Goal: Transaction & Acquisition: Purchase product/service

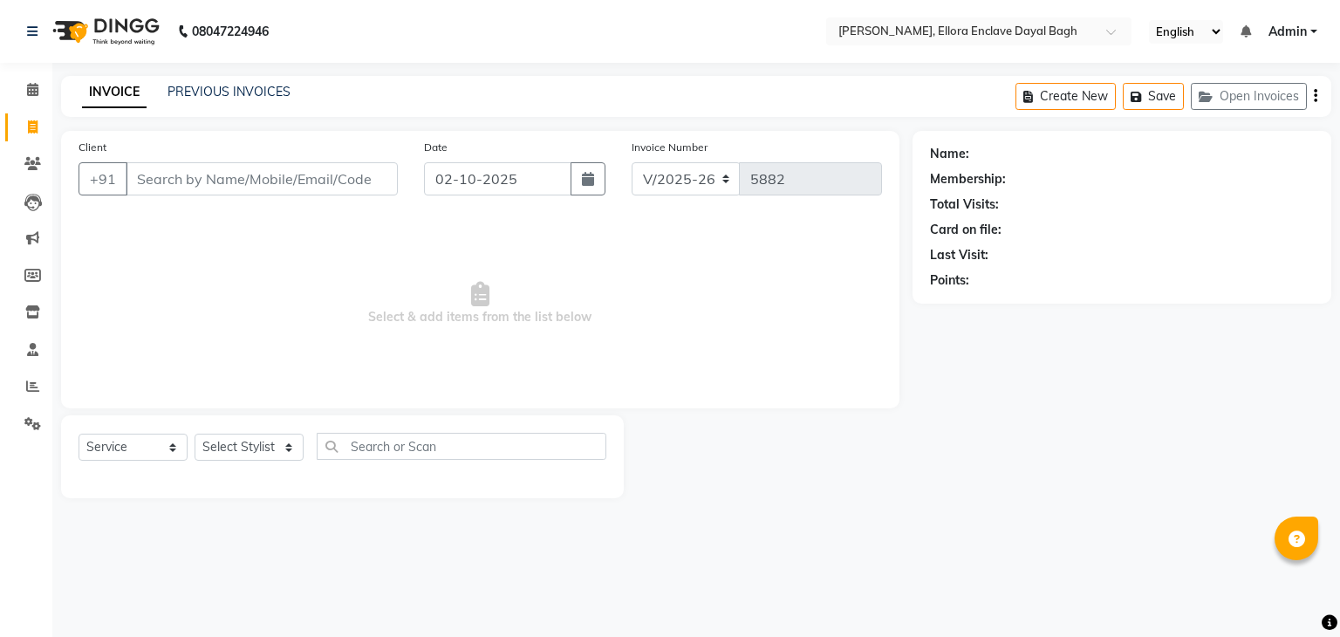
select select "6880"
select select "service"
click at [28, 344] on icon at bounding box center [32, 349] width 11 height 13
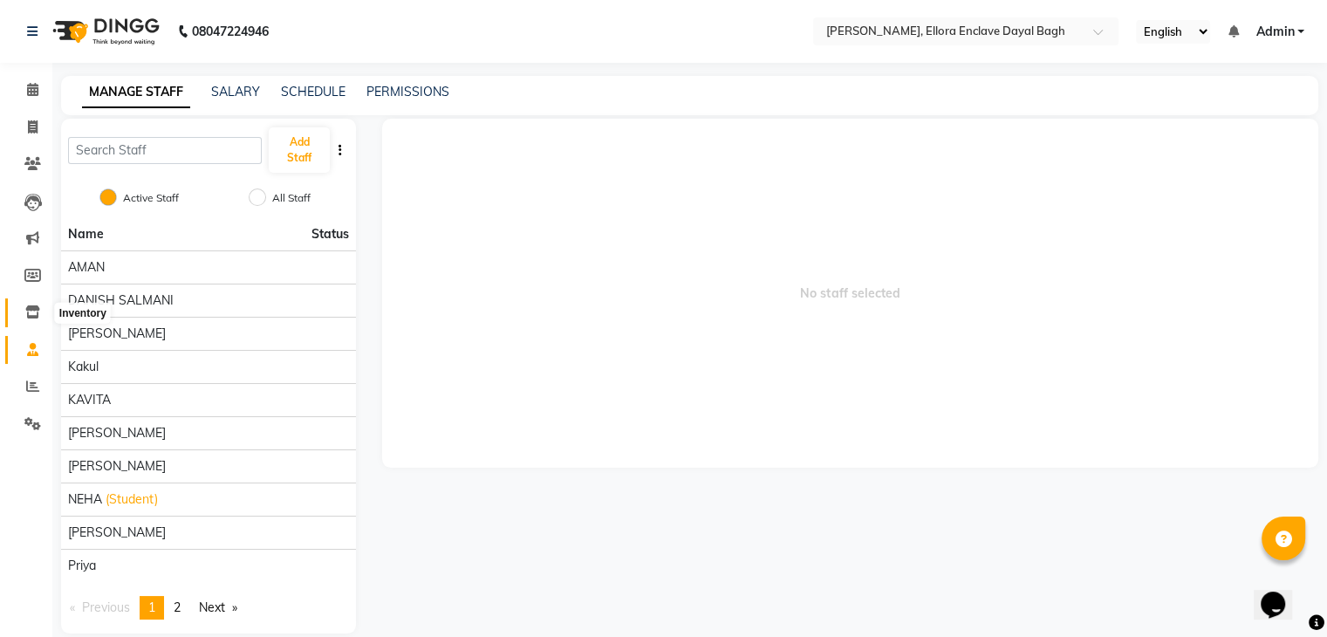
click at [31, 320] on span at bounding box center [32, 313] width 31 height 20
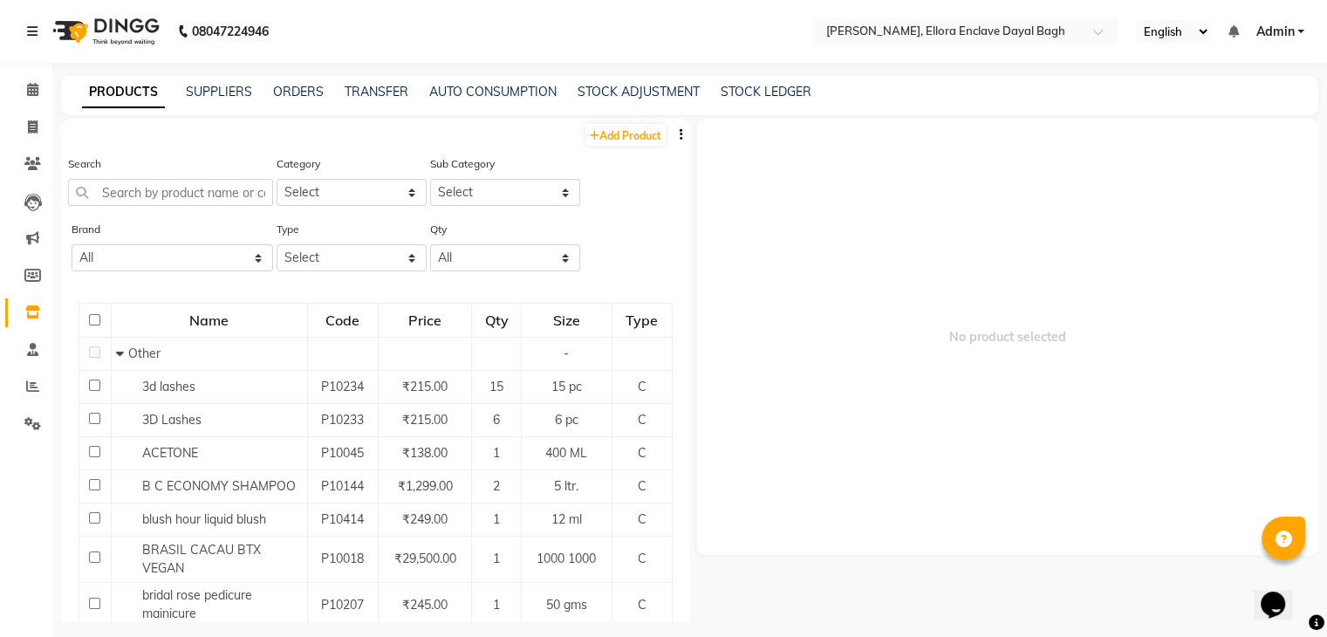
click at [220, 83] on div "SUPPLIERS" at bounding box center [219, 92] width 66 height 18
click at [220, 95] on link "SUPPLIERS" at bounding box center [219, 92] width 66 height 16
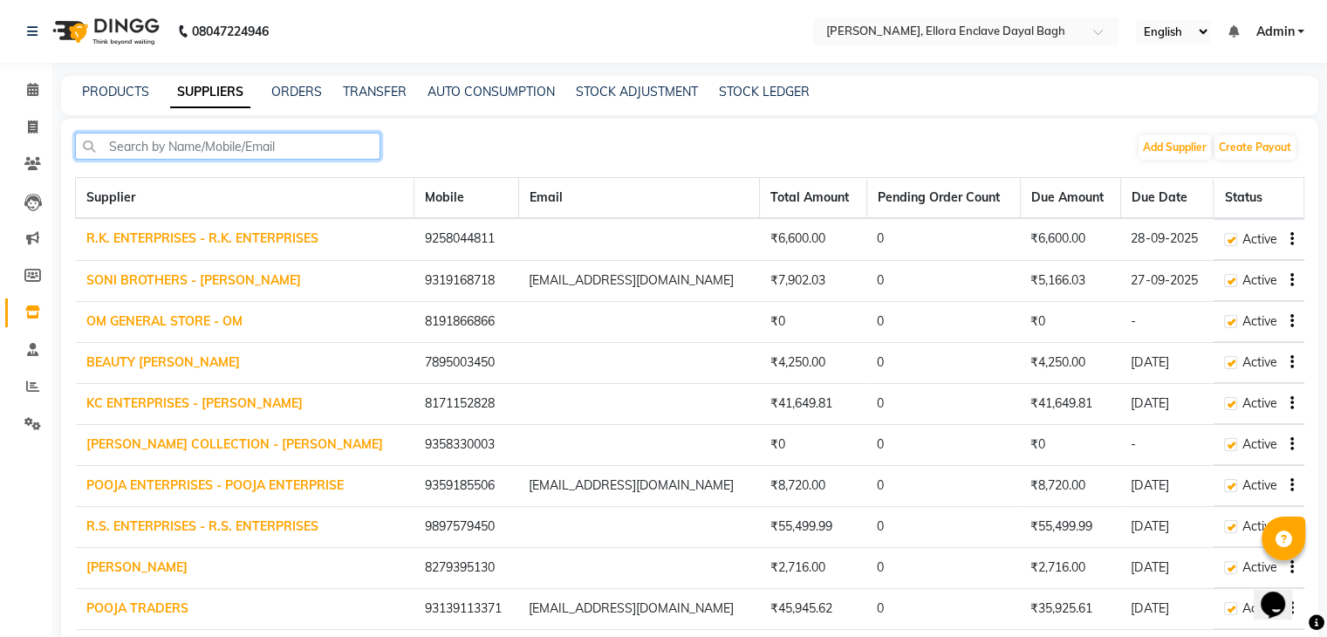
click at [208, 147] on input "text" at bounding box center [227, 146] width 305 height 27
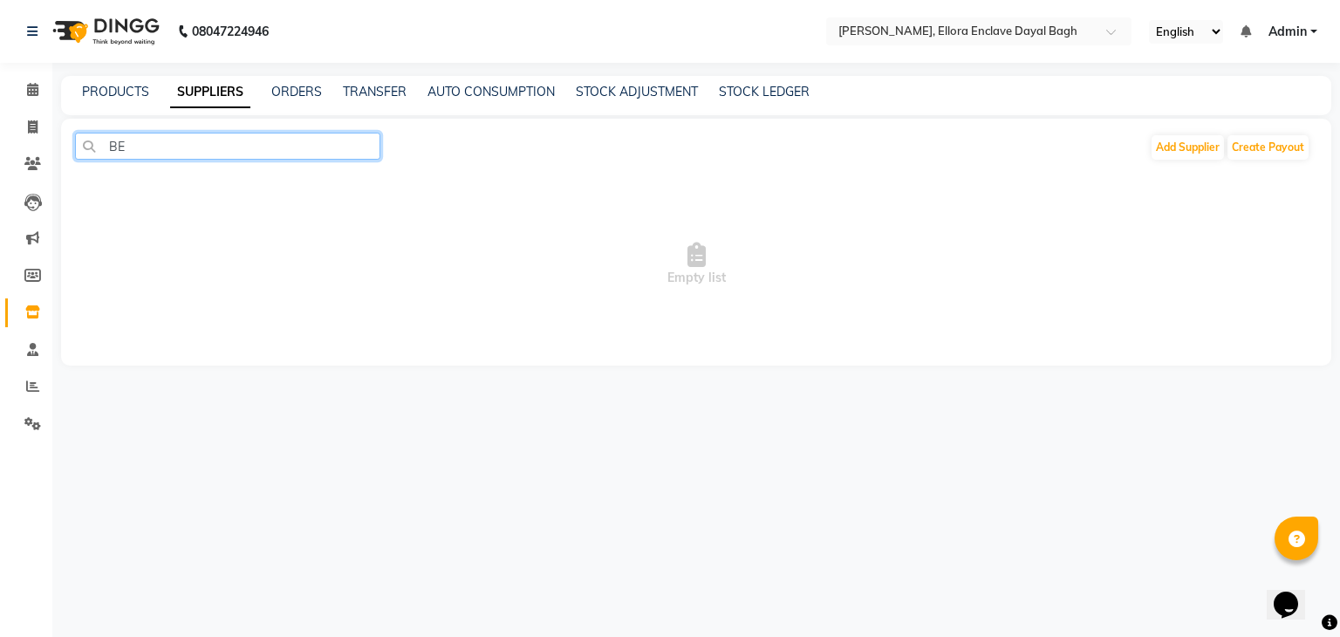
type input "B"
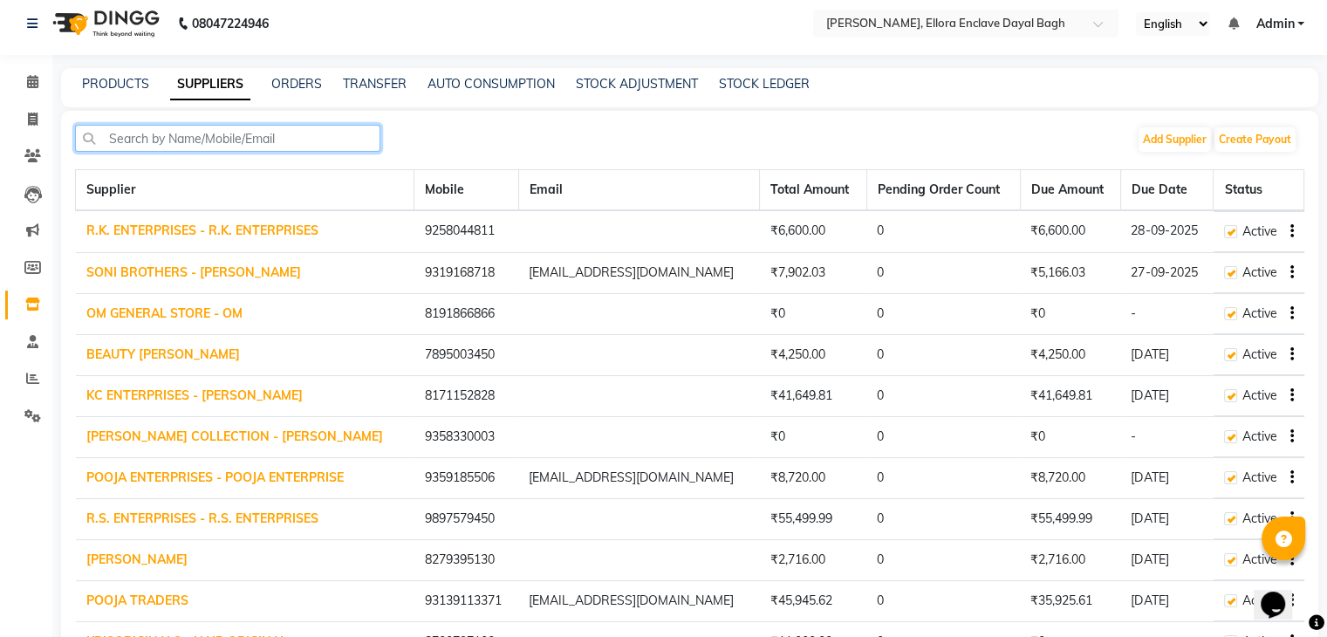
scroll to position [5, 0]
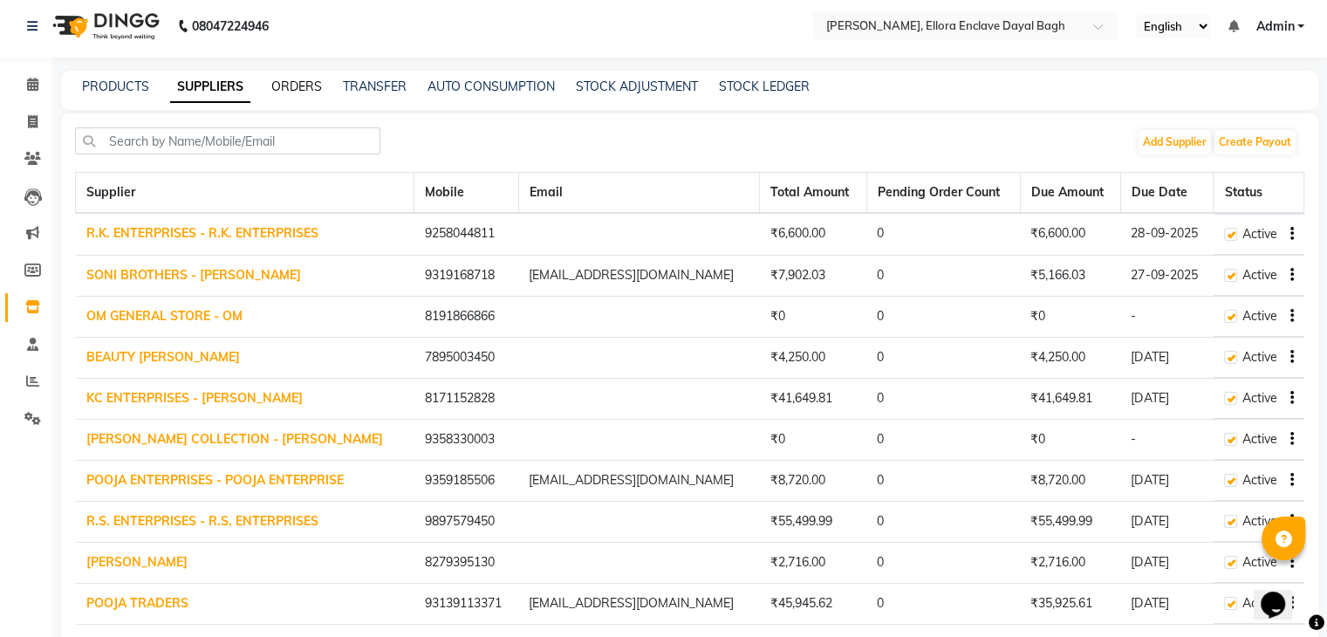
click at [289, 92] on link "ORDERS" at bounding box center [296, 87] width 51 height 16
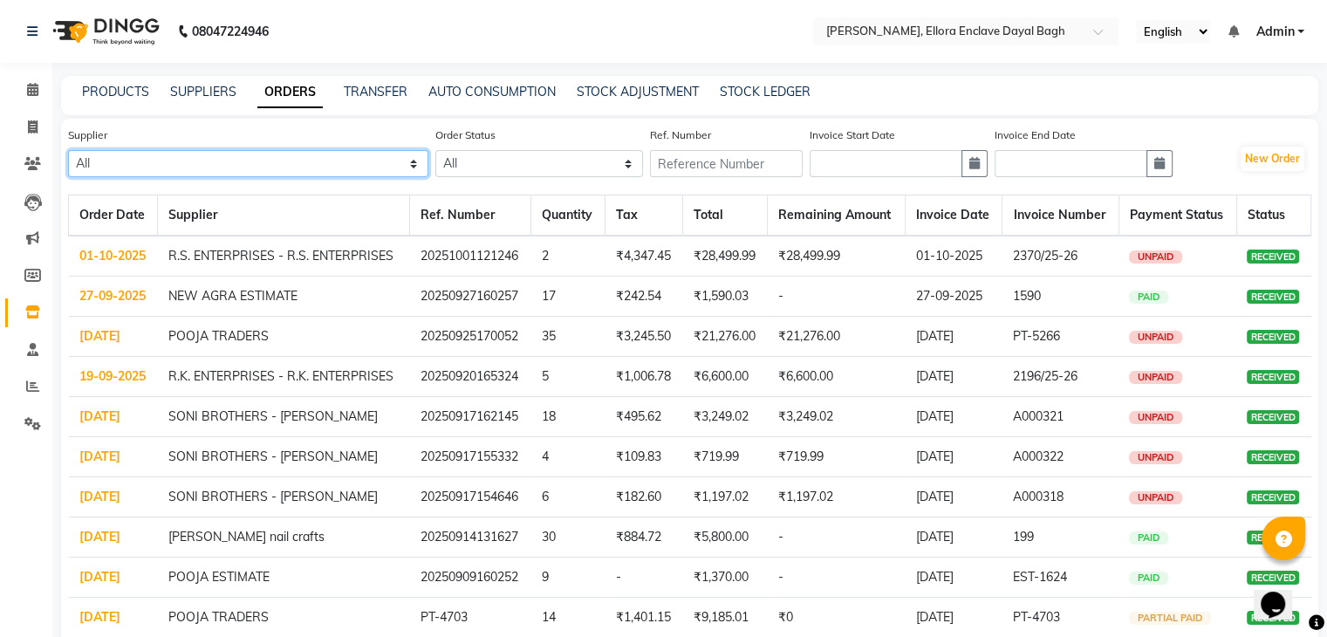
click at [174, 159] on select "All R.K. ENTERPRISES - R.K. ENTERPRISES SONI BROTHERS - [PERSON_NAME] OM GENERA…" at bounding box center [248, 163] width 360 height 27
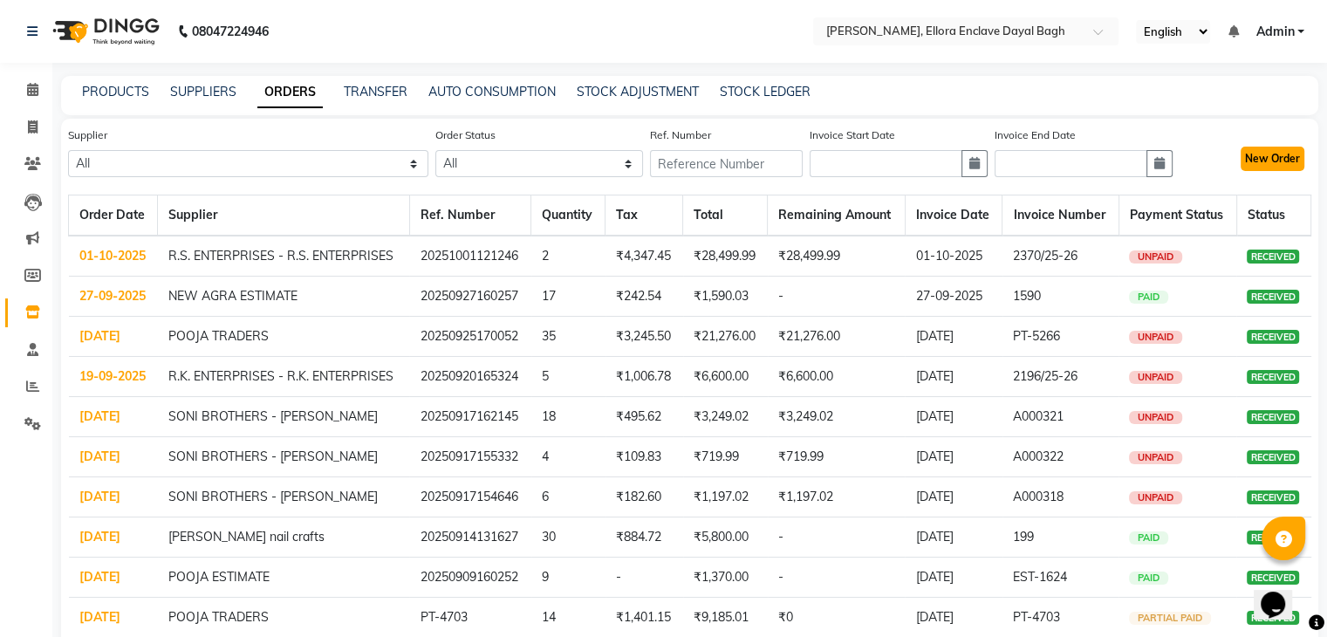
click at [1274, 158] on button "New Order" at bounding box center [1273, 159] width 64 height 24
select select "true"
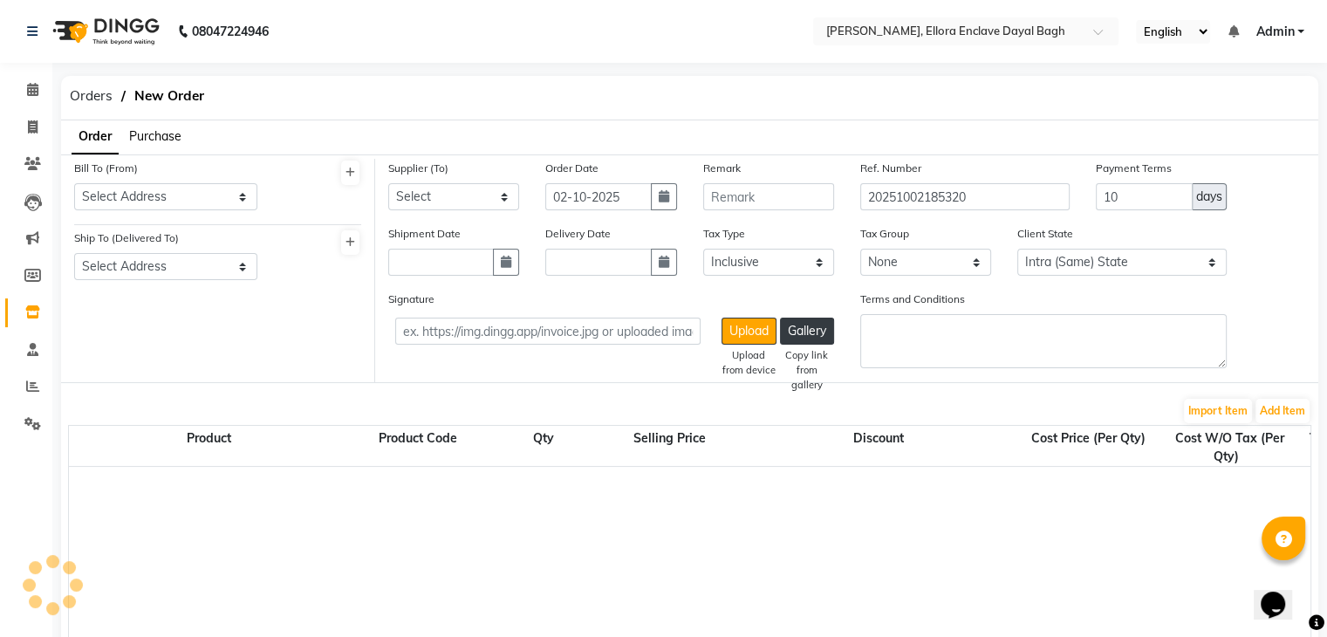
select select "3019"
click at [496, 195] on select "Select R.K. ENTERPRISES - R.K. ENTERPRISES SONI BROTHERS - [PERSON_NAME] OM GEN…" at bounding box center [453, 196] width 131 height 27
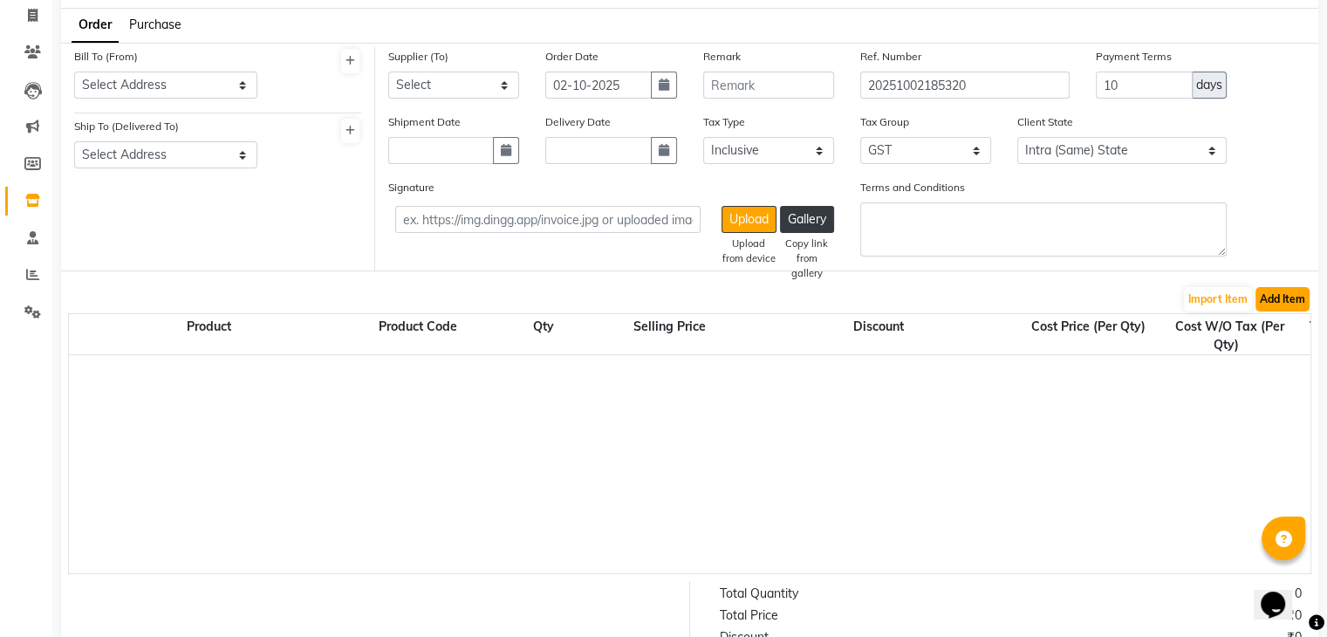
click at [1275, 298] on button "Add Item" at bounding box center [1283, 299] width 54 height 24
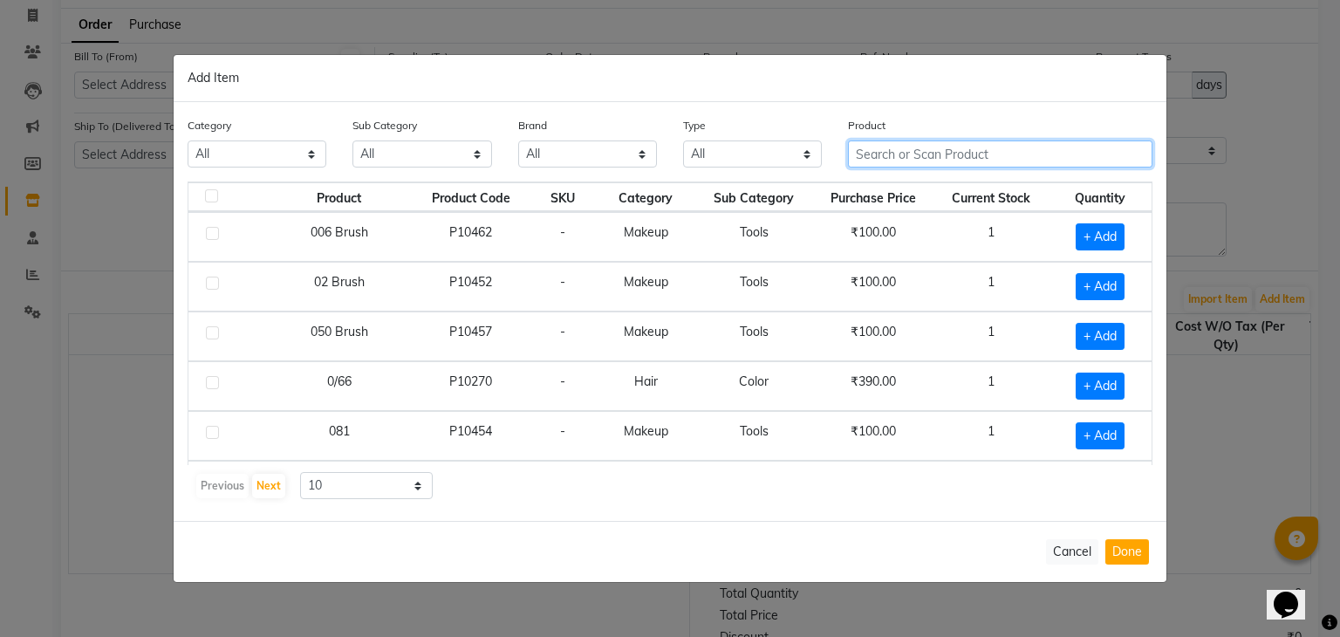
click at [998, 151] on input "text" at bounding box center [1000, 153] width 305 height 27
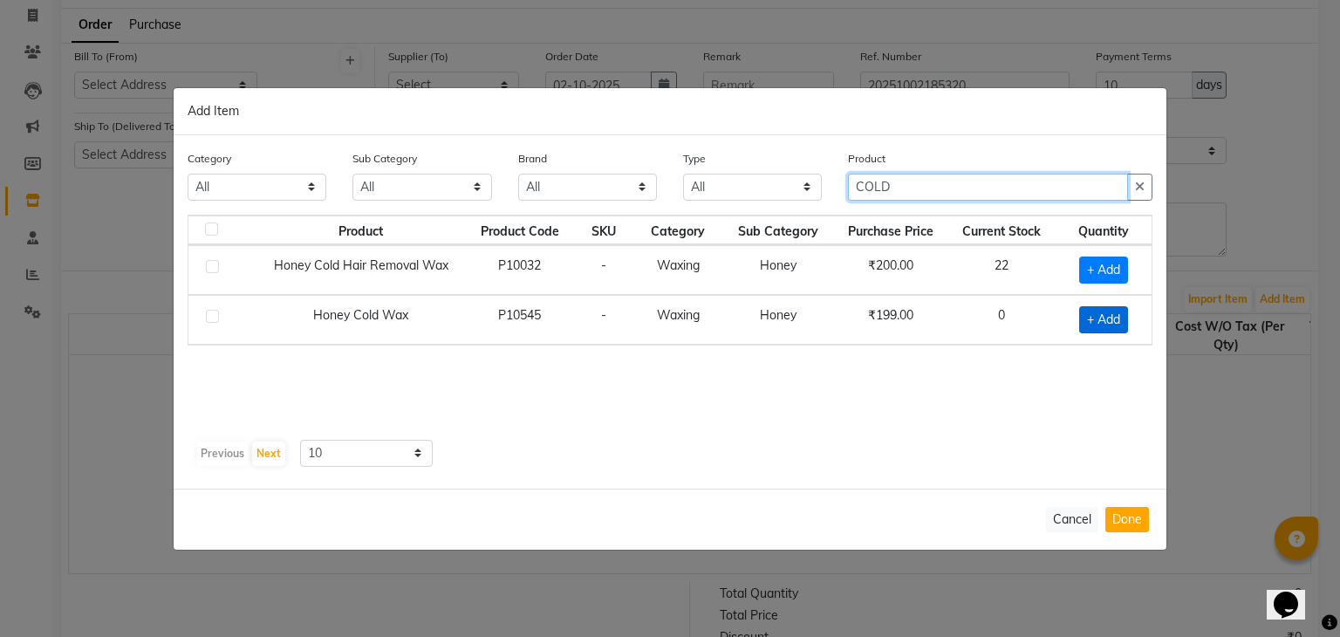
type input "COLD"
click at [1111, 324] on span "+ Add" at bounding box center [1103, 319] width 49 height 27
checkbox input "true"
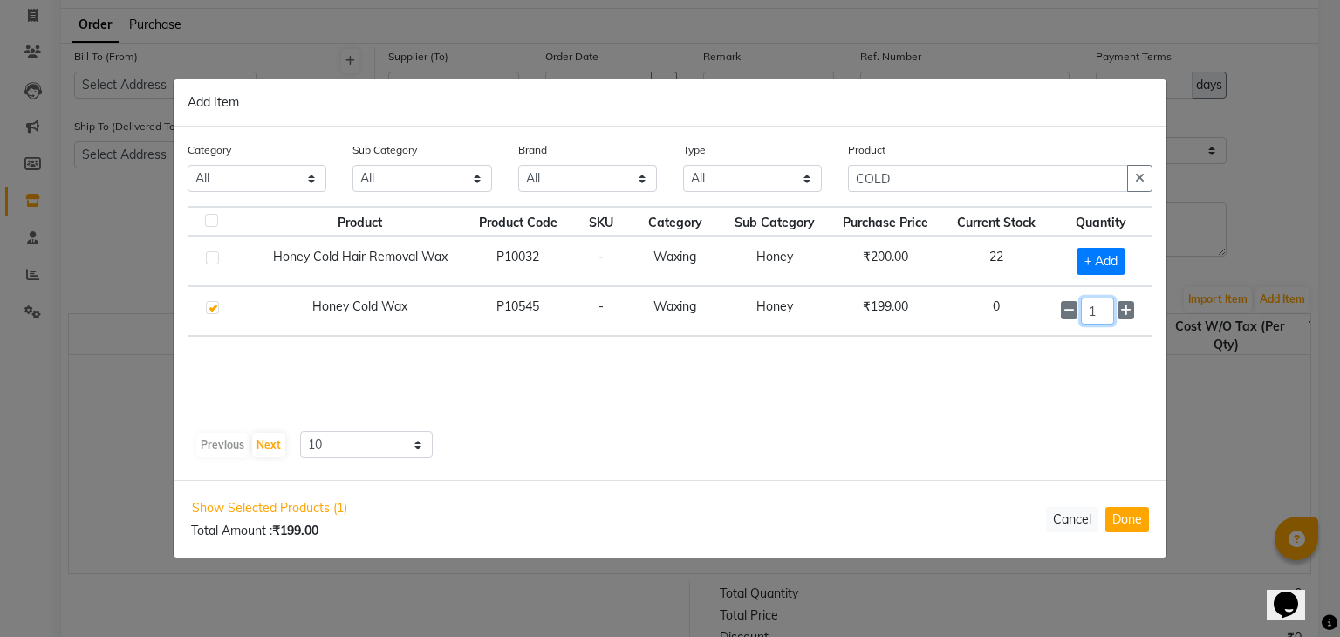
click at [1103, 307] on input "1" at bounding box center [1097, 311] width 33 height 27
type input "36"
click at [1124, 519] on button "Done" at bounding box center [1127, 519] width 44 height 25
select select "3019"
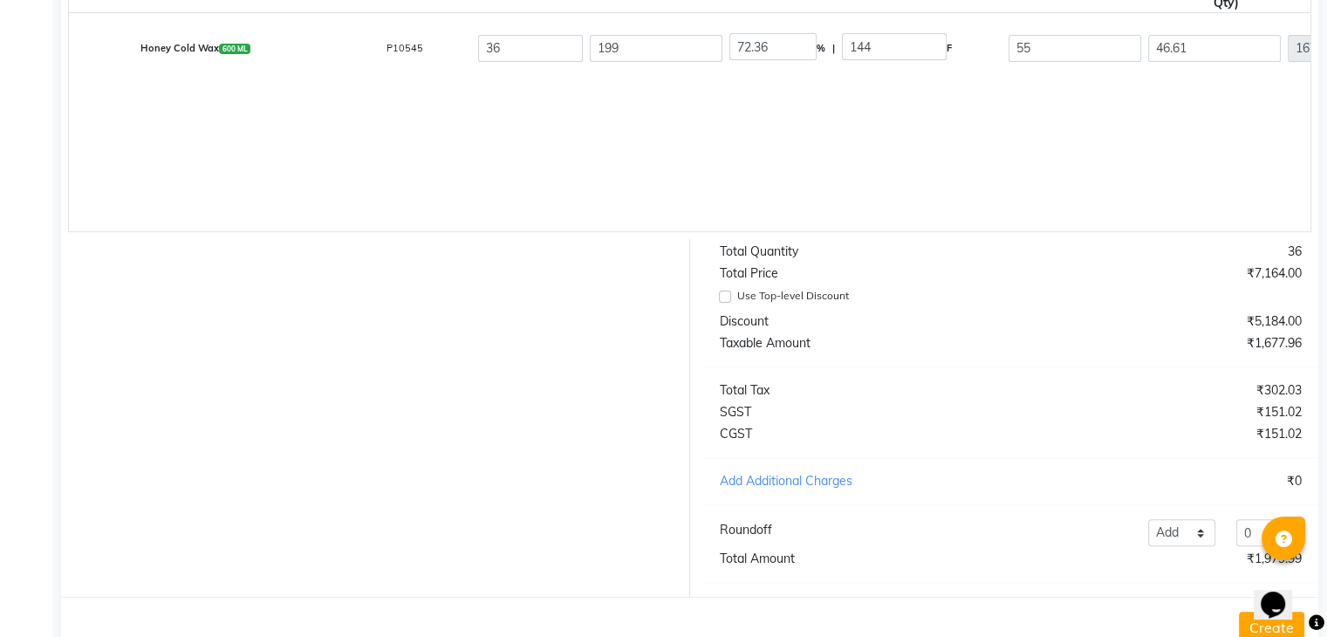
scroll to position [517, 0]
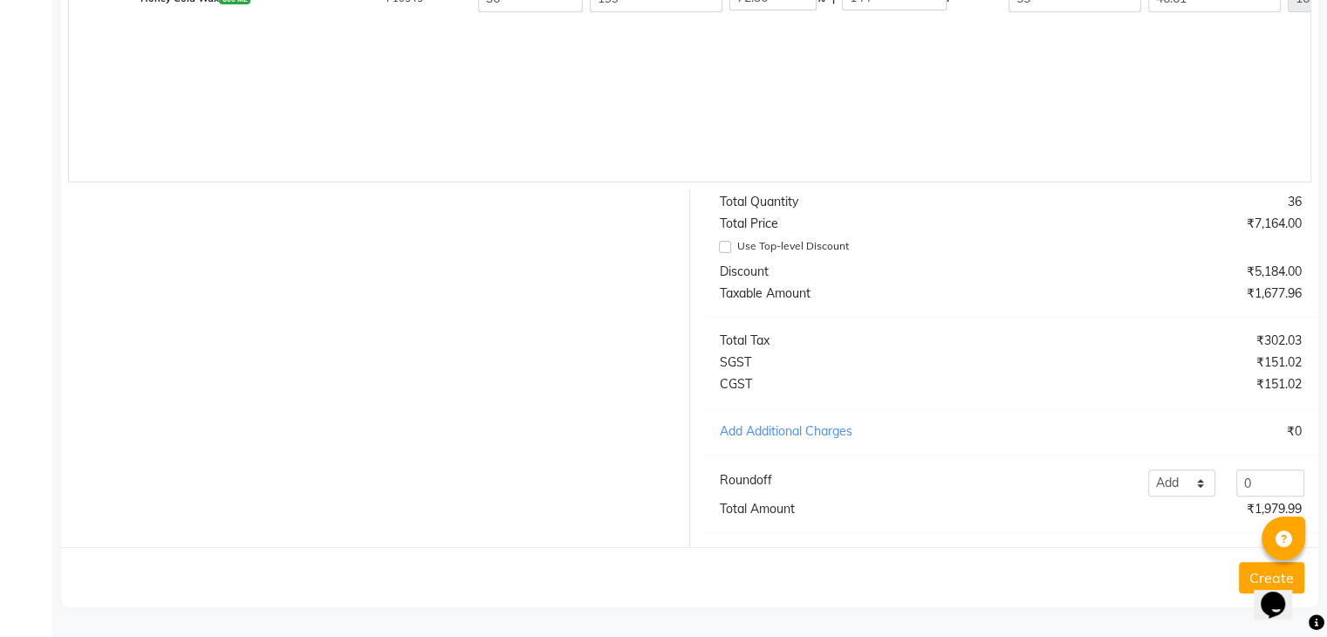
click at [1277, 479] on input "0" at bounding box center [1270, 482] width 68 height 27
type input "1"
type input ".01"
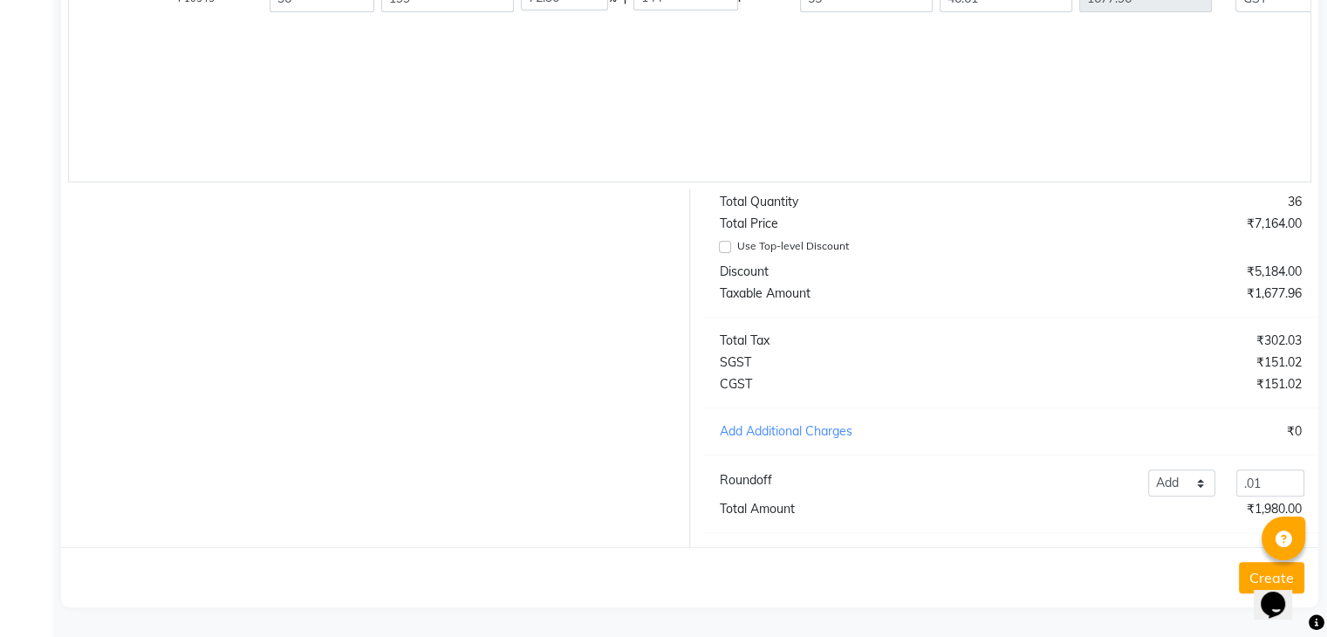
click at [1235, 573] on div "Create" at bounding box center [689, 577] width 1257 height 60
click at [1246, 571] on button "Create" at bounding box center [1271, 577] width 65 height 31
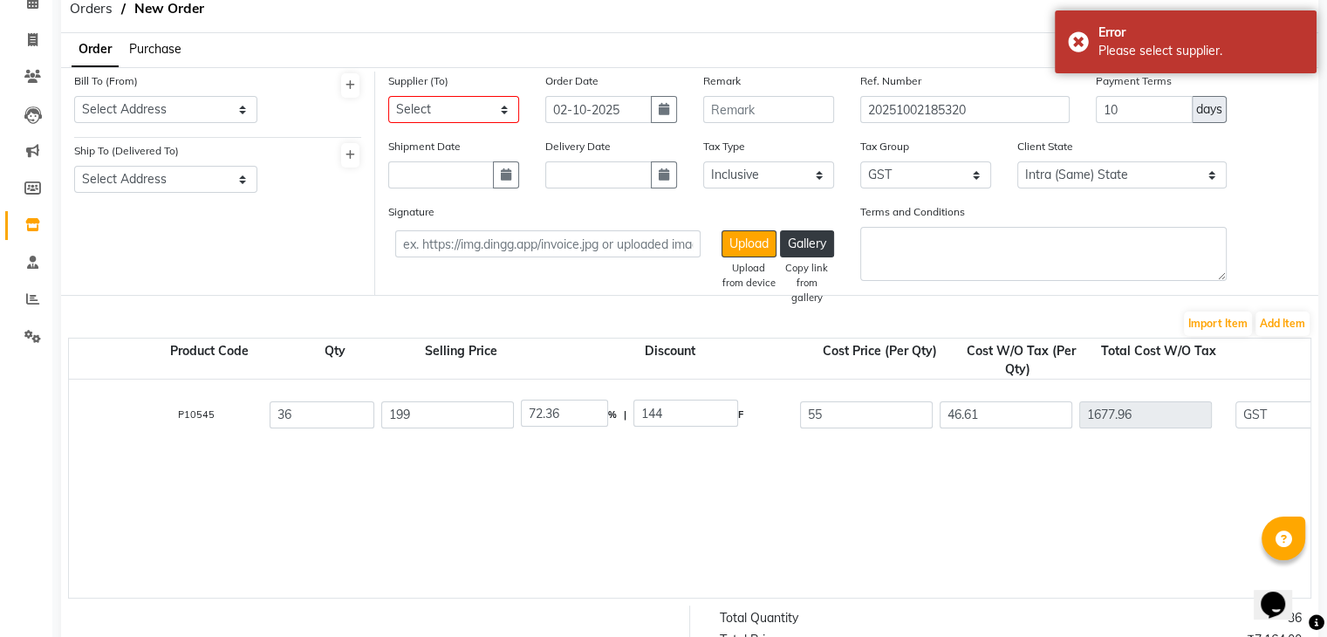
scroll to position [0, 0]
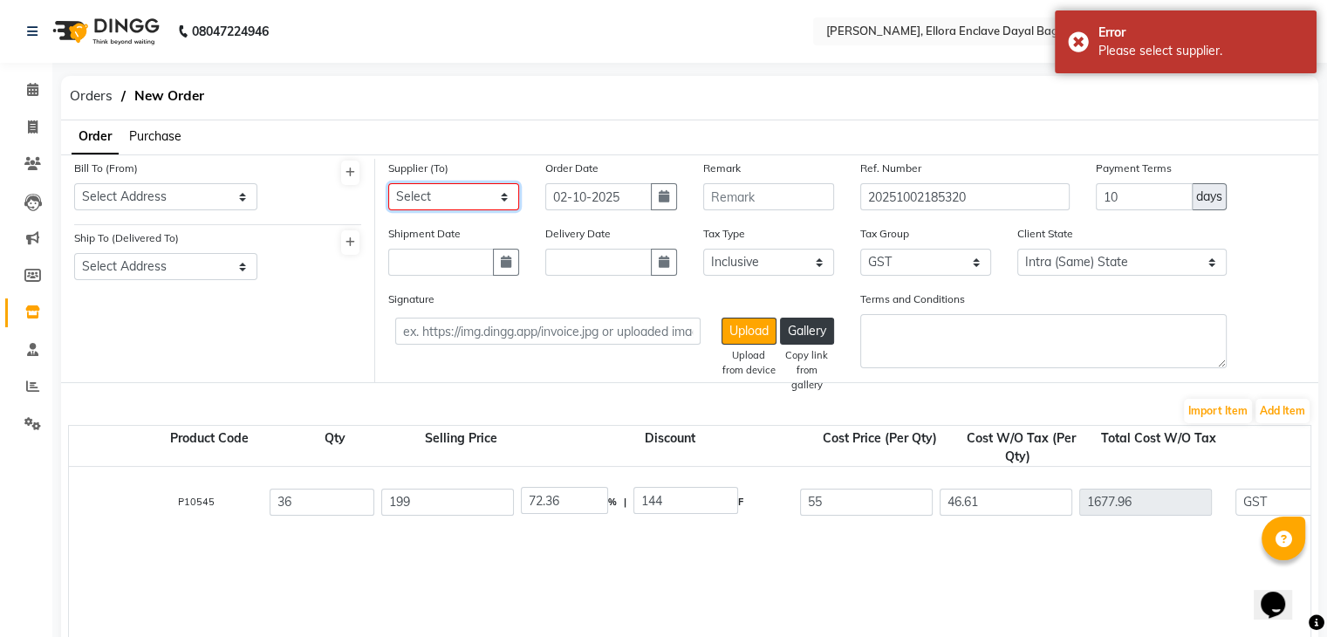
click at [471, 205] on select "Select R.K. ENTERPRISES - R.K. ENTERPRISES SONI BROTHERS - [PERSON_NAME] OM GEN…" at bounding box center [453, 196] width 131 height 27
select select "3410"
click at [388, 183] on select "Select R.K. ENTERPRISES - R.K. ENTERPRISES SONI BROTHERS - [PERSON_NAME] OM GEN…" at bounding box center [453, 196] width 131 height 27
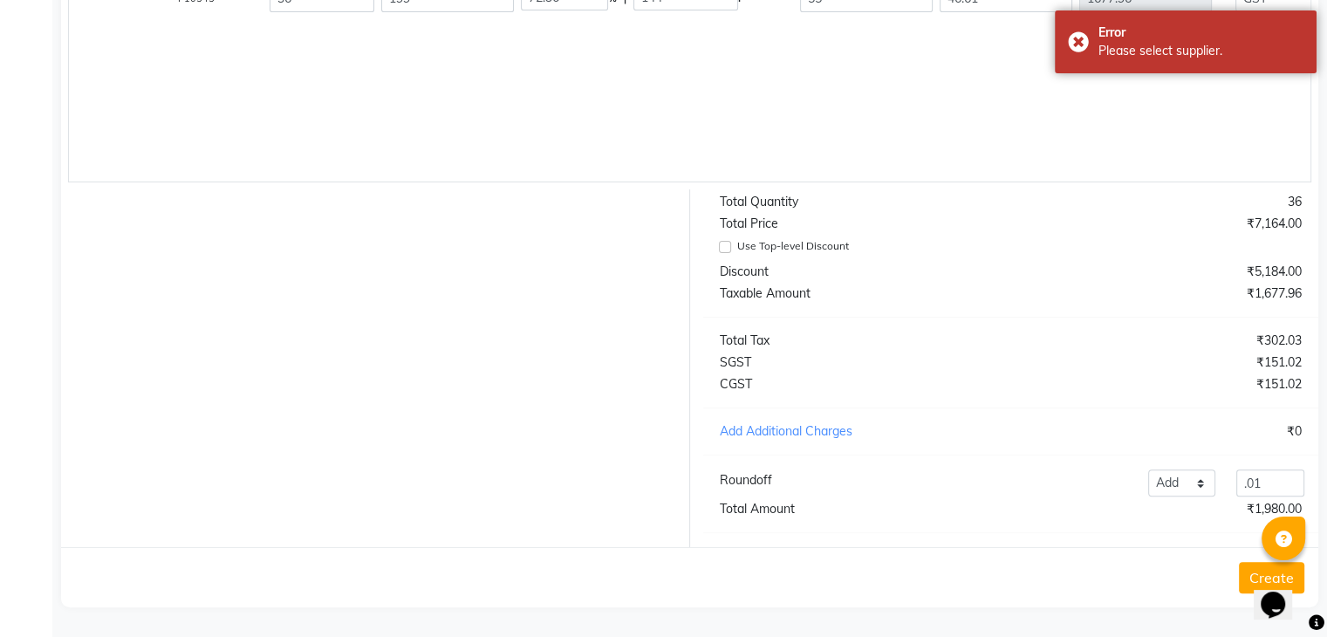
scroll to position [517, 0]
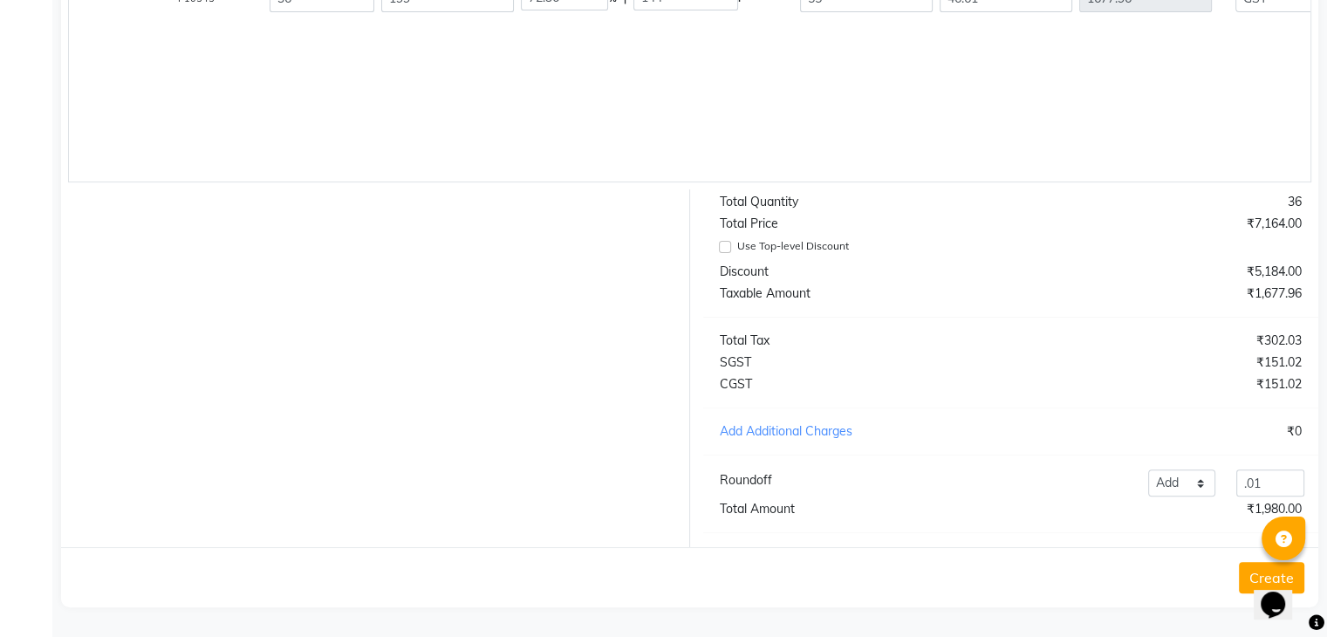
click at [1249, 569] on button "Create" at bounding box center [1271, 577] width 65 height 31
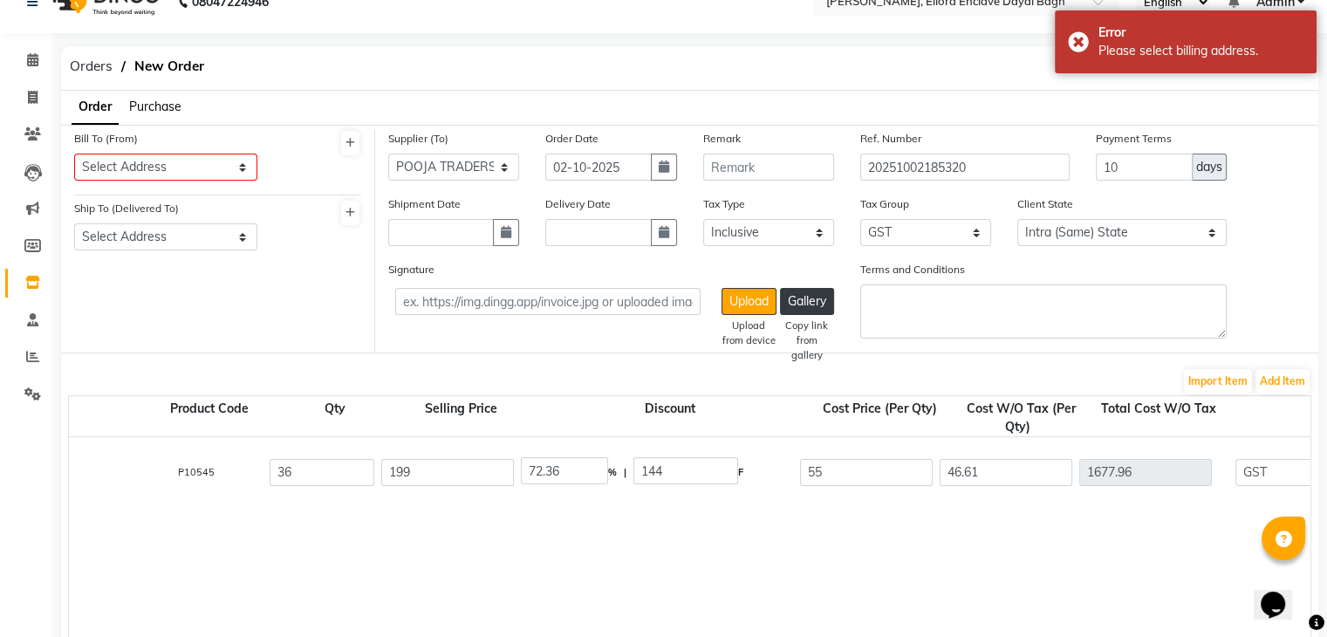
scroll to position [0, 0]
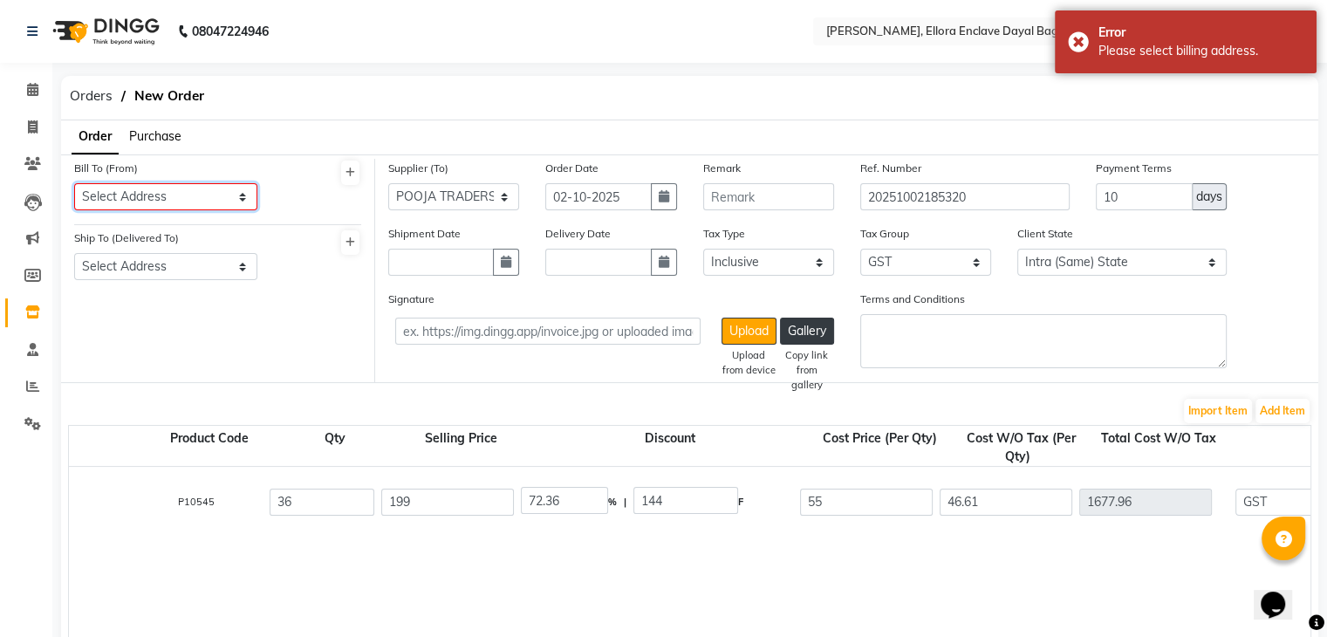
click at [215, 200] on select "Select Address RADHIKA MAKEOVER [PERSON_NAME],[GEOGRAPHIC_DATA][PERSON_NAME], 2…" at bounding box center [165, 196] width 183 height 27
select select "1742"
click at [74, 183] on select "Select Address RADHIKA MAKEOVER [PERSON_NAME],[GEOGRAPHIC_DATA][PERSON_NAME], 2…" at bounding box center [165, 196] width 183 height 27
click at [157, 273] on select "Select Address RADHIKA MAKEOVER" at bounding box center [165, 266] width 183 height 27
select select "1091"
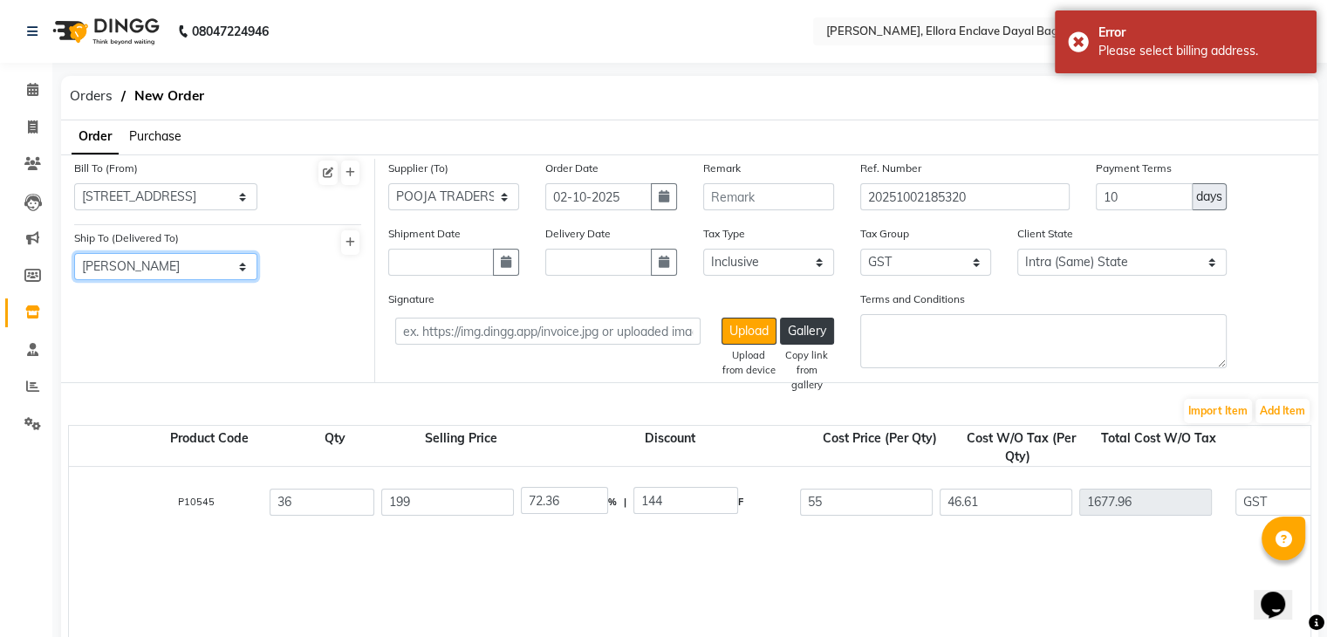
click at [74, 254] on select "Select Address RADHIKA MAKEOVER" at bounding box center [165, 266] width 183 height 27
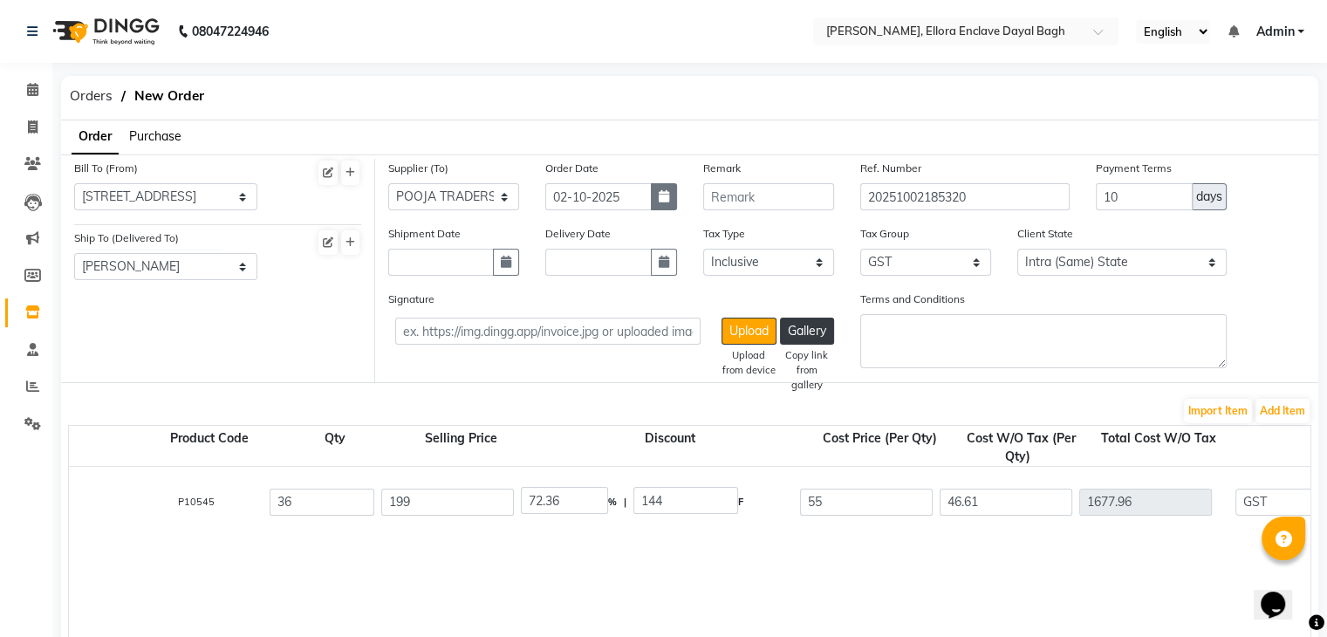
click at [673, 193] on button "button" at bounding box center [664, 196] width 26 height 27
select select "10"
select select "2025"
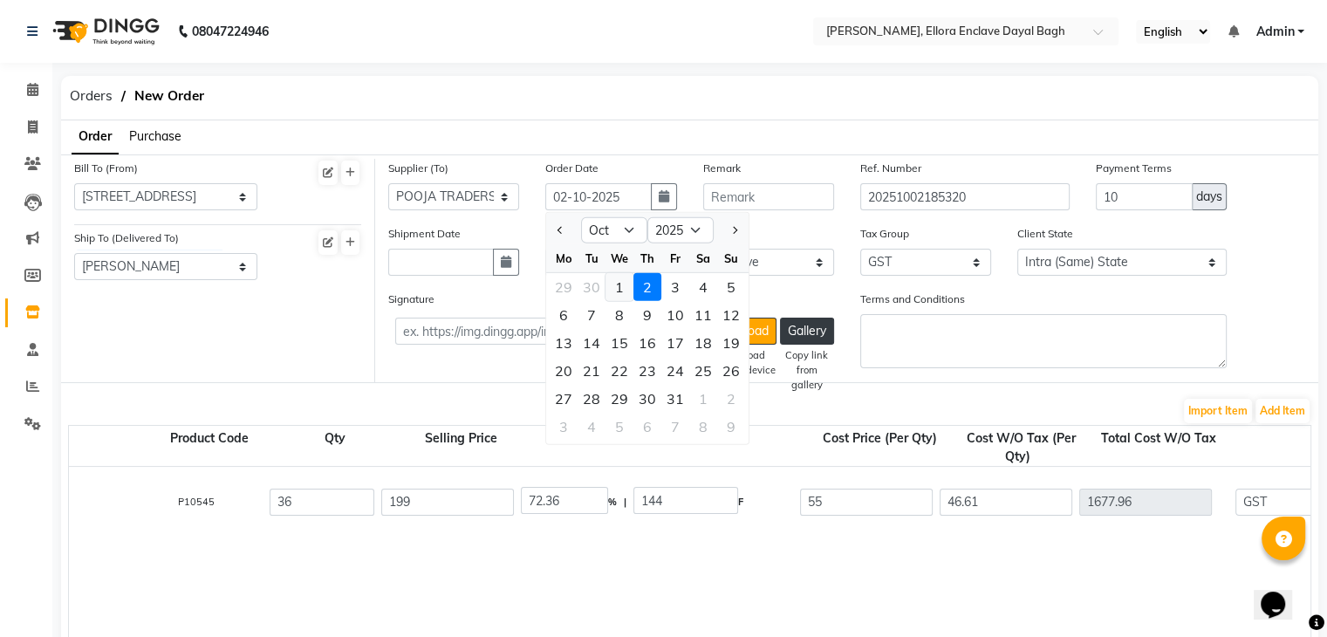
click at [621, 284] on div "1" at bounding box center [620, 287] width 28 height 28
type input "01-10-2025"
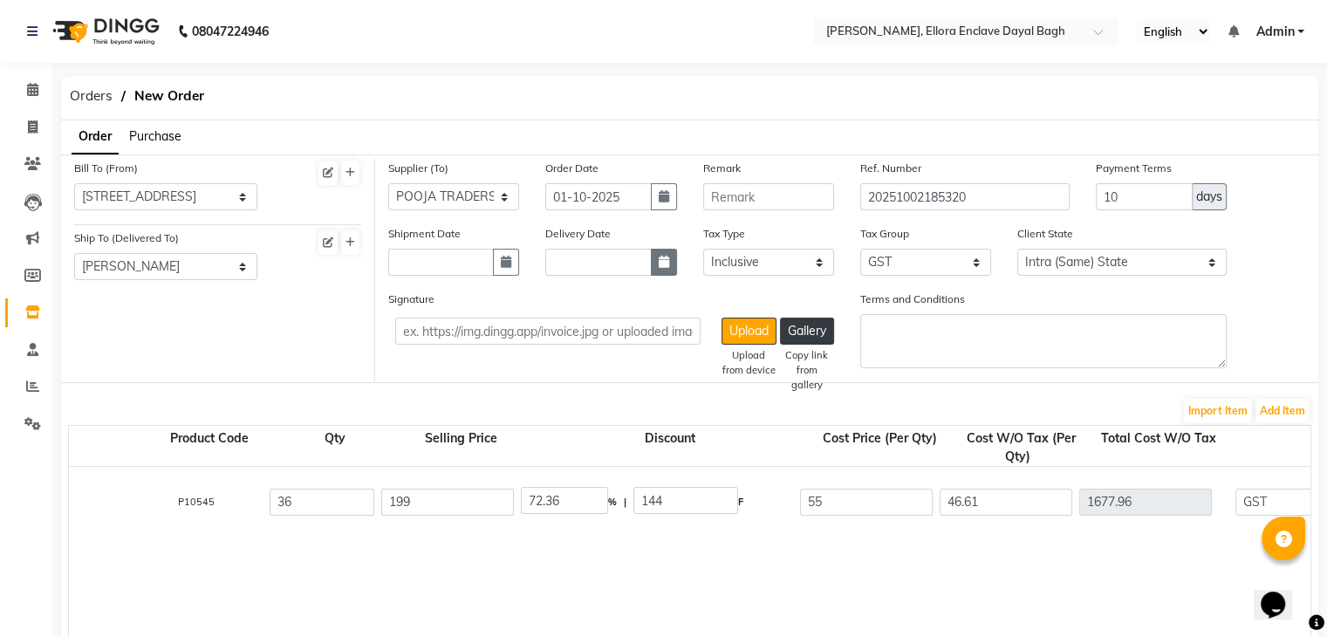
click at [667, 263] on icon "button" at bounding box center [664, 262] width 10 height 12
select select "10"
select select "2025"
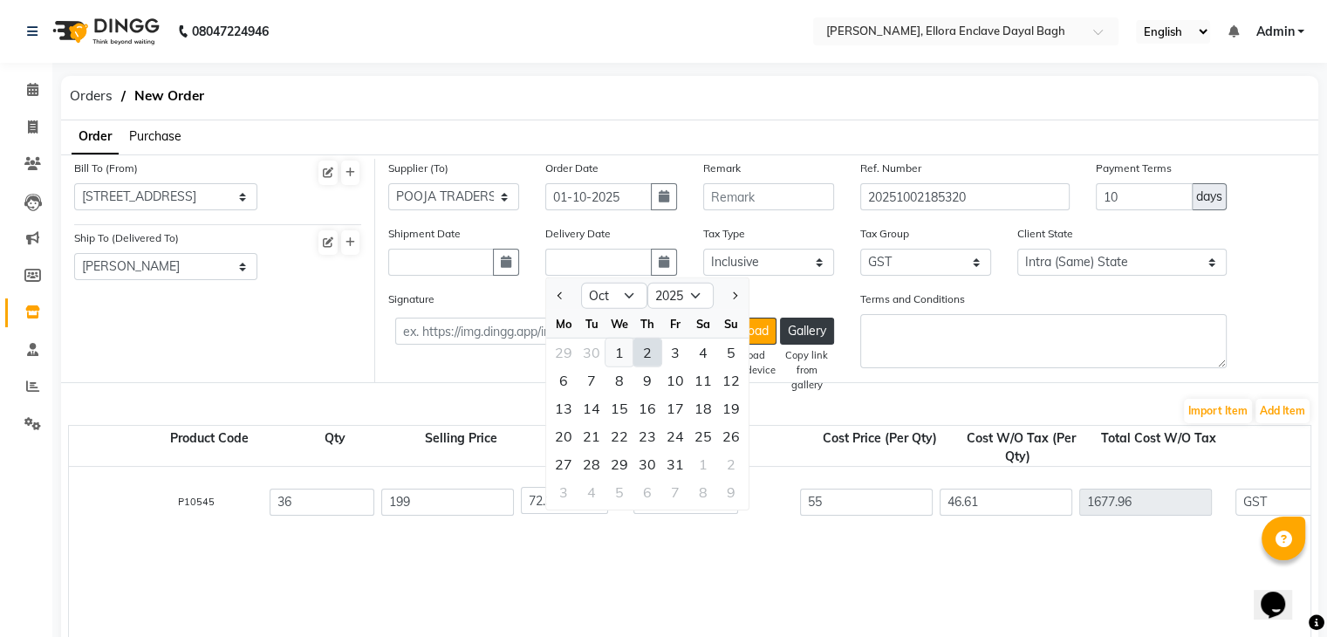
click at [627, 347] on div "1" at bounding box center [620, 353] width 28 height 28
type input "01-10-2025"
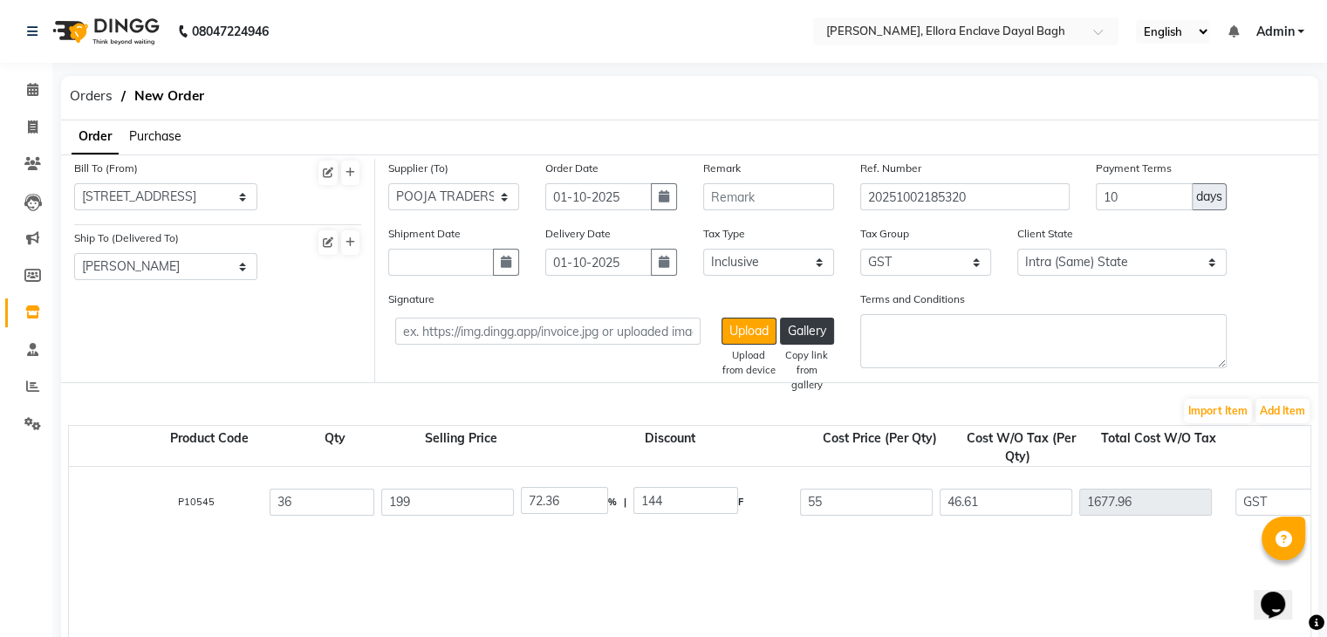
click at [160, 133] on span "Purchase" at bounding box center [155, 136] width 52 height 16
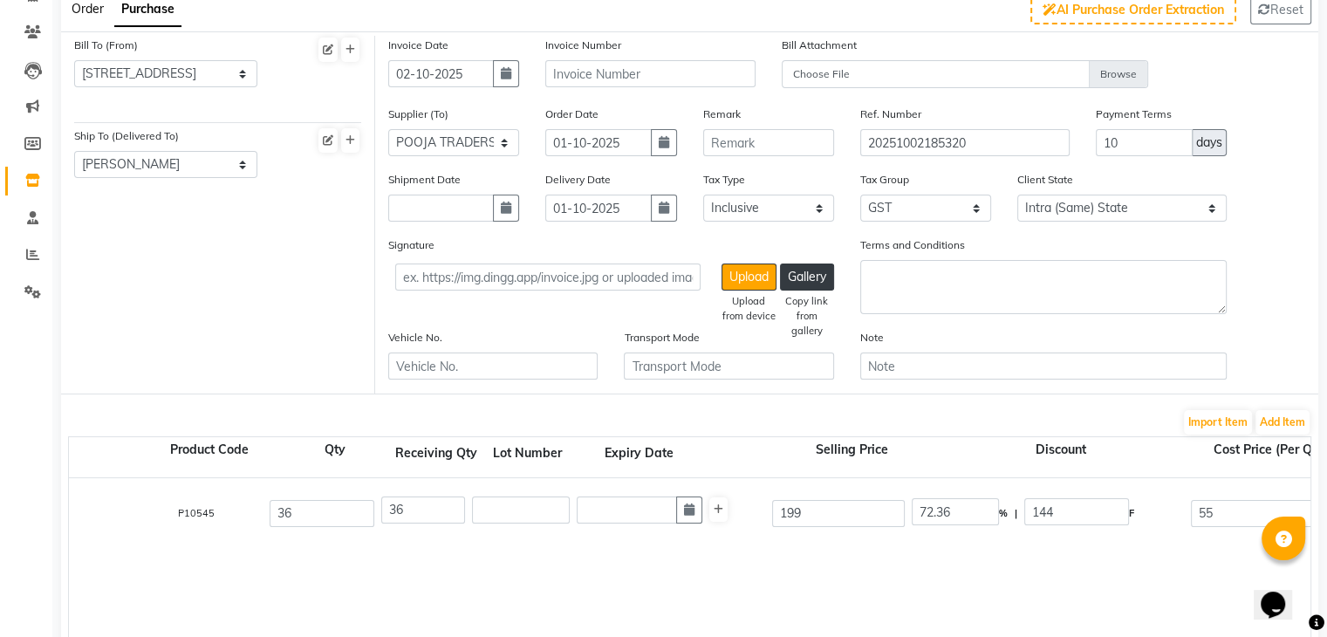
scroll to position [114, 0]
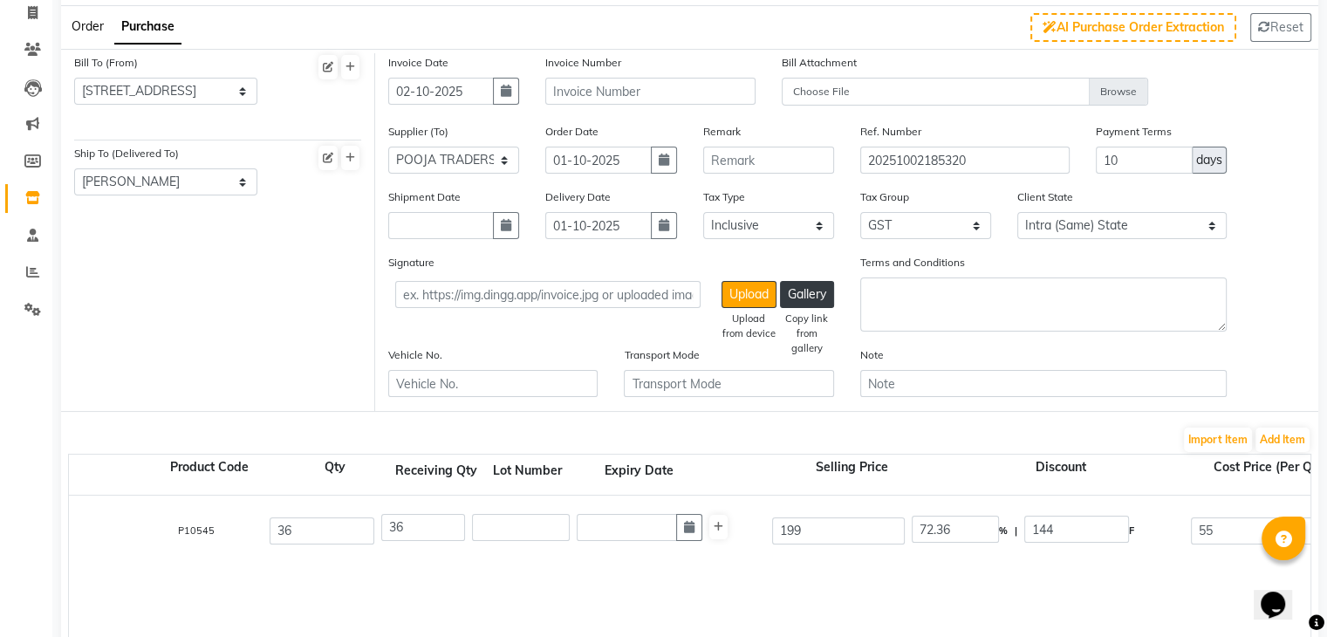
click at [90, 29] on span "Order" at bounding box center [88, 26] width 32 height 16
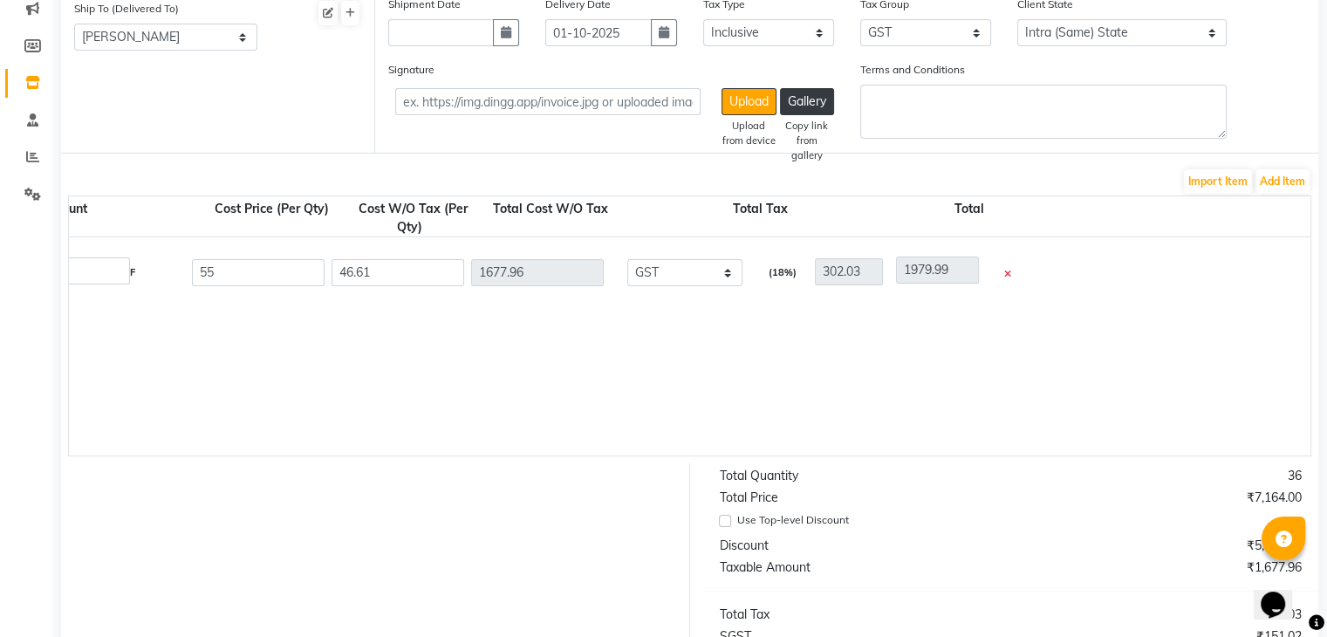
scroll to position [0, 822]
click at [1002, 273] on icon at bounding box center [1002, 275] width 7 height 10
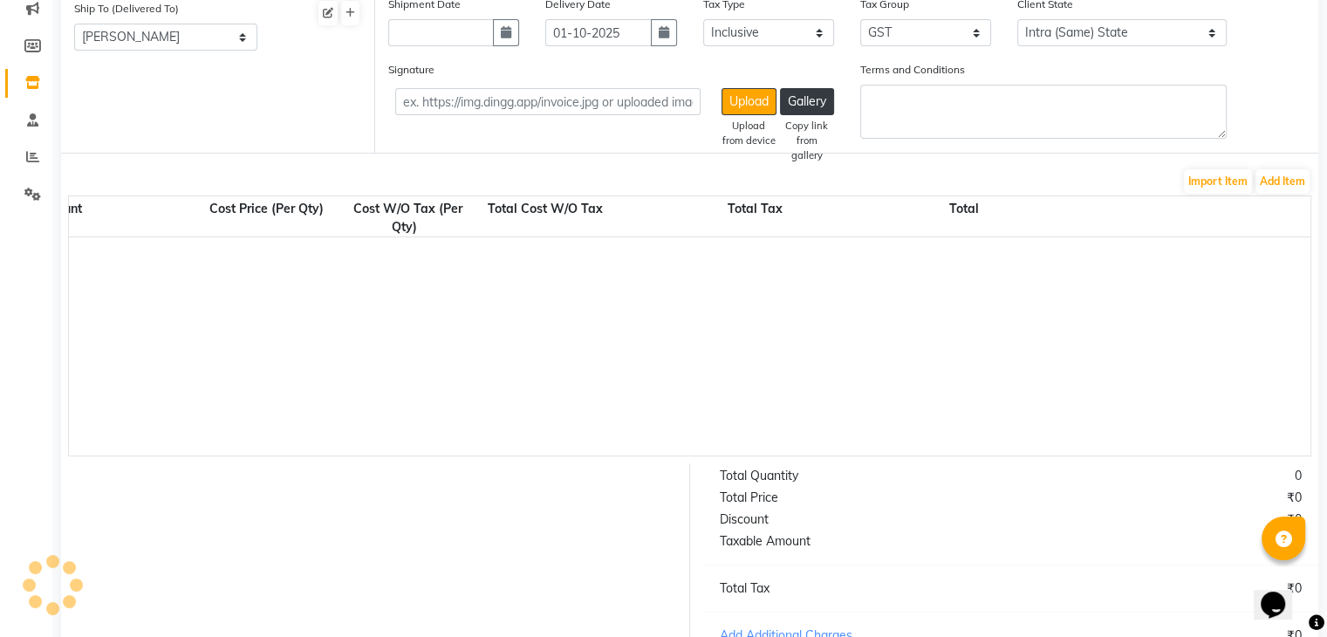
scroll to position [0, 0]
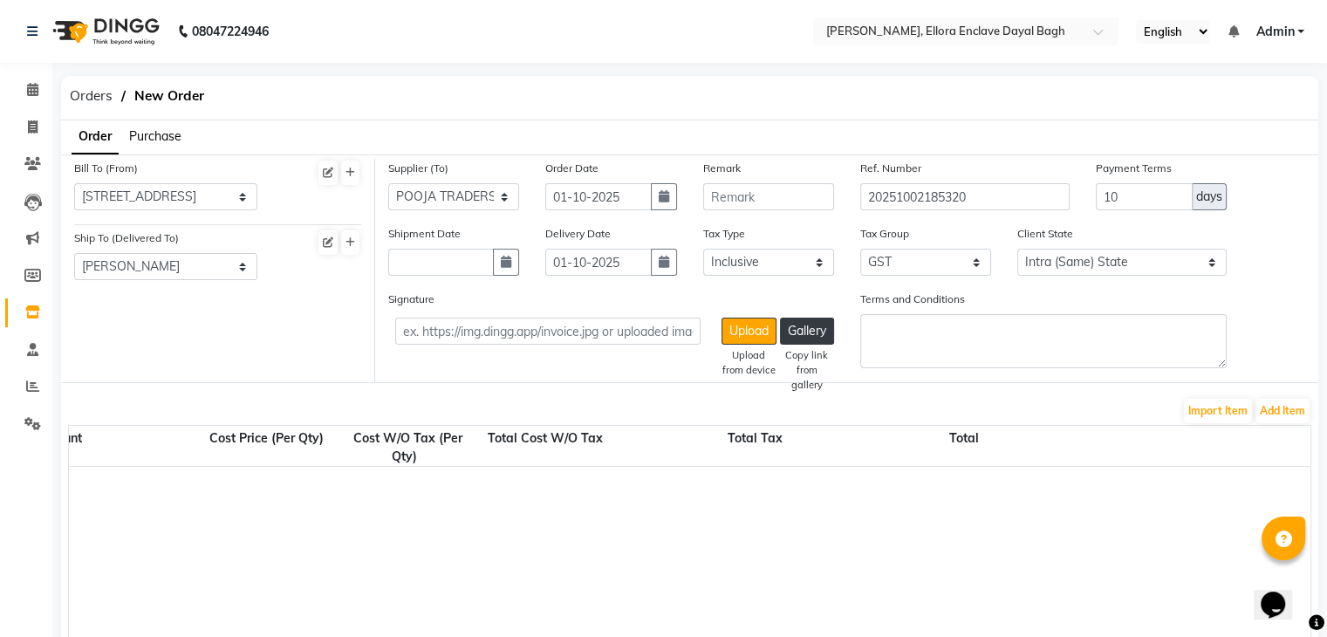
click at [163, 130] on span "Purchase" at bounding box center [155, 136] width 52 height 16
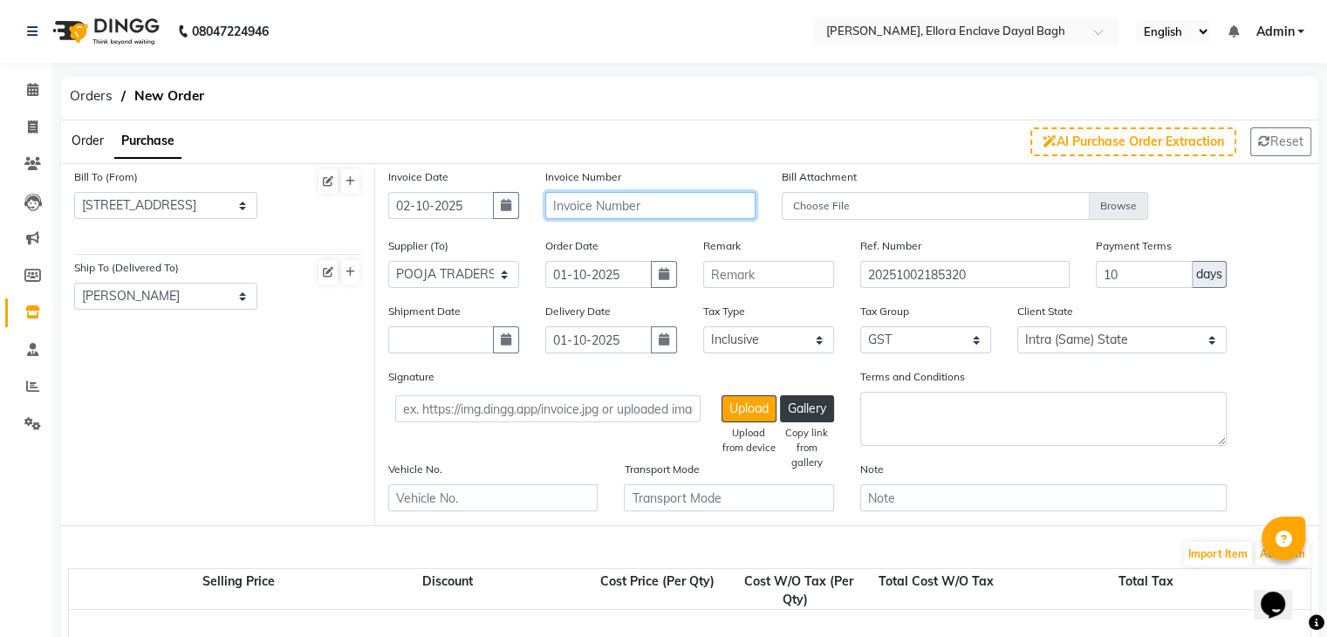
click at [705, 202] on input "text" at bounding box center [649, 205] width 209 height 27
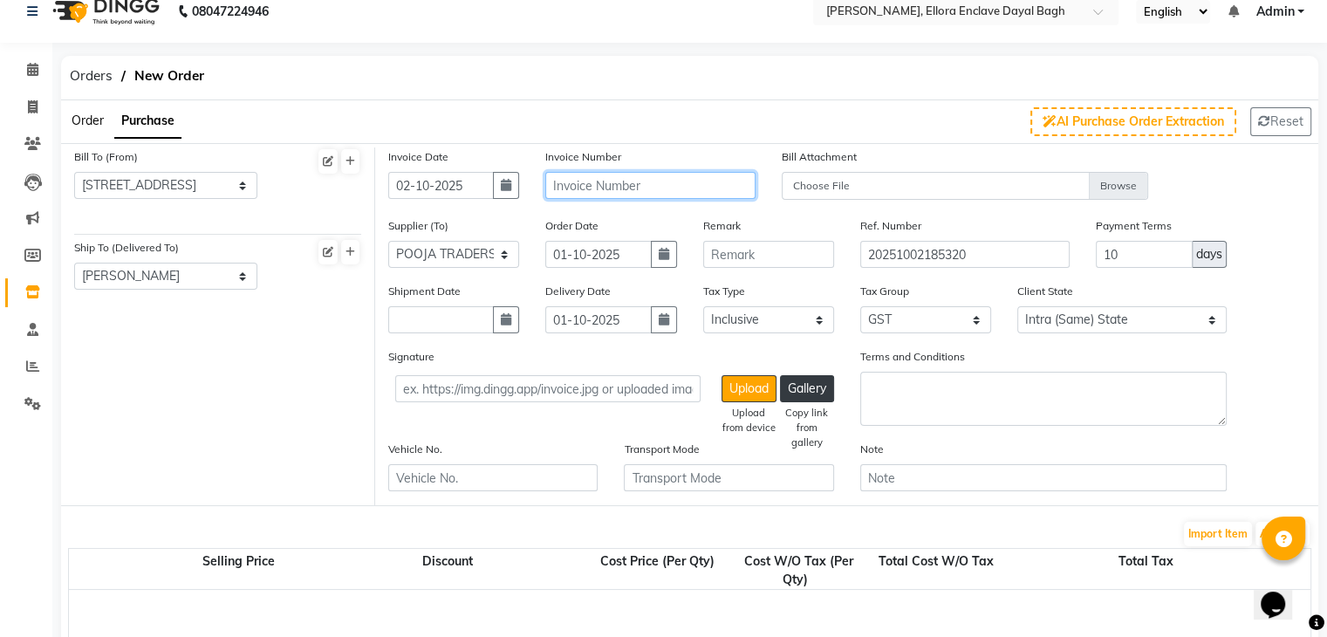
scroll to position [21, 0]
click at [626, 186] on input "text" at bounding box center [649, 184] width 209 height 27
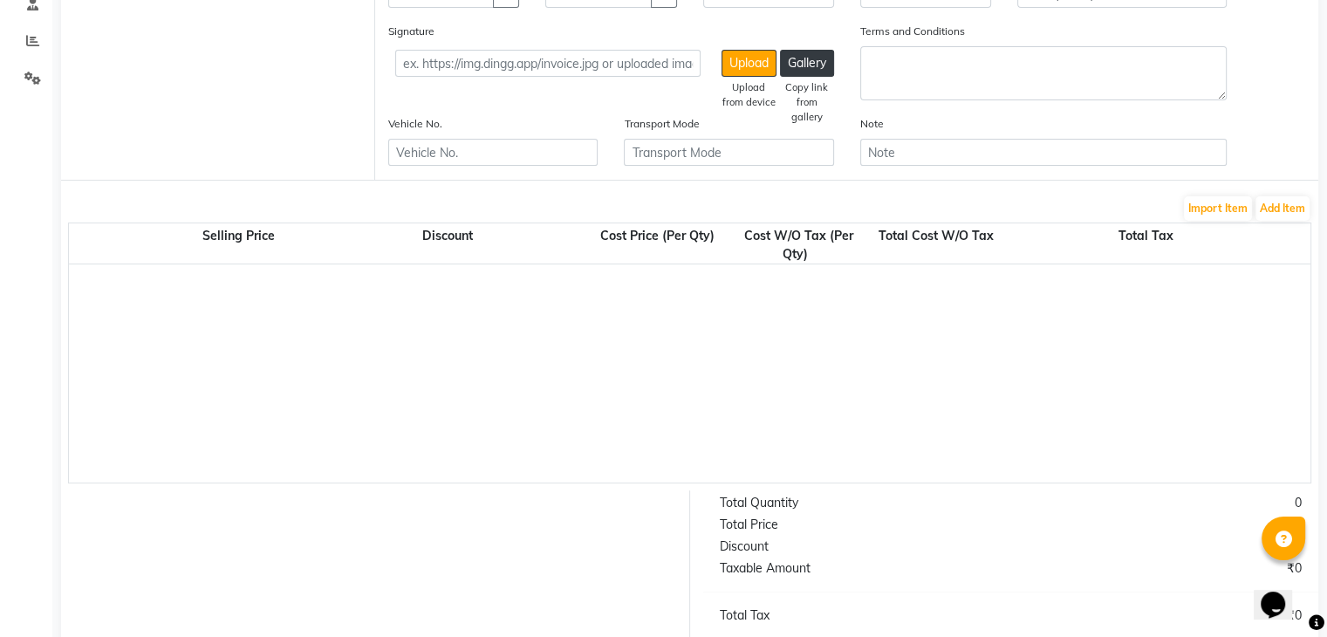
scroll to position [352, 0]
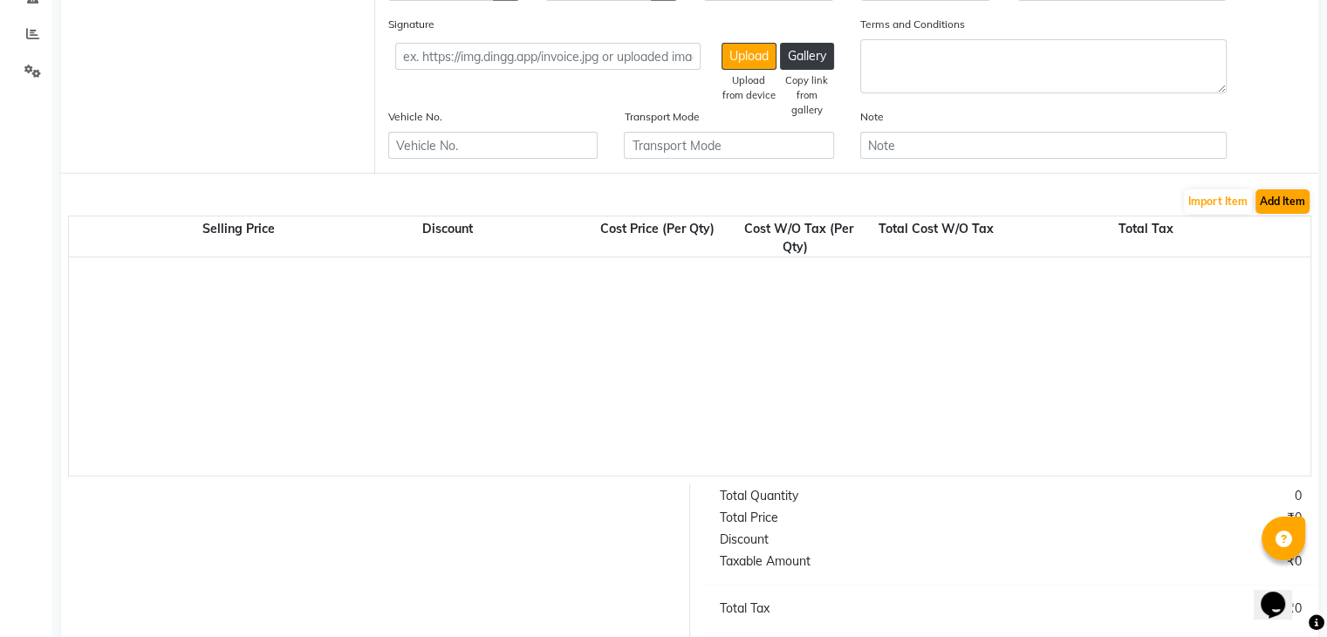
type input "EST-1916"
click at [1280, 198] on button "Add Item" at bounding box center [1283, 201] width 54 height 24
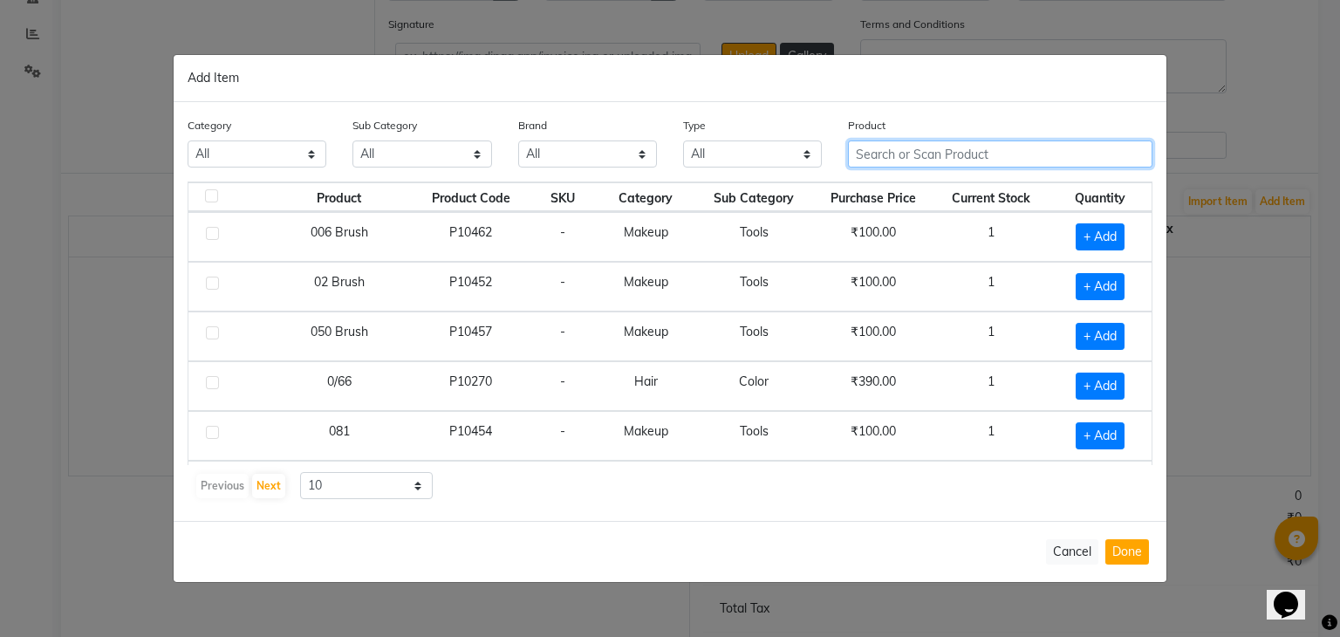
click at [904, 160] on input "text" at bounding box center [1000, 153] width 305 height 27
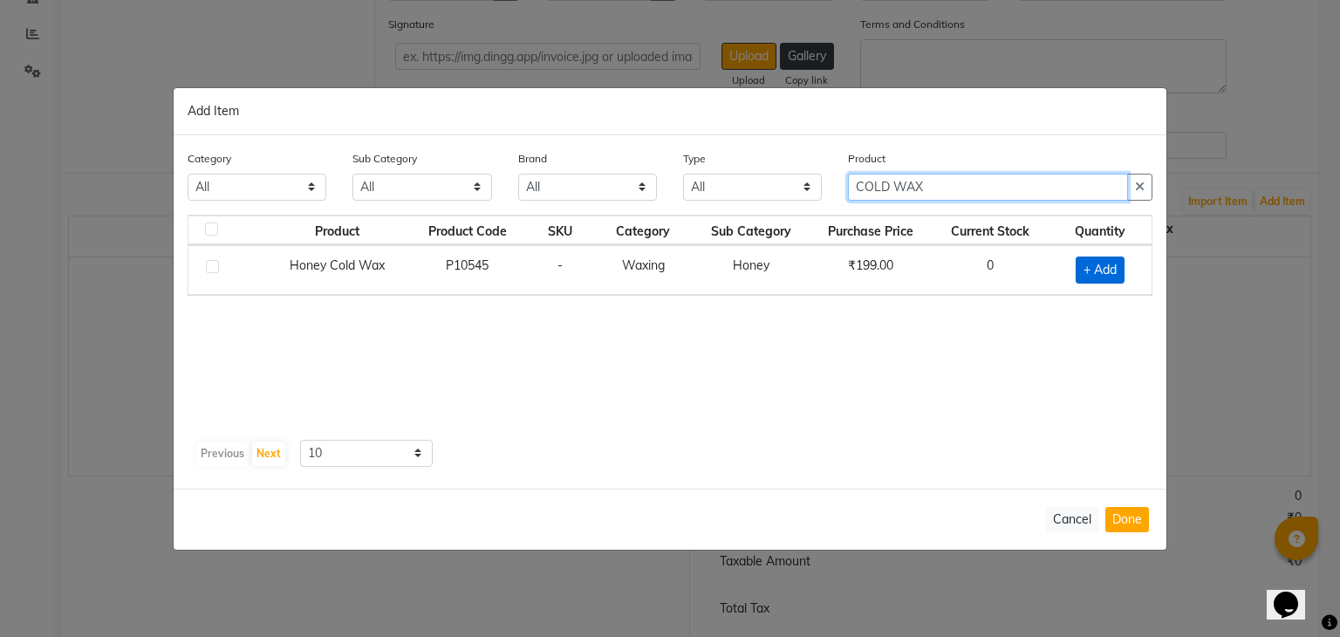
type input "COLD WAX"
click at [1112, 266] on span "+ Add" at bounding box center [1100, 270] width 49 height 27
checkbox input "true"
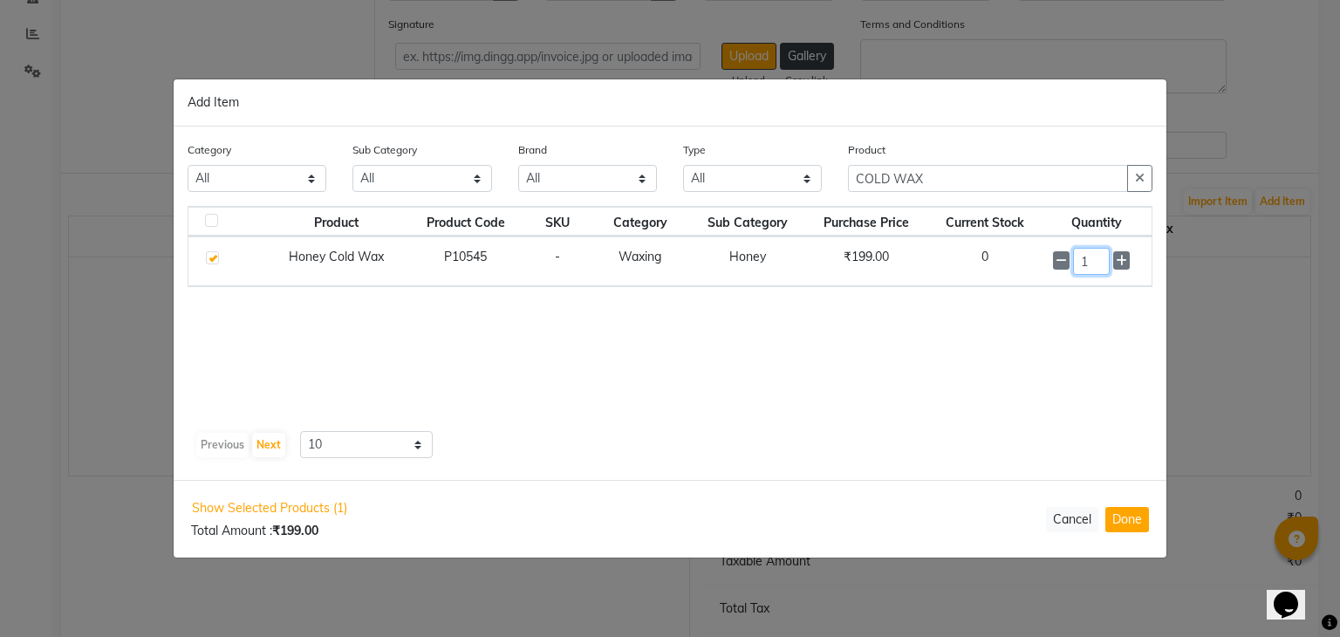
drag, startPoint x: 1111, startPoint y: 255, endPoint x: 1094, endPoint y: 255, distance: 16.6
click at [1094, 255] on div "1" at bounding box center [1097, 261] width 88 height 27
click at [1094, 255] on input "1" at bounding box center [1091, 261] width 37 height 27
type input "36"
click at [1125, 524] on button "Done" at bounding box center [1127, 519] width 44 height 25
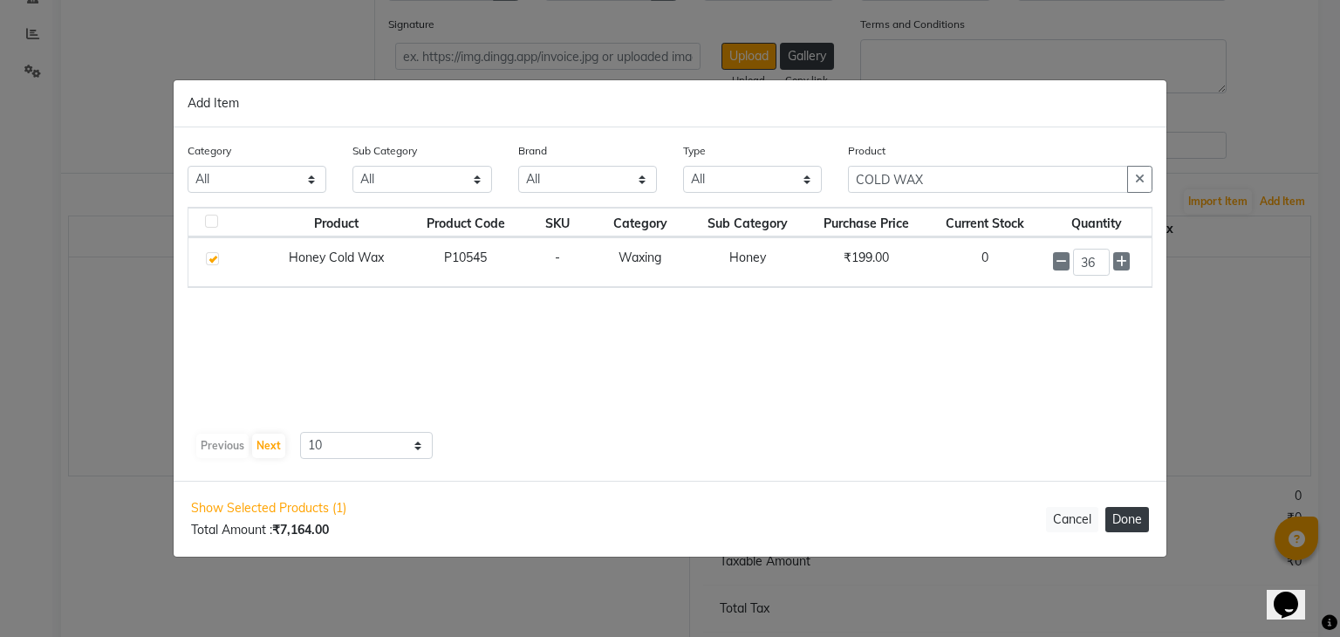
select select "3019"
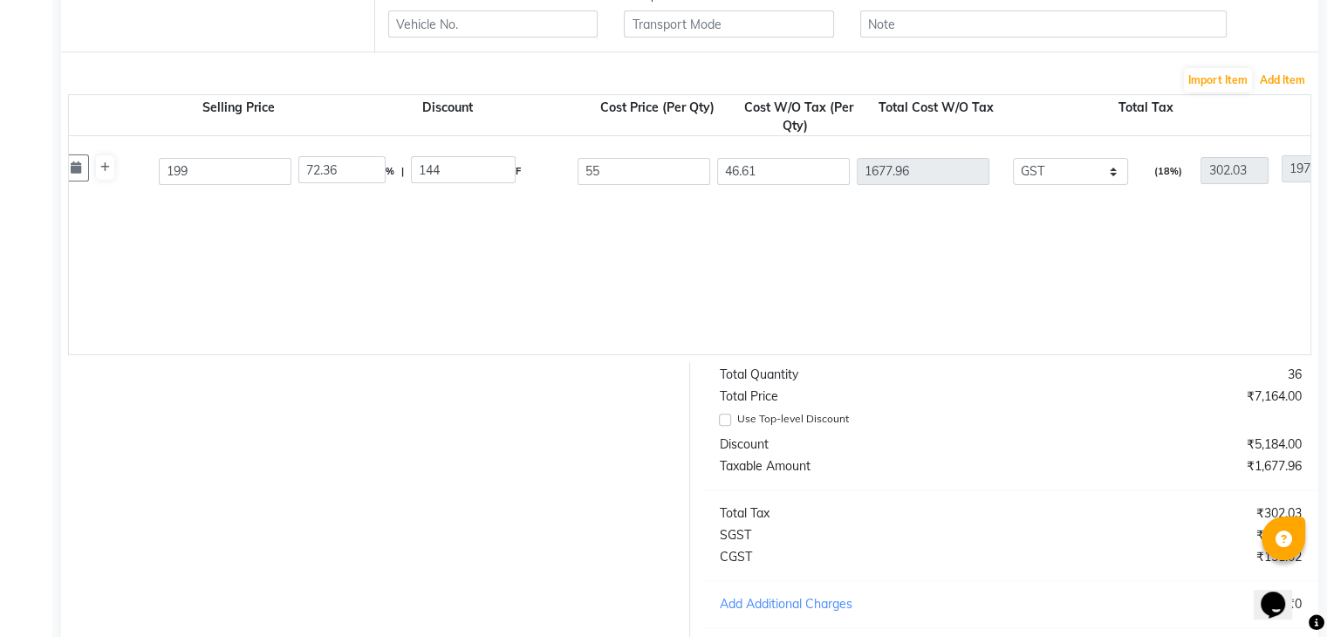
scroll to position [662, 0]
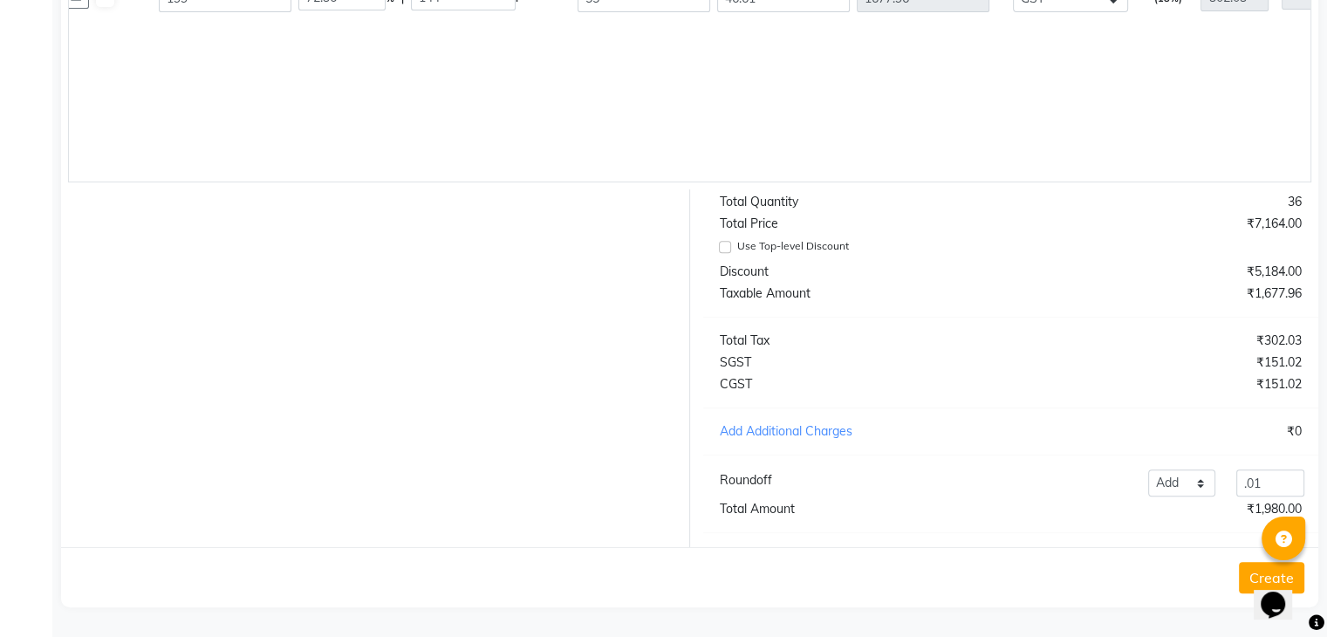
click at [1247, 580] on button "Create" at bounding box center [1271, 577] width 65 height 31
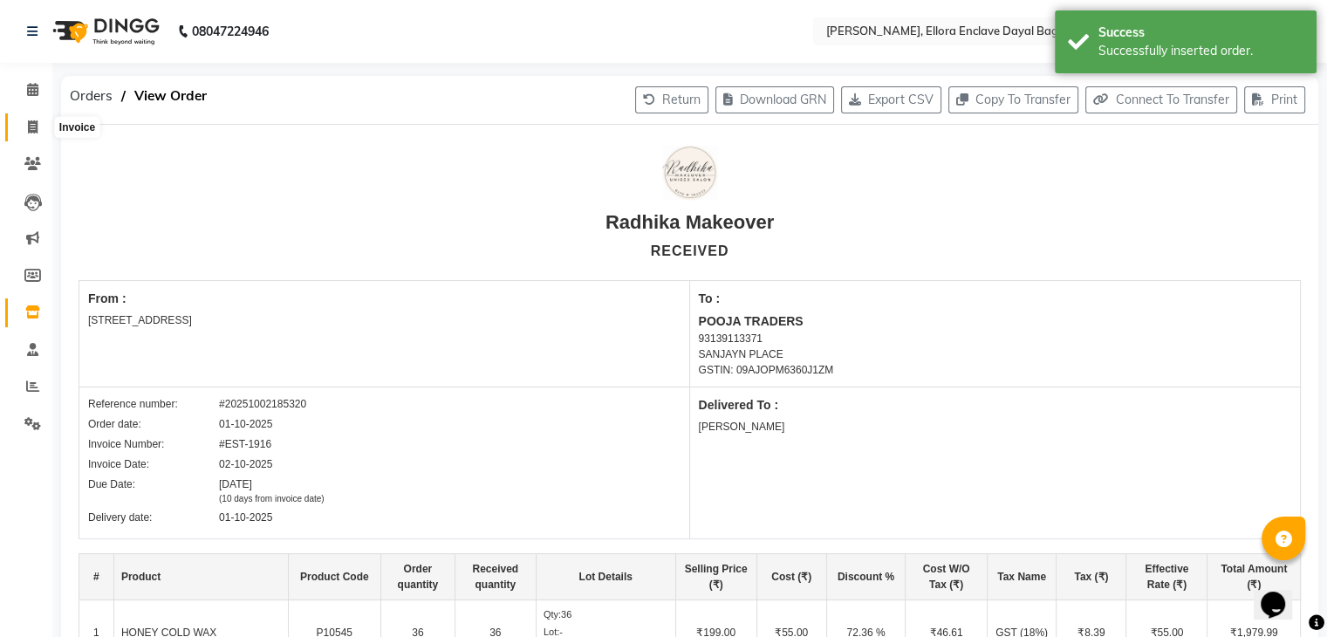
click at [33, 120] on icon at bounding box center [33, 126] width 10 height 13
select select "6880"
select select "service"
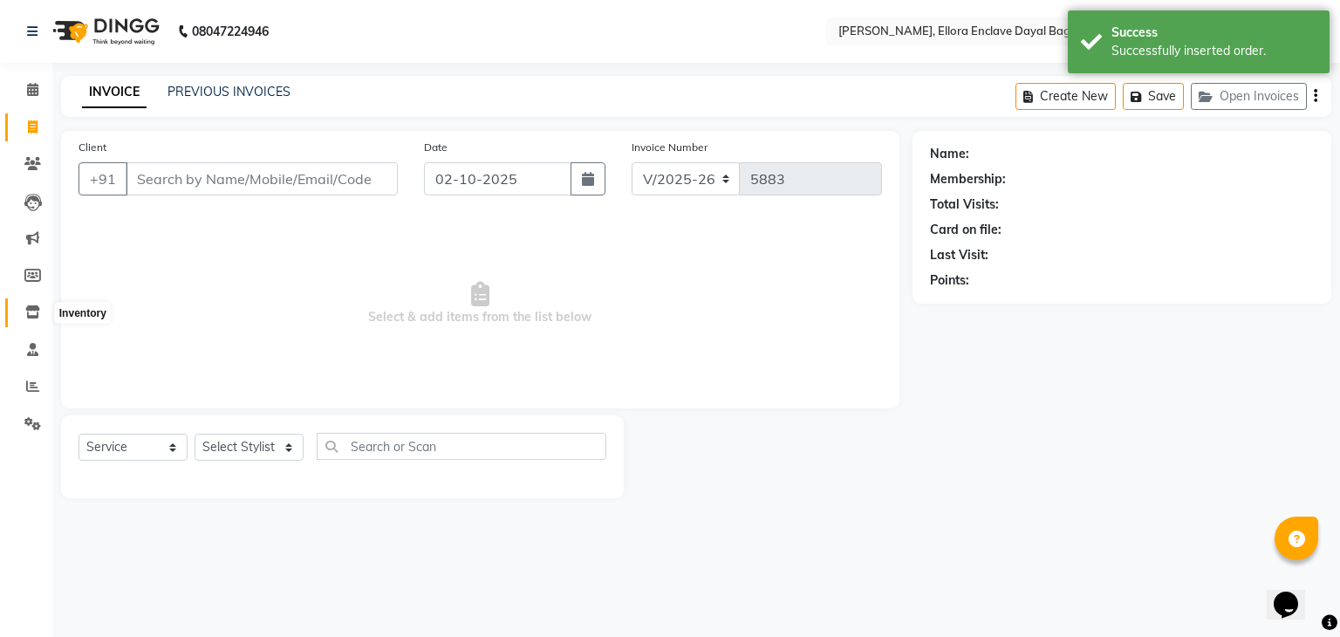
click at [31, 310] on icon at bounding box center [32, 311] width 15 height 13
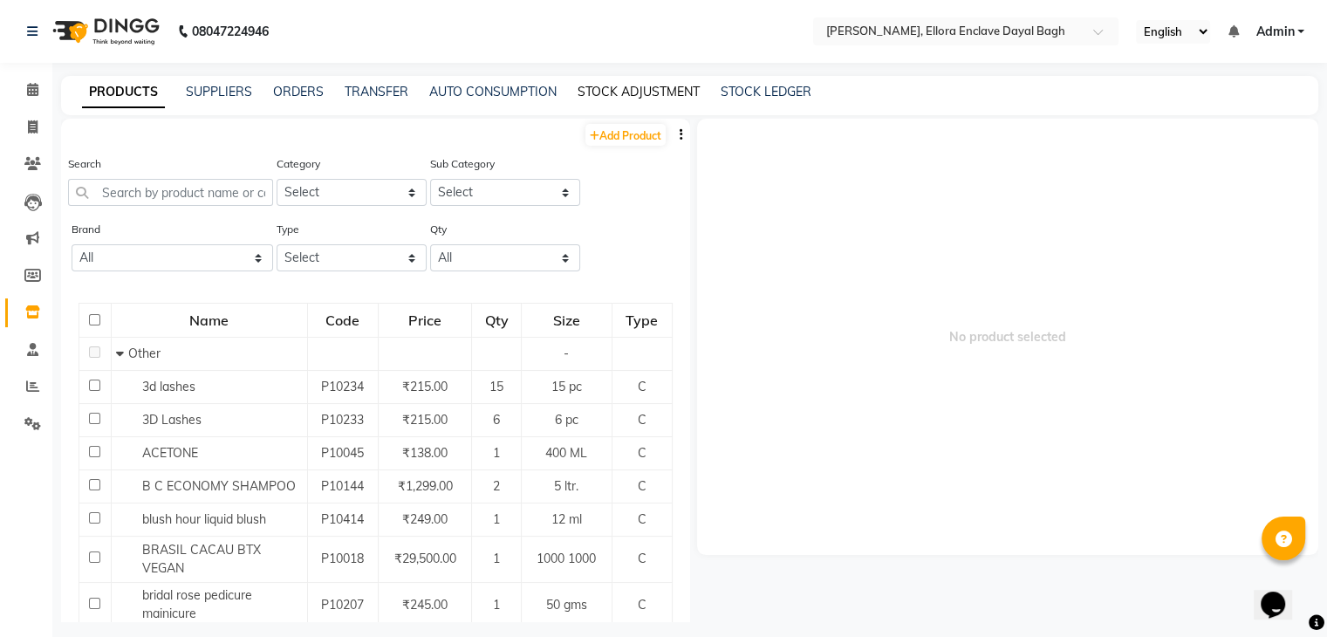
click at [628, 93] on link "STOCK ADJUSTMENT" at bounding box center [639, 92] width 122 height 16
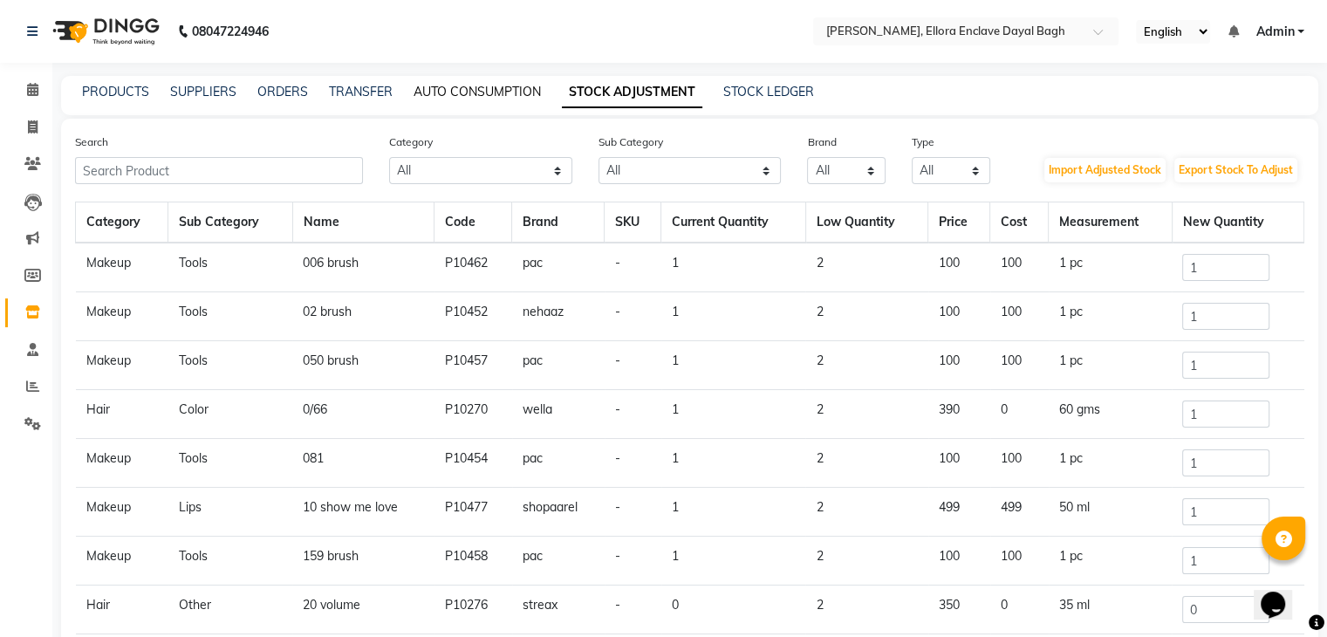
click at [496, 89] on link "AUTO CONSUMPTION" at bounding box center [477, 92] width 127 height 16
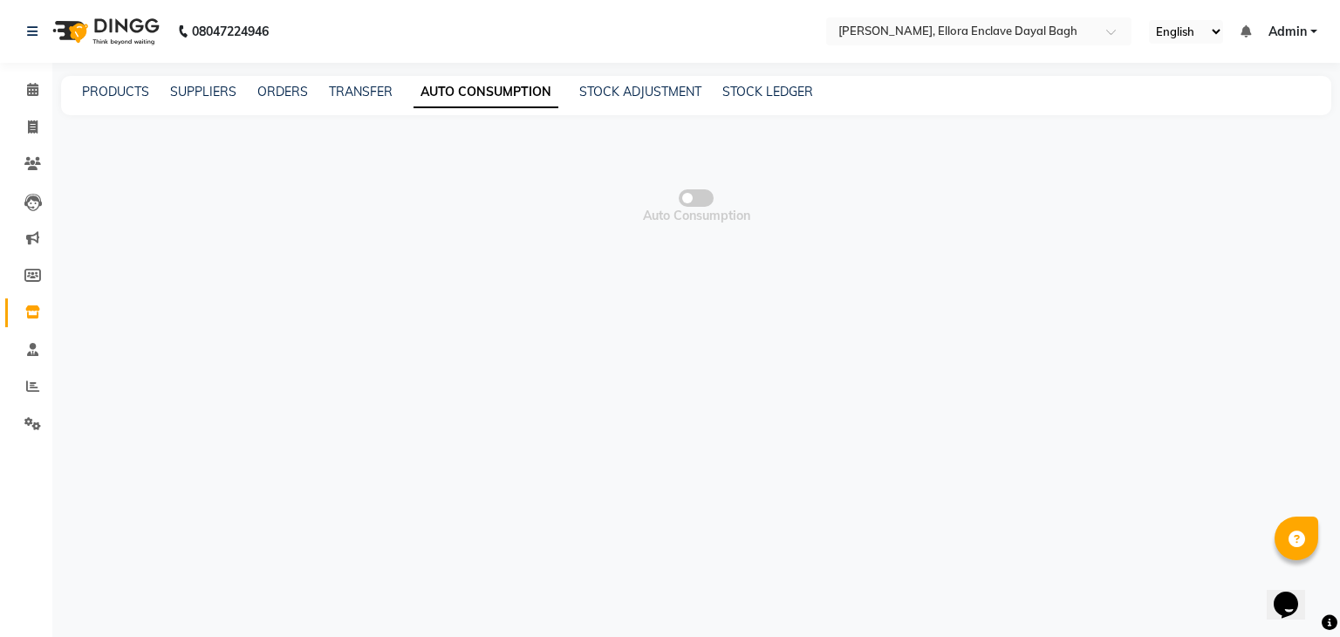
click at [352, 83] on div "TRANSFER" at bounding box center [361, 92] width 64 height 18
click at [356, 86] on link "TRANSFER" at bounding box center [361, 92] width 64 height 16
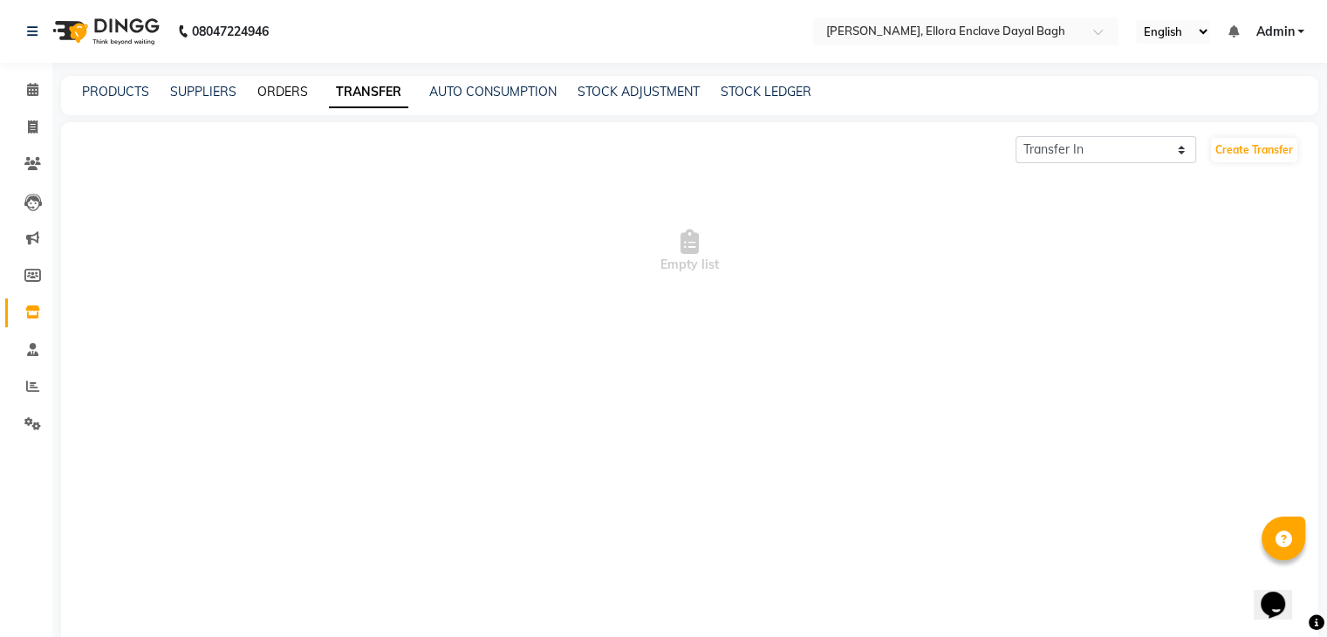
click at [283, 91] on link "ORDERS" at bounding box center [282, 92] width 51 height 16
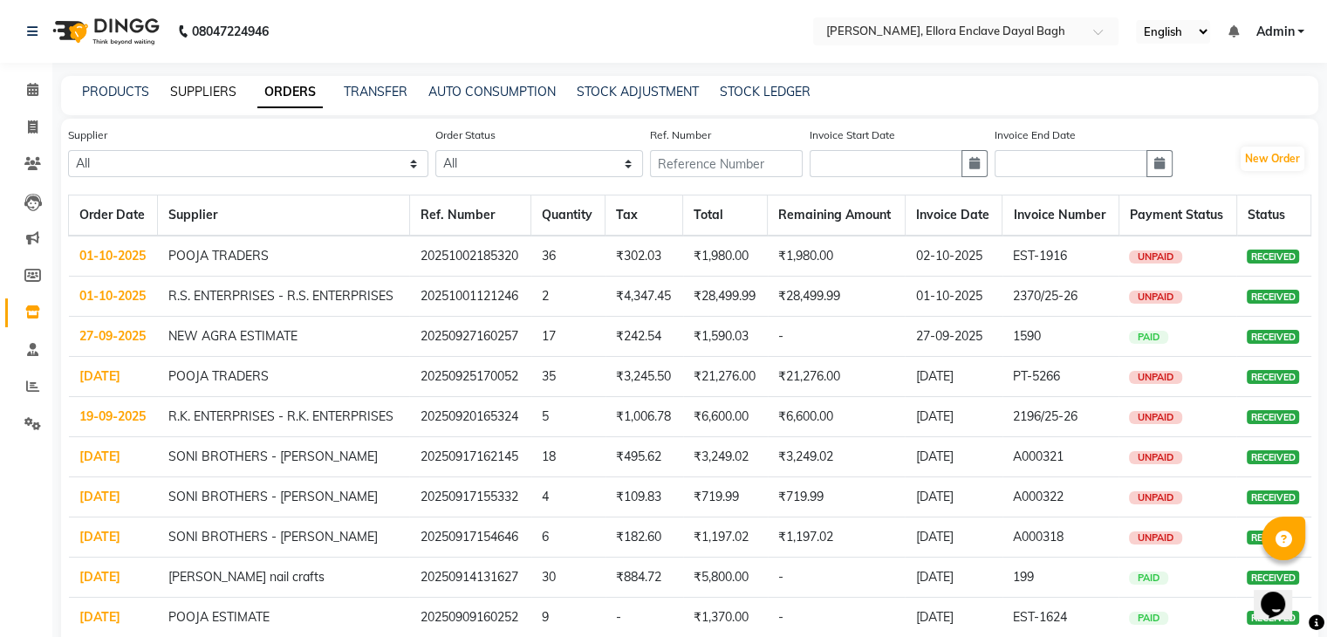
click at [181, 92] on link "SUPPLIERS" at bounding box center [203, 92] width 66 height 16
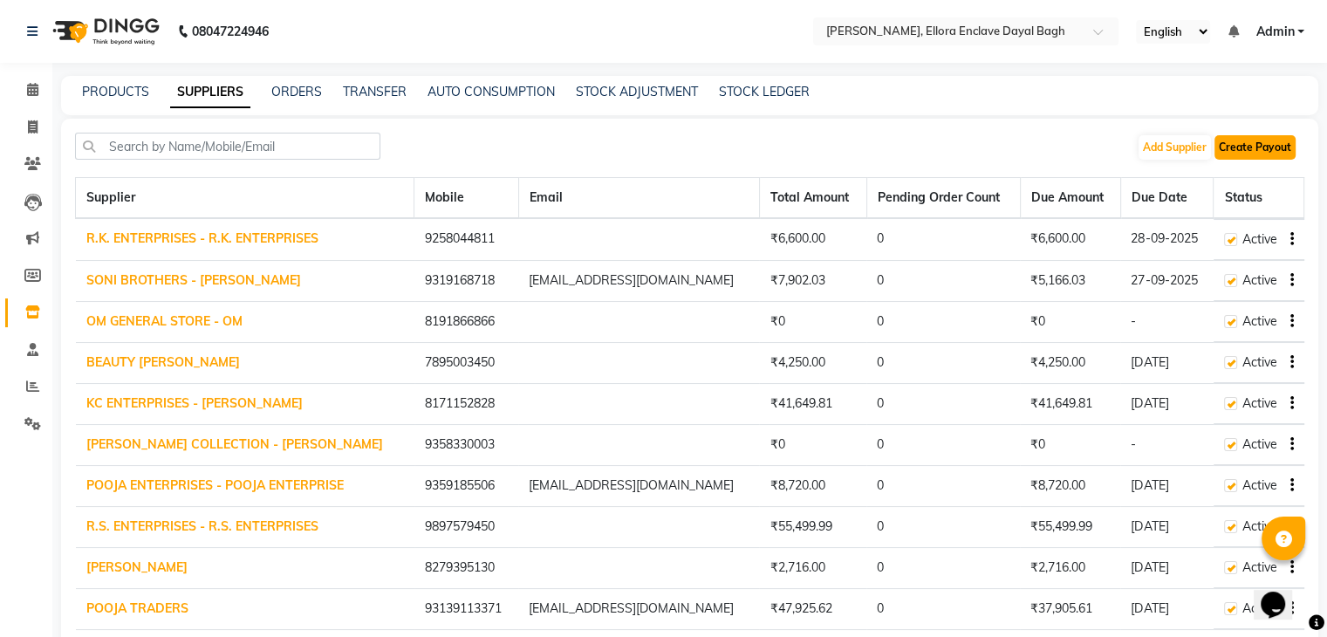
click at [1247, 147] on button "Create Payout" at bounding box center [1255, 147] width 81 height 24
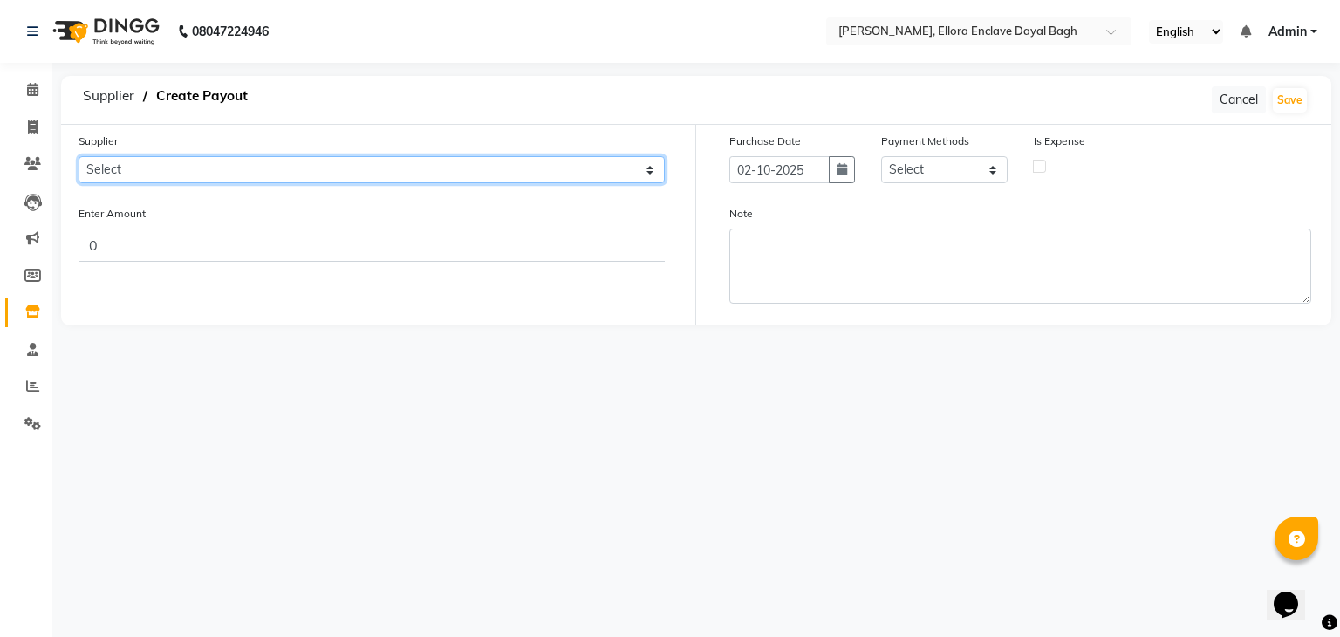
click at [360, 169] on select "Select R.K. ENTERPRISES - R.K. ENTERPRISES SONI BROTHERS - [PERSON_NAME] OM GEN…" at bounding box center [372, 169] width 586 height 27
select select "3410"
click at [79, 156] on select "Select R.K. ENTERPRISES - R.K. ENTERPRISES SONI BROTHERS - [PERSON_NAME] OM GEN…" at bounding box center [372, 169] width 586 height 27
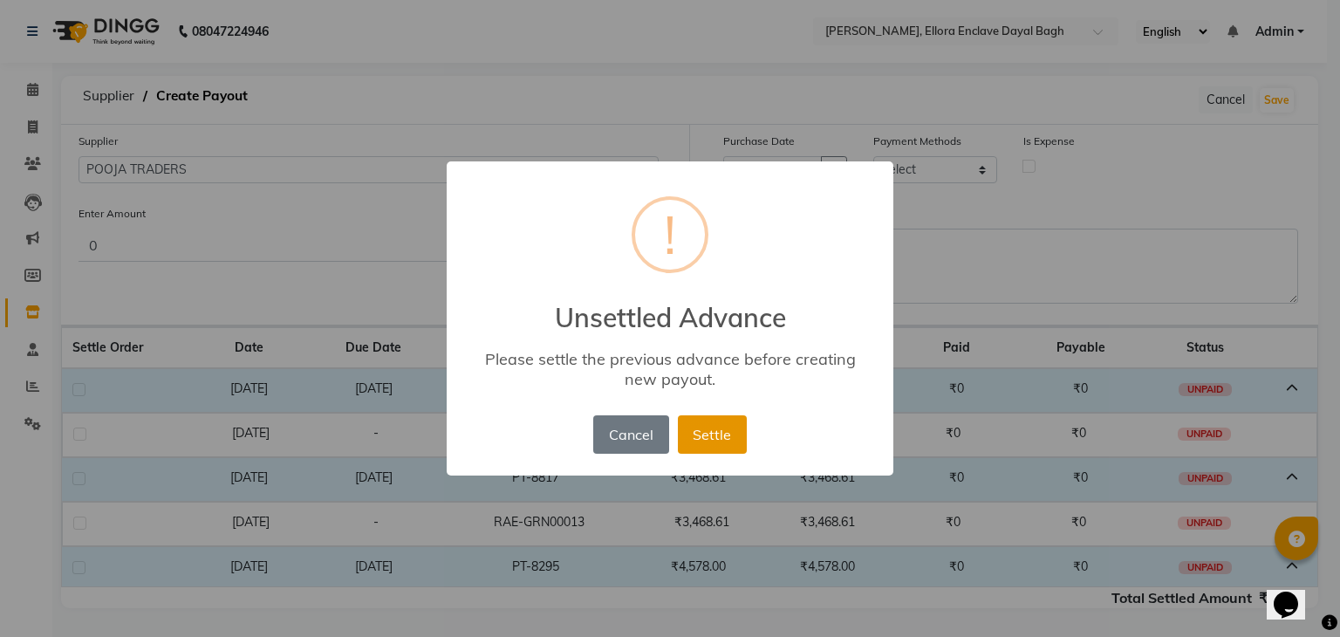
click at [718, 434] on button "Settle" at bounding box center [712, 434] width 69 height 38
select select "3410"
select select "8"
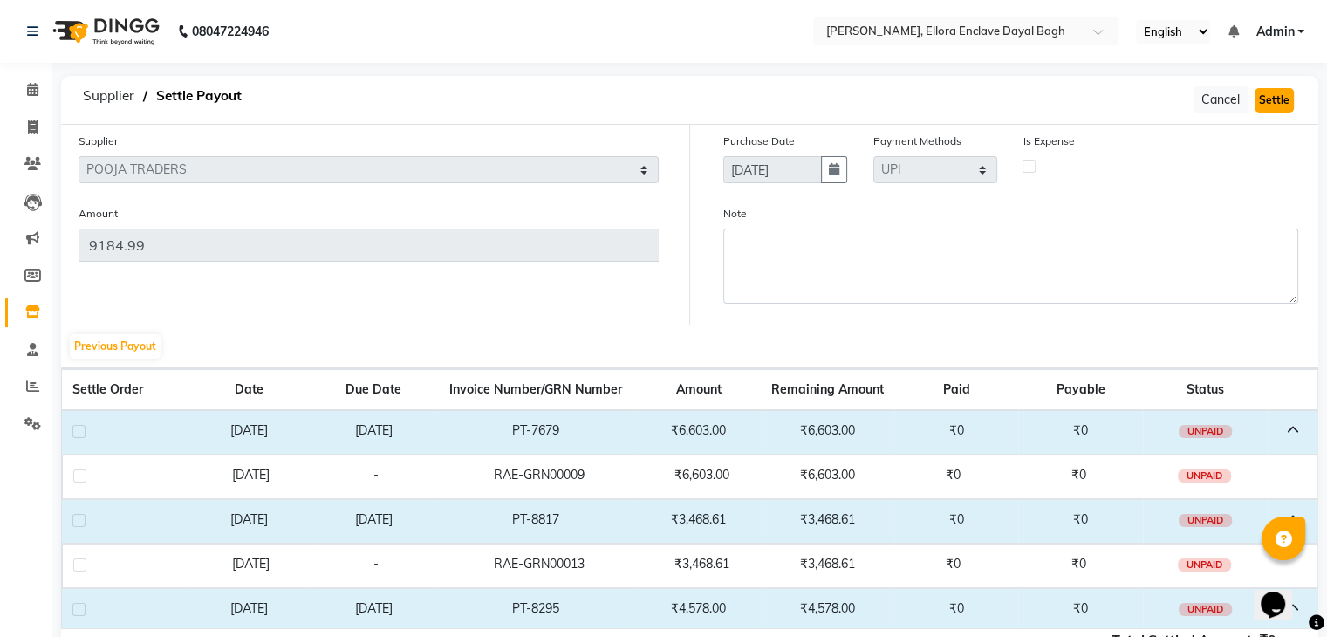
click at [1280, 101] on button "Settle" at bounding box center [1274, 100] width 39 height 24
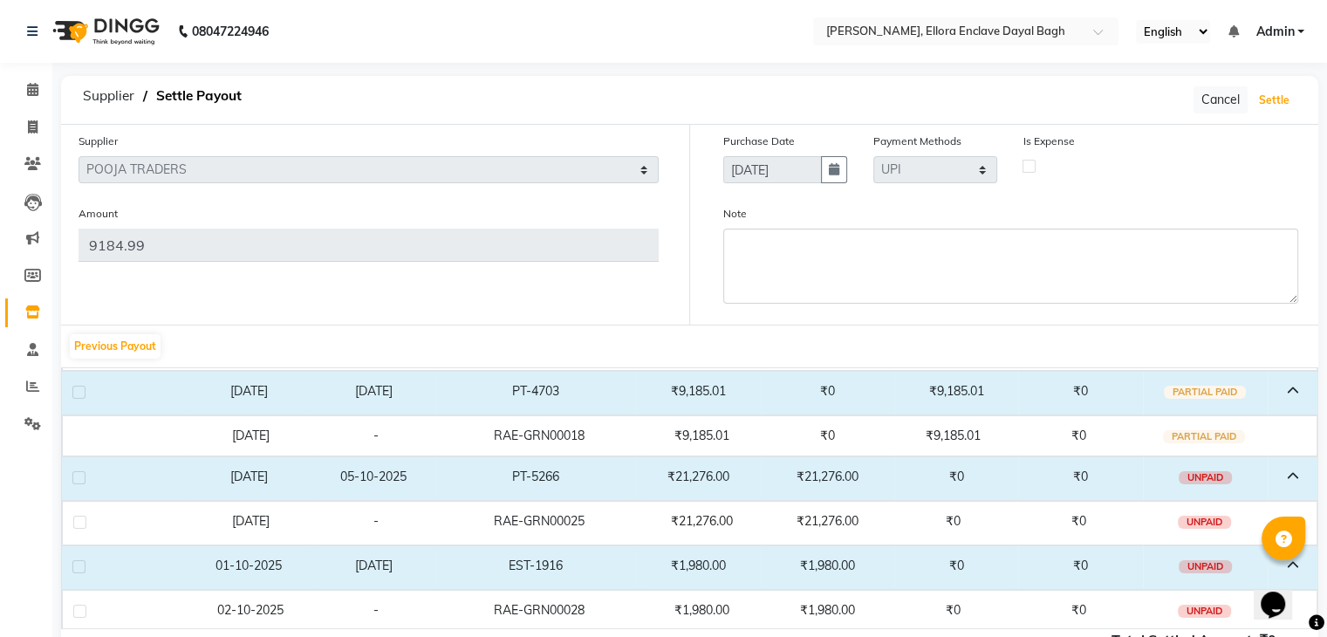
scroll to position [307, 0]
click at [76, 563] on label at bounding box center [78, 565] width 13 height 13
click at [76, 563] on input "checkbox" at bounding box center [77, 566] width 11 height 11
checkbox input "true"
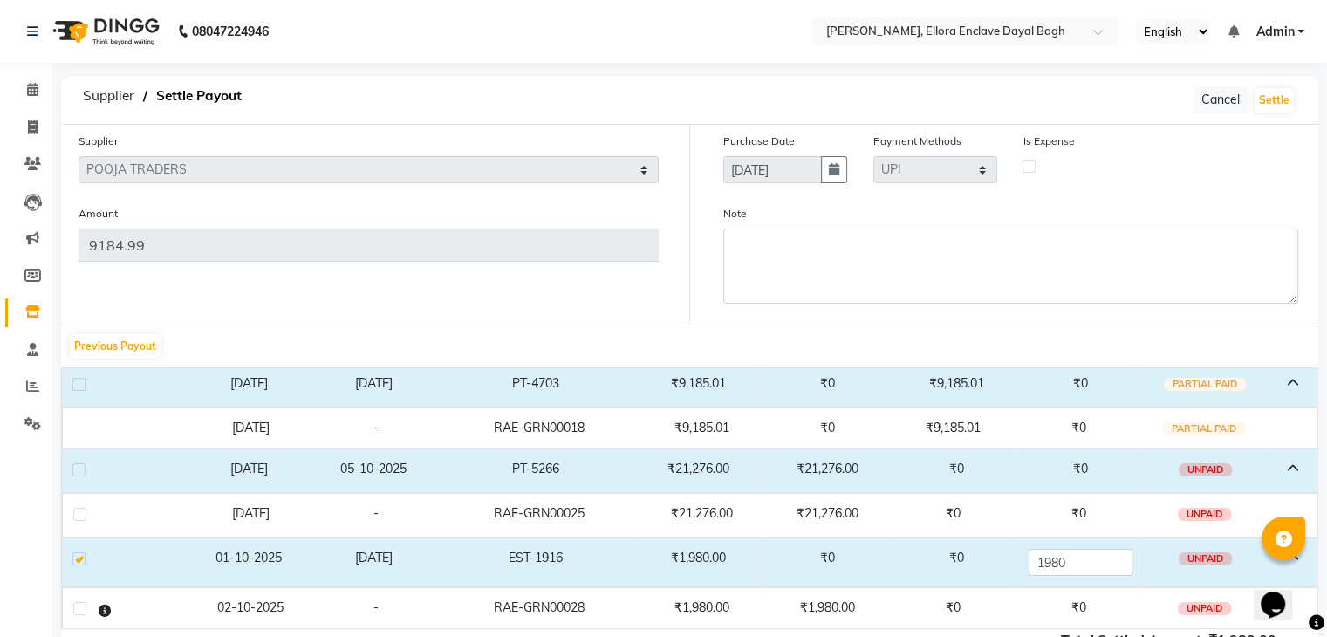
click at [1004, 223] on div "Note" at bounding box center [1011, 253] width 576 height 99
click at [1277, 101] on button "Settle" at bounding box center [1274, 100] width 39 height 24
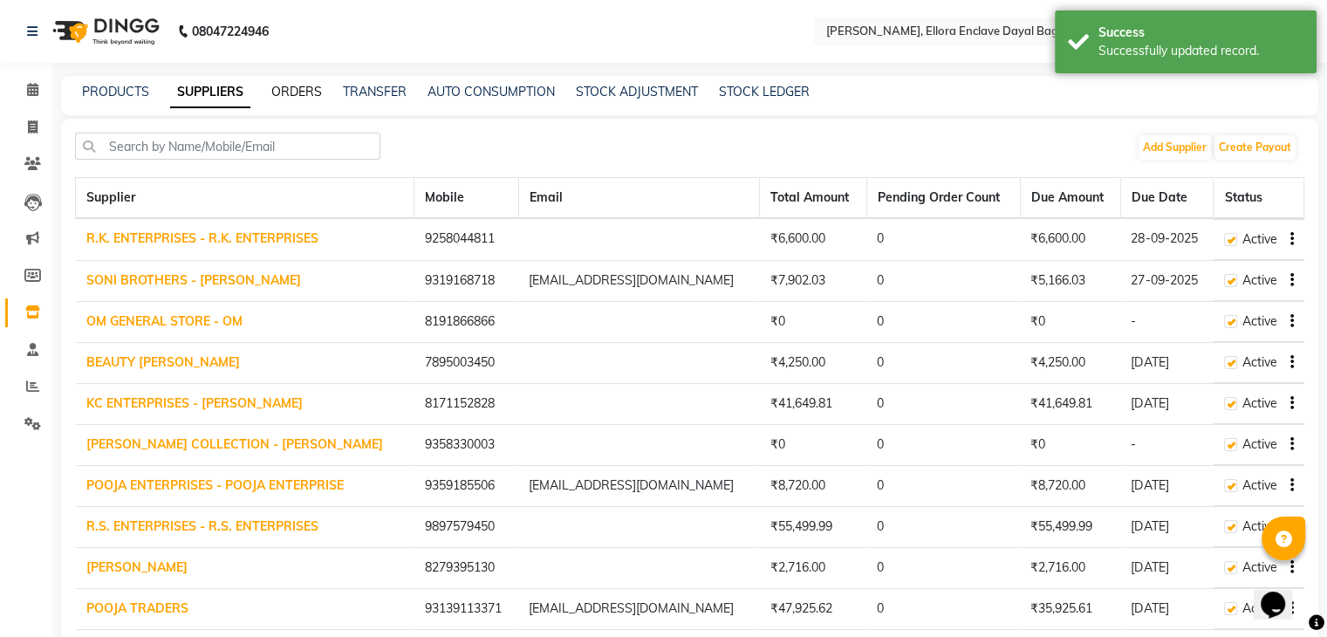
click at [293, 92] on link "ORDERS" at bounding box center [296, 92] width 51 height 16
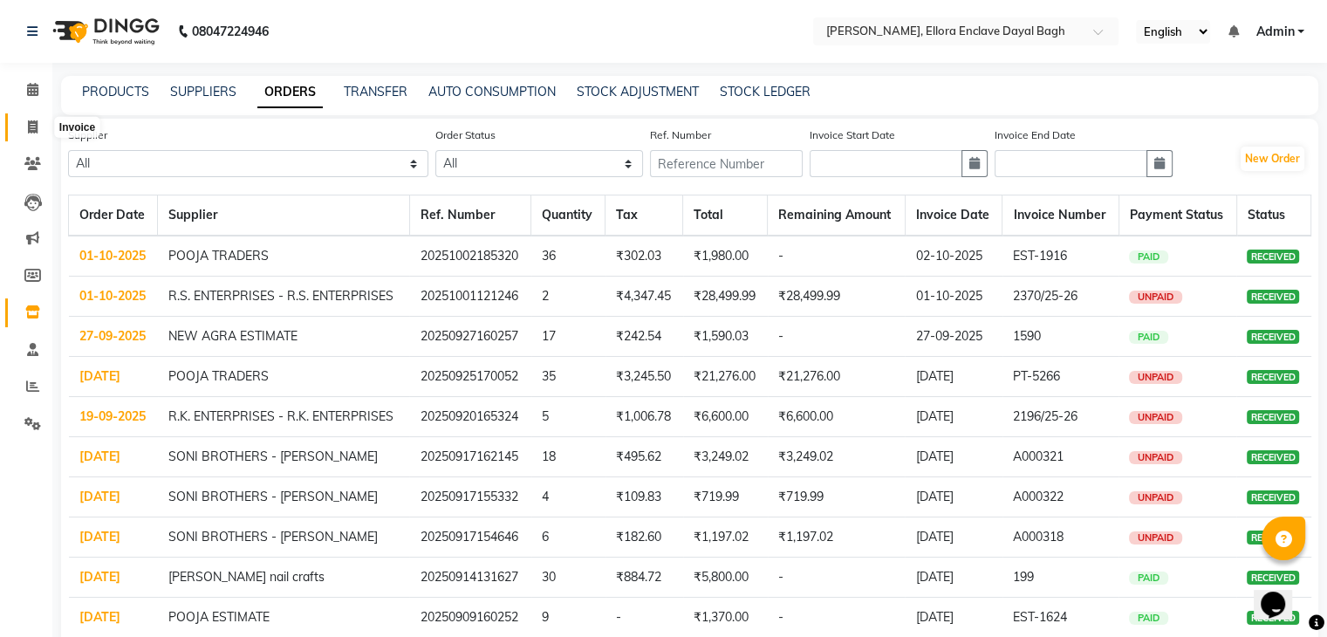
click at [42, 127] on span at bounding box center [32, 128] width 31 height 20
select select "service"
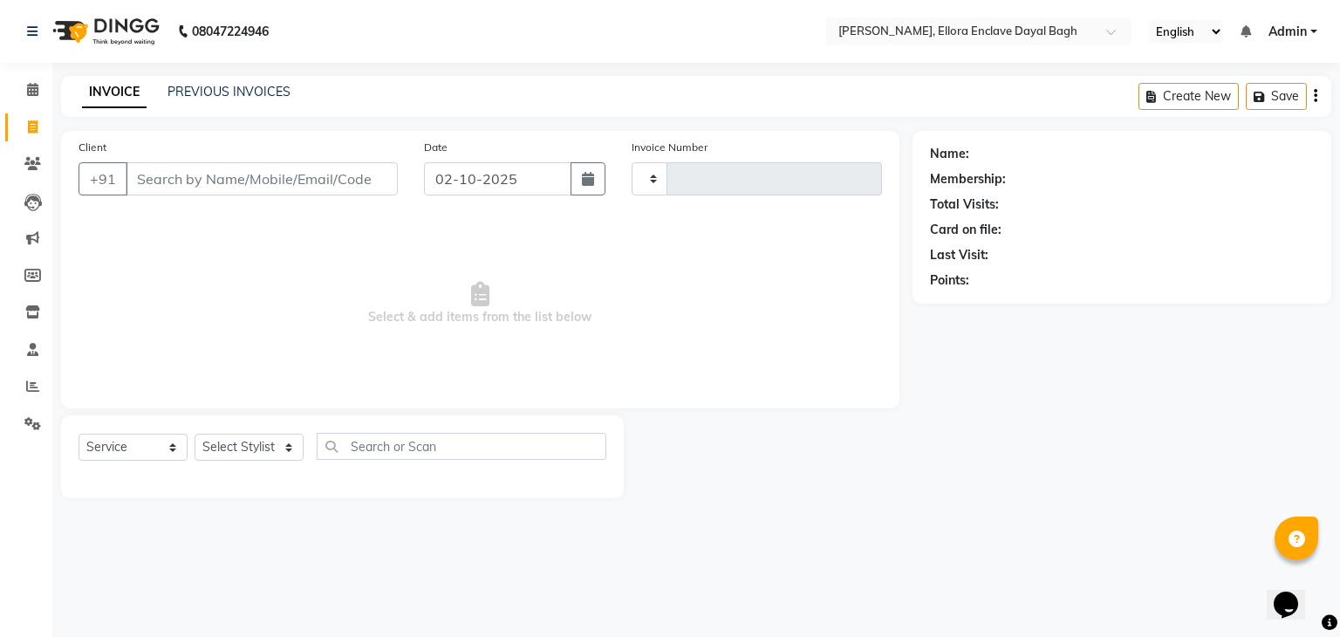
type input "5883"
select select "6880"
click at [32, 88] on icon at bounding box center [32, 89] width 11 height 13
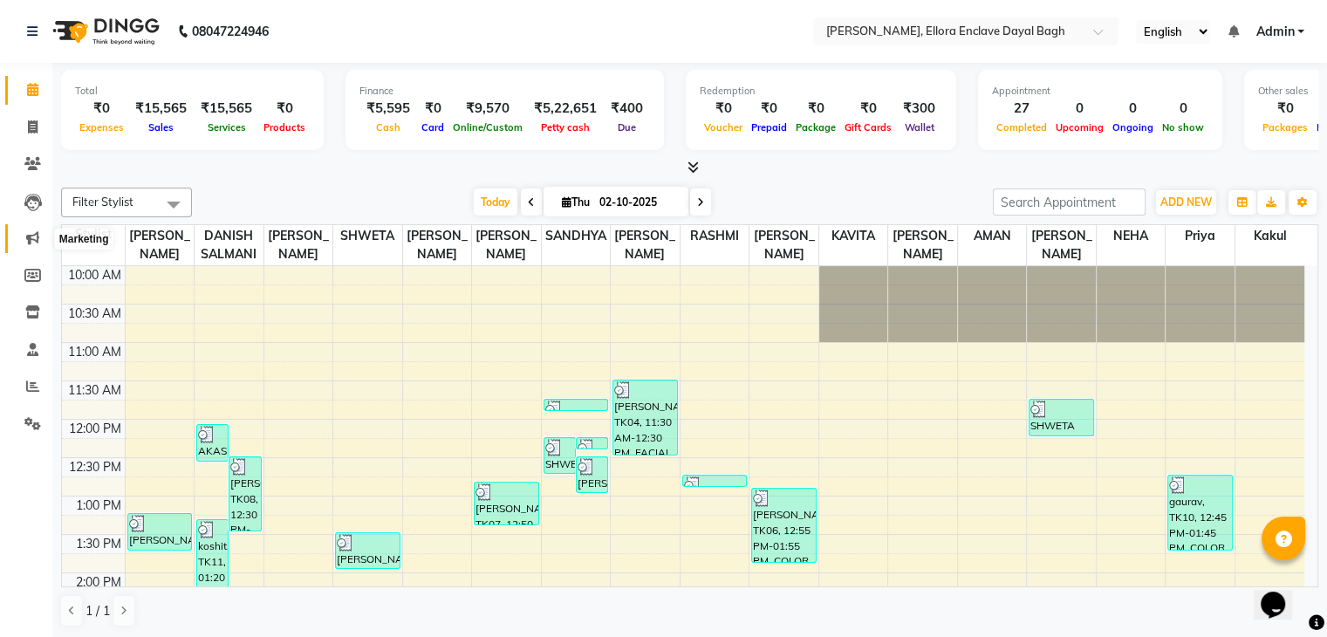
click at [28, 231] on icon at bounding box center [32, 237] width 13 height 13
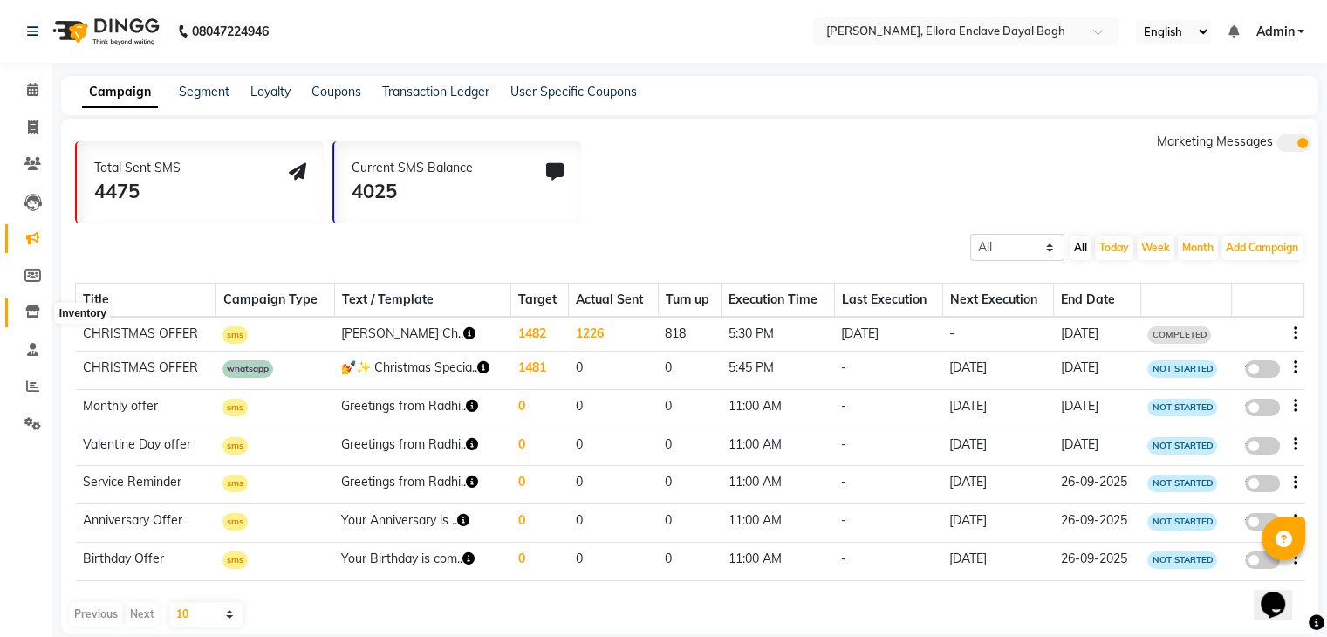
click at [28, 311] on icon at bounding box center [32, 311] width 15 height 13
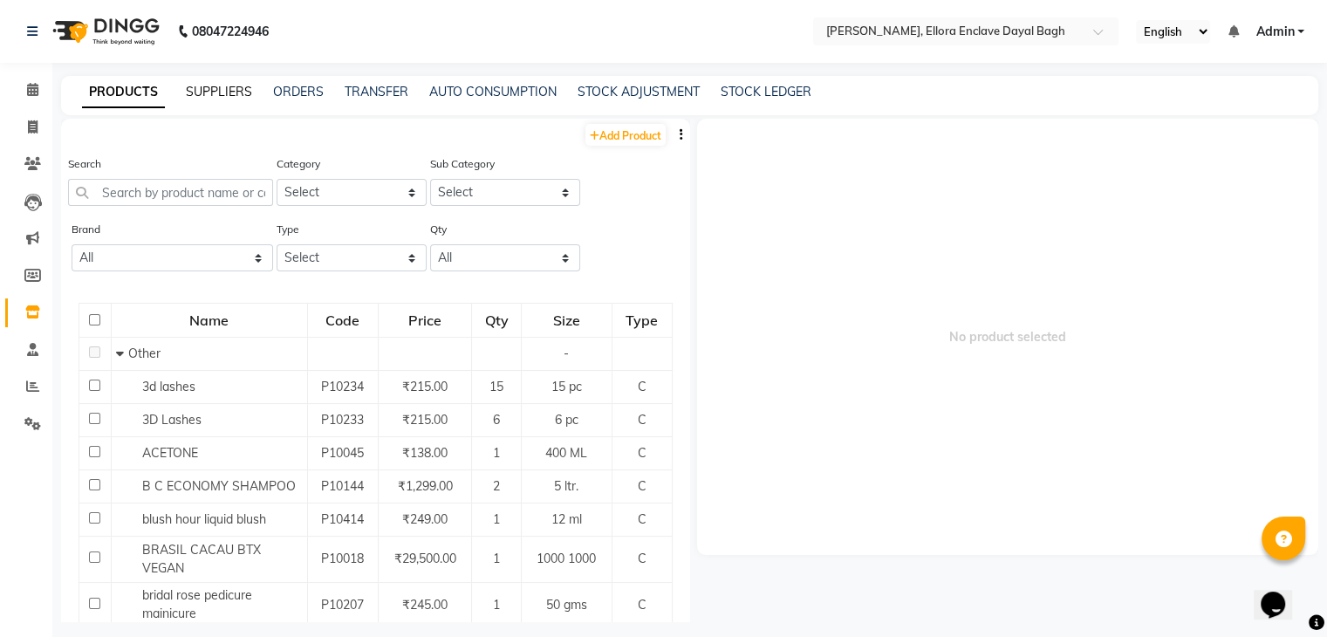
click at [218, 89] on link "SUPPLIERS" at bounding box center [219, 92] width 66 height 16
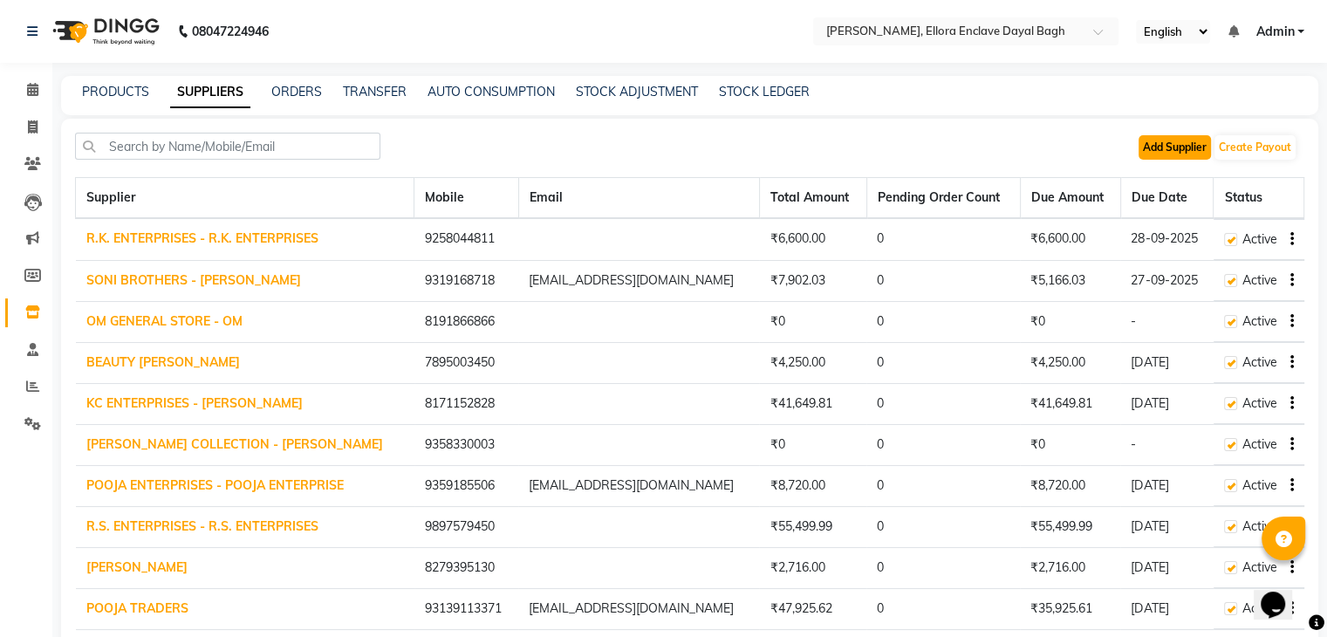
click at [1176, 144] on button "Add Supplier" at bounding box center [1175, 147] width 72 height 24
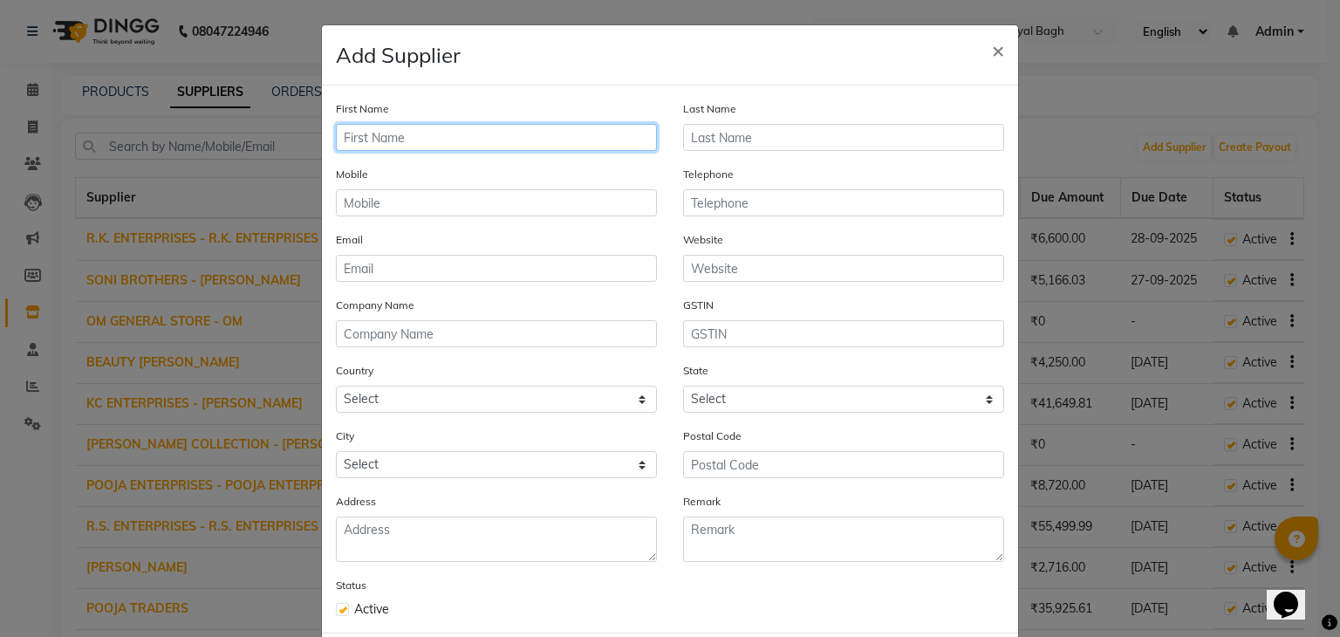
click at [492, 143] on input "text" at bounding box center [496, 137] width 321 height 27
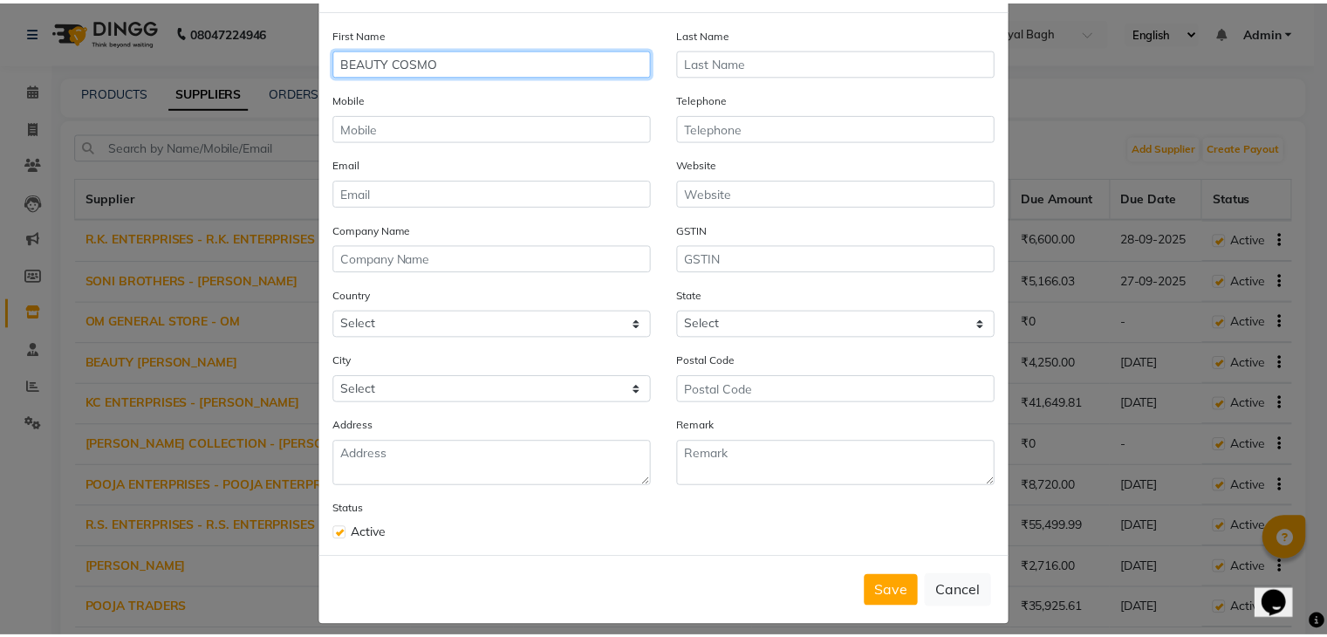
scroll to position [77, 0]
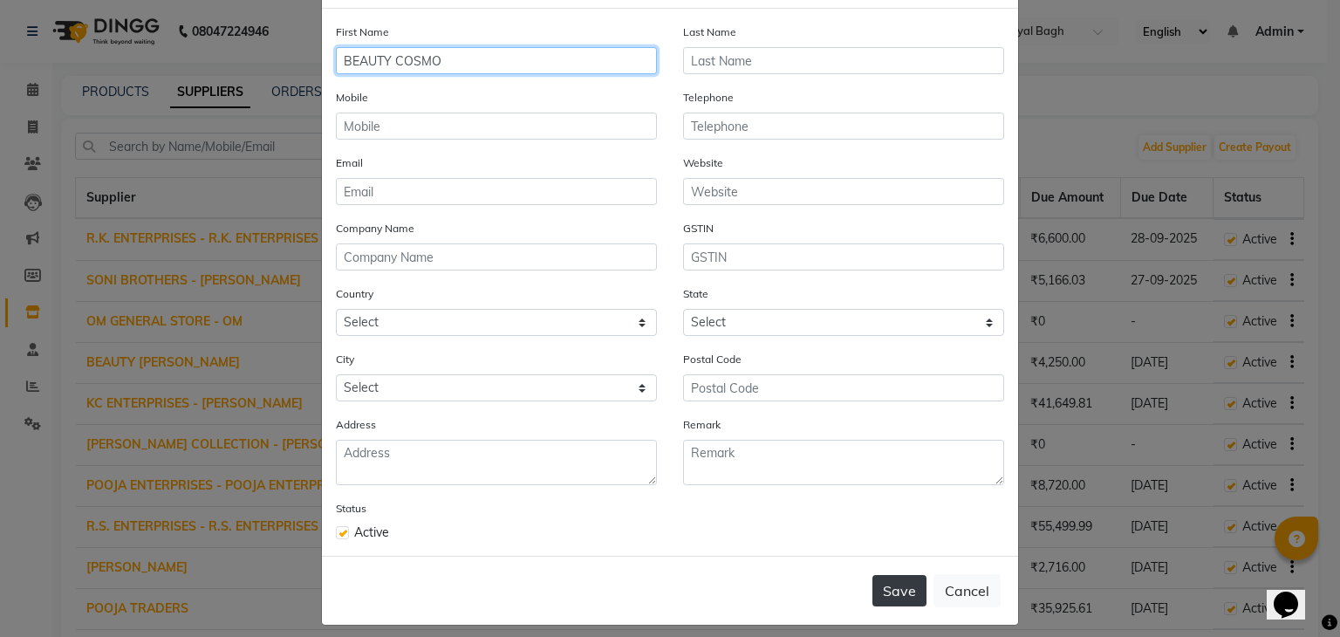
type input "BEAUTY COSMO"
click at [900, 587] on button "Save" at bounding box center [899, 590] width 54 height 31
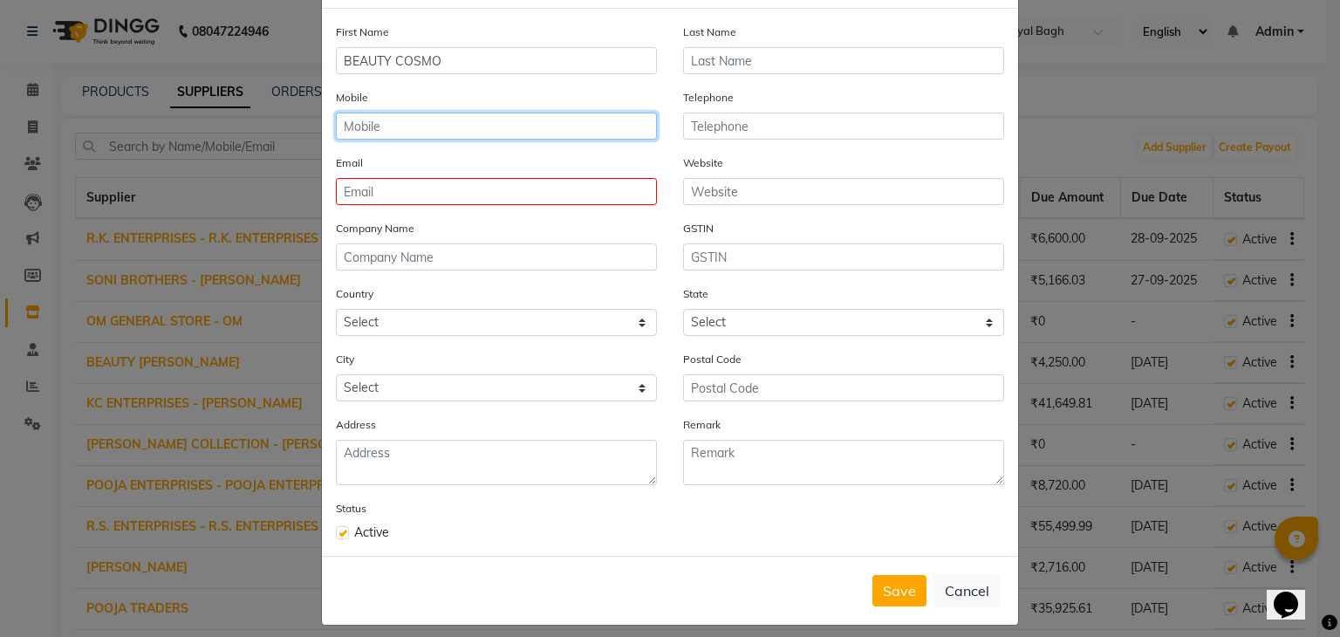
click at [387, 130] on input "text" at bounding box center [496, 126] width 321 height 27
type input "9997861108"
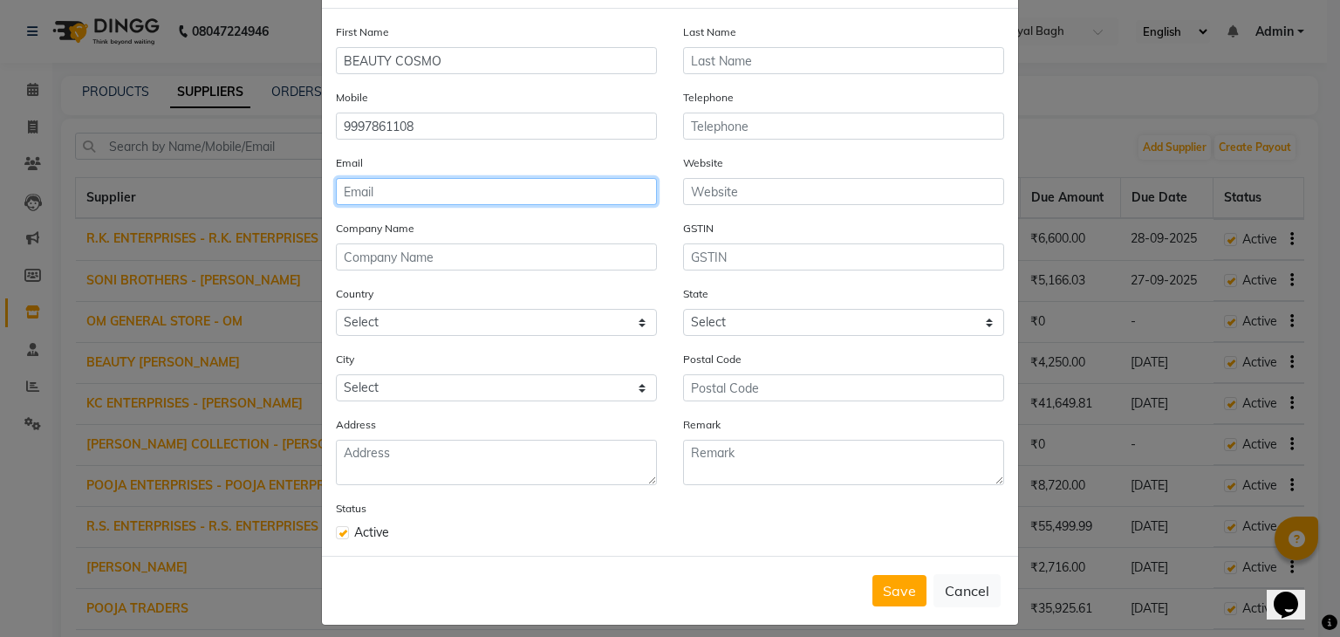
click at [366, 200] on input "email" at bounding box center [496, 191] width 321 height 27
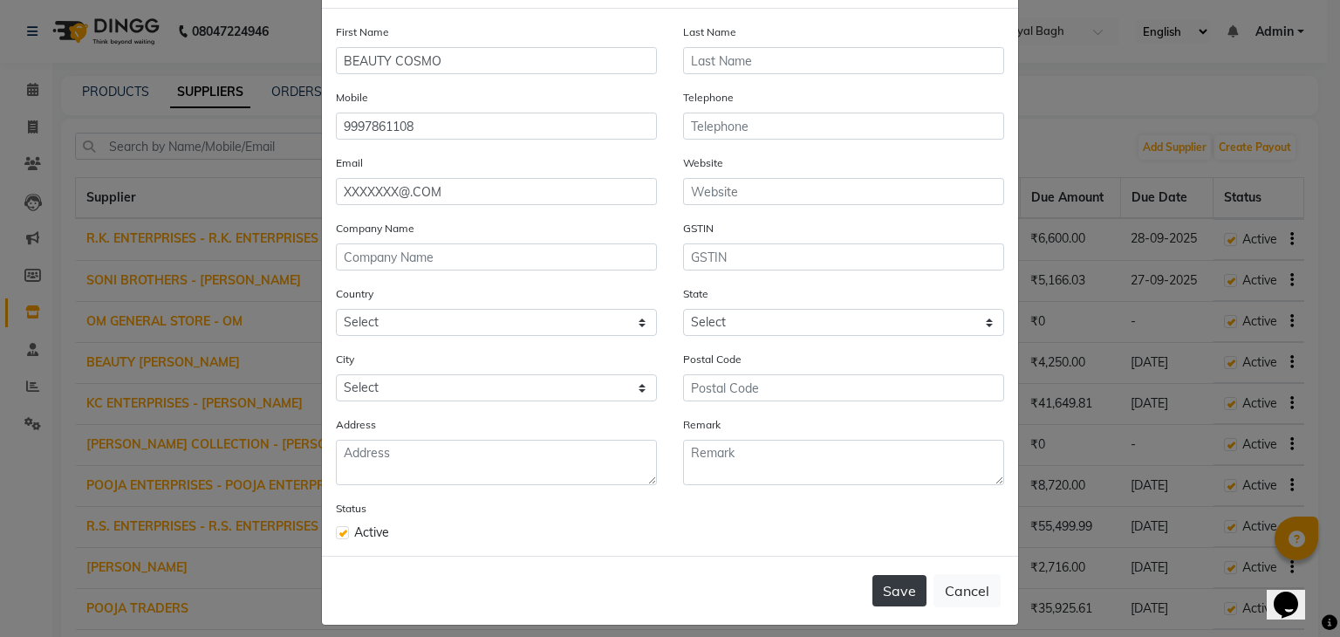
click at [903, 585] on button "Save" at bounding box center [899, 590] width 54 height 31
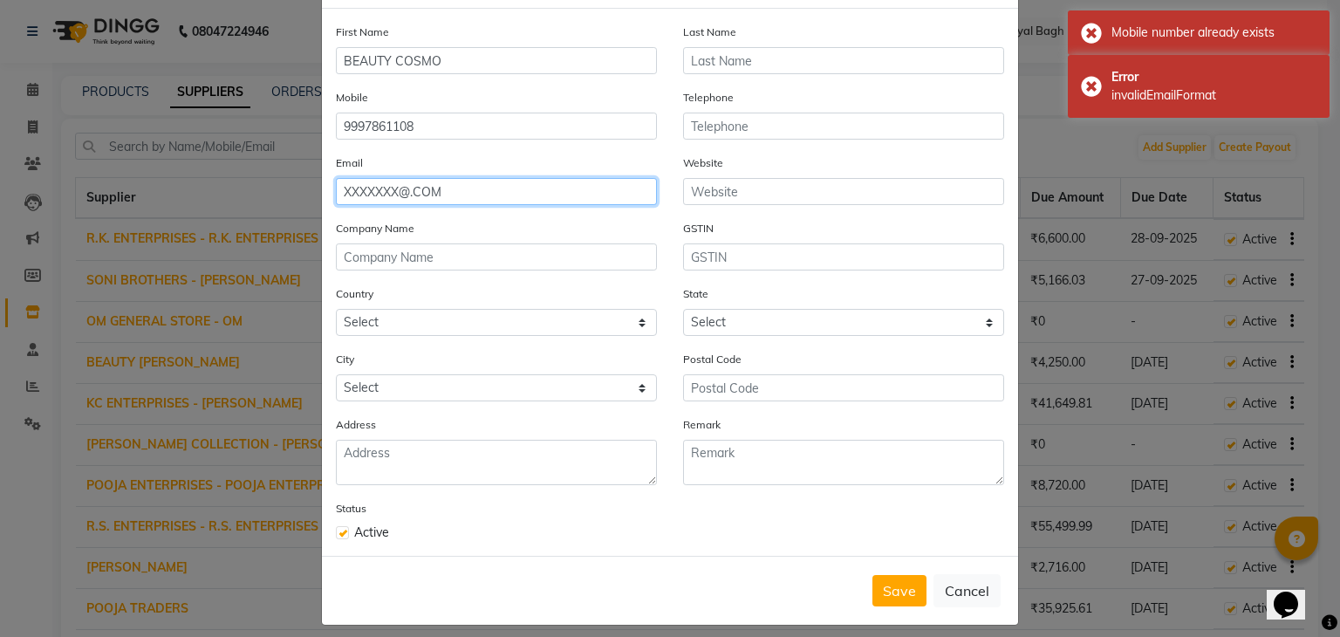
click at [441, 196] on input "XXXXXXX@.COM" at bounding box center [496, 191] width 321 height 27
type input "X"
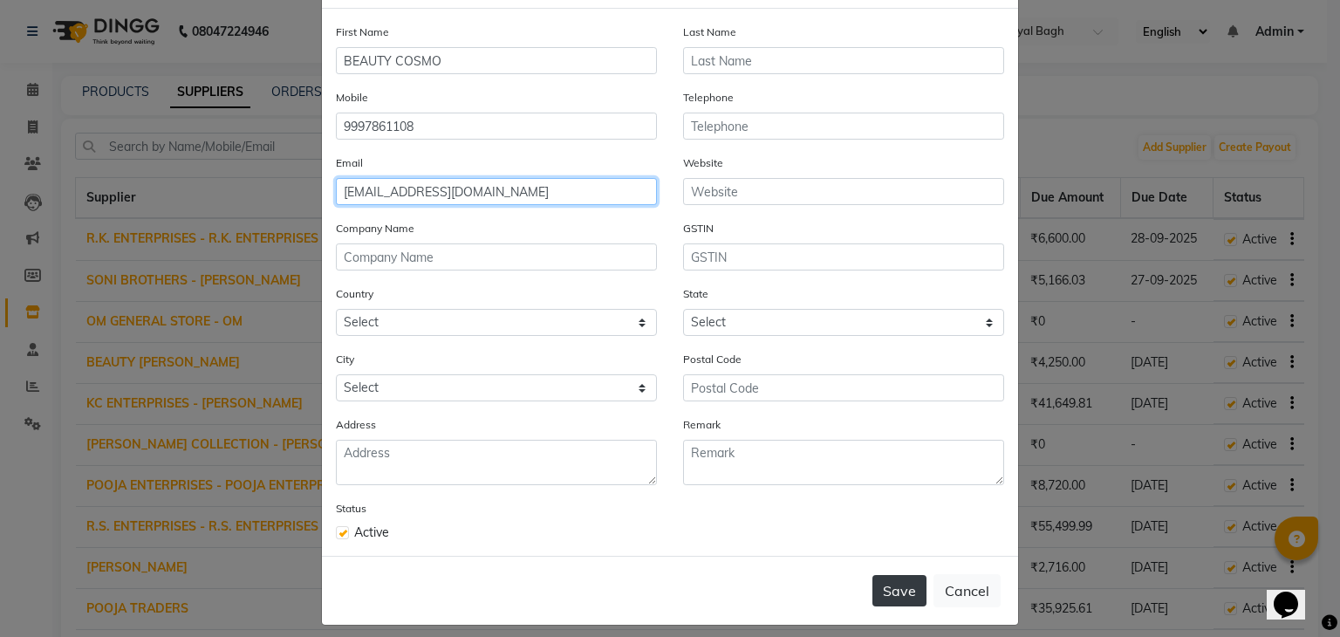
type input "AAAAAA@GMAIL.COM"
click at [892, 606] on button "Save" at bounding box center [899, 590] width 54 height 31
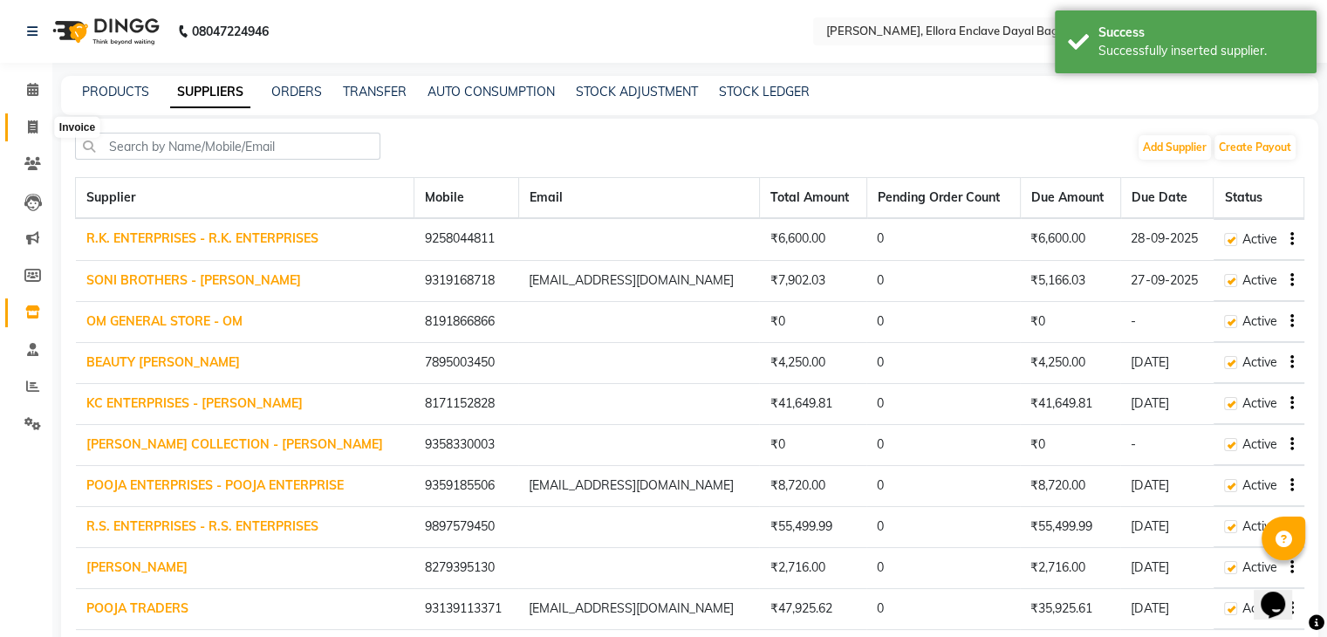
click at [38, 124] on span at bounding box center [32, 128] width 31 height 20
select select "service"
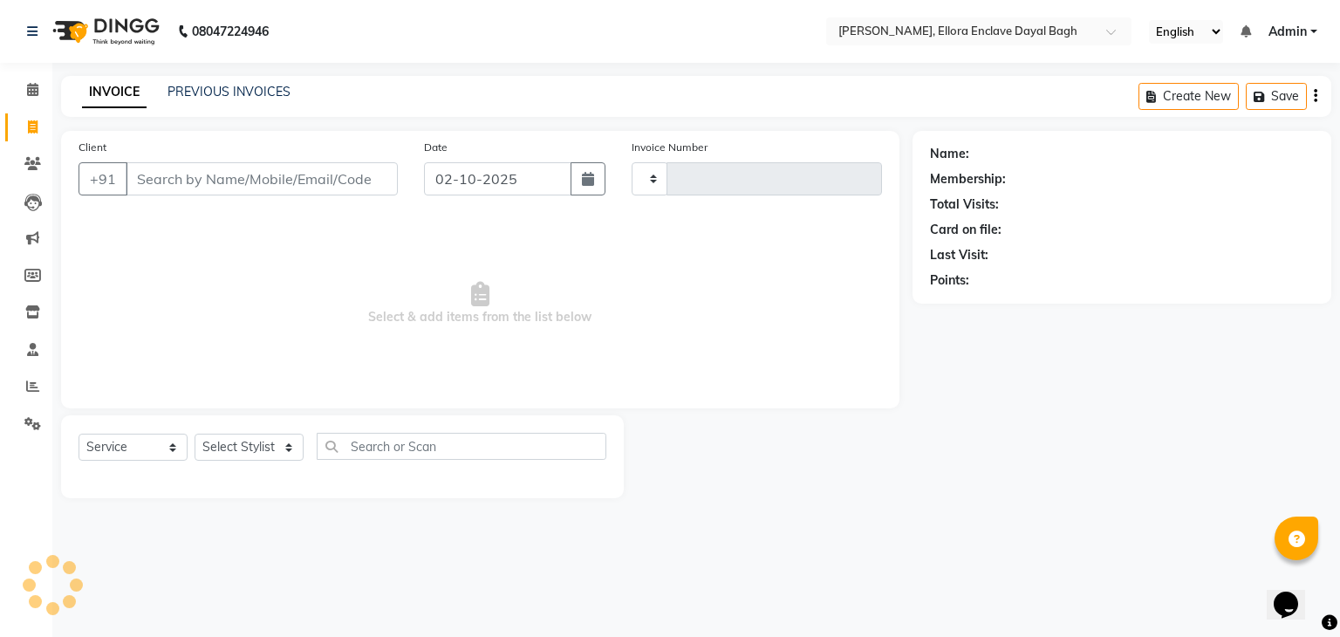
type input "5883"
select select "6880"
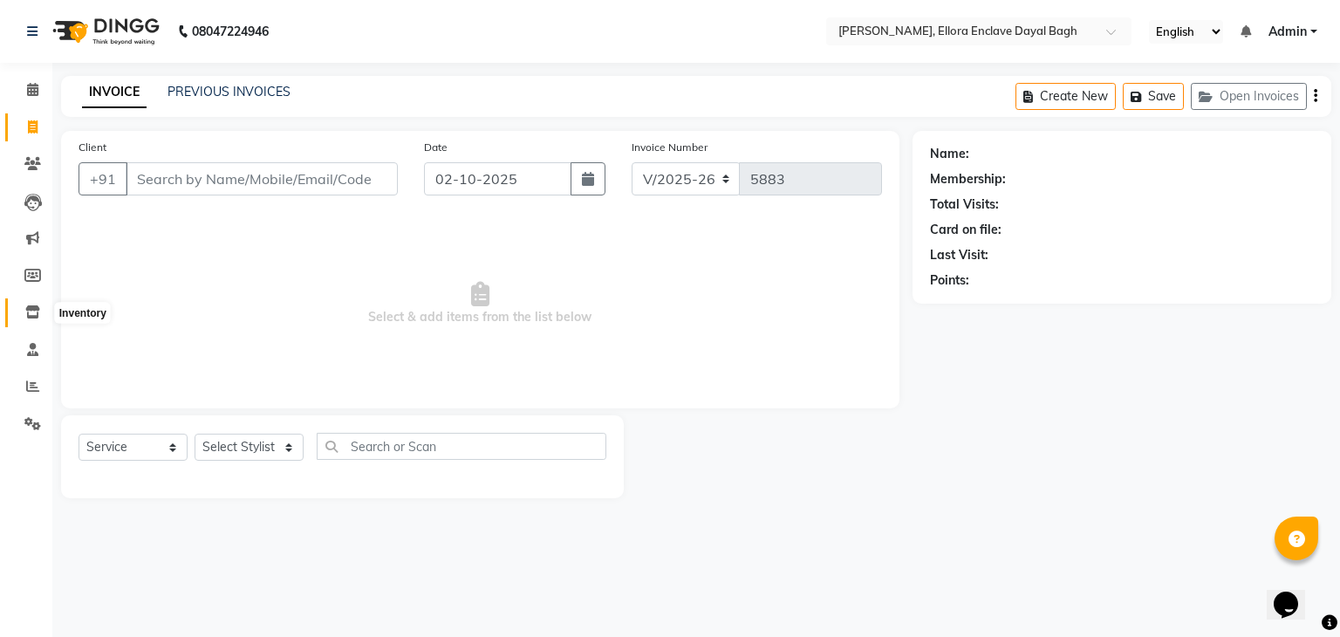
click at [30, 308] on icon at bounding box center [32, 311] width 15 height 13
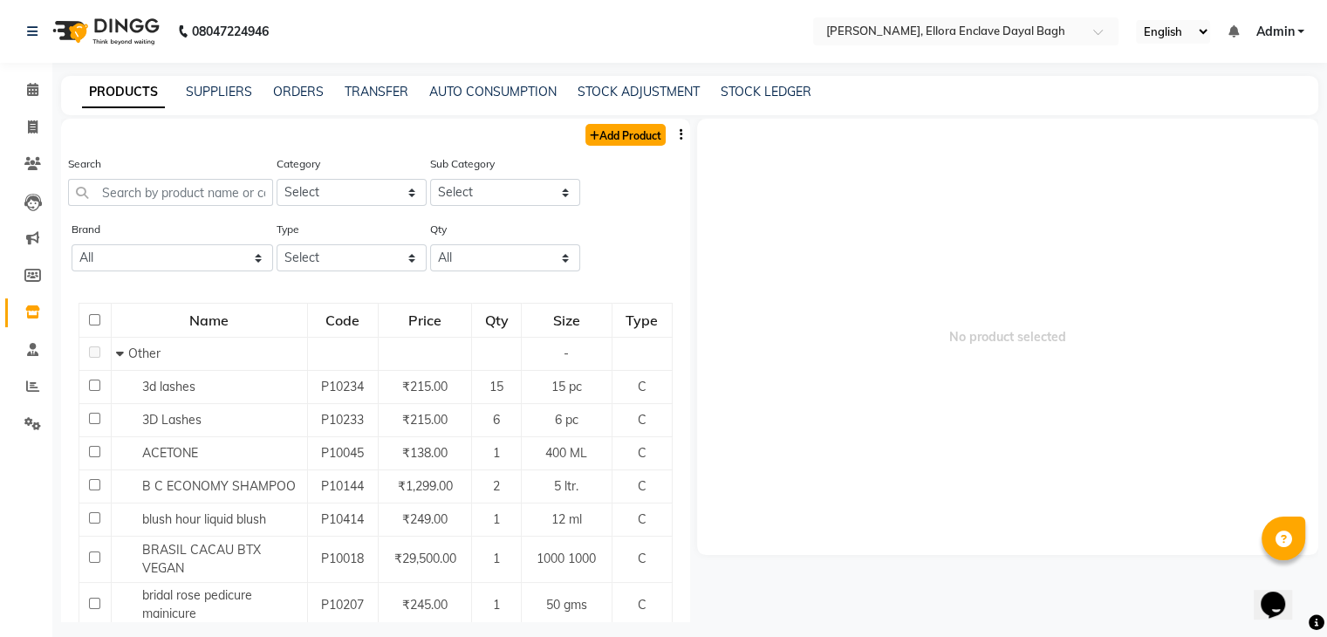
click at [614, 141] on link "Add Product" at bounding box center [625, 135] width 80 height 22
select select "true"
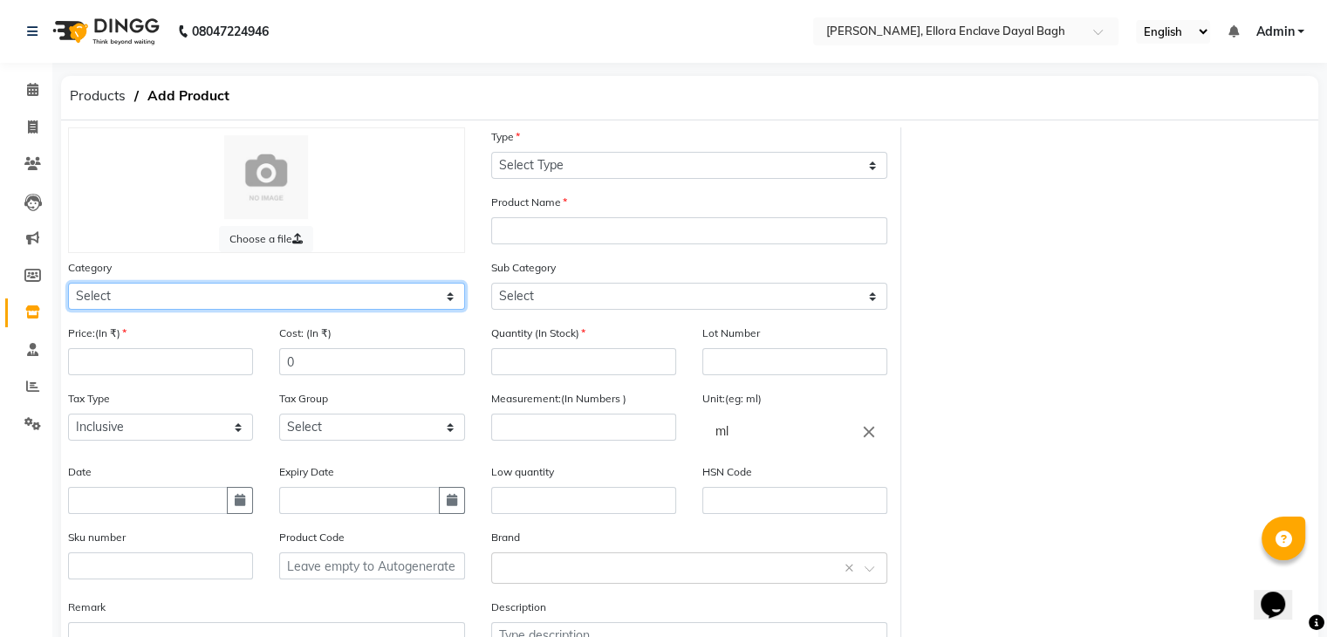
click at [352, 307] on select "Select Hair Skin Makeup Personal Care Appliances Beard Waxing Disposable Thread…" at bounding box center [266, 296] width 397 height 27
select select "1145601100"
click at [68, 285] on select "Select Hair Skin Makeup Personal Care Appliances Beard Waxing Disposable Thread…" at bounding box center [266, 296] width 397 height 27
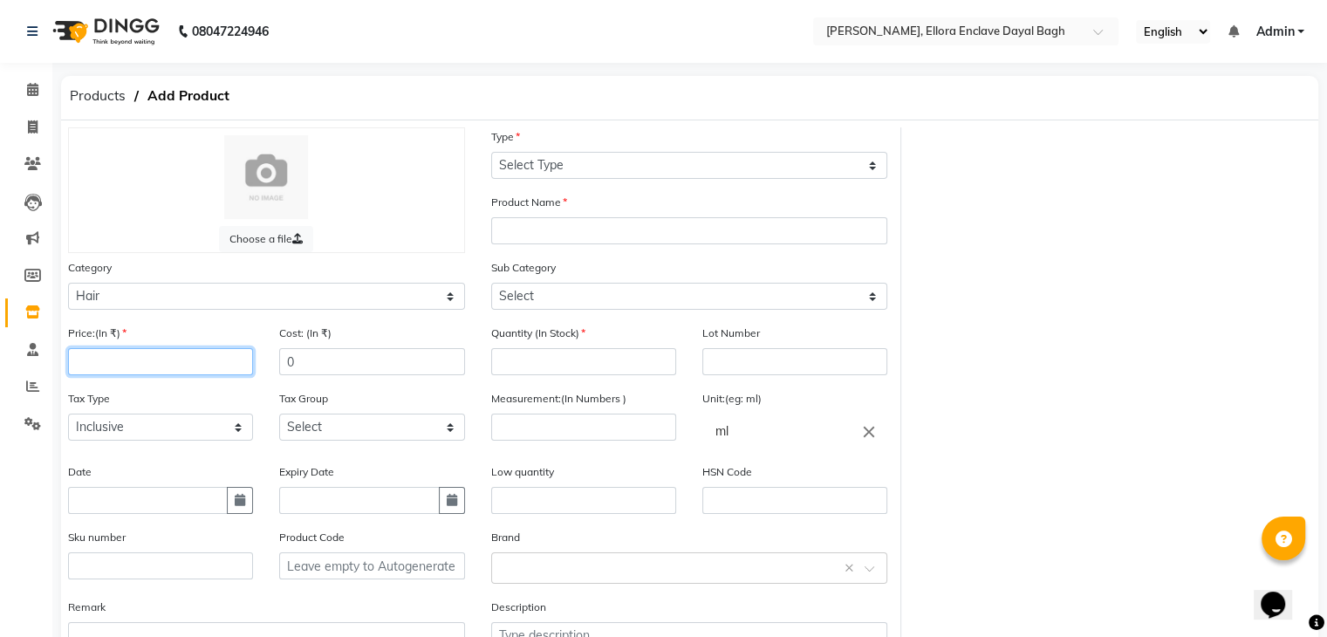
click at [153, 361] on input "number" at bounding box center [160, 361] width 185 height 27
type input "565"
click at [311, 371] on input "0" at bounding box center [371, 361] width 185 height 27
type input "565"
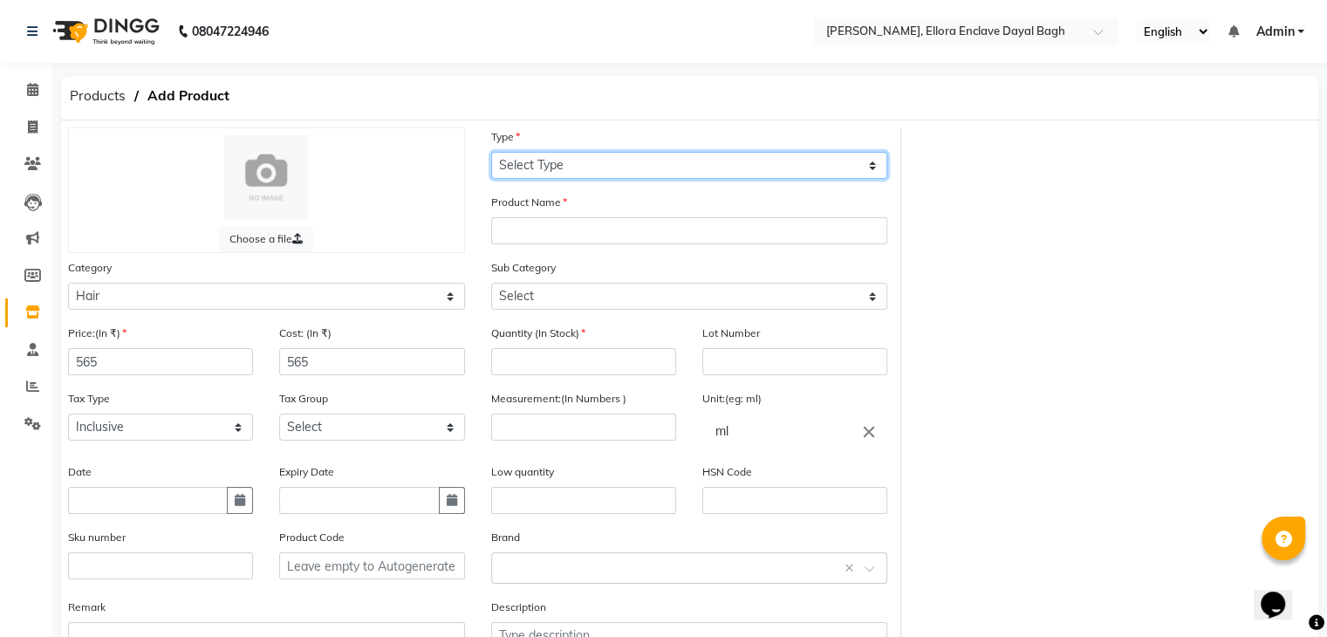
click at [599, 155] on select "Select Type Both Retail Consumable" at bounding box center [689, 165] width 397 height 27
select select "C"
click at [491, 153] on select "Select Type Both Retail Consumable" at bounding box center [689, 165] width 397 height 27
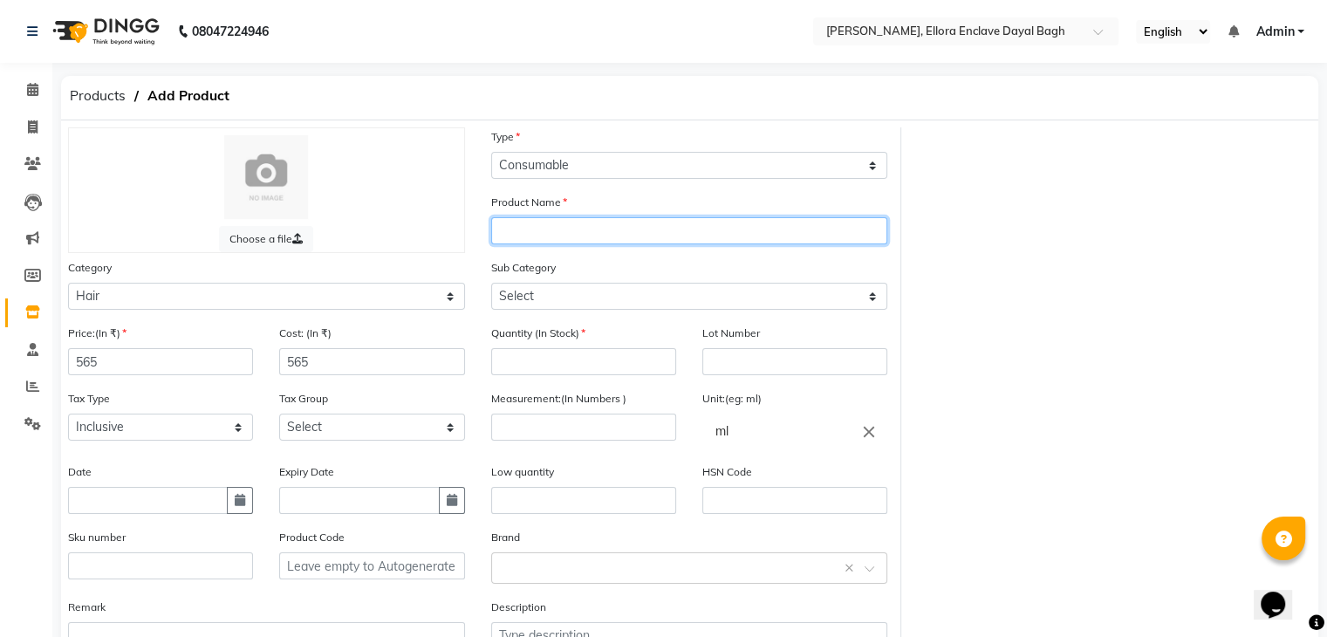
click at [532, 232] on input "text" at bounding box center [689, 230] width 397 height 27
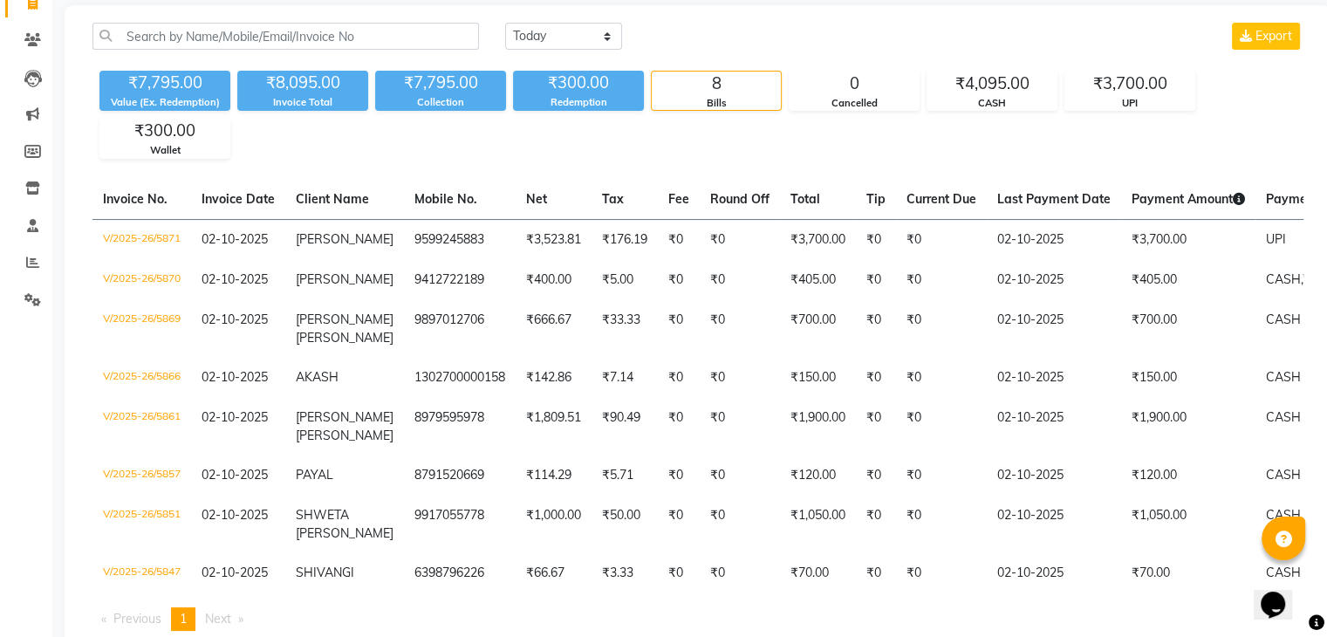
scroll to position [125, 0]
click at [35, 190] on icon at bounding box center [32, 187] width 15 height 13
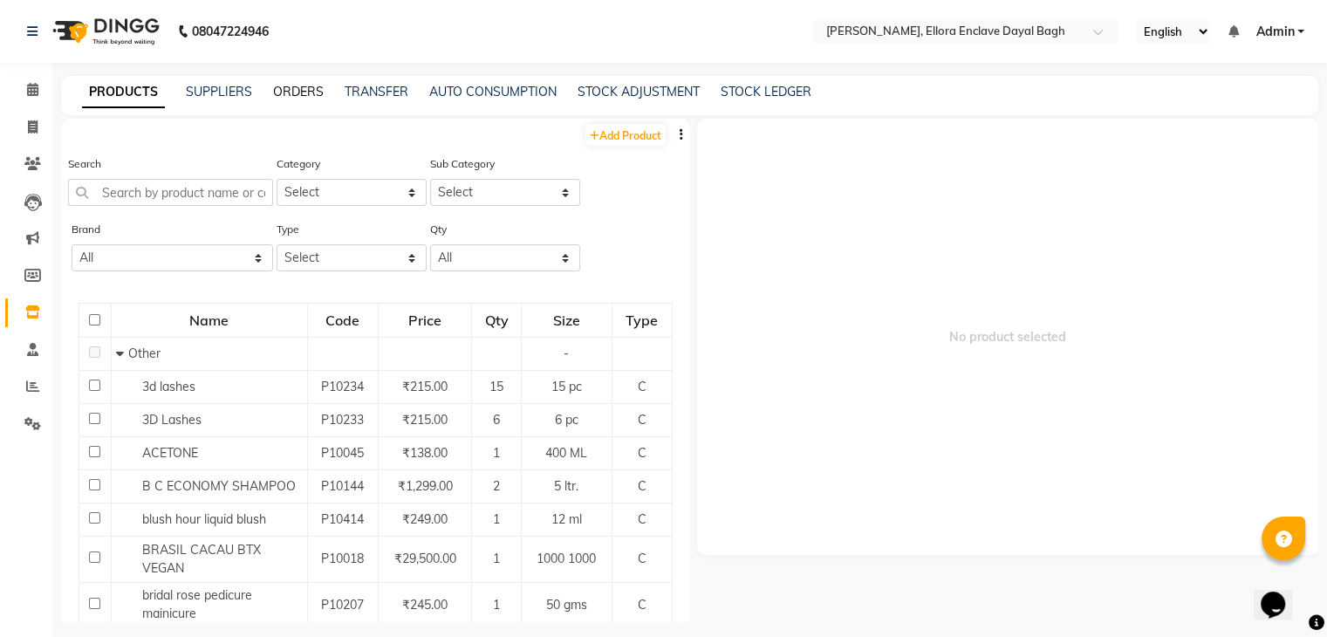
click at [314, 92] on link "ORDERS" at bounding box center [298, 92] width 51 height 16
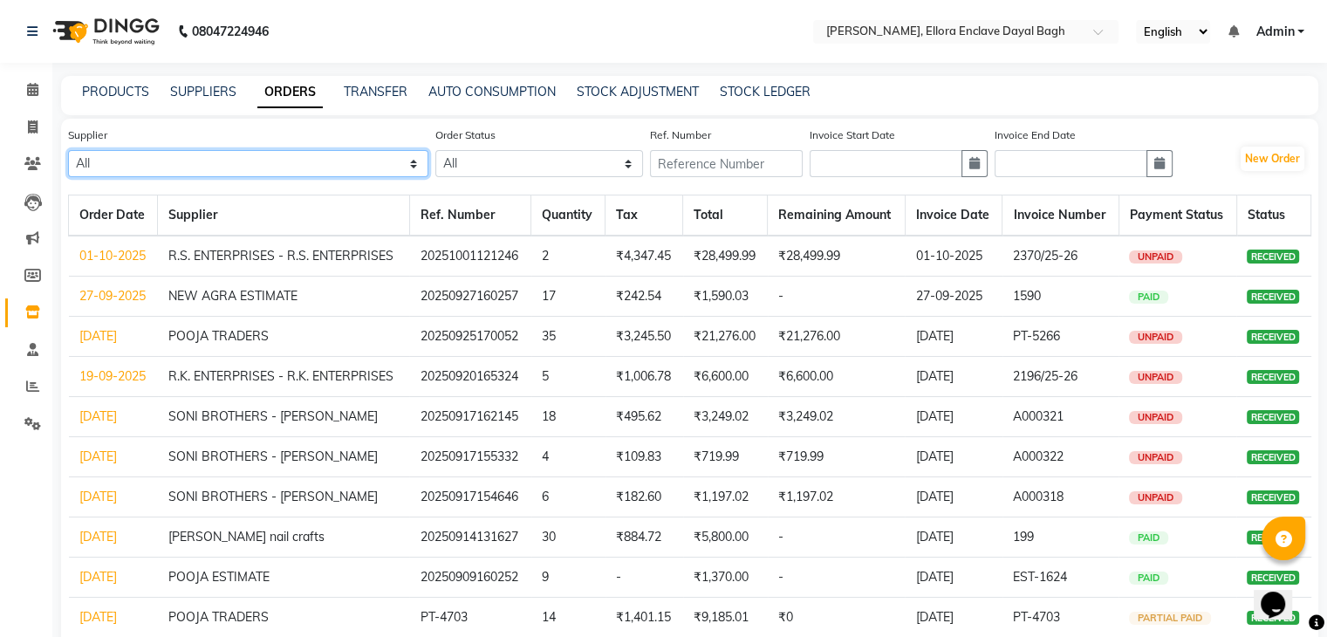
click at [288, 173] on select "All R.K. ENTERPRISES - R.K. ENTERPRISES SONI BROTHERS - [PERSON_NAME] OM GENERA…" at bounding box center [248, 163] width 360 height 27
click at [286, 156] on select "All R.K. ENTERPRISES - R.K. ENTERPRISES SONI BROTHERS - [PERSON_NAME] OM GENERA…" at bounding box center [248, 163] width 360 height 27
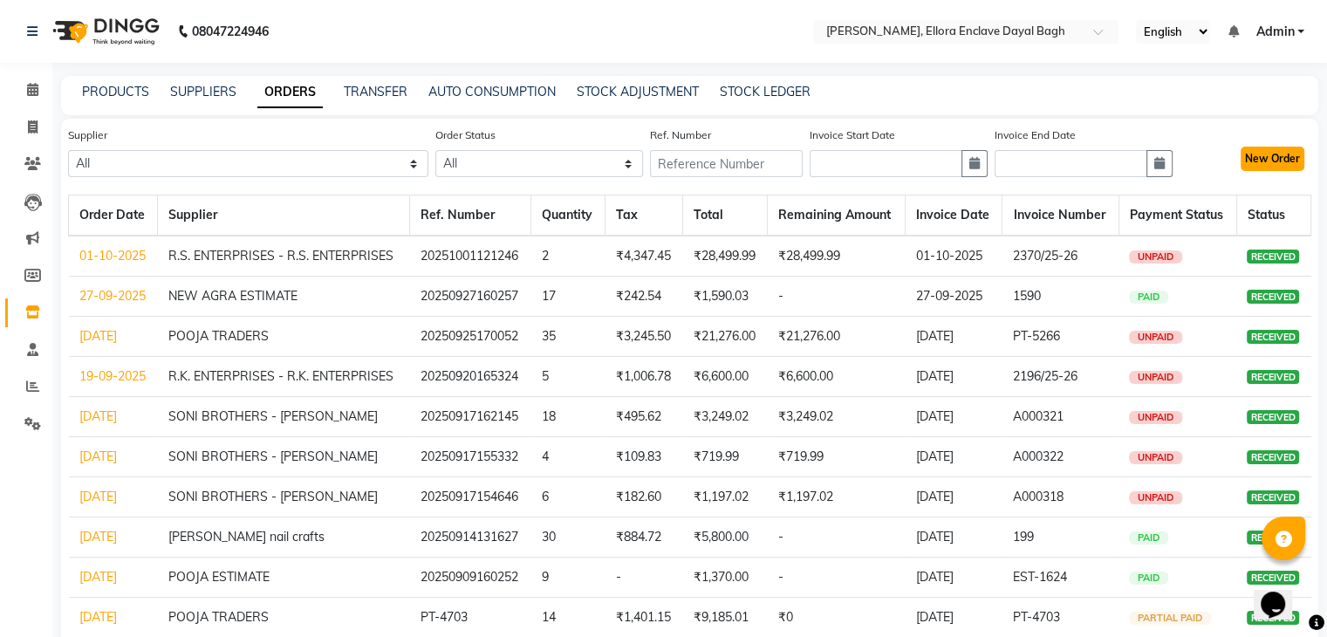
click at [1259, 154] on button "New Order" at bounding box center [1273, 159] width 64 height 24
select select "true"
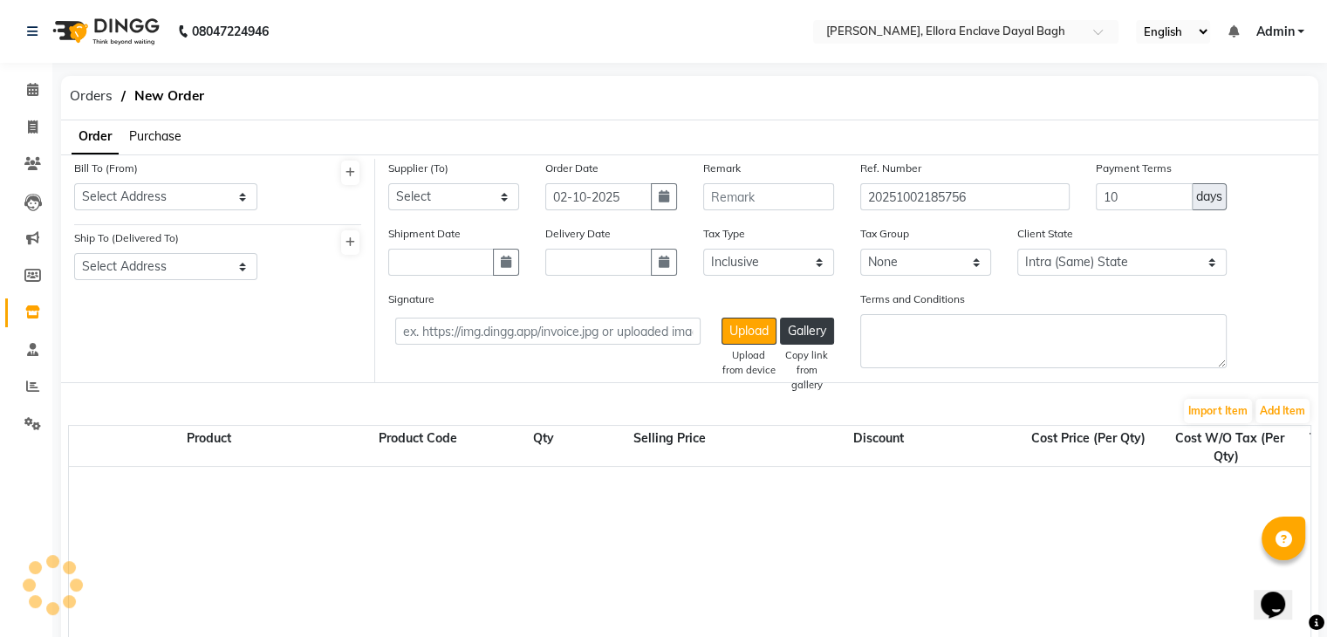
select select "3019"
click at [159, 131] on span "Purchase" at bounding box center [155, 136] width 52 height 16
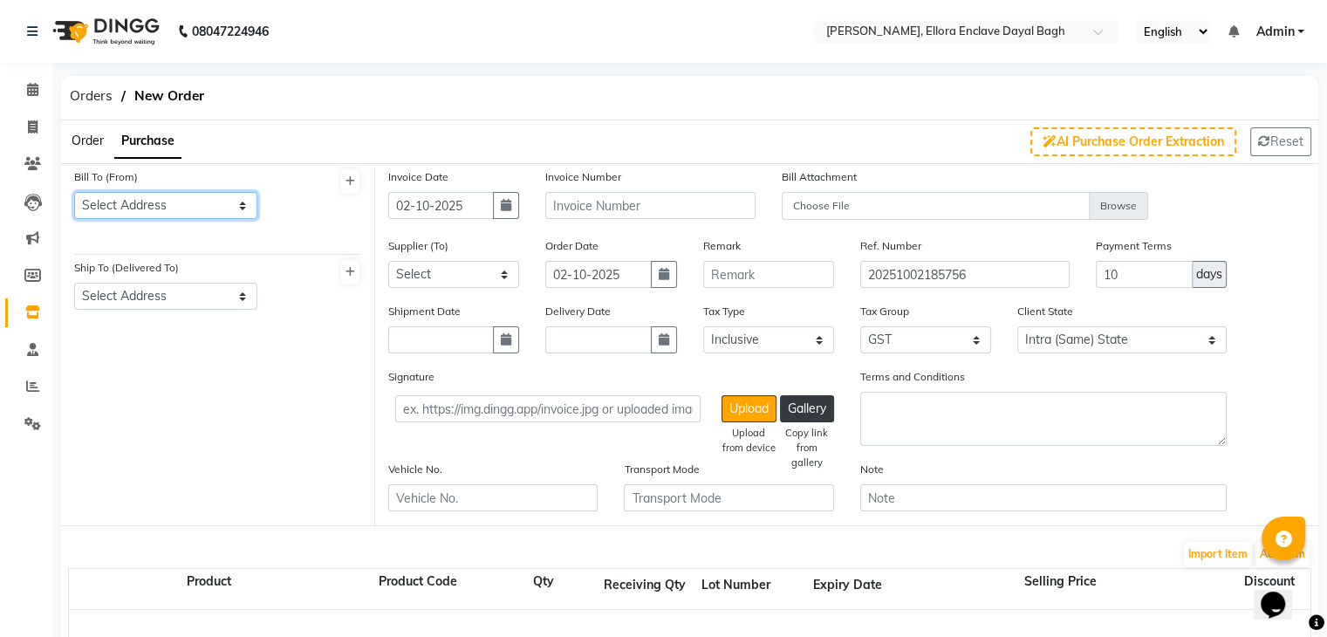
click at [153, 196] on select "Select Address RADHIKA MAKEOVER [PERSON_NAME],[GEOGRAPHIC_DATA][PERSON_NAME], 2…" at bounding box center [165, 205] width 183 height 27
select select "1742"
click at [74, 192] on select "Select Address RADHIKA MAKEOVER [PERSON_NAME],[GEOGRAPHIC_DATA][PERSON_NAME], 2…" at bounding box center [165, 205] width 183 height 27
click at [163, 292] on select "Select Address RADHIKA MAKEOVER" at bounding box center [165, 296] width 183 height 27
select select "1091"
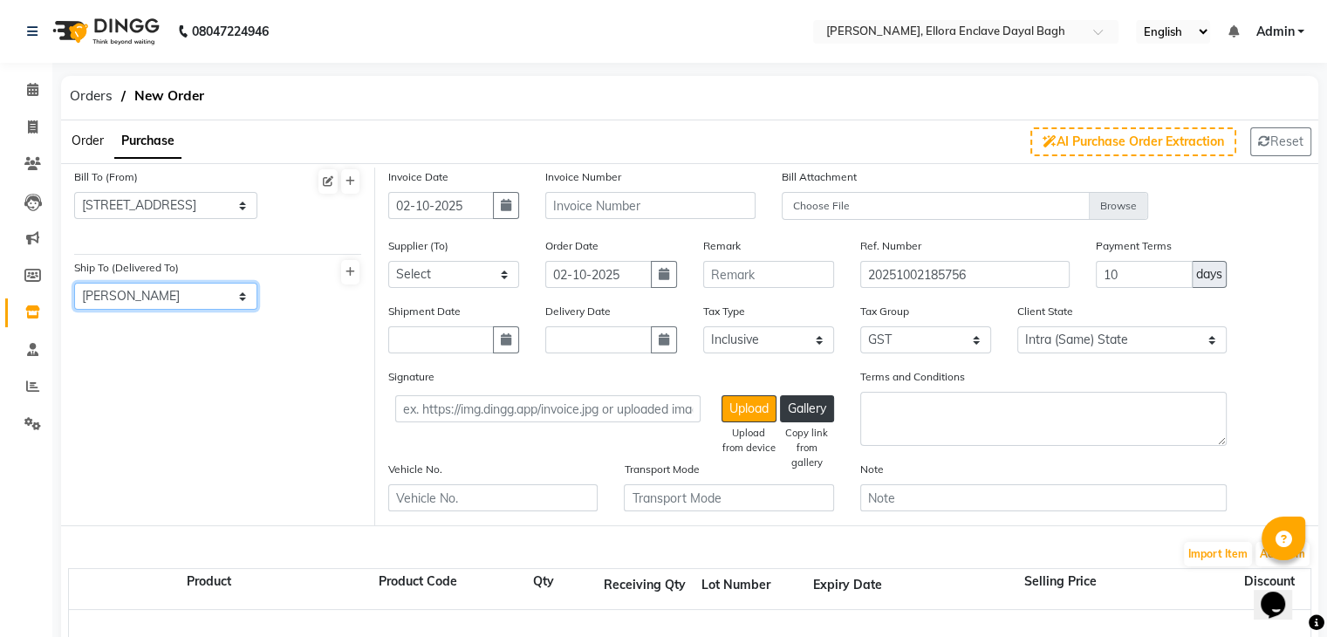
click at [74, 284] on select "Select Address RADHIKA MAKEOVER" at bounding box center [165, 296] width 183 height 27
click at [599, 212] on input "text" at bounding box center [649, 205] width 209 height 27
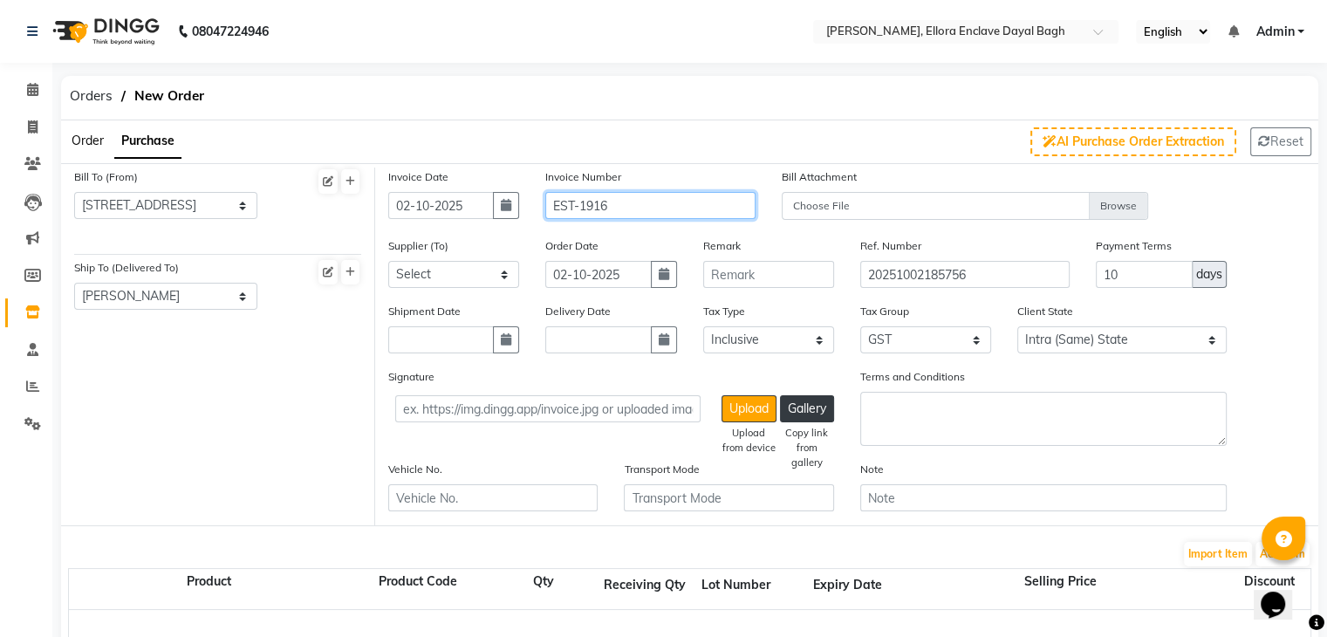
type input "EST-1916"
click at [446, 275] on select "Select R.K. ENTERPRISES - R.K. ENTERPRISES SONI BROTHERS - [PERSON_NAME] OM GEN…" at bounding box center [453, 274] width 131 height 27
select select "3410"
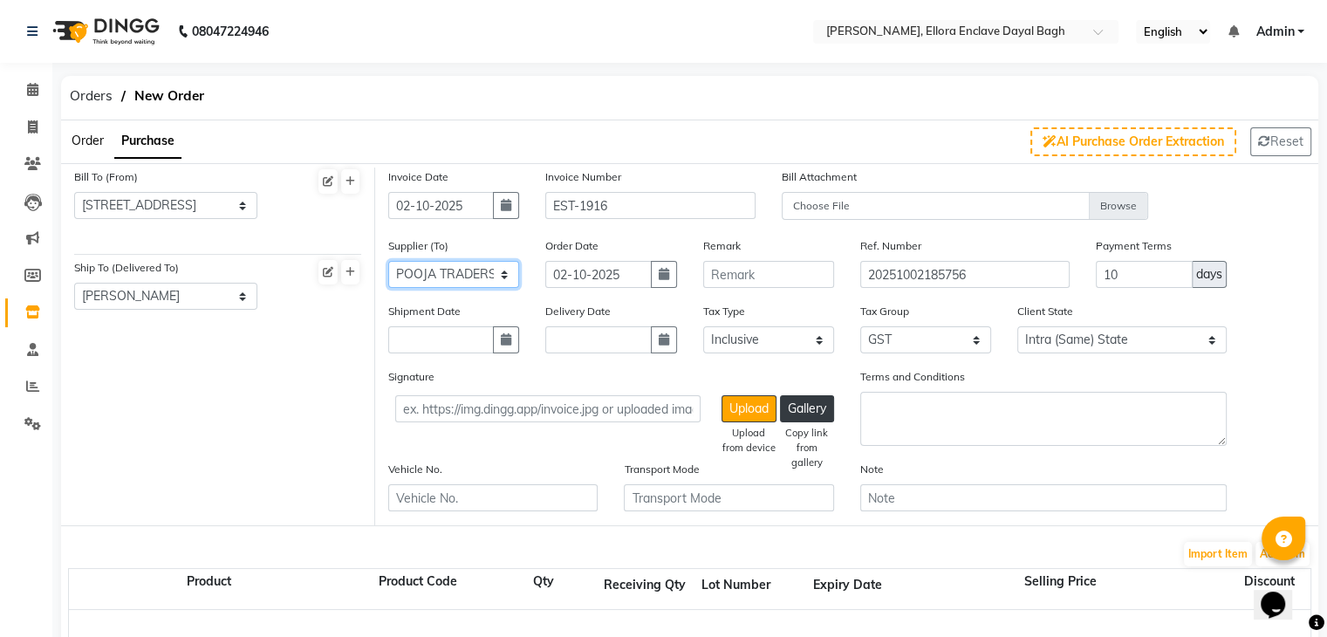
click at [388, 262] on select "Select R.K. ENTERPRISES - R.K. ENTERPRISES SONI BROTHERS - [PERSON_NAME] OM GEN…" at bounding box center [453, 274] width 131 height 27
click at [664, 277] on icon "button" at bounding box center [664, 274] width 10 height 12
select select "10"
select select "2025"
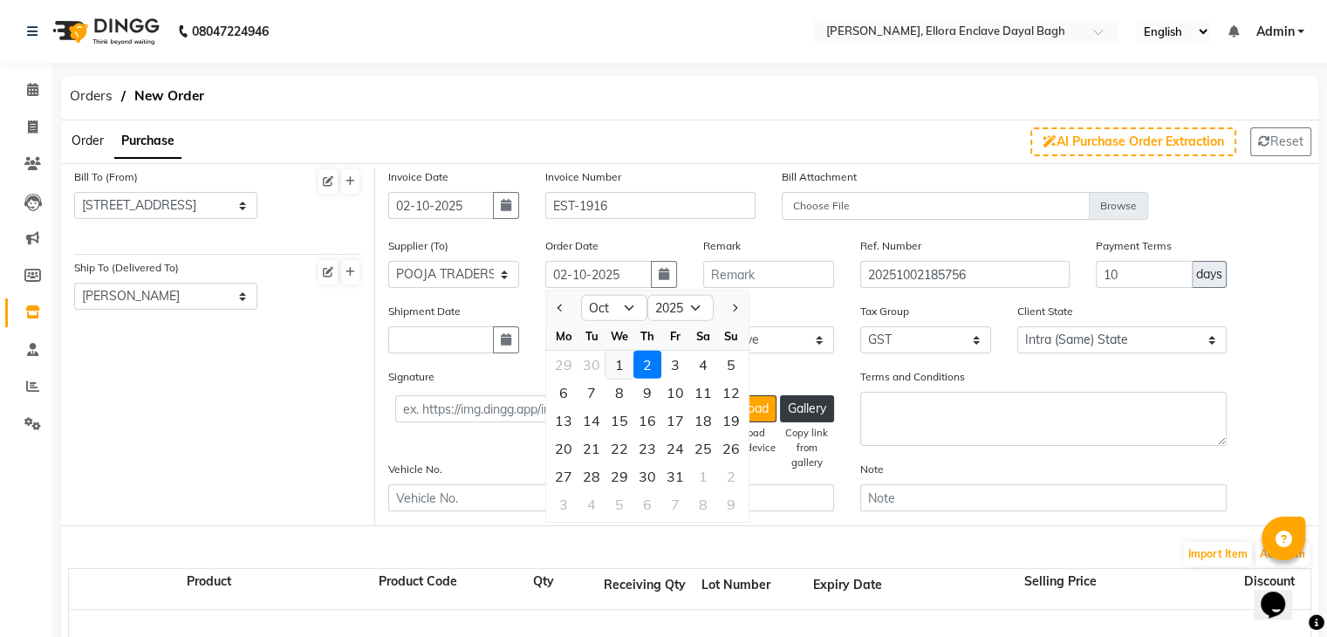
click at [622, 371] on div "1" at bounding box center [620, 365] width 28 height 28
type input "01-10-2025"
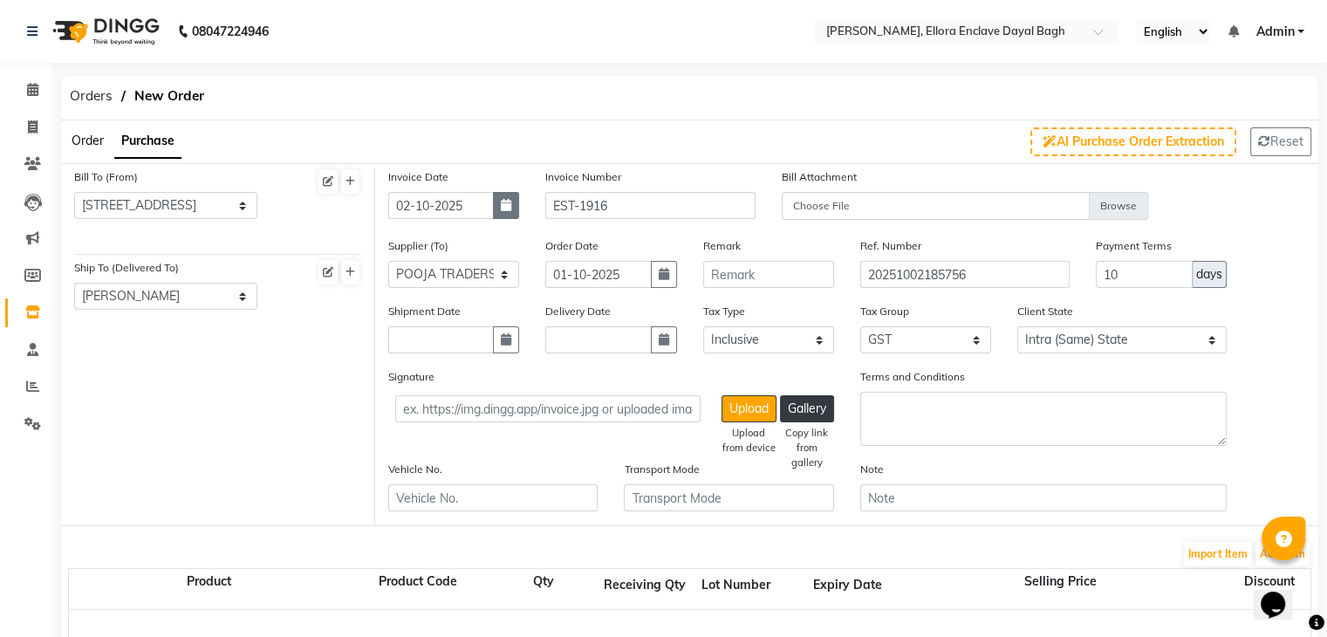
click at [514, 207] on button "button" at bounding box center [506, 205] width 26 height 27
select select "10"
select select "2025"
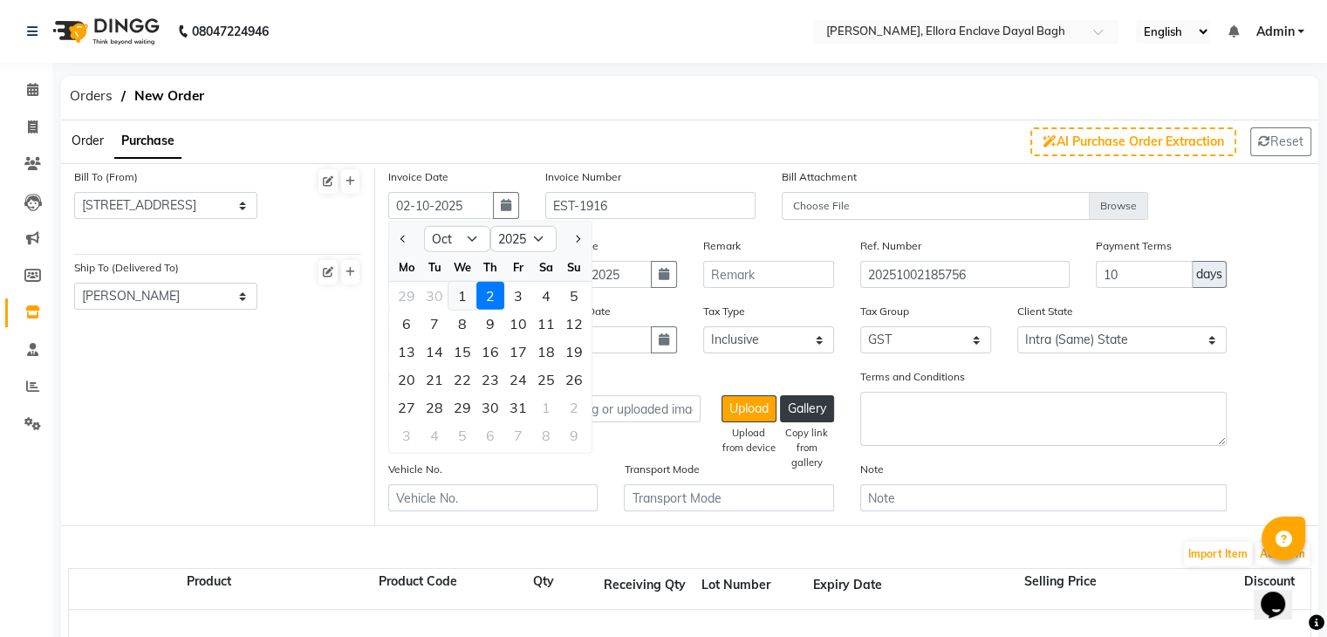
click at [469, 298] on div "1" at bounding box center [462, 296] width 28 height 28
type input "01-10-2025"
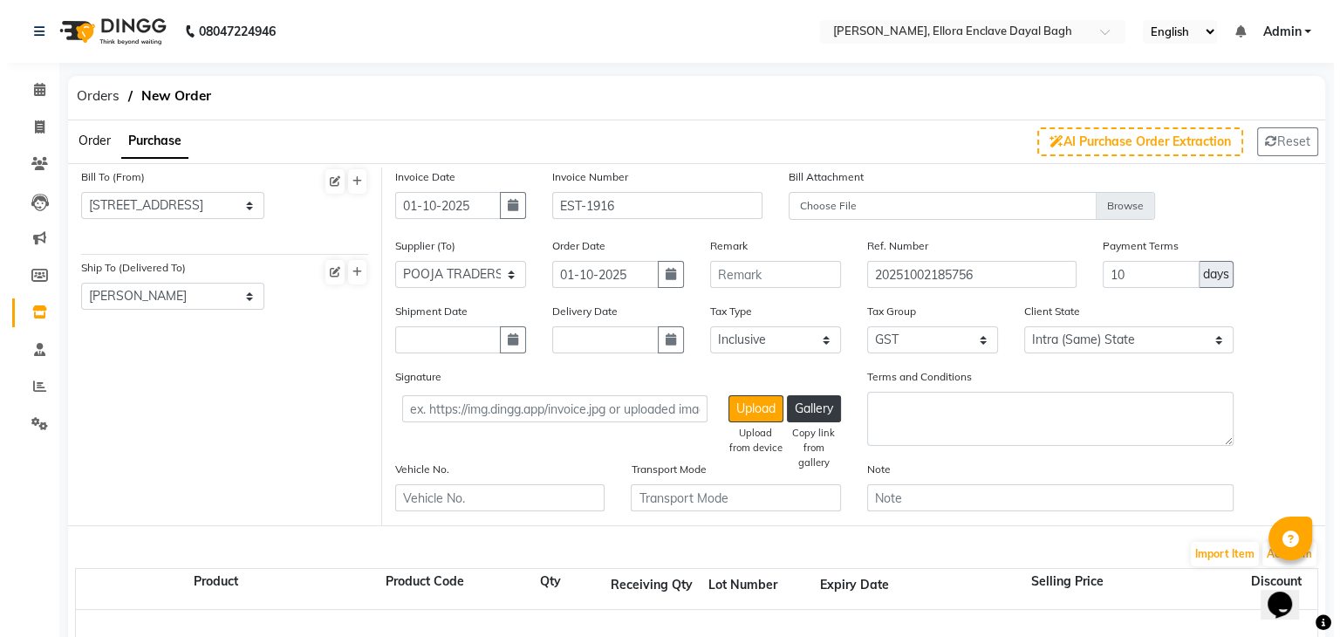
scroll to position [87, 0]
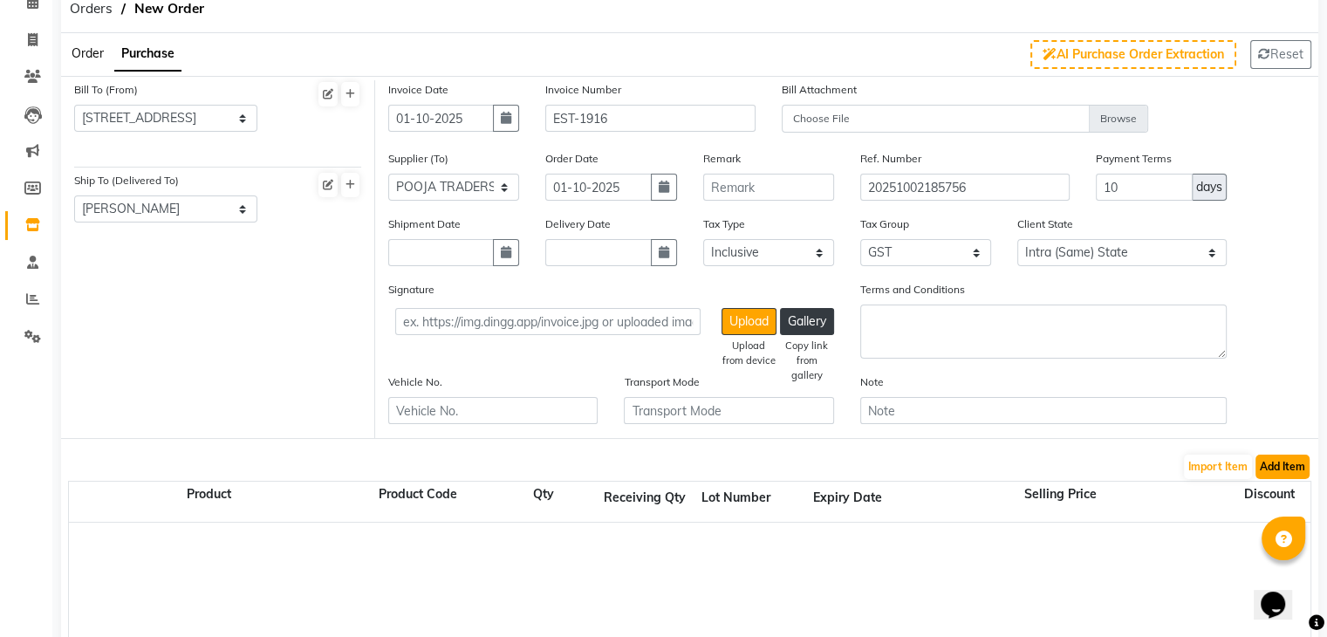
click at [1288, 463] on button "Add Item" at bounding box center [1283, 467] width 54 height 24
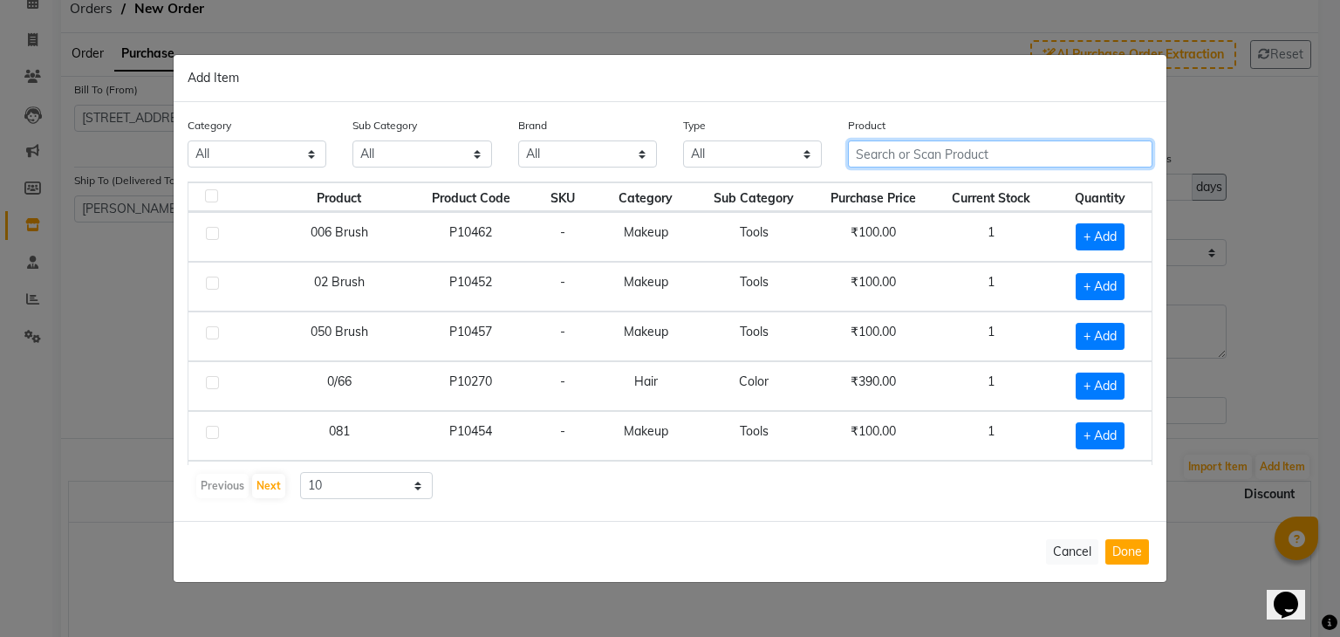
click at [913, 163] on input "text" at bounding box center [1000, 153] width 305 height 27
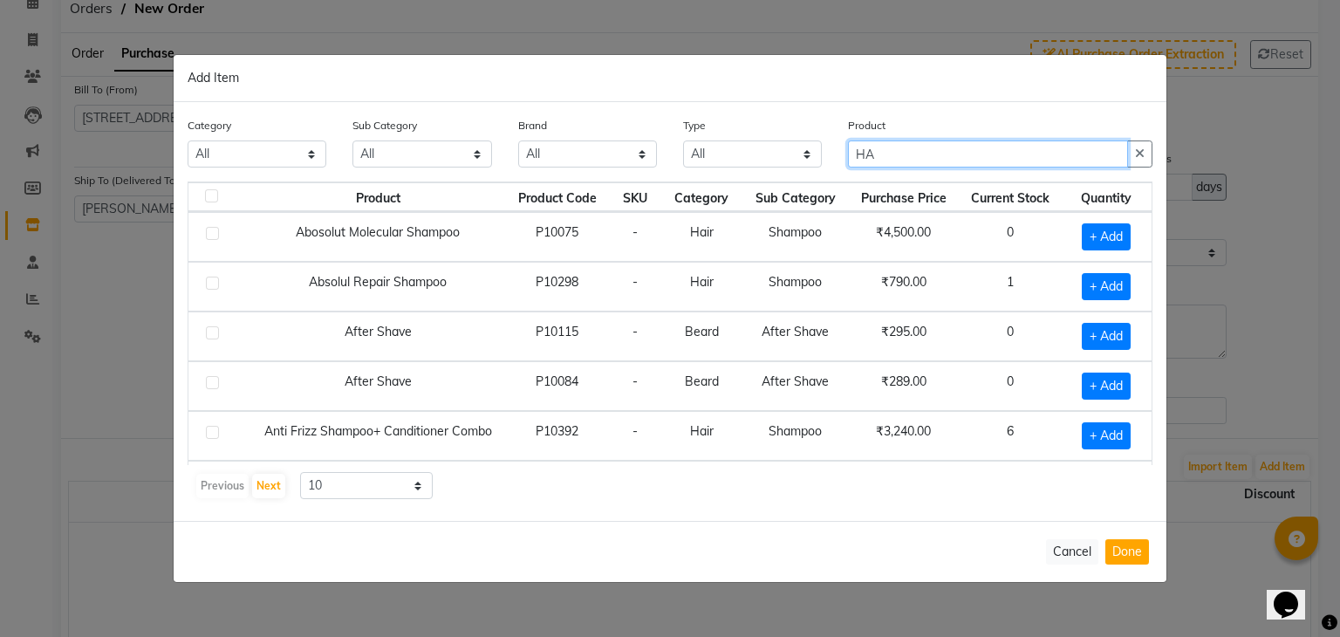
type input "H"
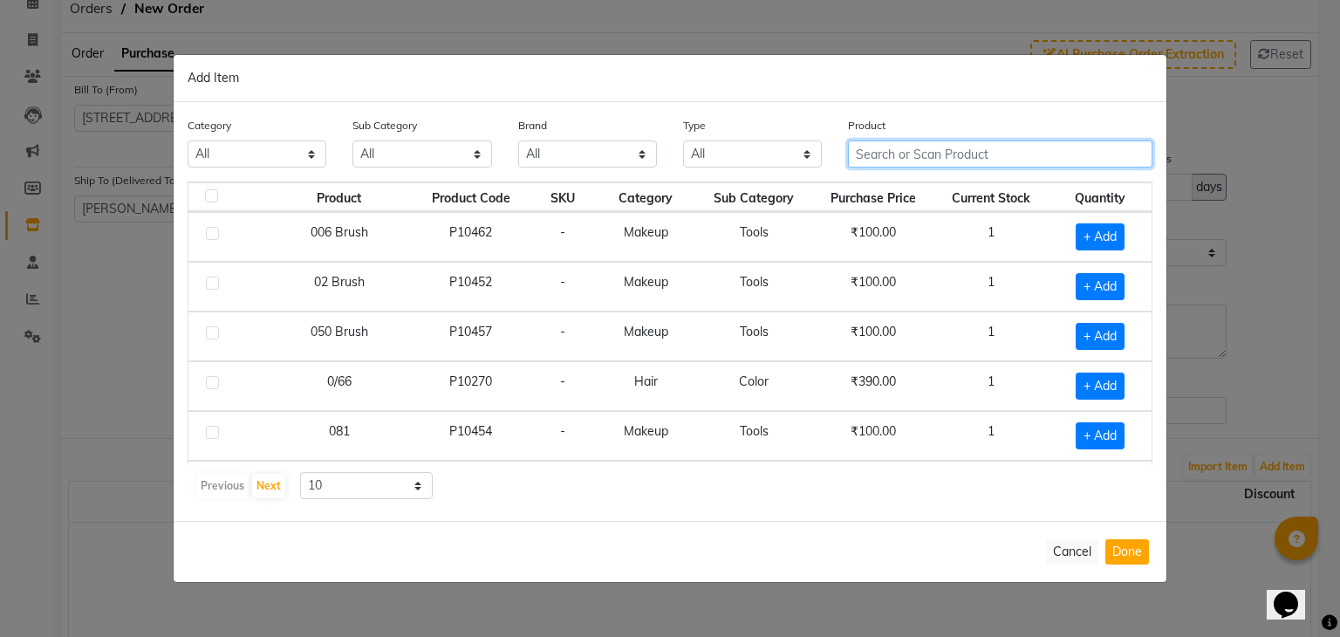
click at [912, 157] on input "text" at bounding box center [1000, 153] width 305 height 27
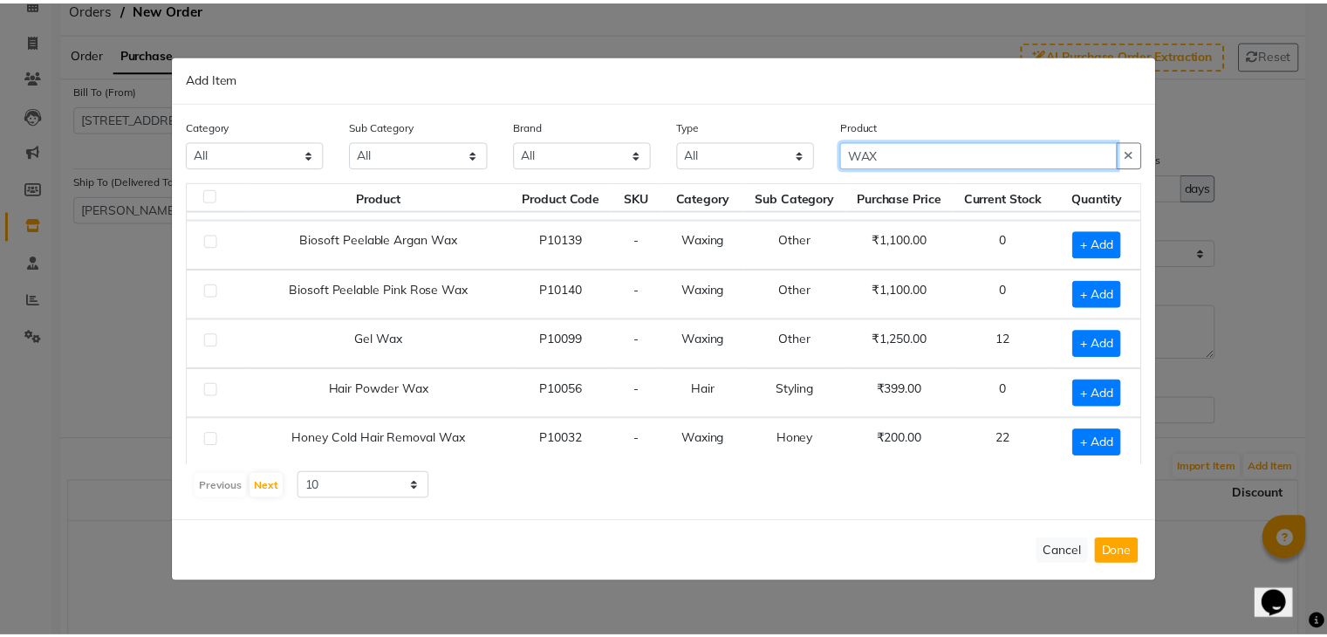
scroll to position [237, 0]
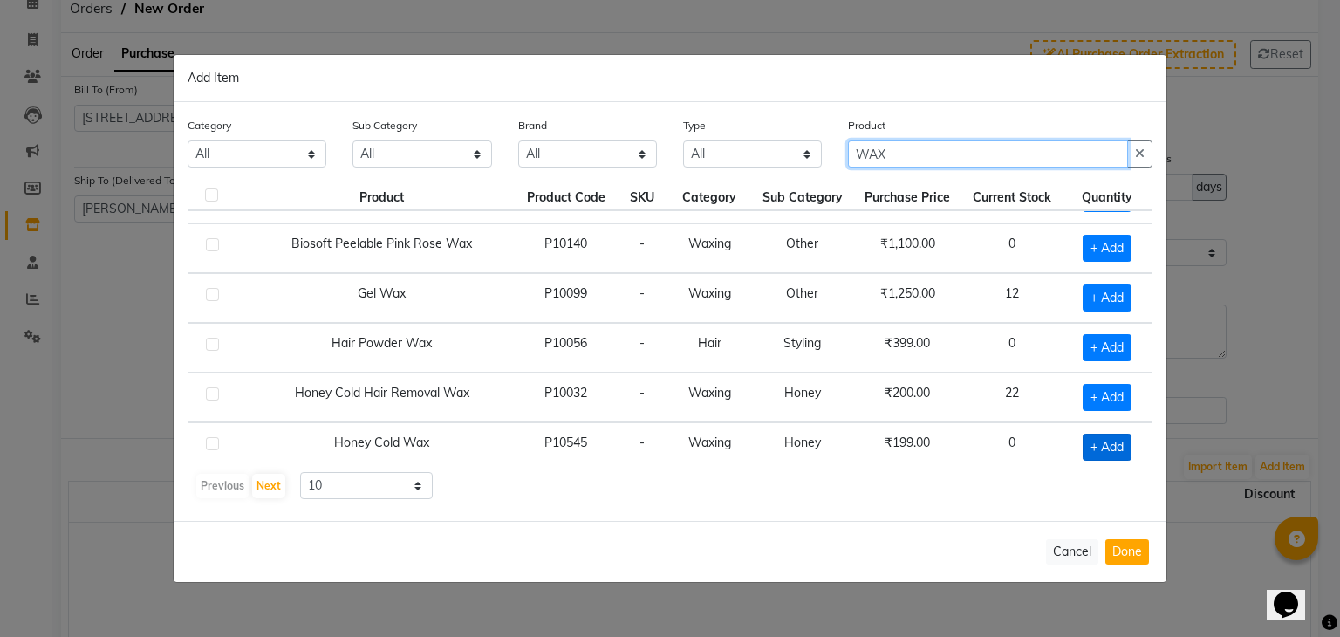
type input "WAX"
click at [1096, 445] on span "+ Add" at bounding box center [1107, 447] width 49 height 27
checkbox input "true"
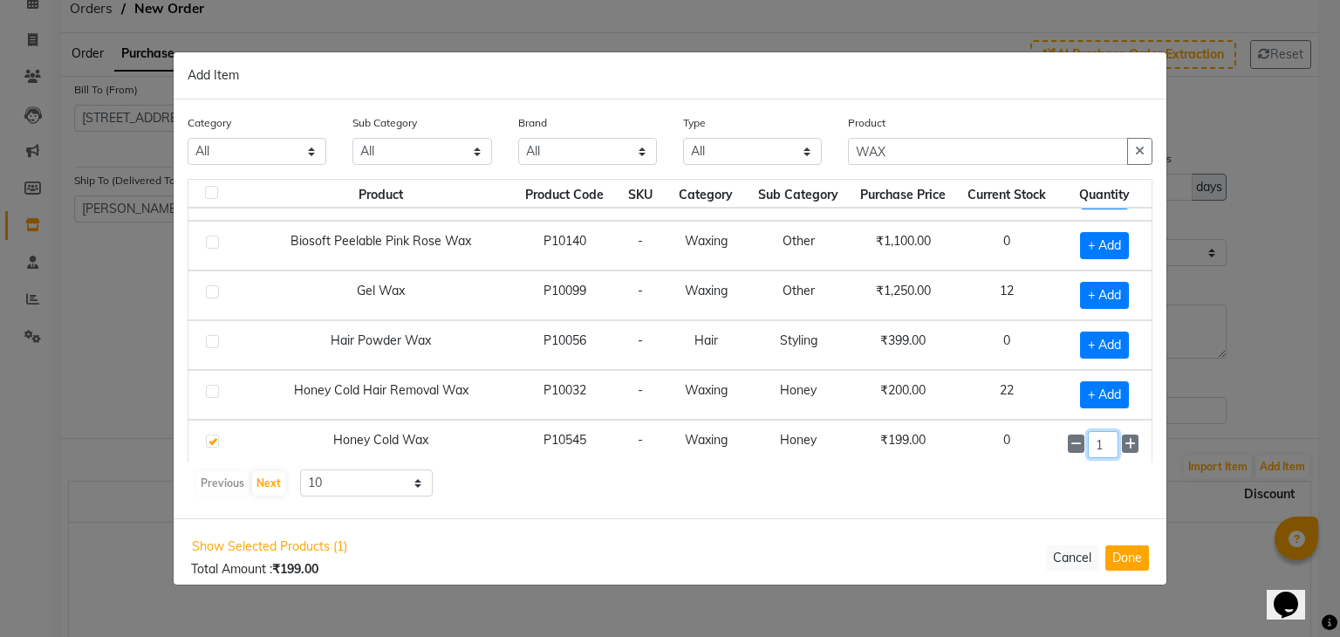
click at [1096, 443] on input "1" at bounding box center [1103, 444] width 31 height 27
type input "36"
click at [1136, 552] on button "Done" at bounding box center [1127, 556] width 44 height 25
select select "3019"
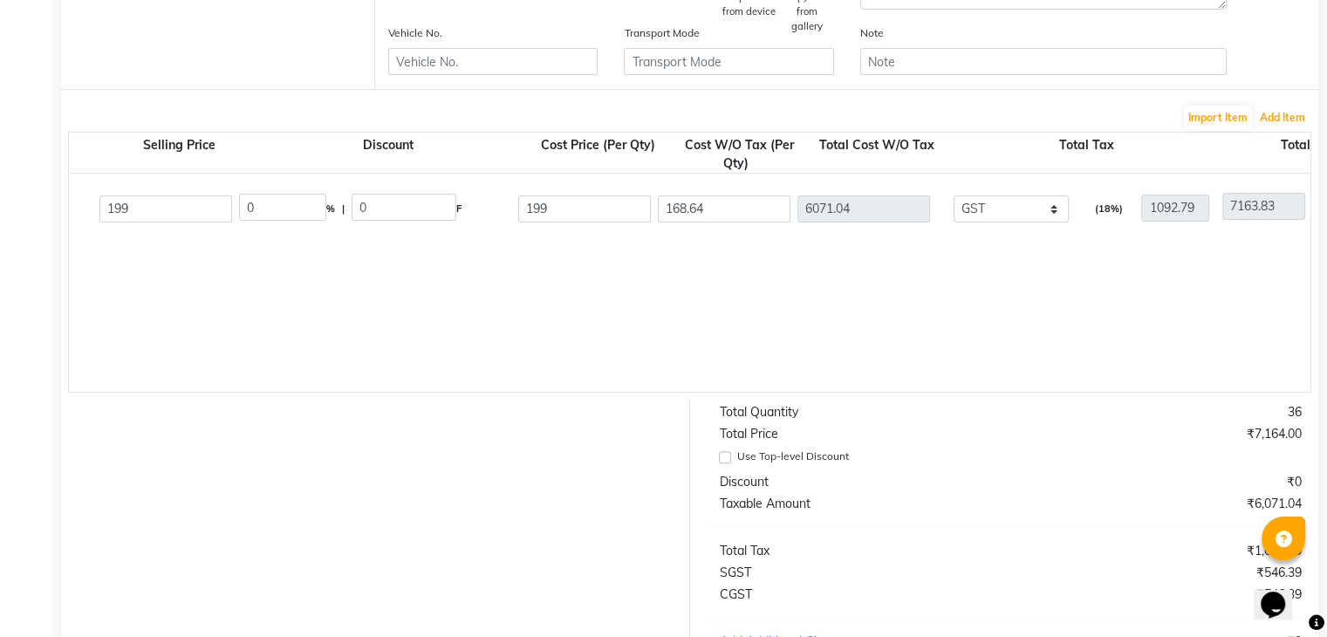
scroll to position [0, 921]
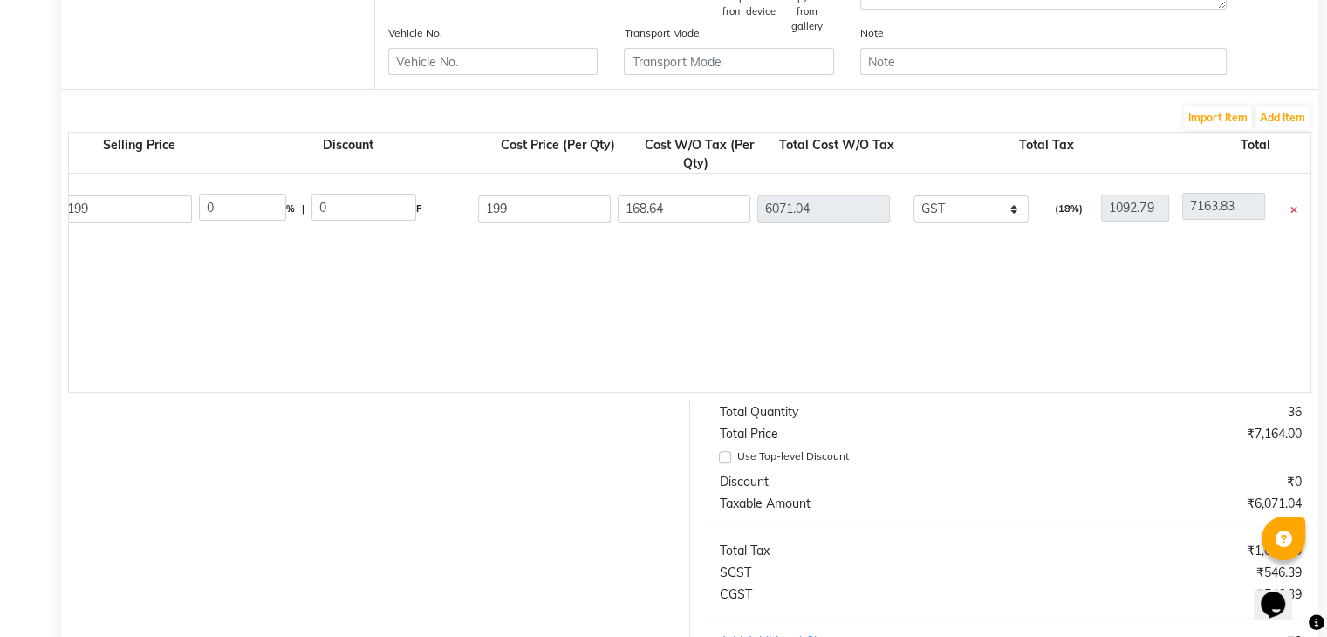
click at [1292, 212] on icon at bounding box center [1293, 211] width 7 height 10
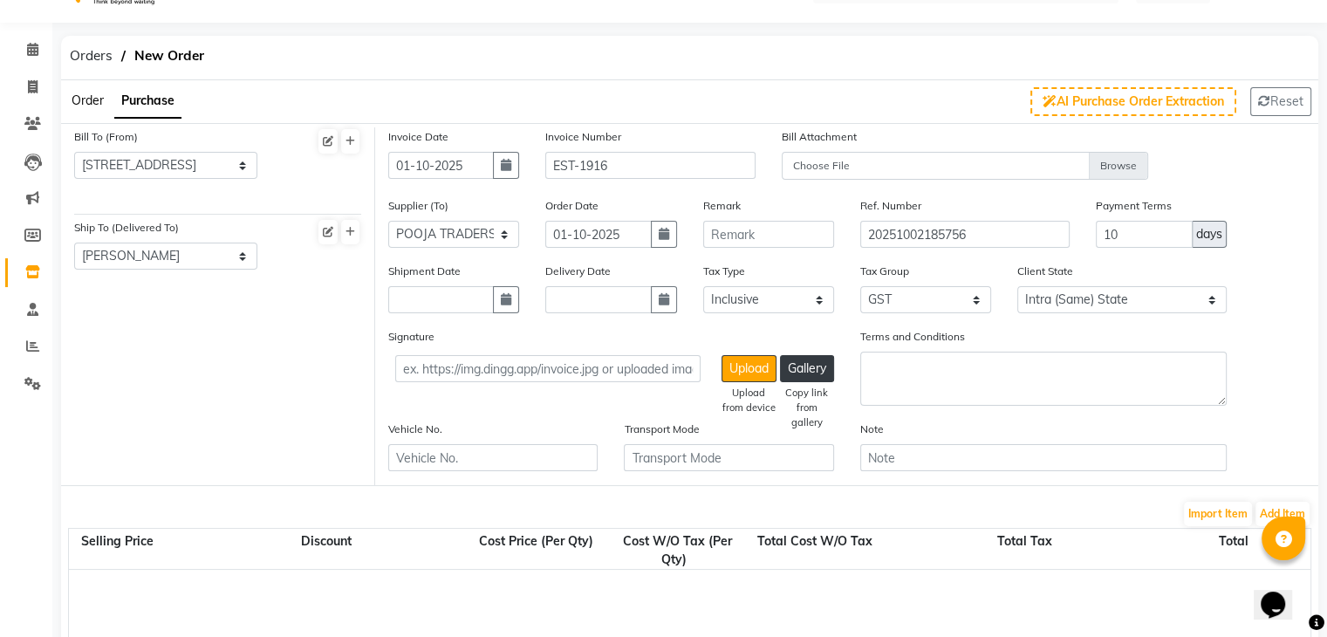
scroll to position [0, 0]
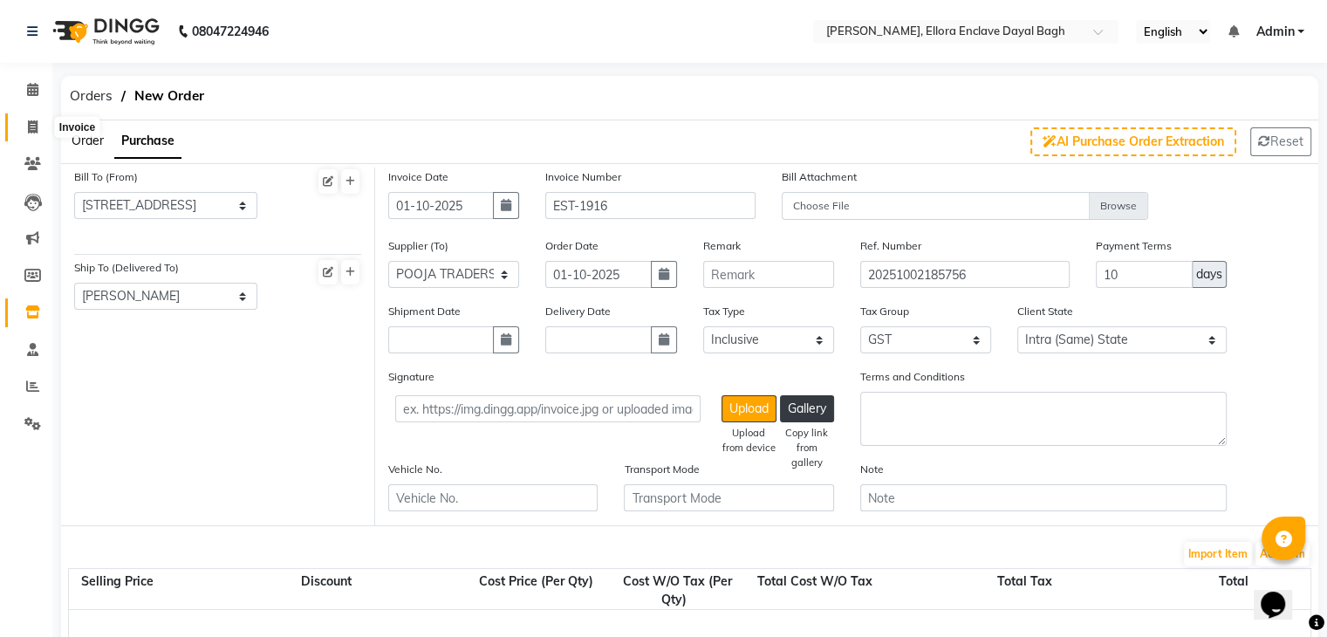
click at [38, 133] on span at bounding box center [32, 128] width 31 height 20
select select "6880"
select select "service"
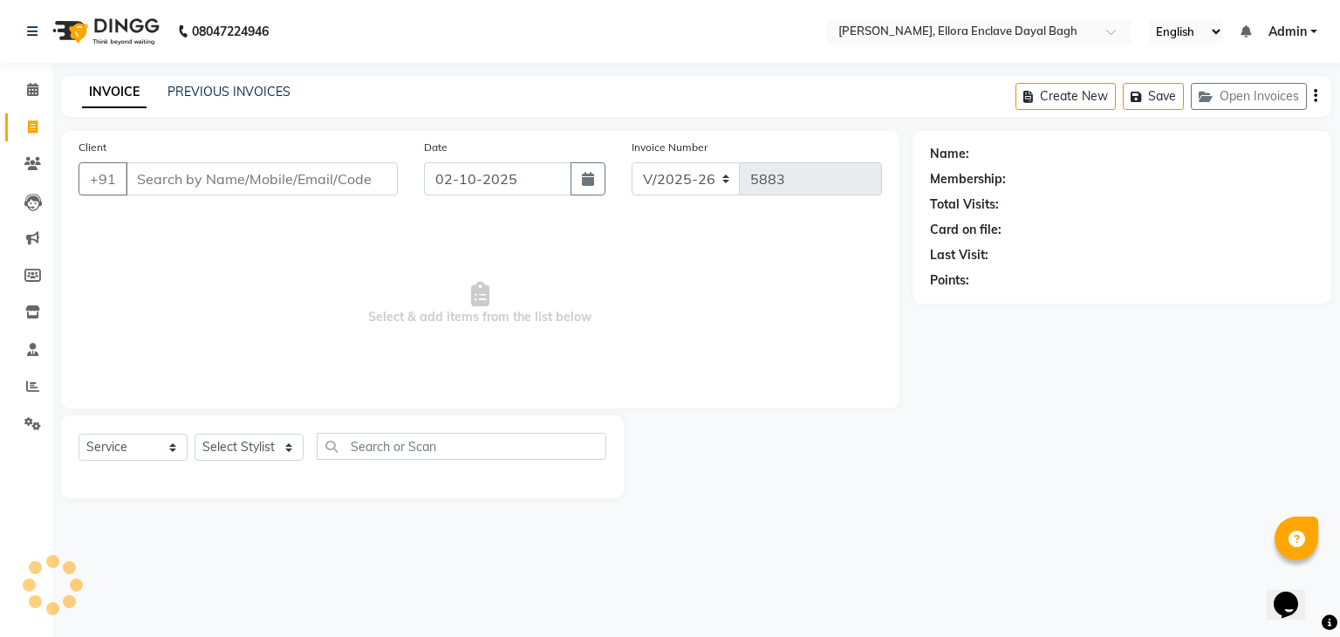
click at [38, 133] on span at bounding box center [32, 128] width 31 height 20
select select "6880"
select select "service"
click at [230, 172] on input "Client" at bounding box center [262, 178] width 272 height 33
click at [229, 172] on input "Client" at bounding box center [262, 178] width 272 height 33
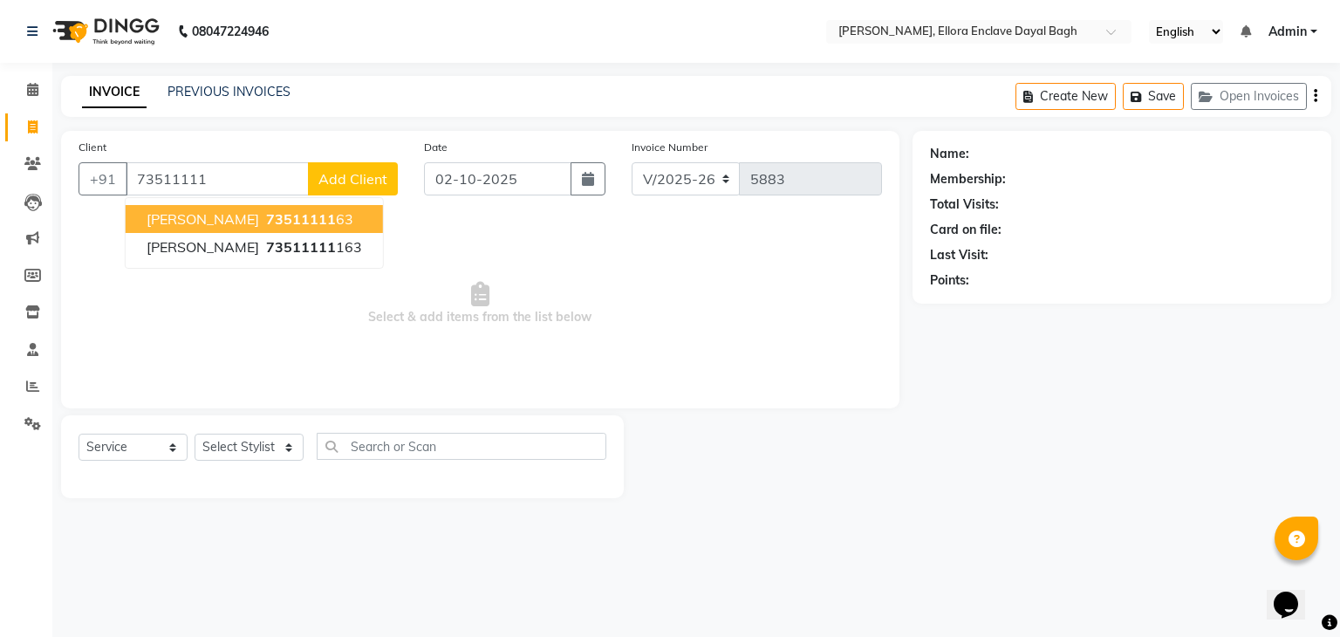
click at [284, 221] on button "[PERSON_NAME] 73511111 63" at bounding box center [254, 219] width 257 height 28
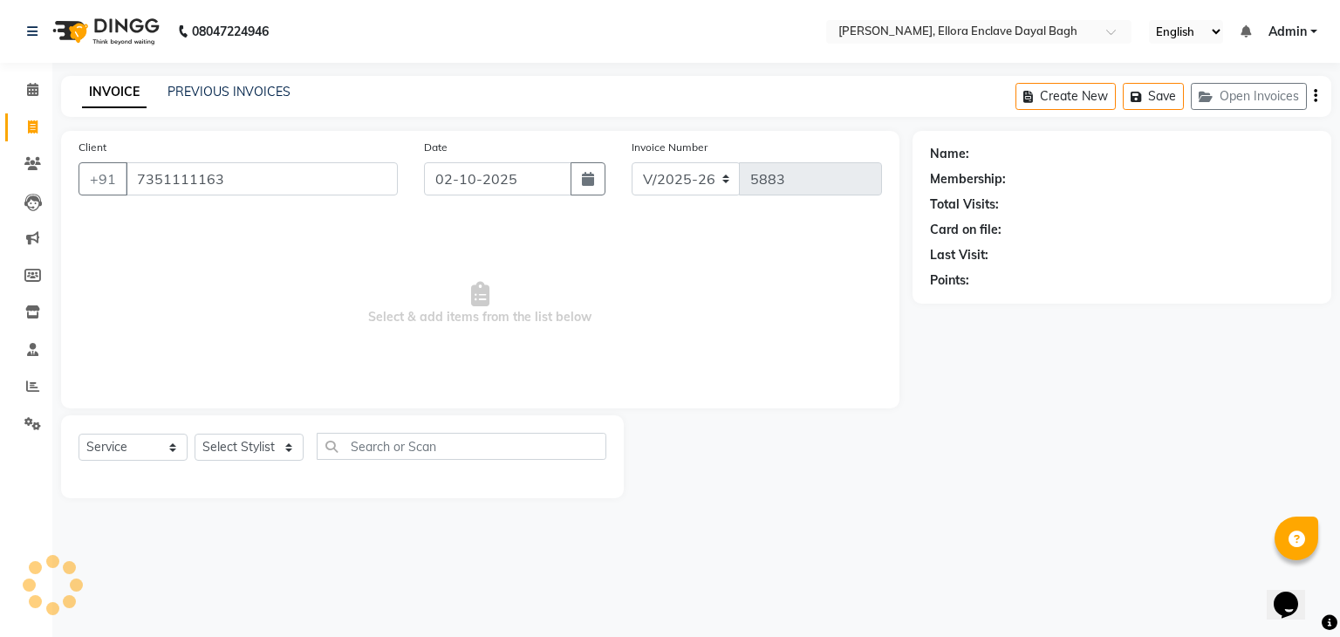
type input "7351111163"
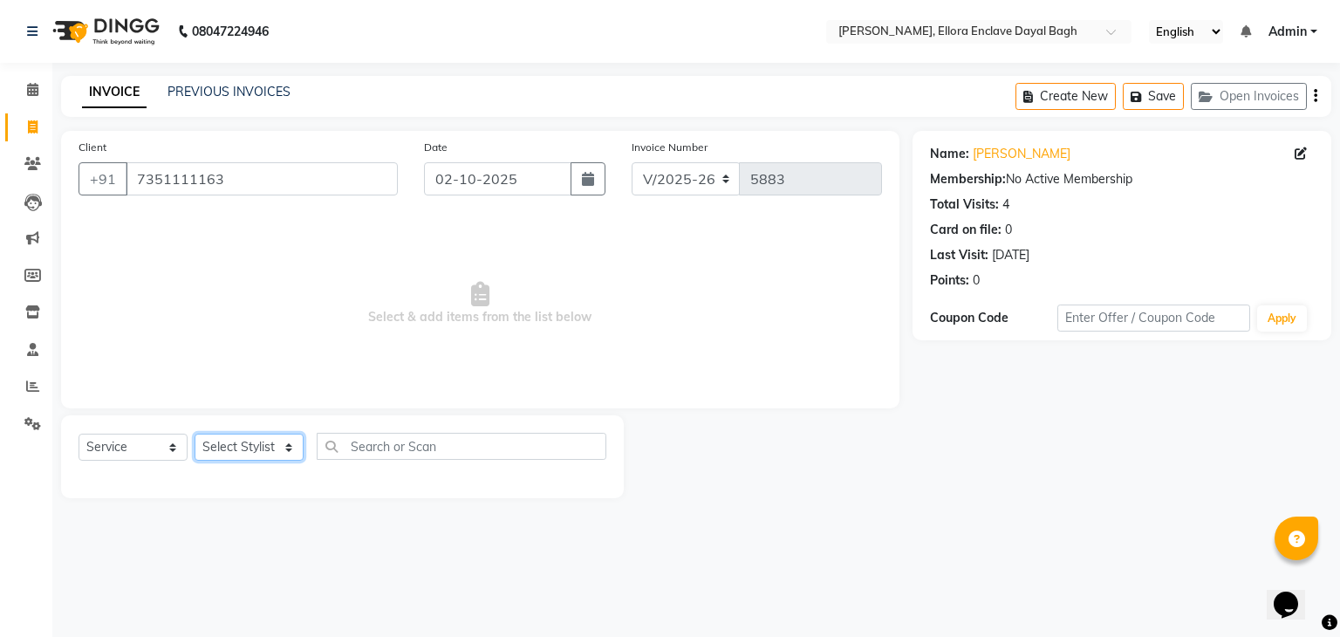
click at [283, 459] on select "Select Stylist AMAN DANISH SALMANI [PERSON_NAME] kakul KAVITA [PERSON_NAME] [PE…" at bounding box center [249, 447] width 109 height 27
select select "53877"
click at [195, 435] on select "Select Stylist AMAN DANISH SALMANI [PERSON_NAME] kakul KAVITA [PERSON_NAME] [PE…" at bounding box center [249, 447] width 109 height 27
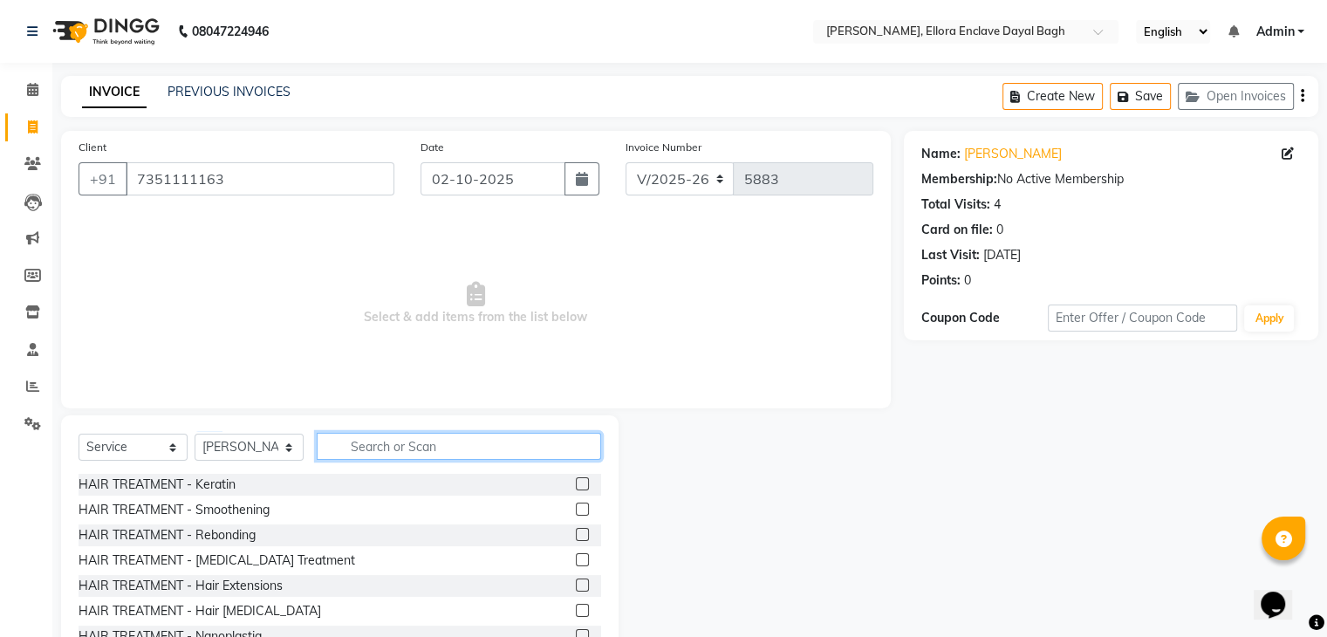
click at [368, 446] on input "text" at bounding box center [459, 446] width 284 height 27
click at [380, 446] on input "text" at bounding box center [459, 446] width 284 height 27
click at [387, 448] on input "text" at bounding box center [459, 446] width 284 height 27
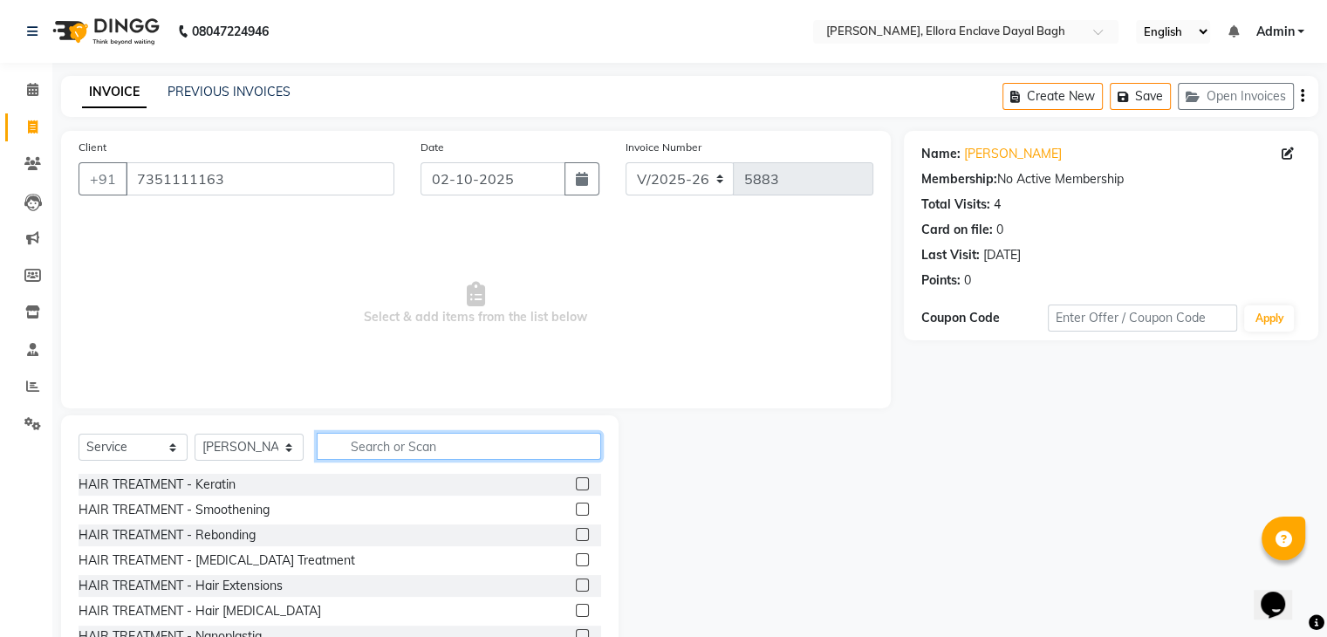
click at [387, 448] on input "text" at bounding box center [459, 446] width 284 height 27
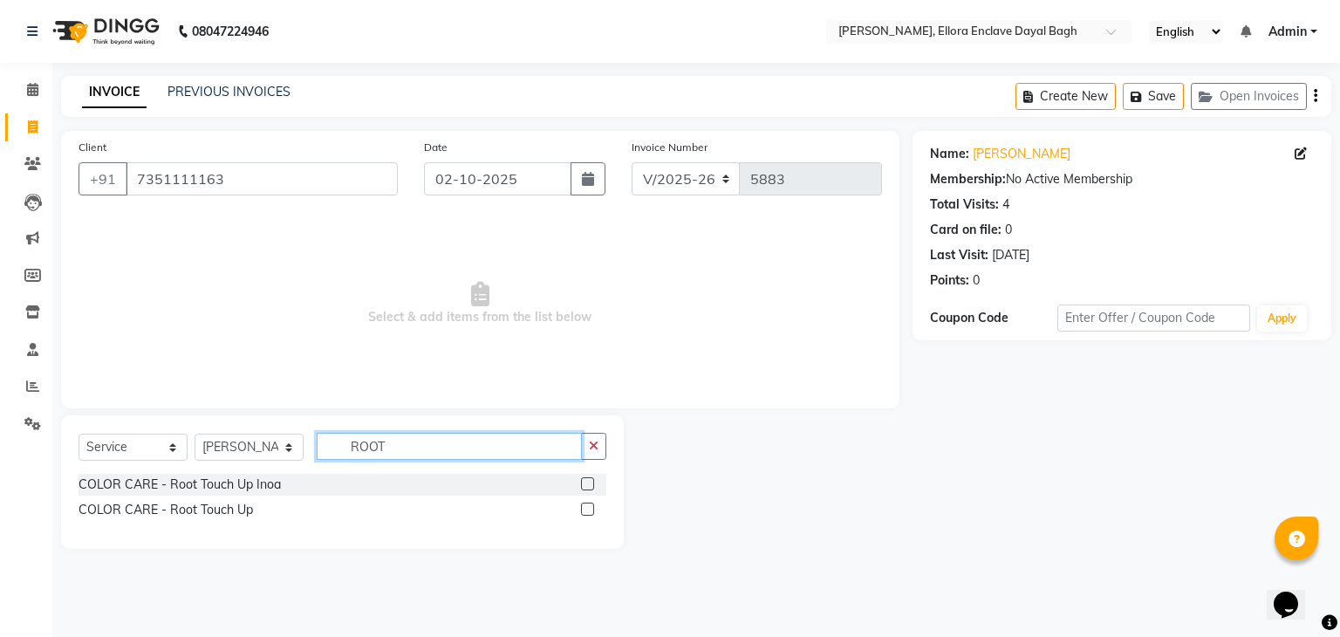
type input "ROOT"
click at [588, 506] on label at bounding box center [587, 509] width 13 height 13
click at [588, 506] on input "checkbox" at bounding box center [586, 509] width 11 height 11
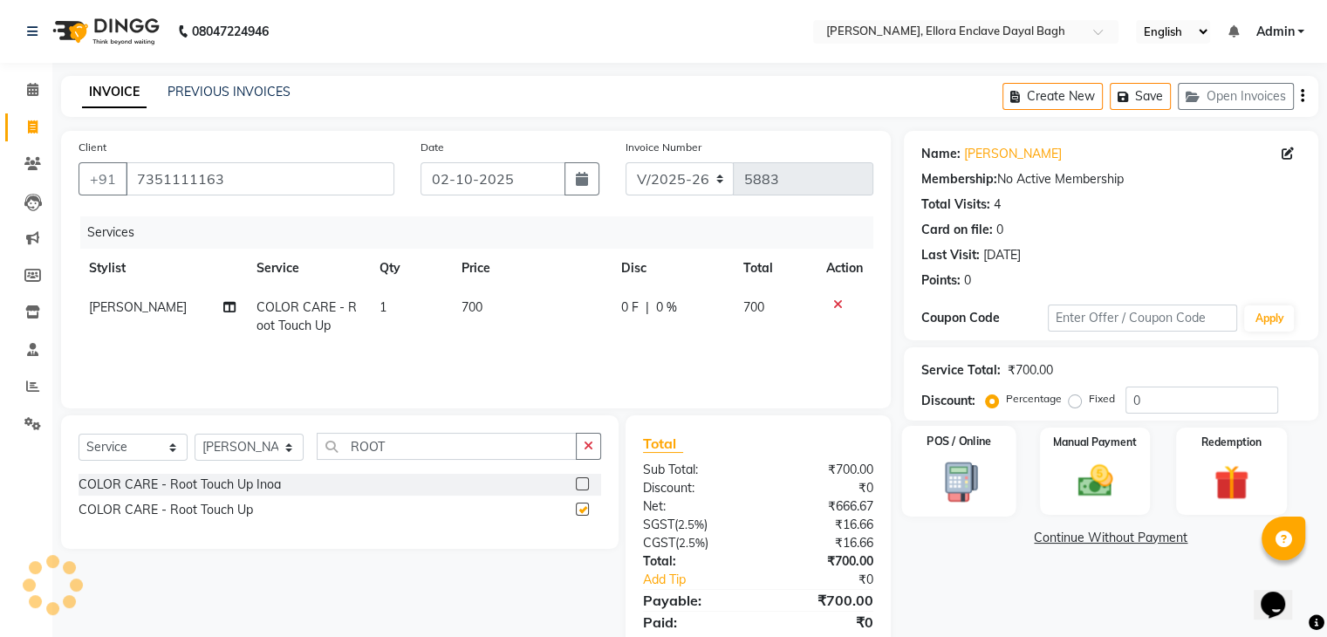
checkbox input "false"
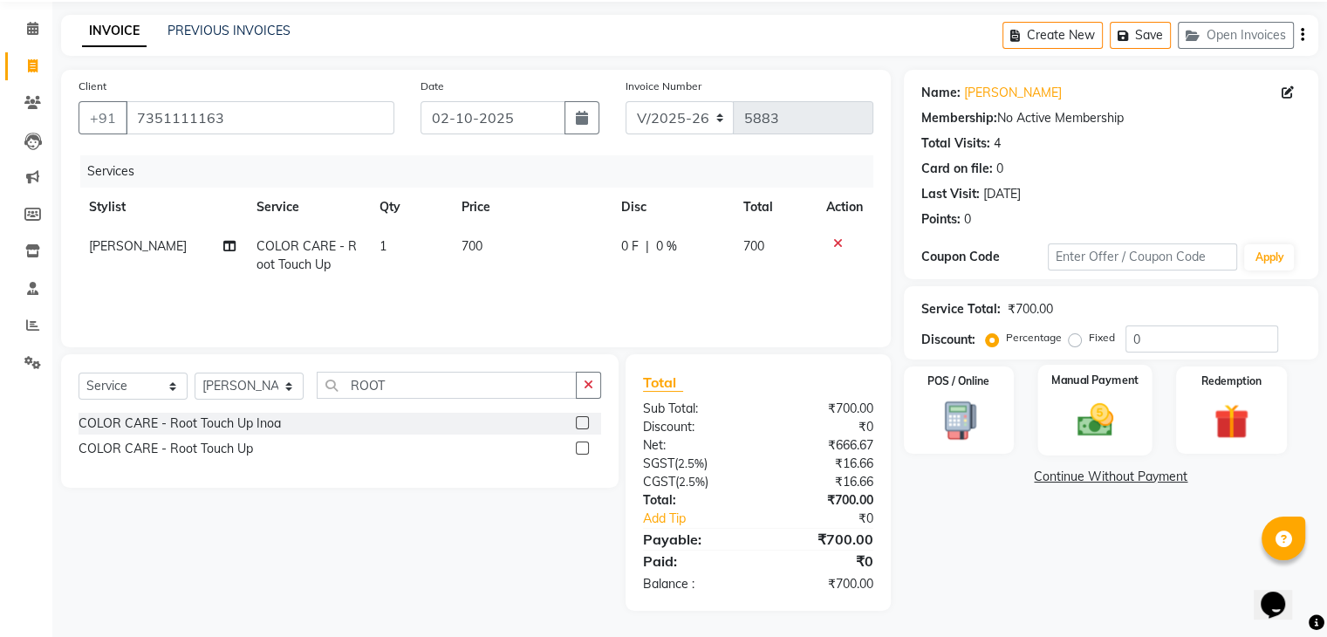
click at [1111, 414] on img at bounding box center [1094, 421] width 58 height 42
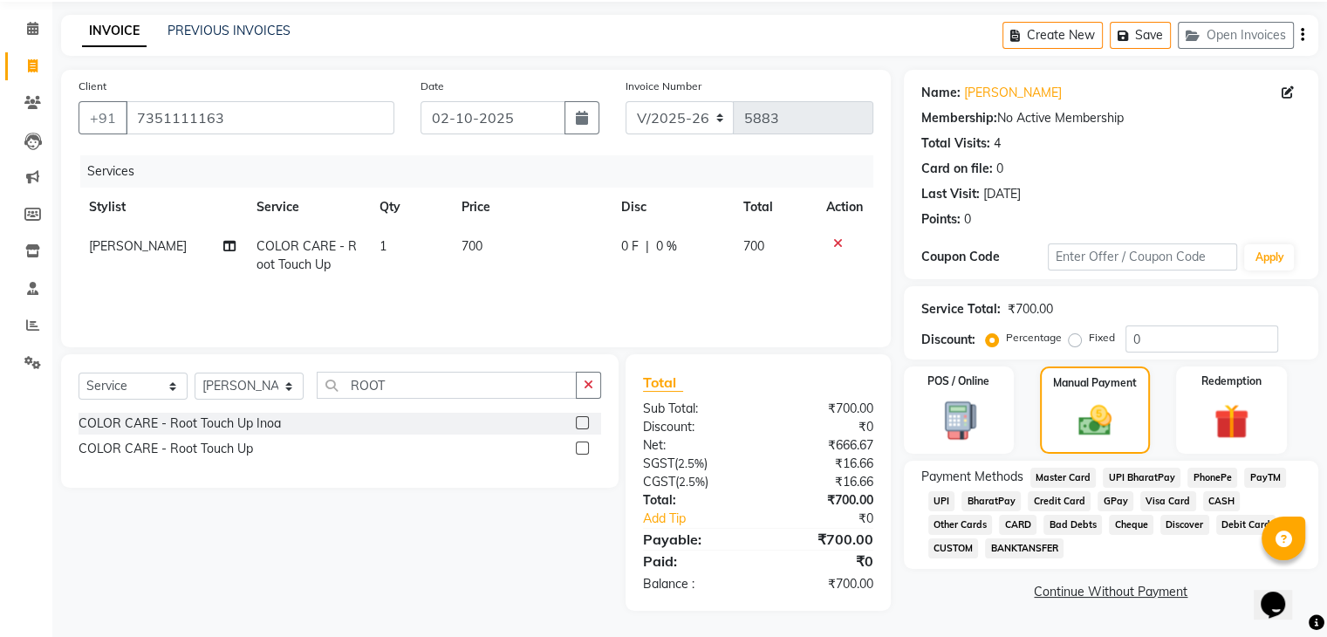
click at [1215, 497] on span "CASH" at bounding box center [1222, 501] width 38 height 20
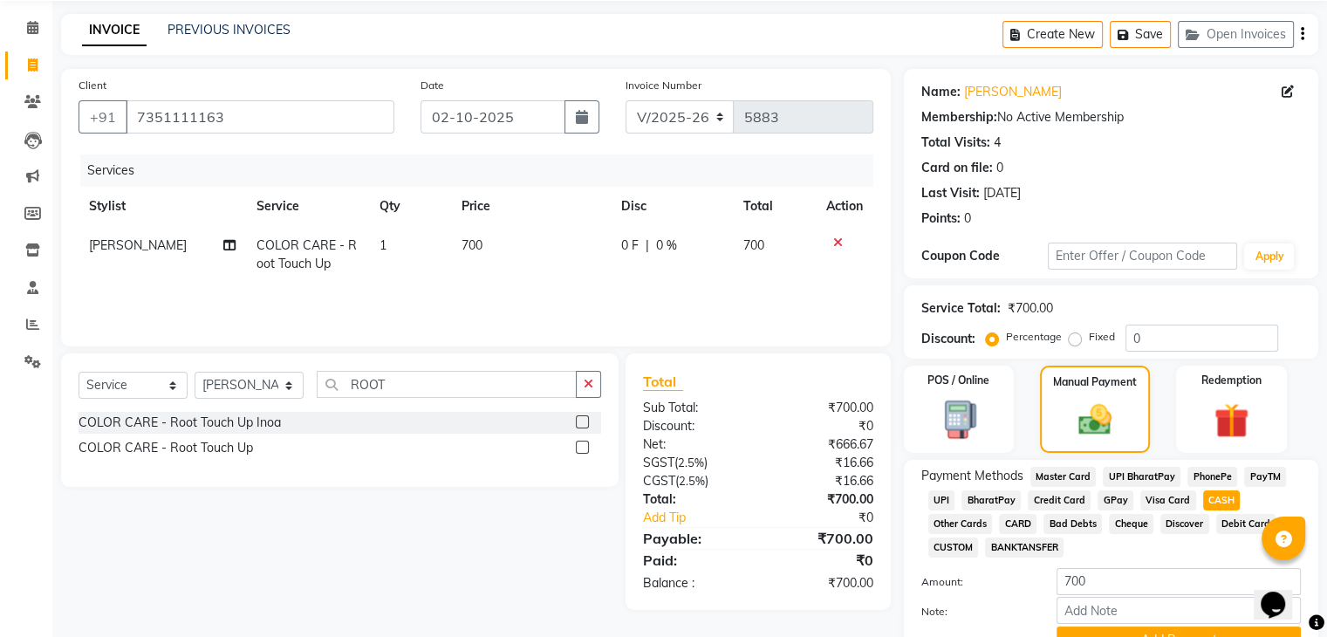
scroll to position [150, 0]
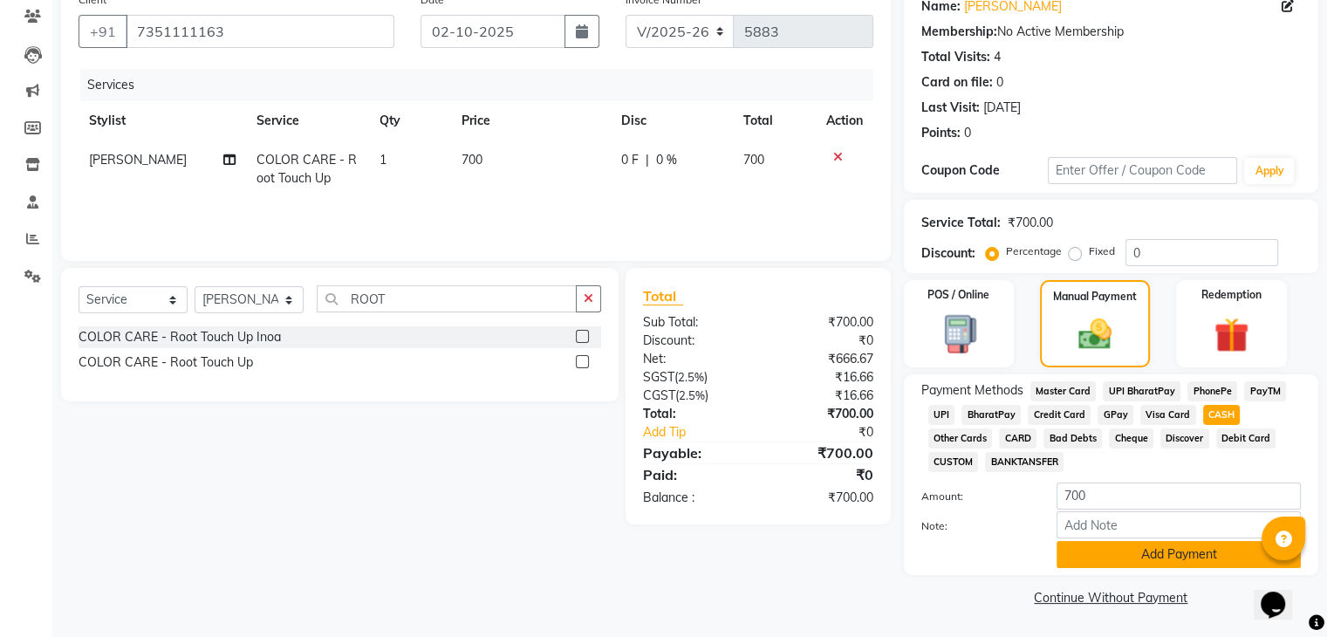
click at [1160, 548] on button "Add Payment" at bounding box center [1179, 554] width 244 height 27
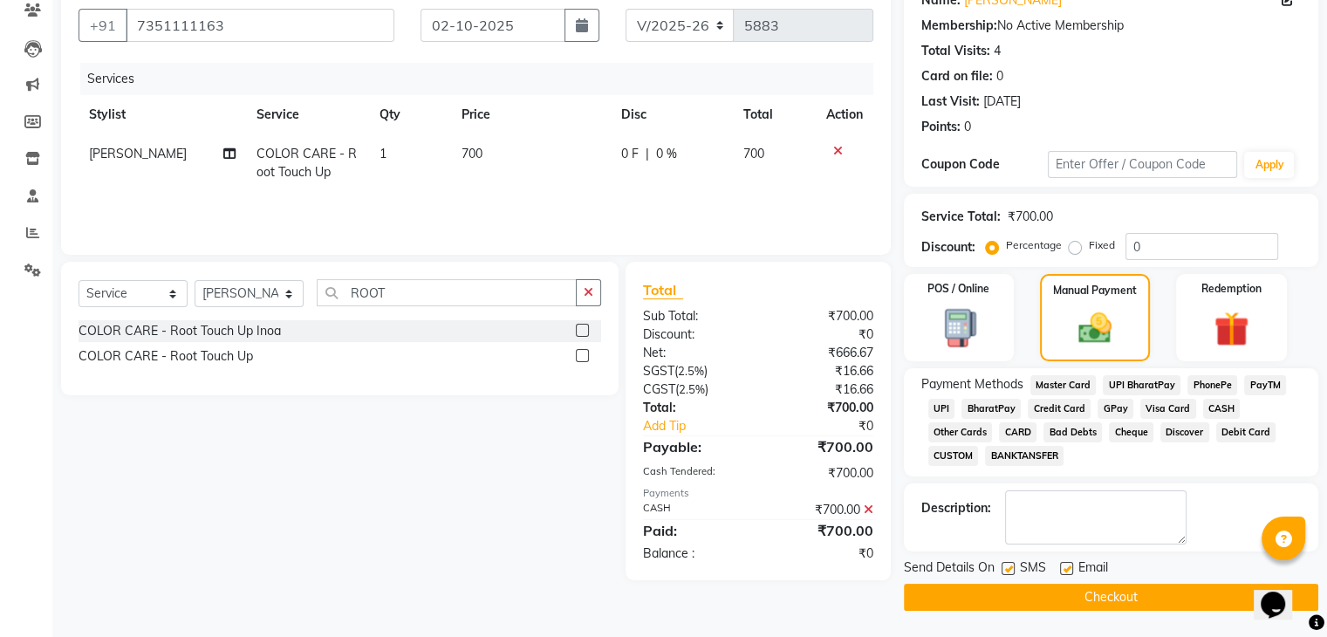
click at [1065, 571] on label at bounding box center [1066, 568] width 13 height 13
click at [1065, 571] on input "checkbox" at bounding box center [1065, 569] width 11 height 11
checkbox input "false"
click at [1005, 564] on label at bounding box center [1008, 568] width 13 height 13
click at [1005, 564] on input "checkbox" at bounding box center [1007, 569] width 11 height 11
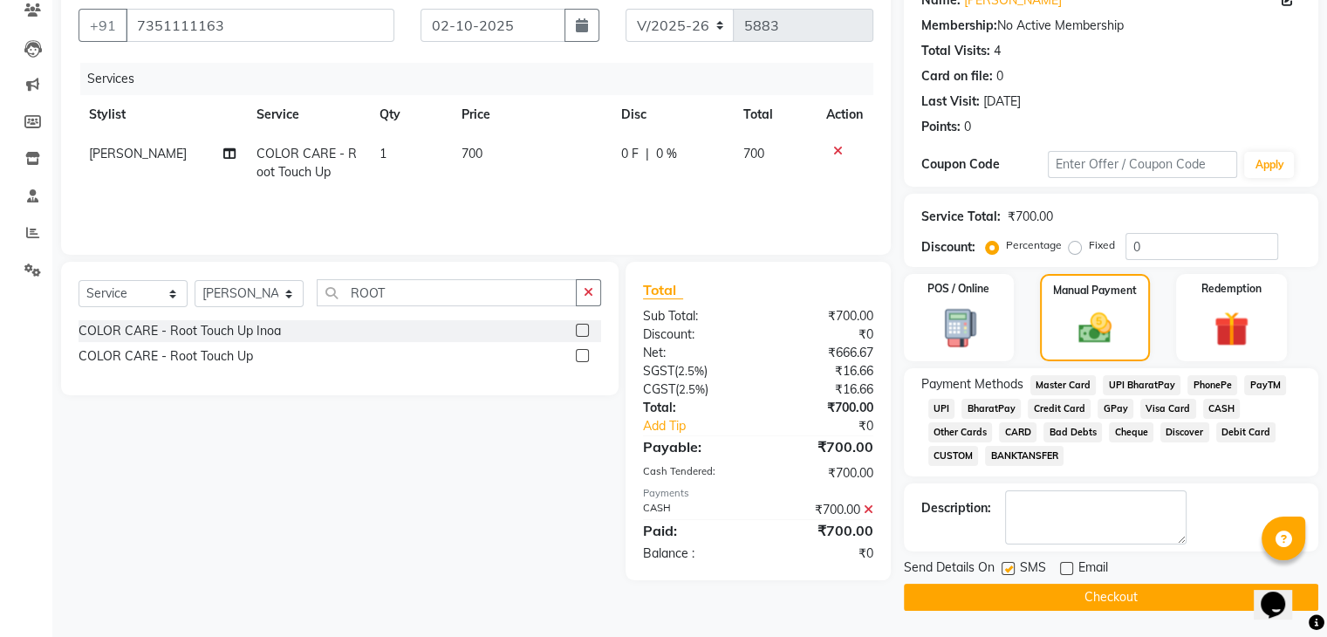
checkbox input "false"
click at [1010, 600] on button "Checkout" at bounding box center [1111, 597] width 414 height 27
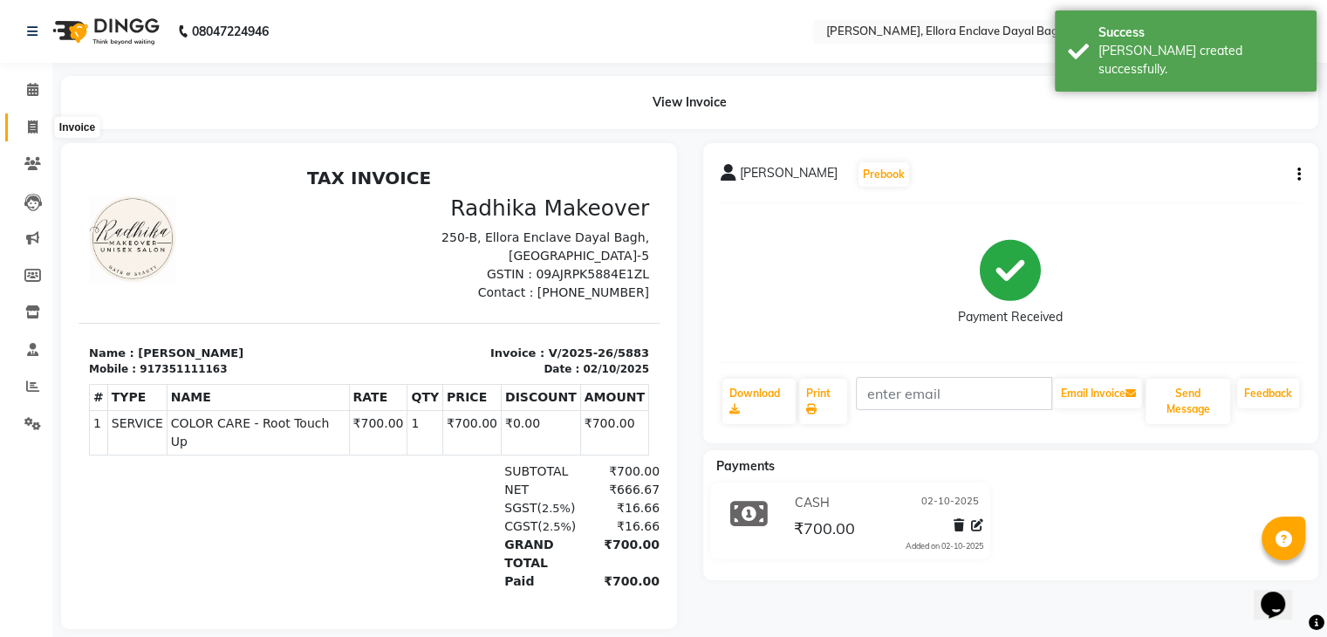
click at [28, 124] on icon at bounding box center [33, 126] width 10 height 13
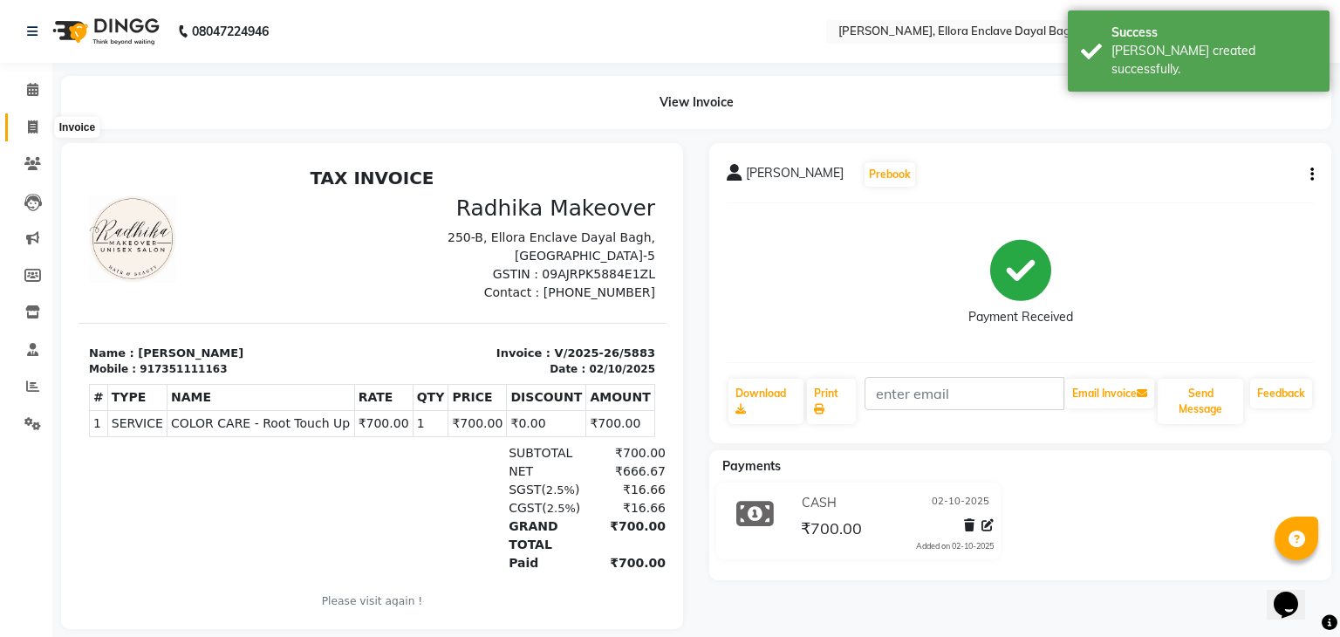
select select "6880"
select select "service"
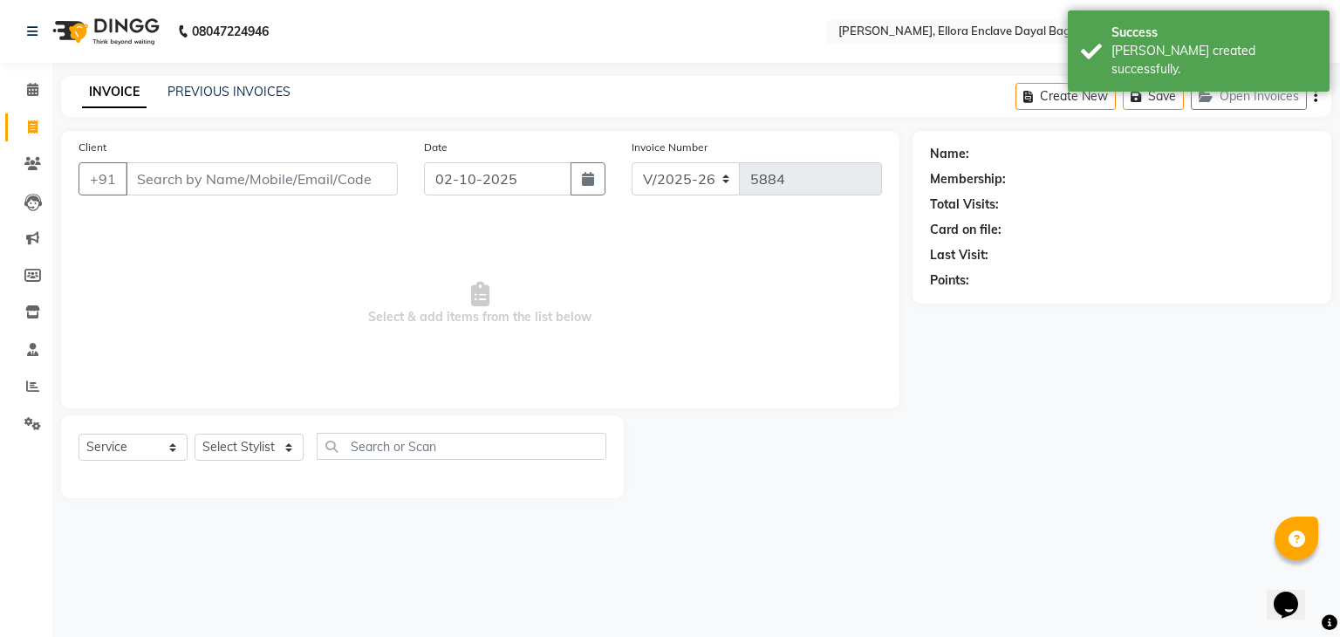
click at [209, 177] on input "Client" at bounding box center [262, 178] width 272 height 33
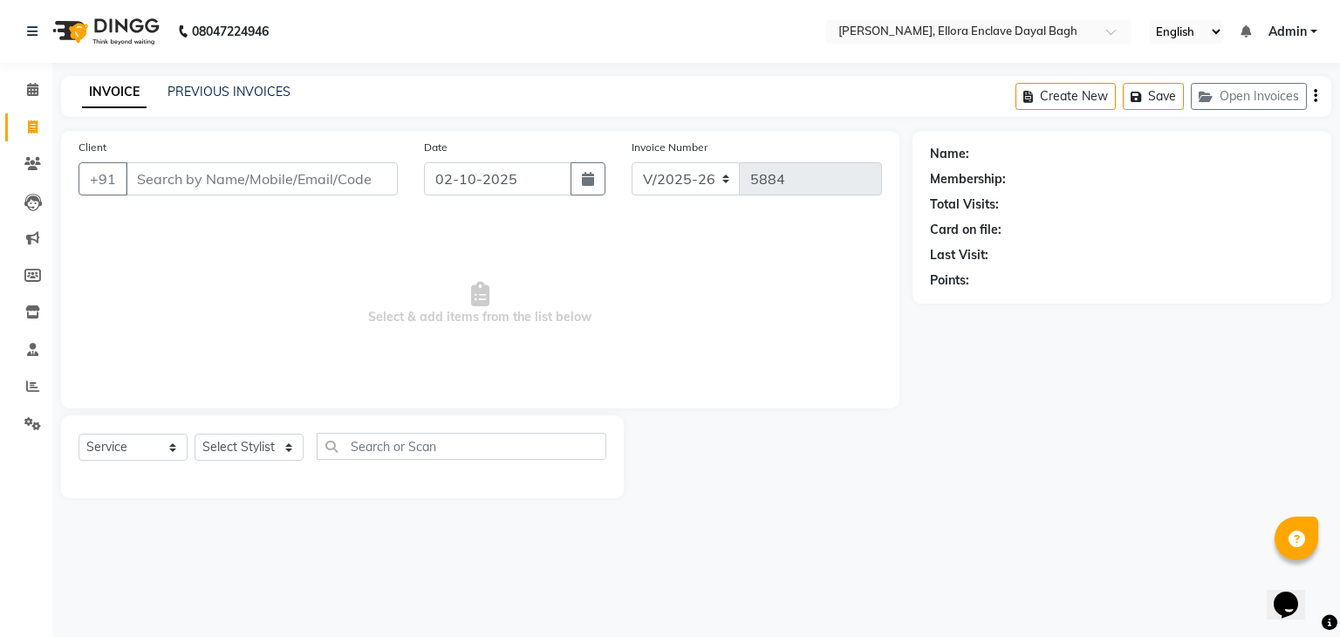
click at [269, 187] on input "Client" at bounding box center [262, 178] width 272 height 33
click at [276, 191] on input "Client" at bounding box center [262, 178] width 272 height 33
click at [276, 190] on input "Client" at bounding box center [262, 178] width 272 height 33
type input "9760269269"
click at [339, 181] on span "Add Client" at bounding box center [352, 178] width 69 height 17
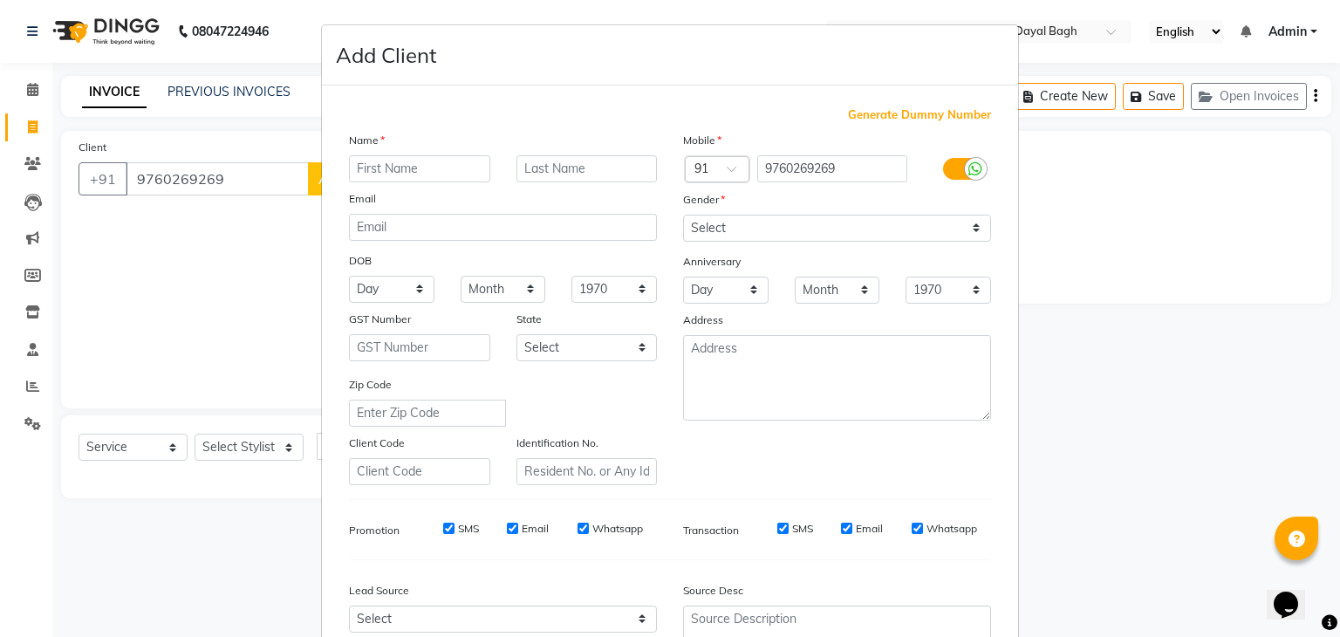
click at [417, 168] on input "text" at bounding box center [419, 168] width 141 height 27
type input "NIRAT"
click at [859, 234] on select "Select [DEMOGRAPHIC_DATA] [DEMOGRAPHIC_DATA] Other Prefer Not To Say" at bounding box center [837, 228] width 308 height 27
select select "[DEMOGRAPHIC_DATA]"
click at [683, 216] on select "Select [DEMOGRAPHIC_DATA] [DEMOGRAPHIC_DATA] Other Prefer Not To Say" at bounding box center [837, 228] width 308 height 27
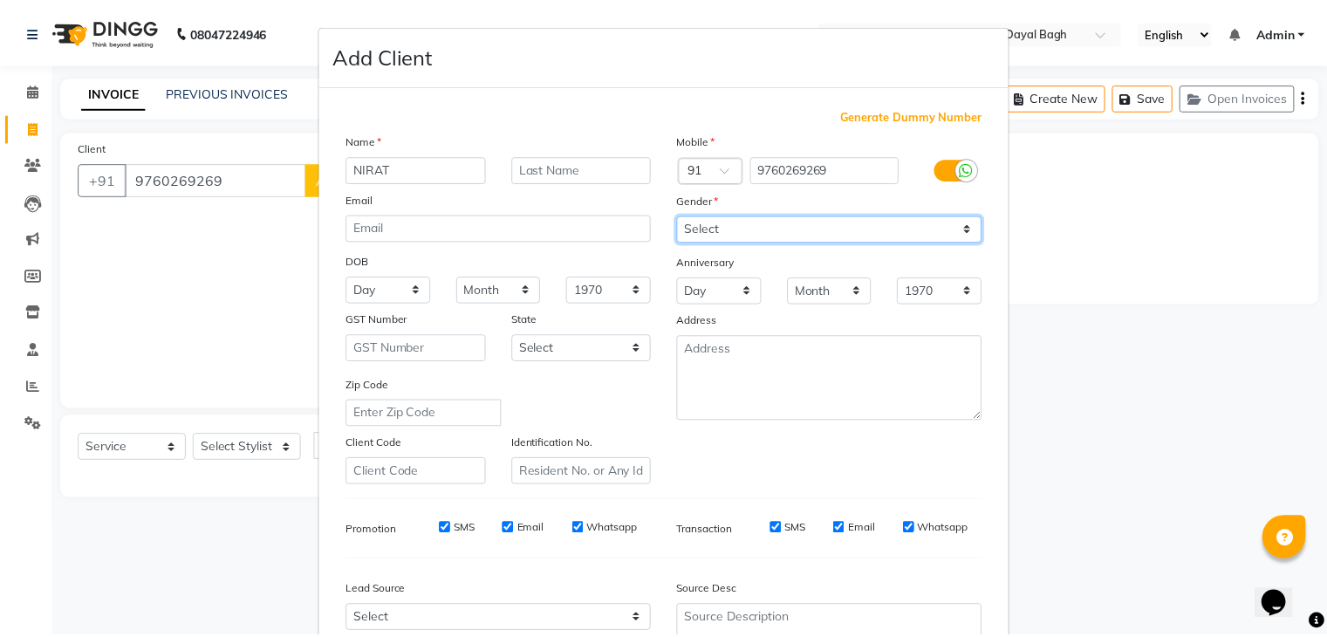
scroll to position [177, 0]
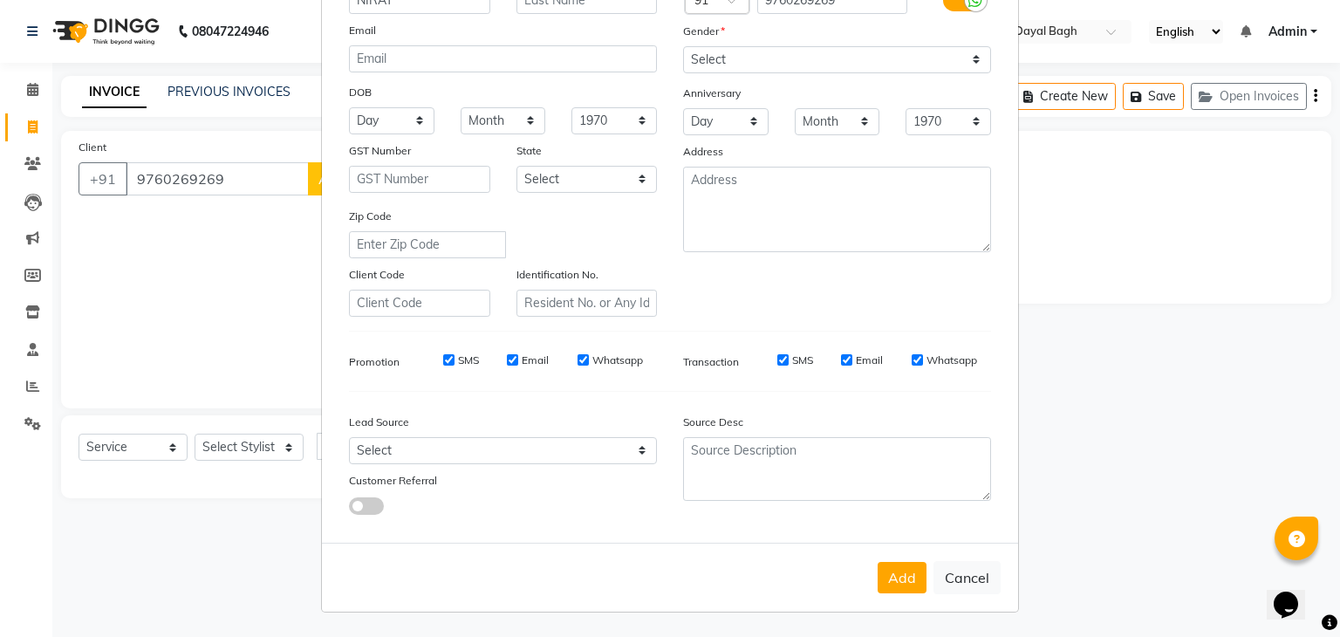
click at [897, 595] on div "Add Cancel" at bounding box center [670, 577] width 696 height 69
click at [897, 584] on button "Add" at bounding box center [902, 577] width 49 height 31
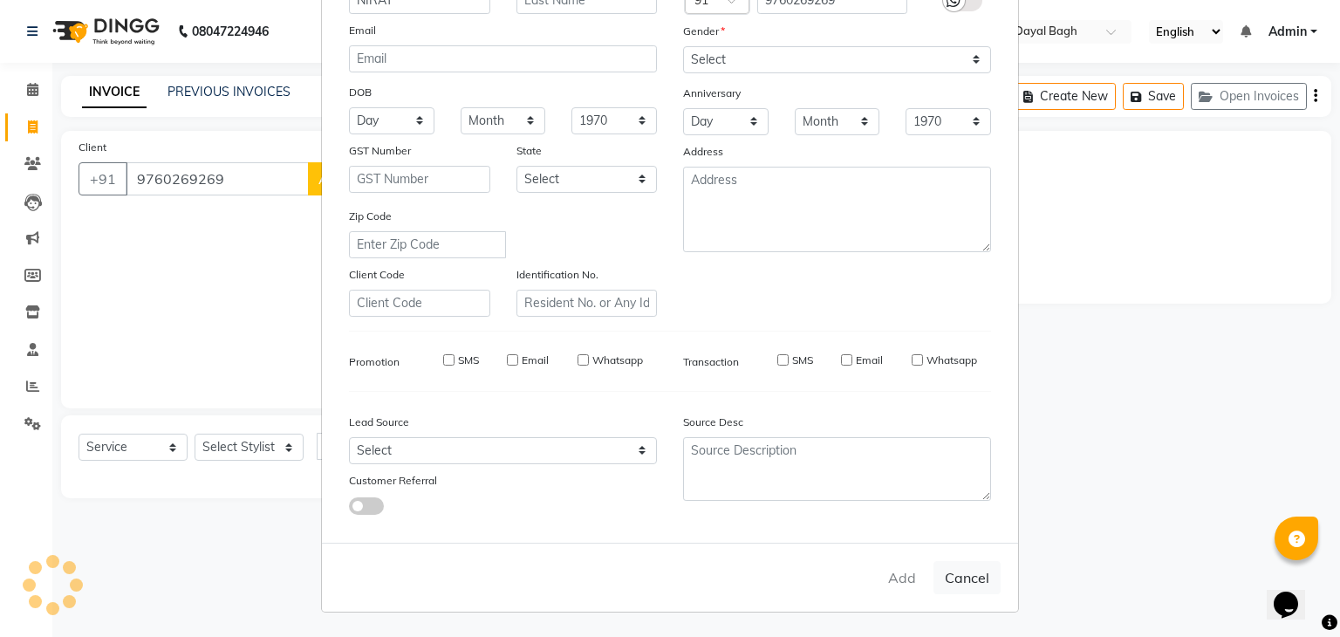
select select
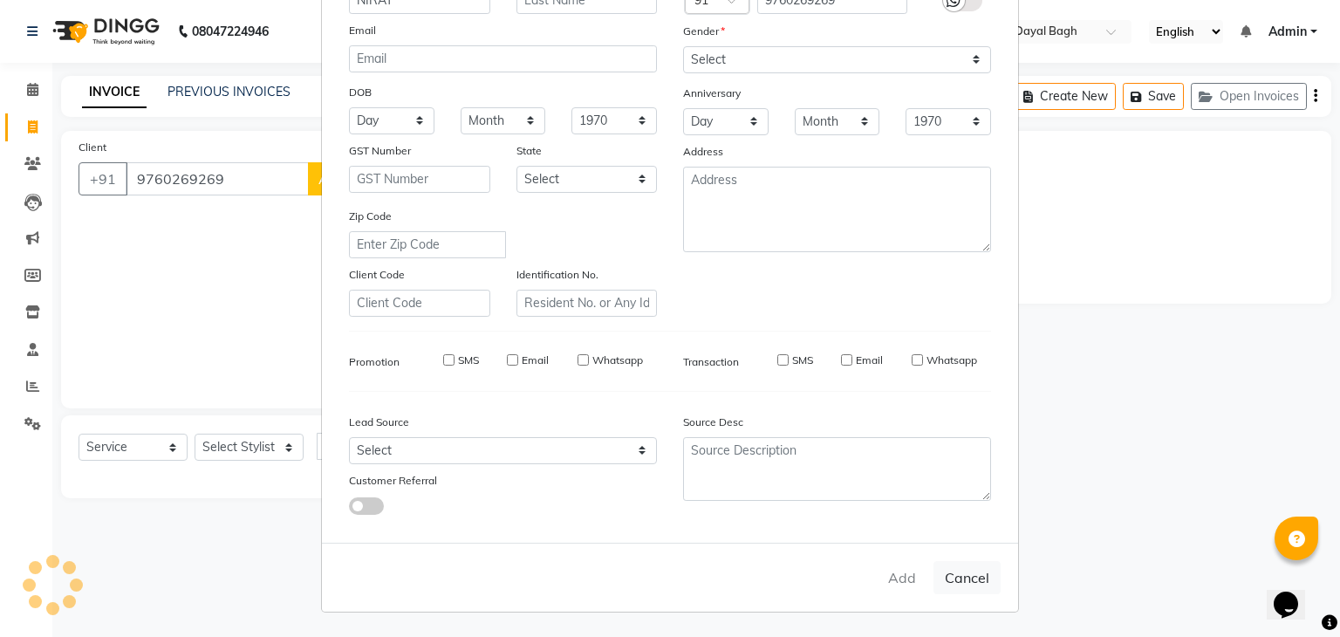
select select
checkbox input "false"
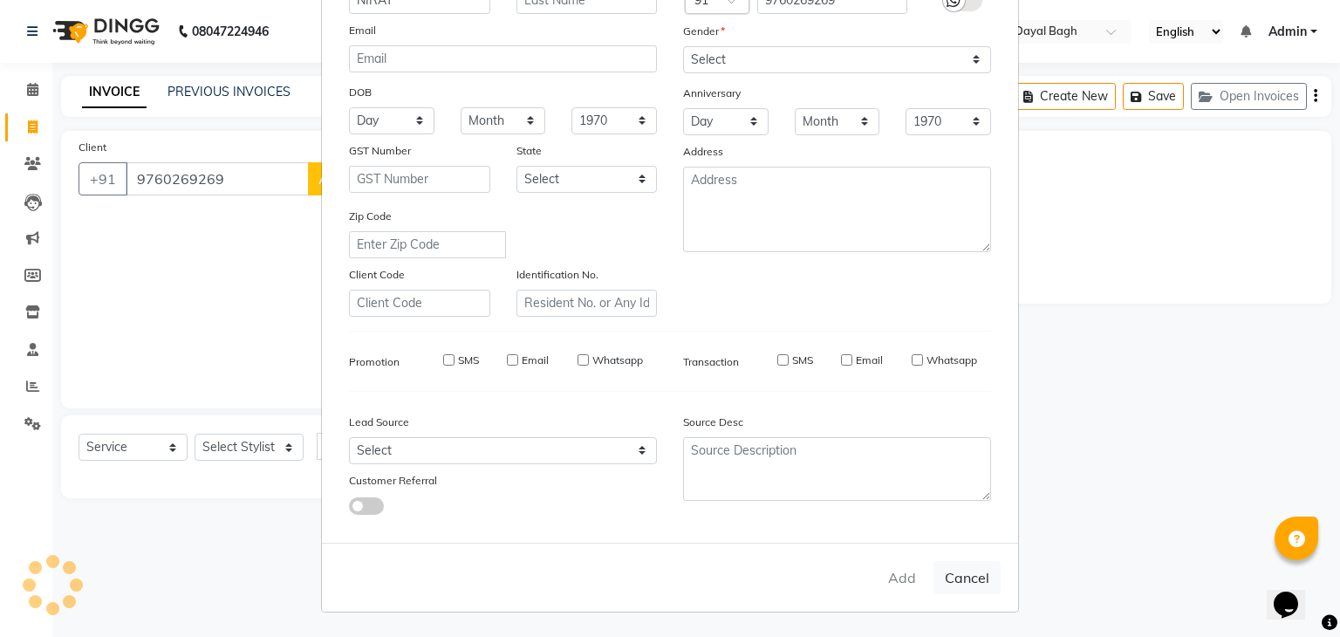
checkbox input "false"
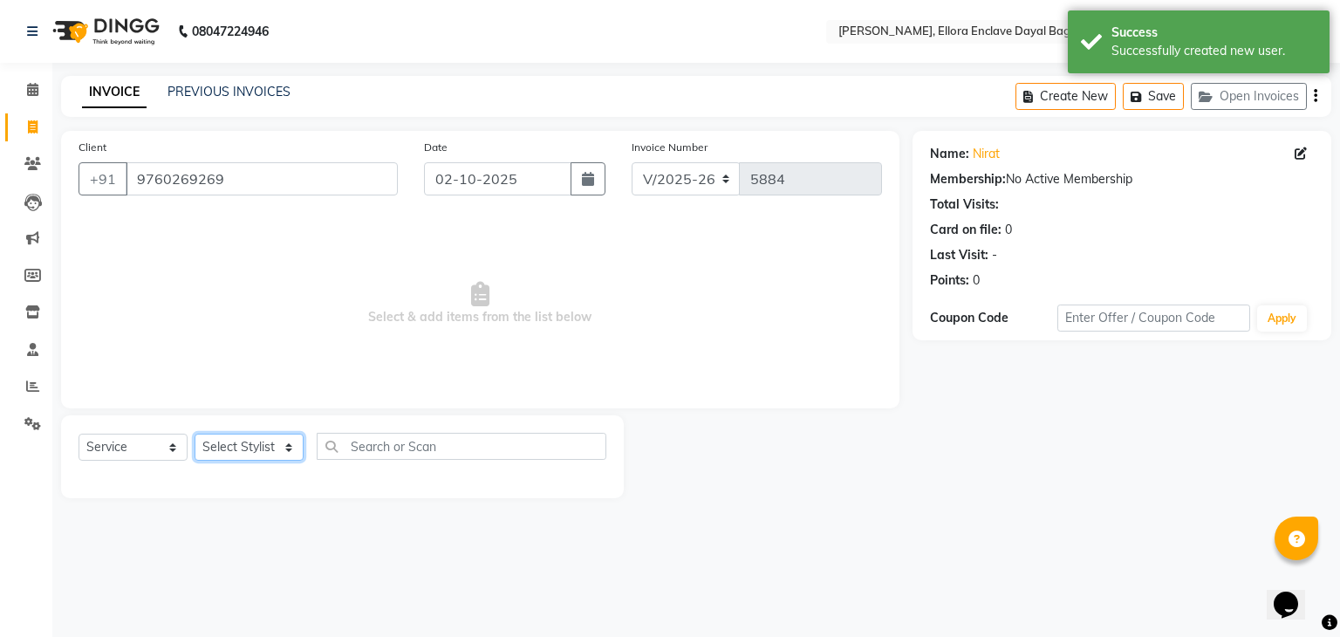
click at [242, 448] on select "Select Stylist AMAN DANISH SALMANI [PERSON_NAME] kakul KAVITA [PERSON_NAME] [PE…" at bounding box center [249, 447] width 109 height 27
select select "53879"
click at [195, 435] on select "Select Stylist AMAN DANISH SALMANI [PERSON_NAME] kakul KAVITA [PERSON_NAME] [PE…" at bounding box center [249, 447] width 109 height 27
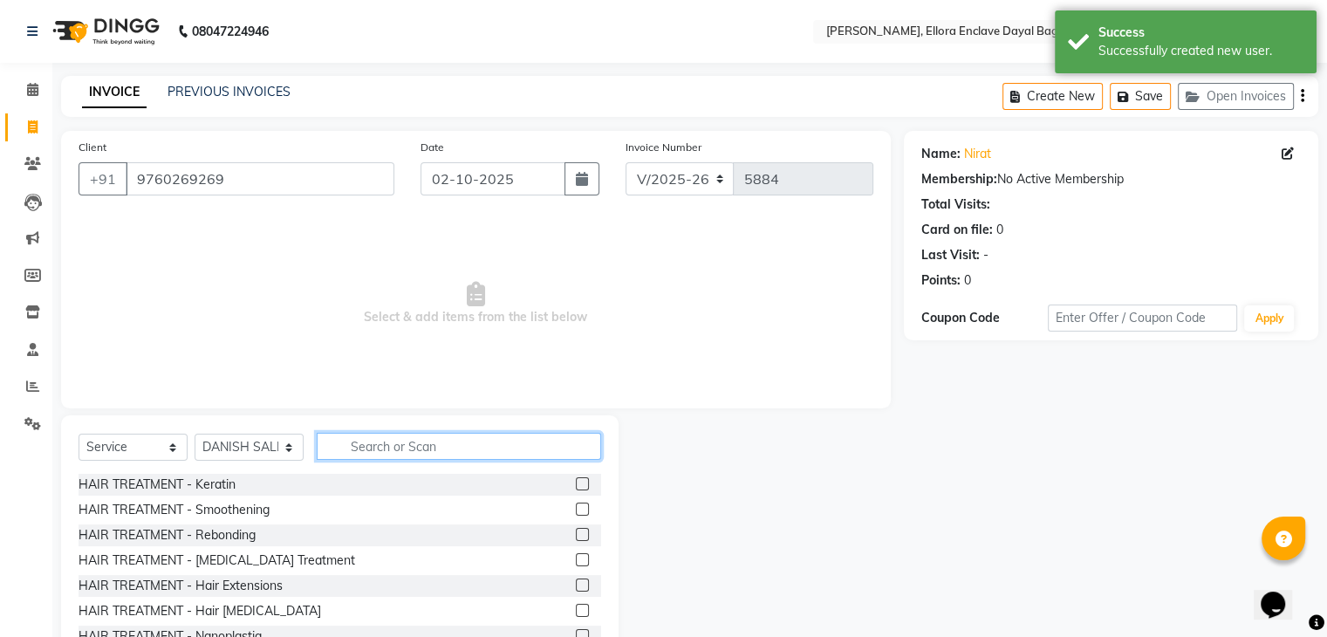
click at [357, 435] on input "text" at bounding box center [459, 446] width 284 height 27
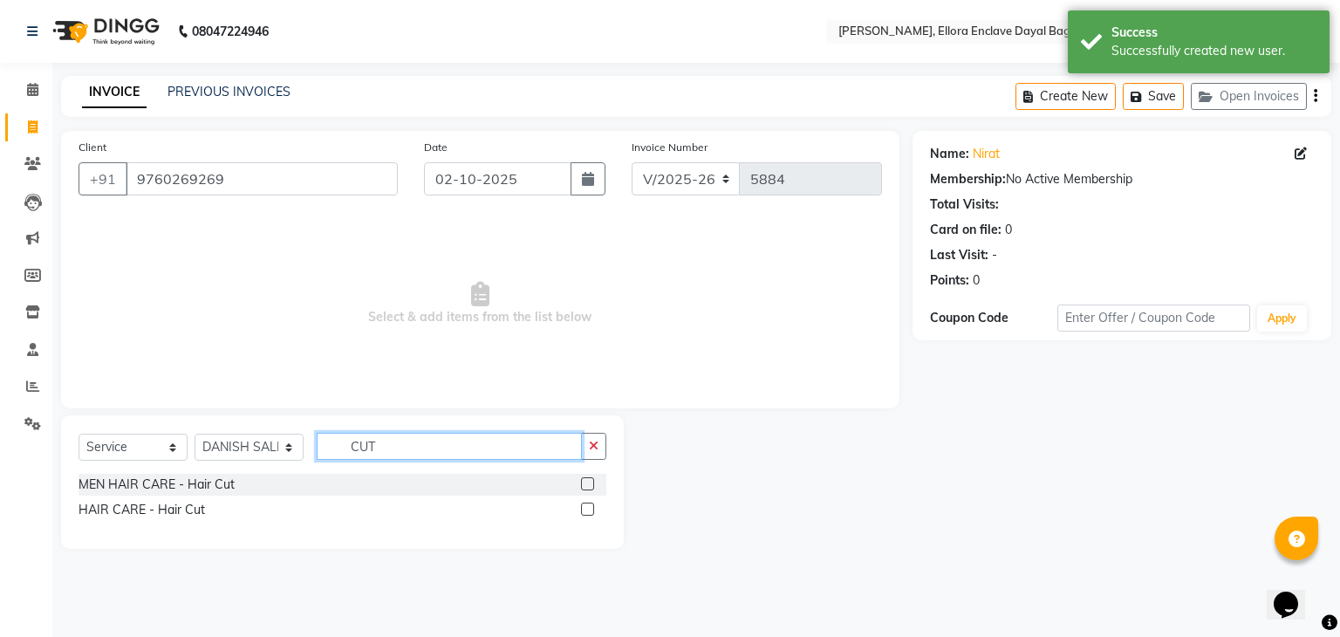
type input "CUT"
click at [589, 509] on label at bounding box center [587, 509] width 13 height 13
click at [589, 509] on input "checkbox" at bounding box center [586, 509] width 11 height 11
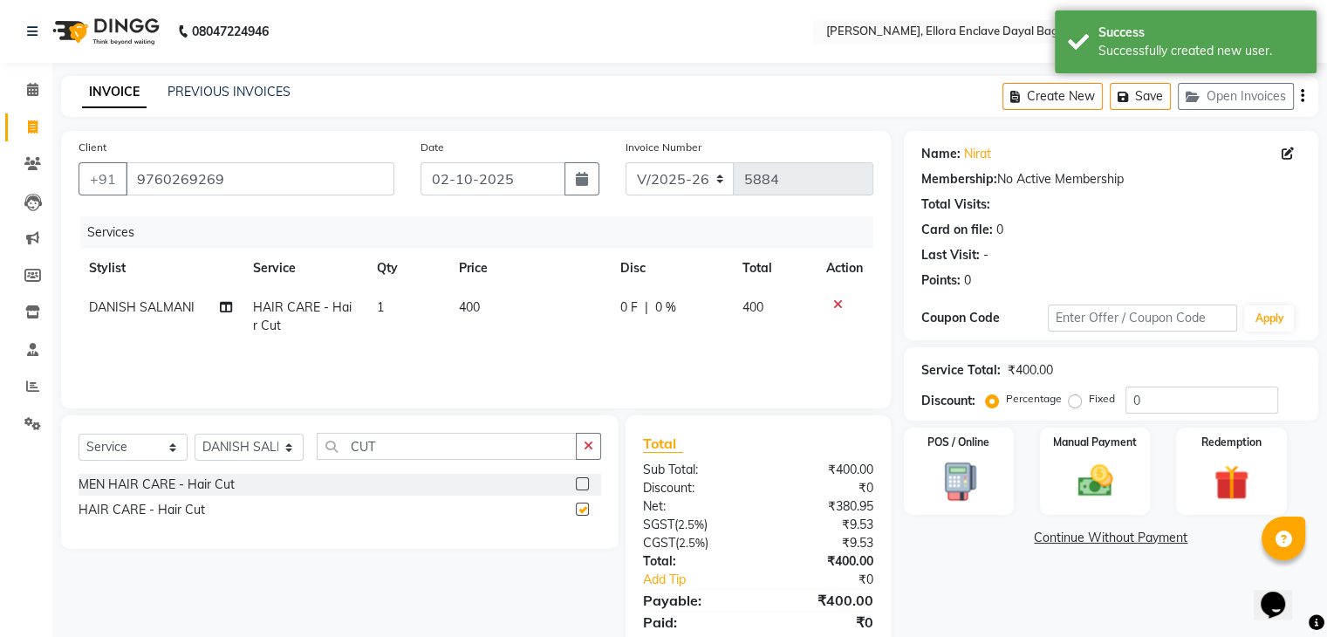
checkbox input "false"
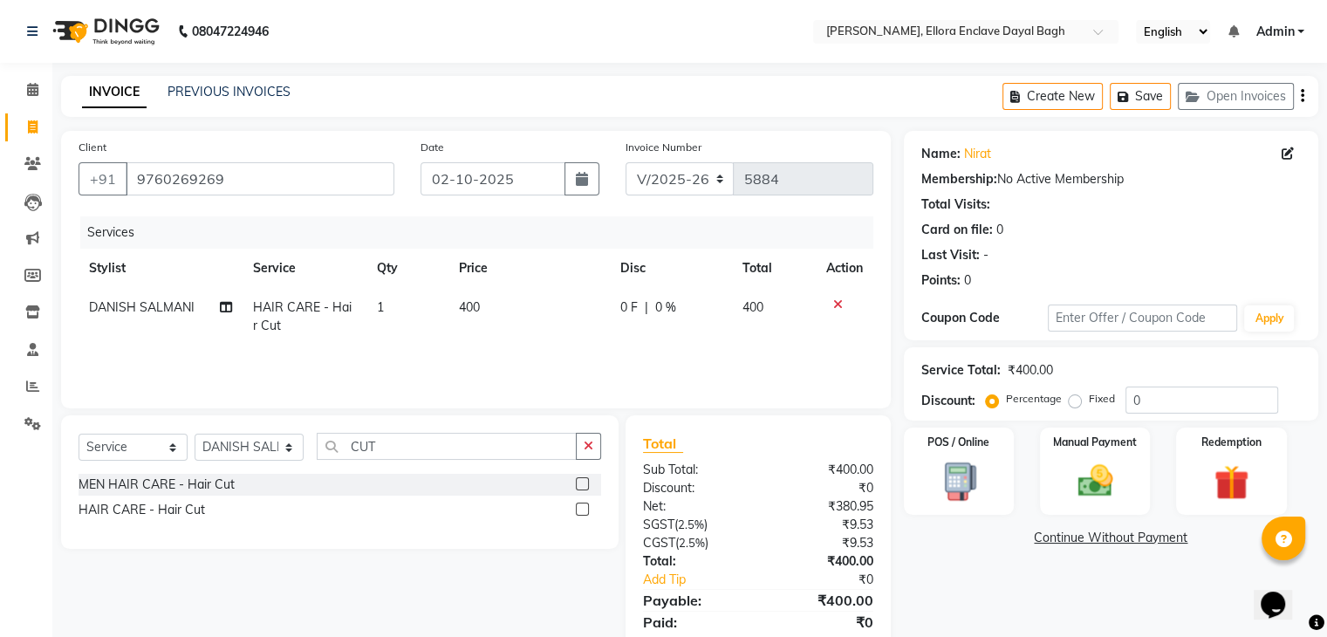
click at [524, 311] on td "400" at bounding box center [528, 317] width 161 height 58
select select "53879"
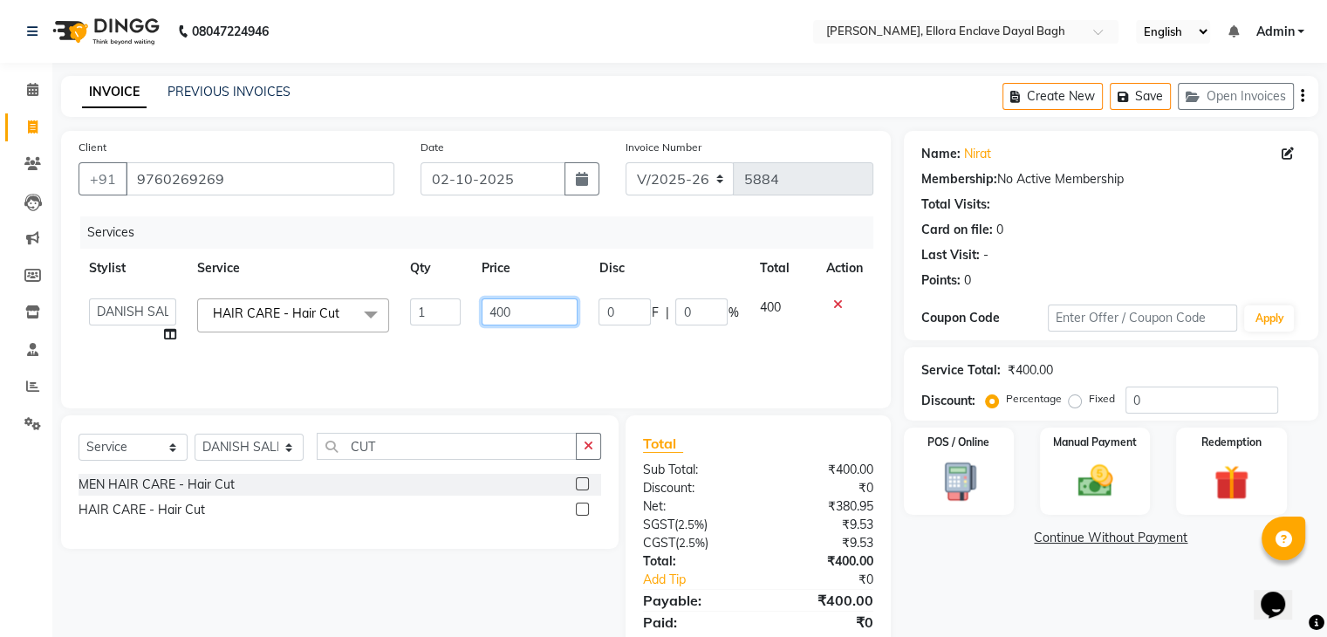
click at [551, 310] on input "400" at bounding box center [530, 311] width 96 height 27
type input "4"
type input "200"
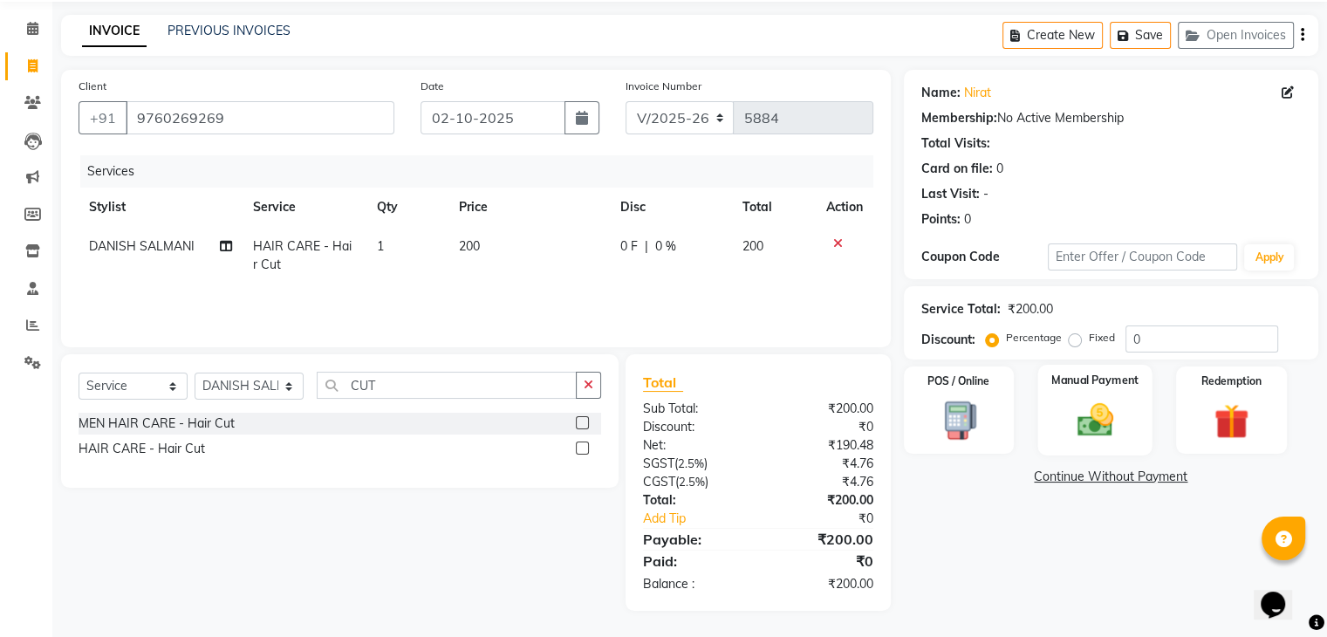
click at [1051, 396] on div "Manual Payment" at bounding box center [1094, 410] width 114 height 90
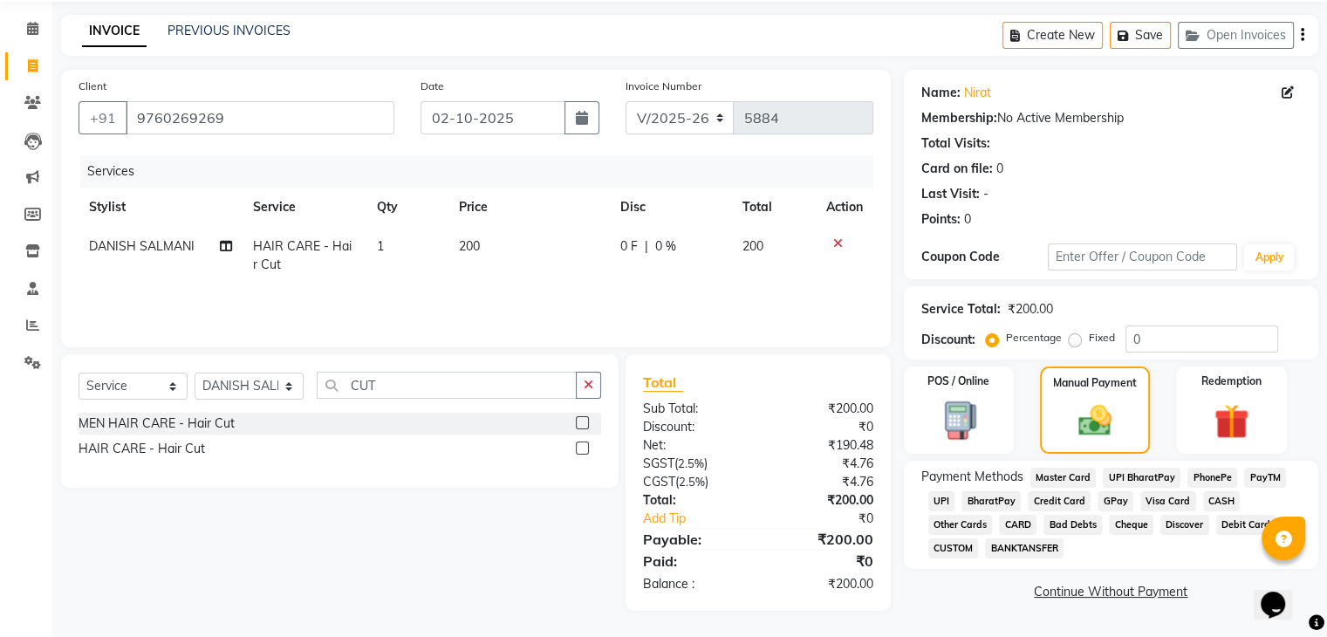
scroll to position [61, 0]
click at [1213, 500] on span "CASH" at bounding box center [1222, 501] width 38 height 20
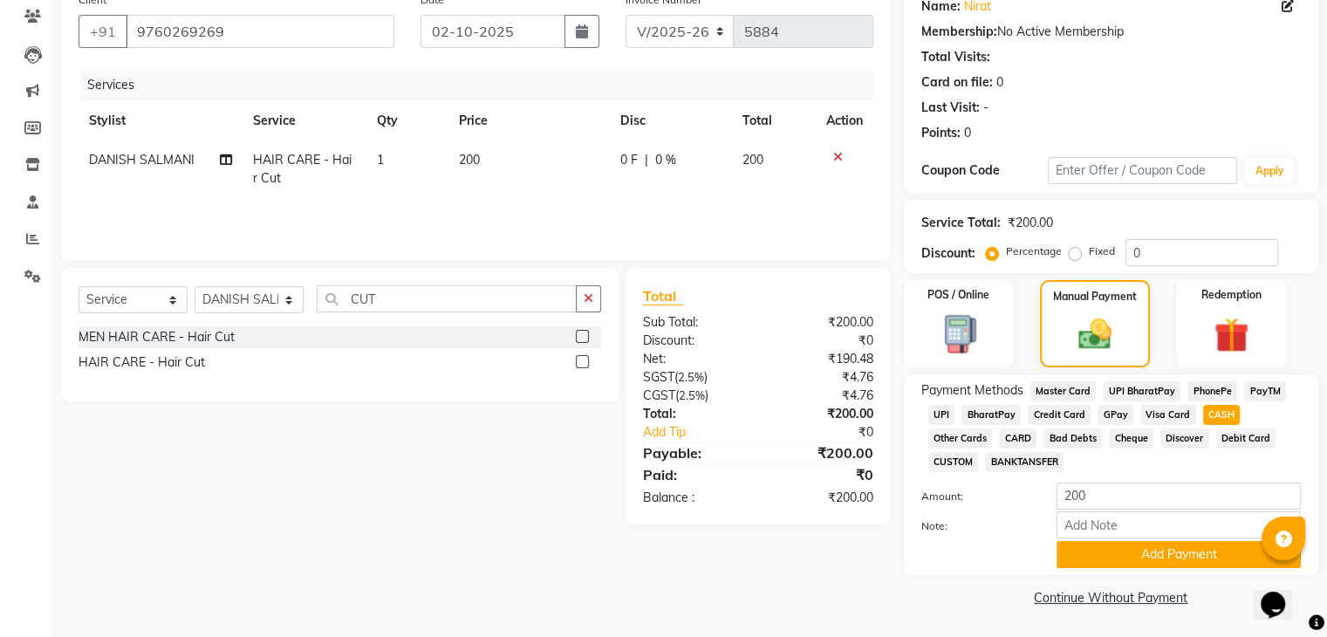
click at [943, 414] on span "UPI" at bounding box center [941, 415] width 27 height 20
click at [1153, 558] on button "Add Payment" at bounding box center [1179, 554] width 244 height 27
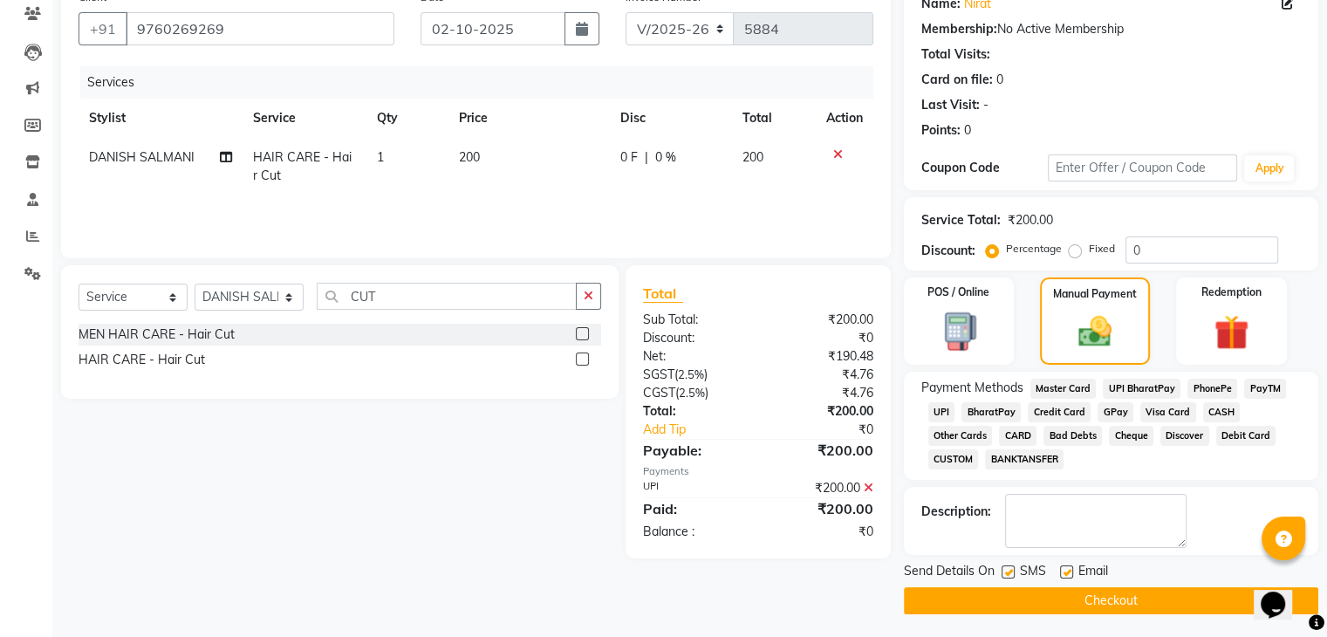
scroll to position [155, 0]
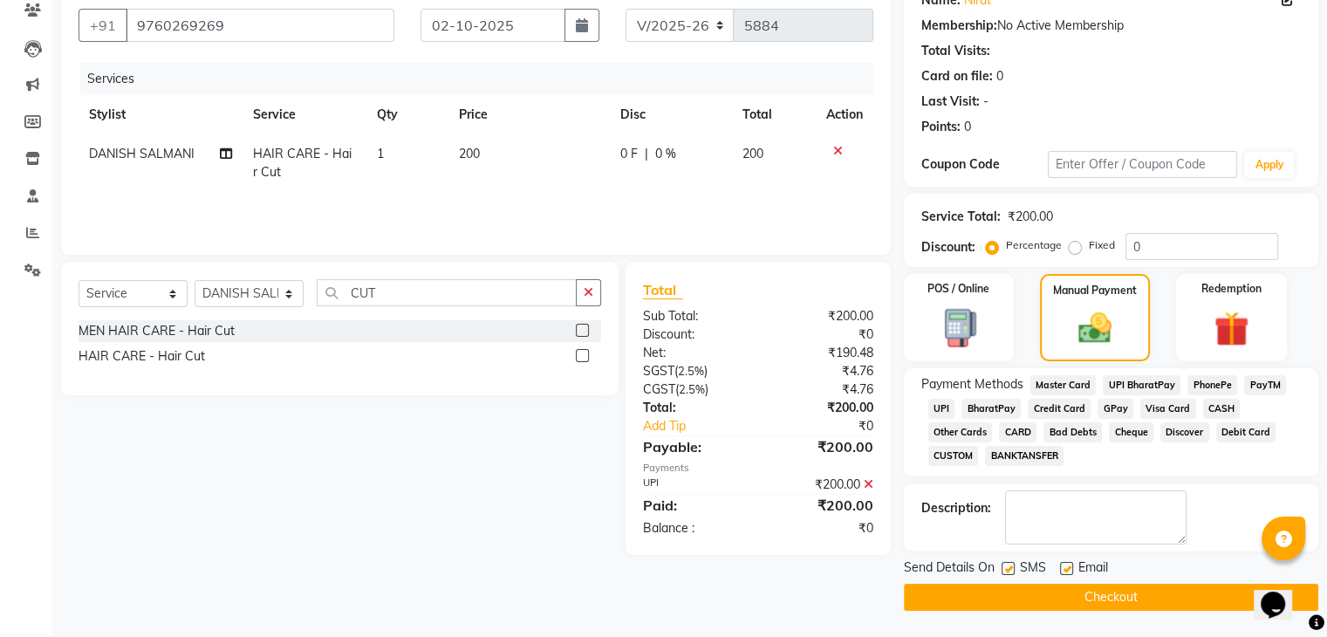
click at [1065, 568] on label at bounding box center [1066, 568] width 13 height 13
click at [1065, 568] on input "checkbox" at bounding box center [1065, 569] width 11 height 11
checkbox input "false"
click at [1007, 567] on label at bounding box center [1008, 568] width 13 height 13
click at [1007, 567] on input "checkbox" at bounding box center [1007, 569] width 11 height 11
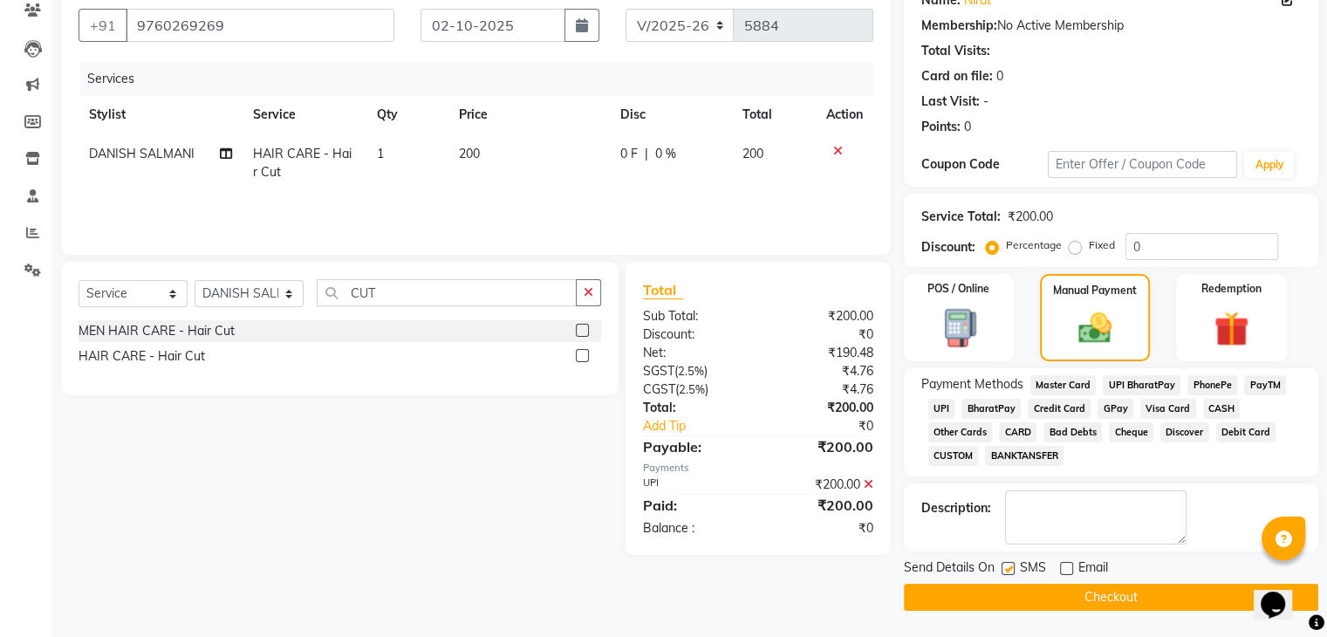
checkbox input "false"
click at [1020, 591] on button "Checkout" at bounding box center [1111, 597] width 414 height 27
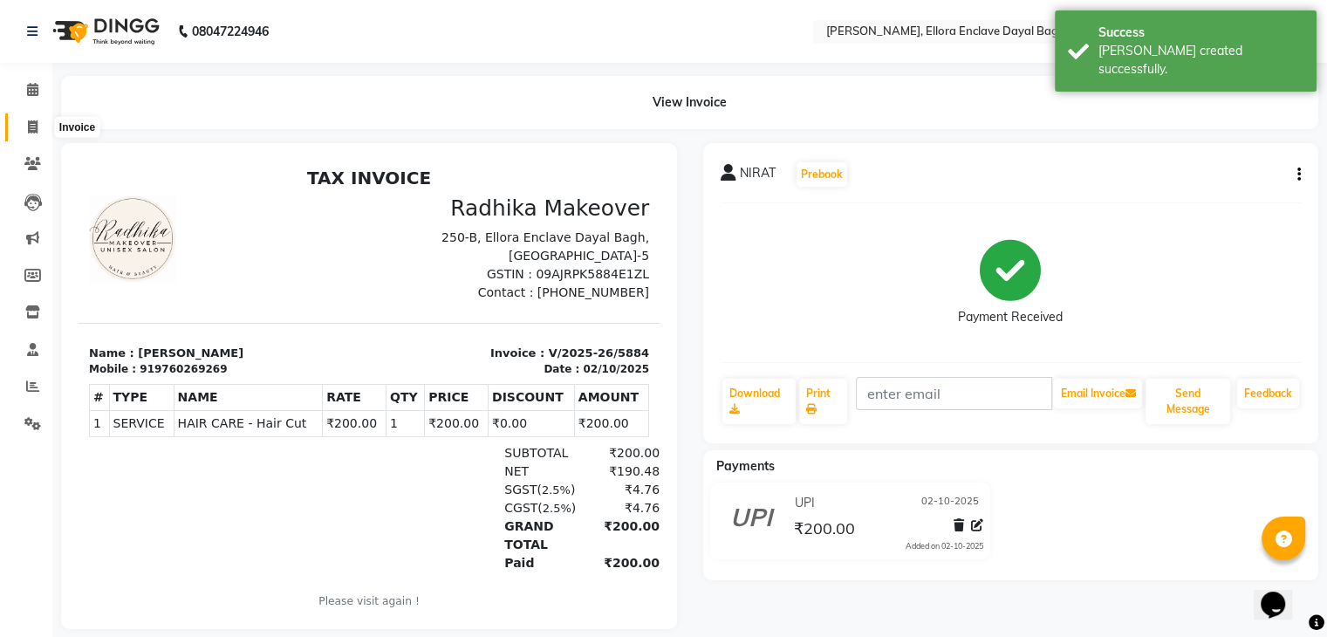
click at [35, 127] on icon at bounding box center [33, 126] width 10 height 13
select select "service"
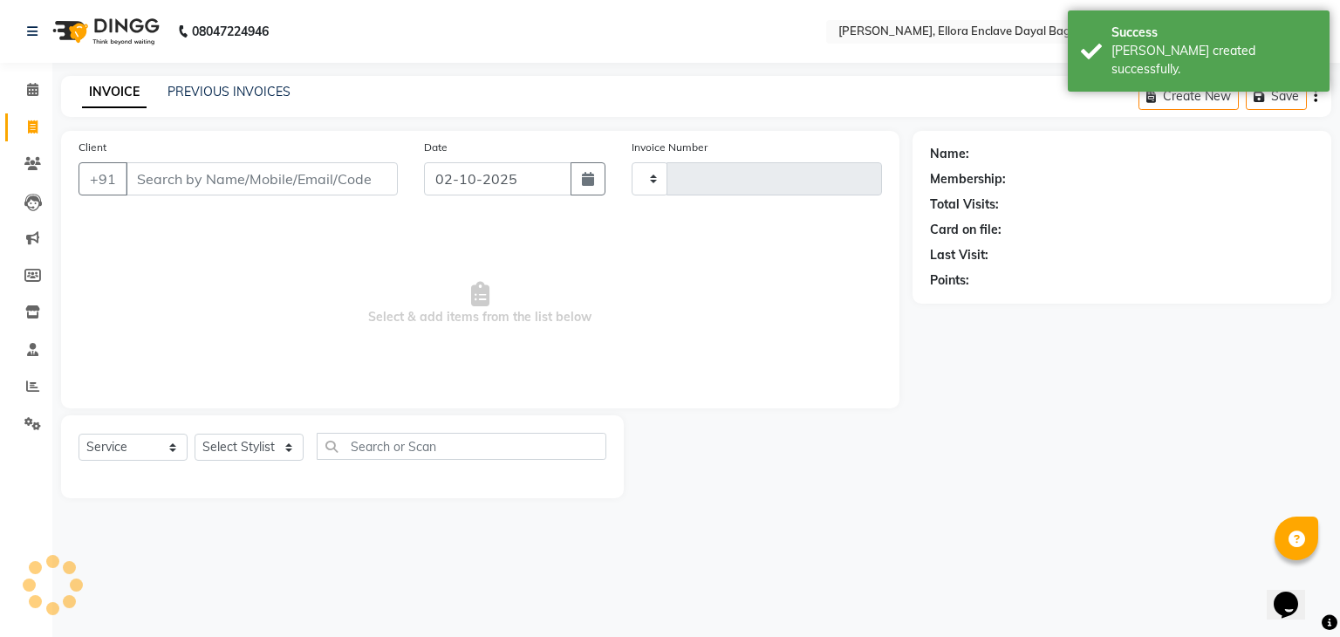
type input "5885"
select select "6880"
click at [161, 170] on input "Client" at bounding box center [262, 178] width 272 height 33
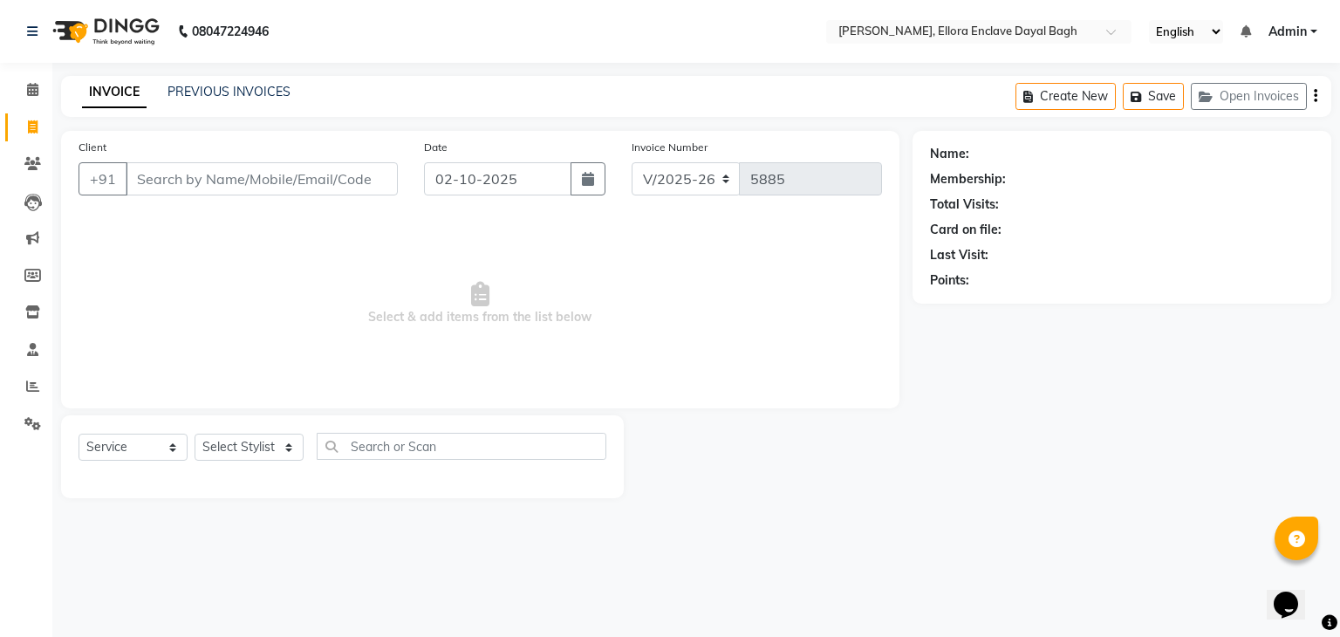
click at [335, 173] on input "Client" at bounding box center [262, 178] width 272 height 33
type input "8958858601"
click at [363, 181] on span "Add Client" at bounding box center [352, 178] width 69 height 17
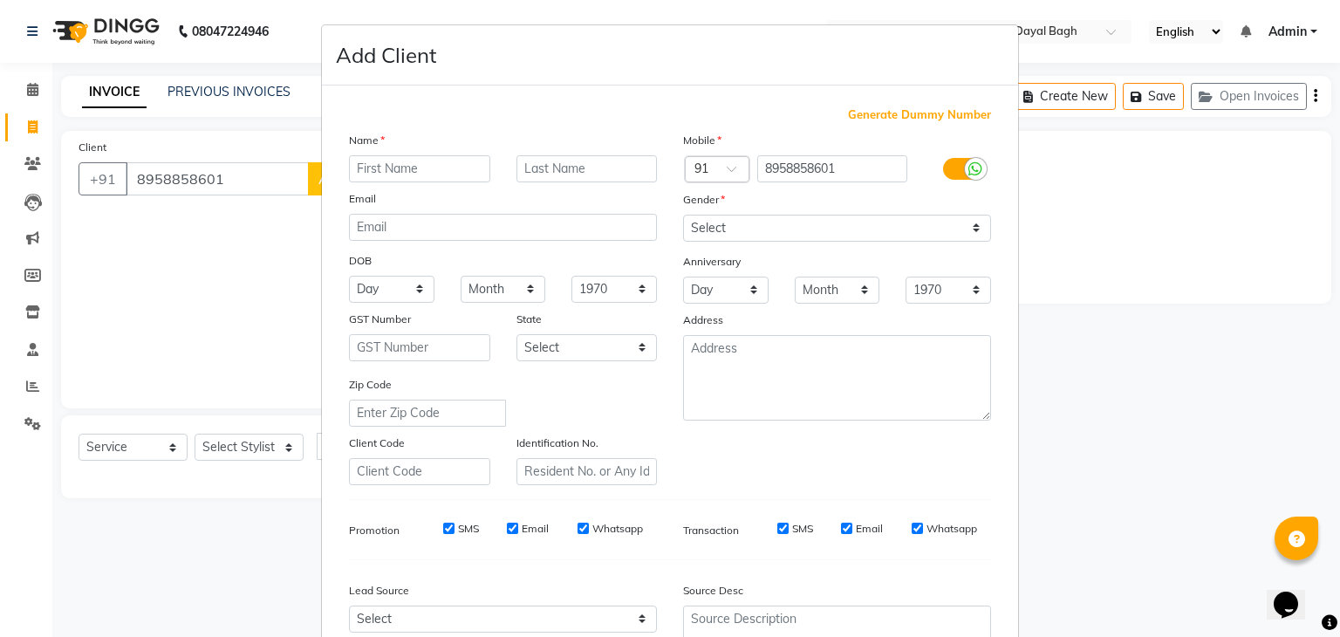
click at [433, 172] on input "text" at bounding box center [419, 168] width 141 height 27
type input "PREDNA"
click at [789, 228] on select "Select [DEMOGRAPHIC_DATA] [DEMOGRAPHIC_DATA] Other Prefer Not To Say" at bounding box center [837, 228] width 308 height 27
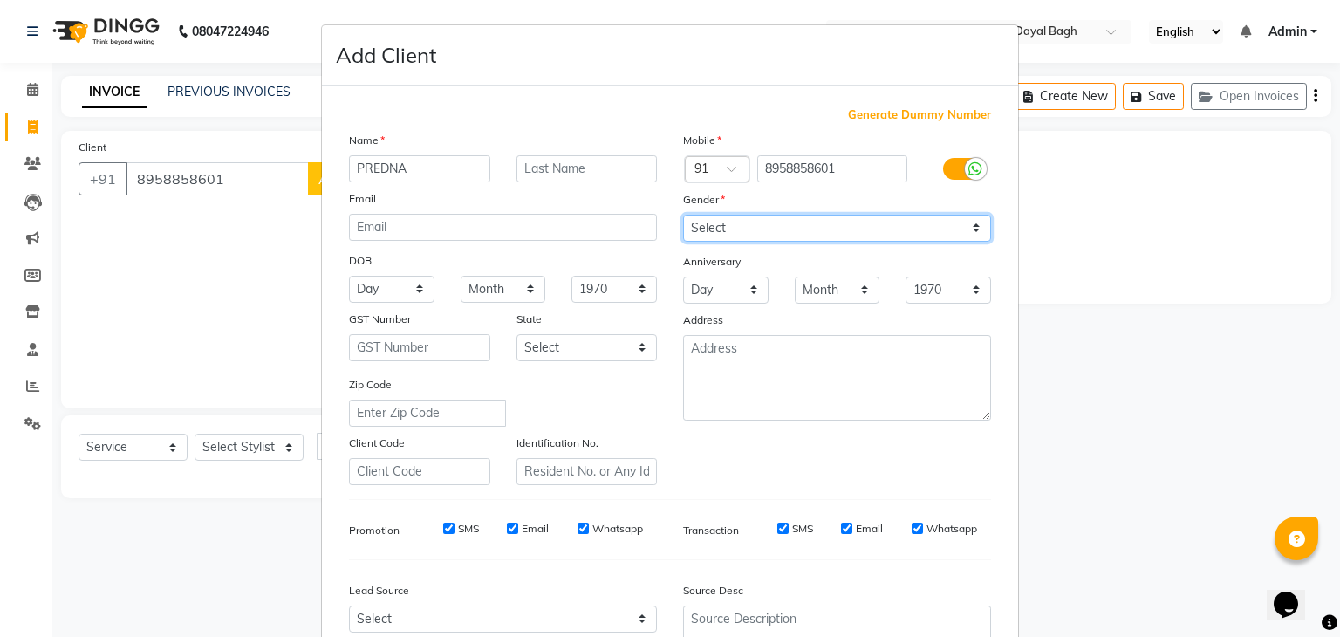
select select "[DEMOGRAPHIC_DATA]"
click at [683, 216] on select "Select [DEMOGRAPHIC_DATA] [DEMOGRAPHIC_DATA] Other Prefer Not To Say" at bounding box center [837, 228] width 308 height 27
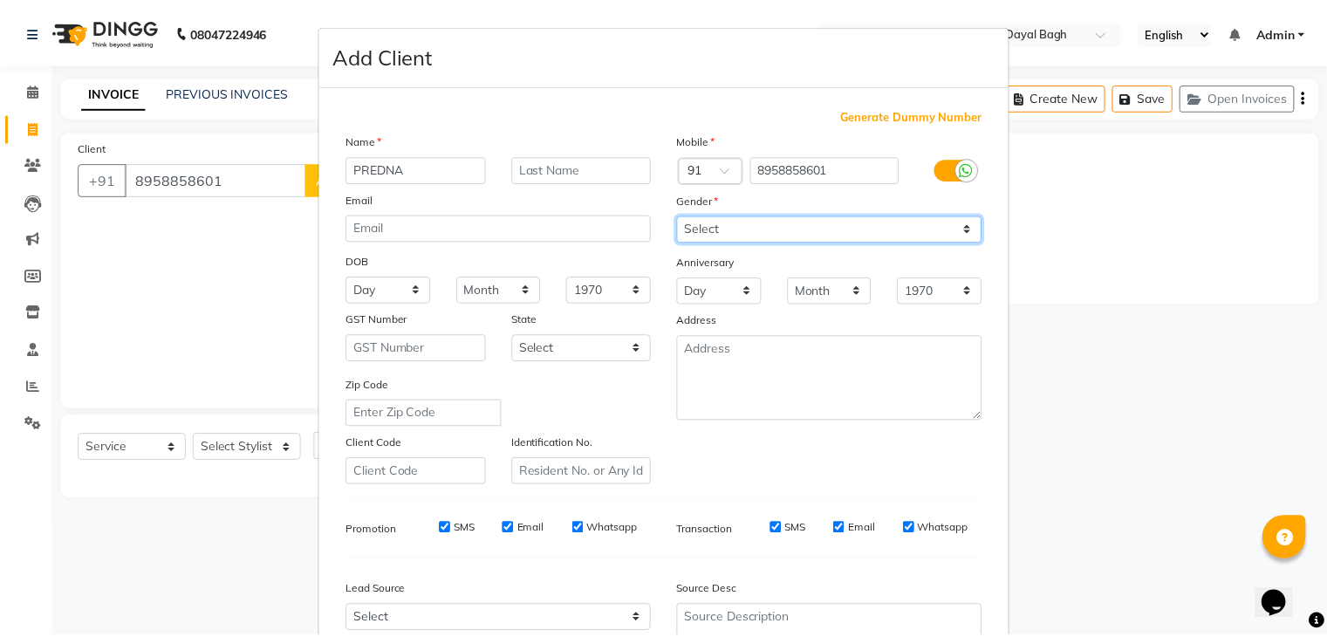
scroll to position [177, 0]
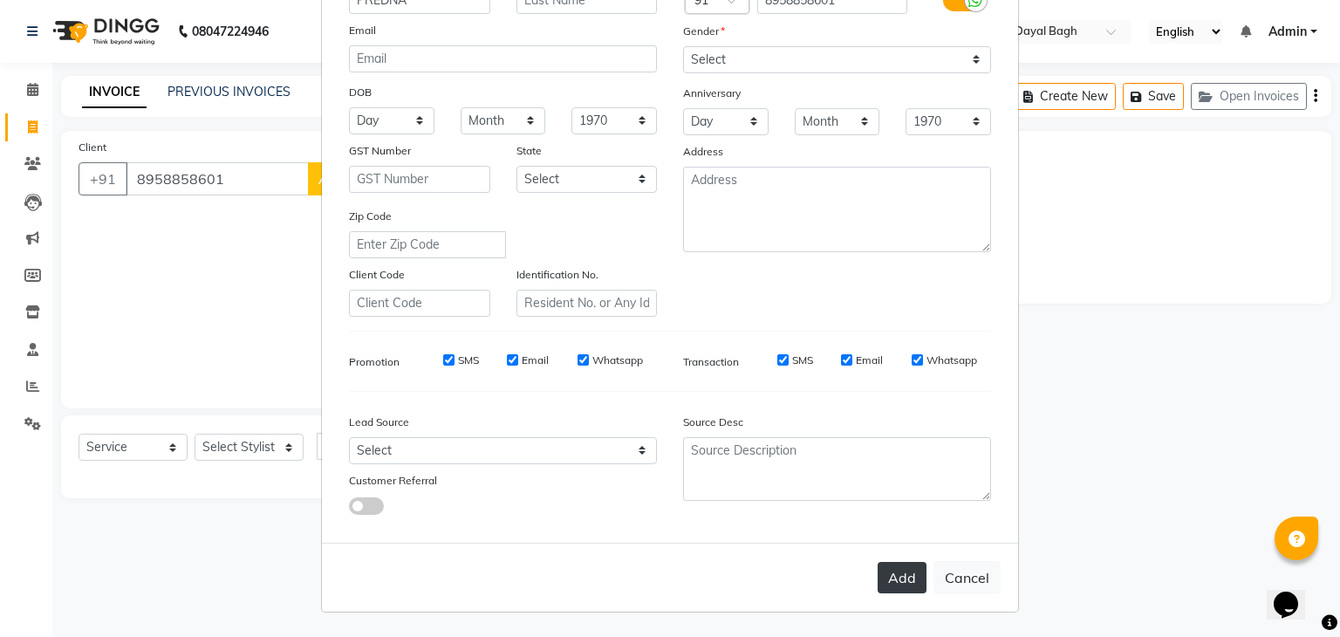
click at [886, 566] on button "Add" at bounding box center [902, 577] width 49 height 31
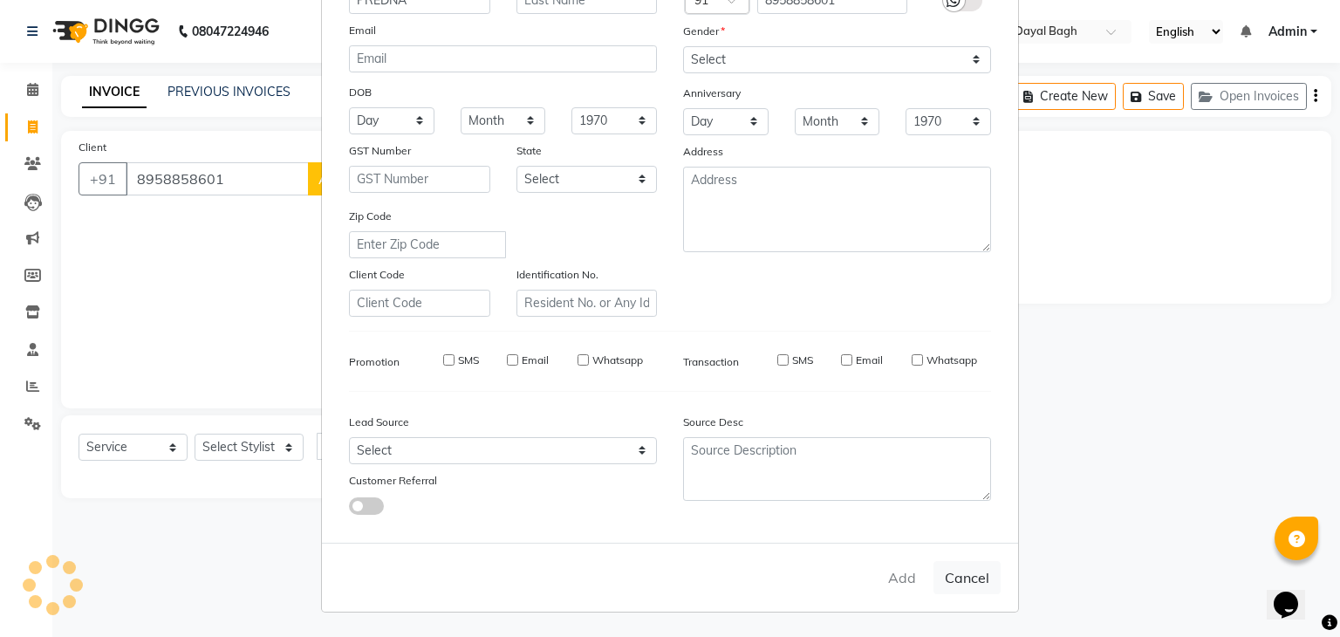
select select
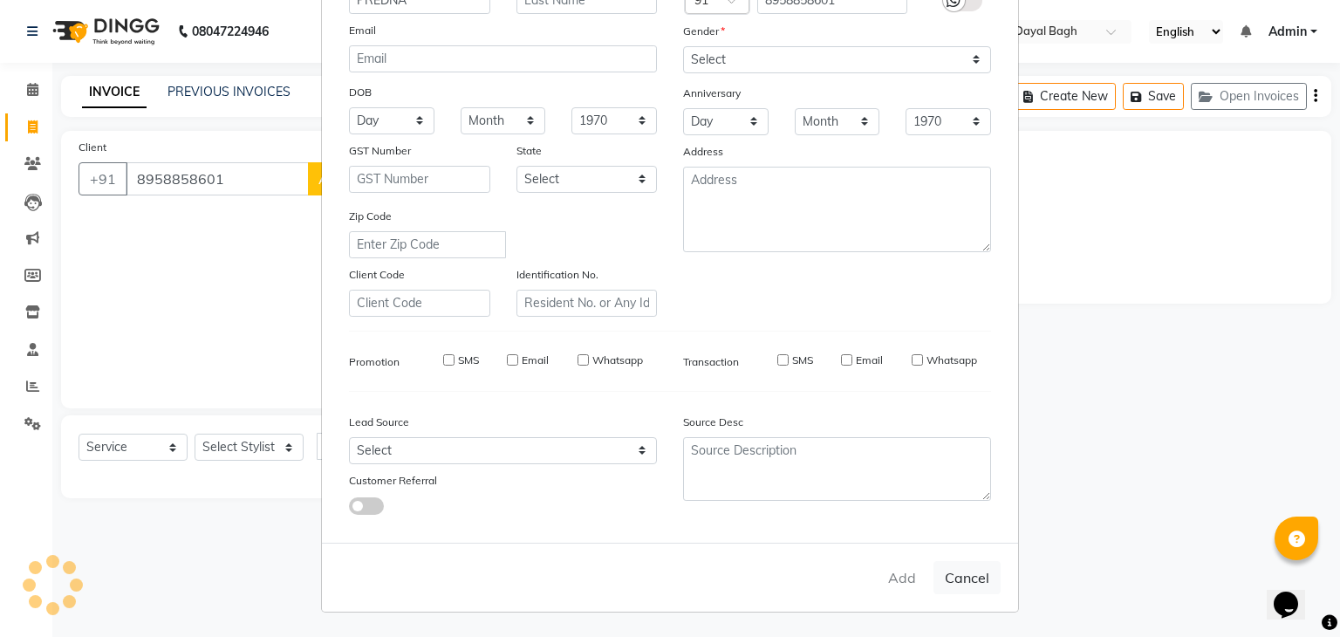
select select
checkbox input "false"
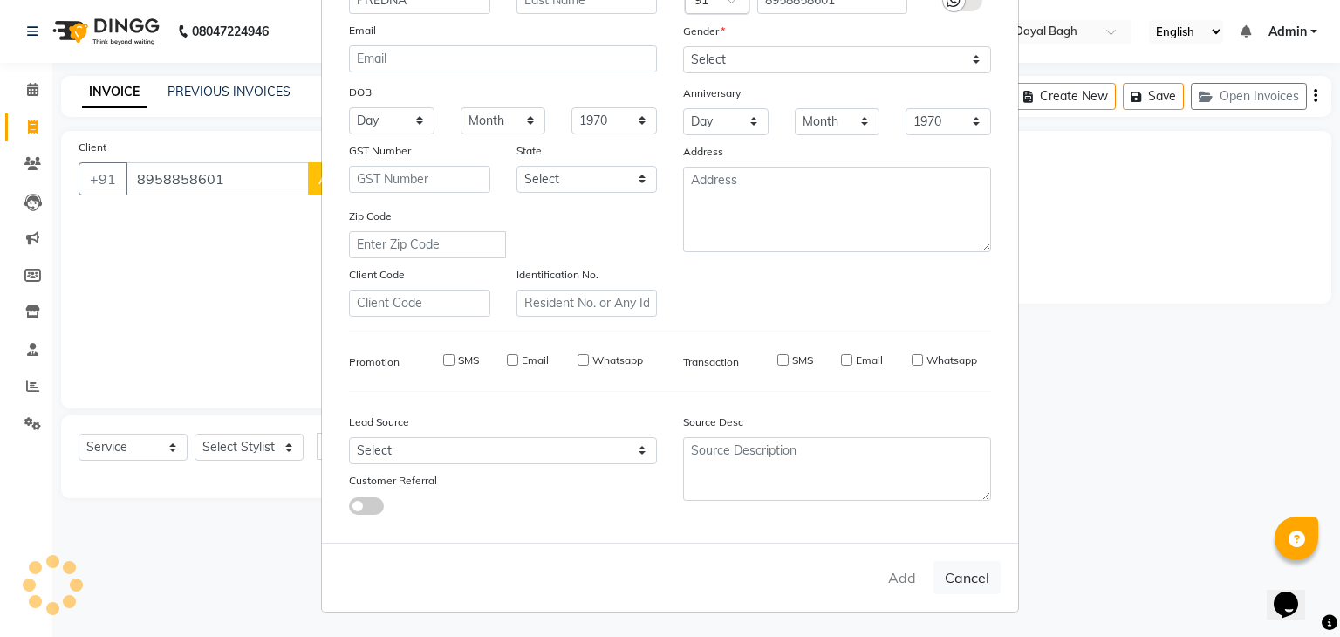
checkbox input "false"
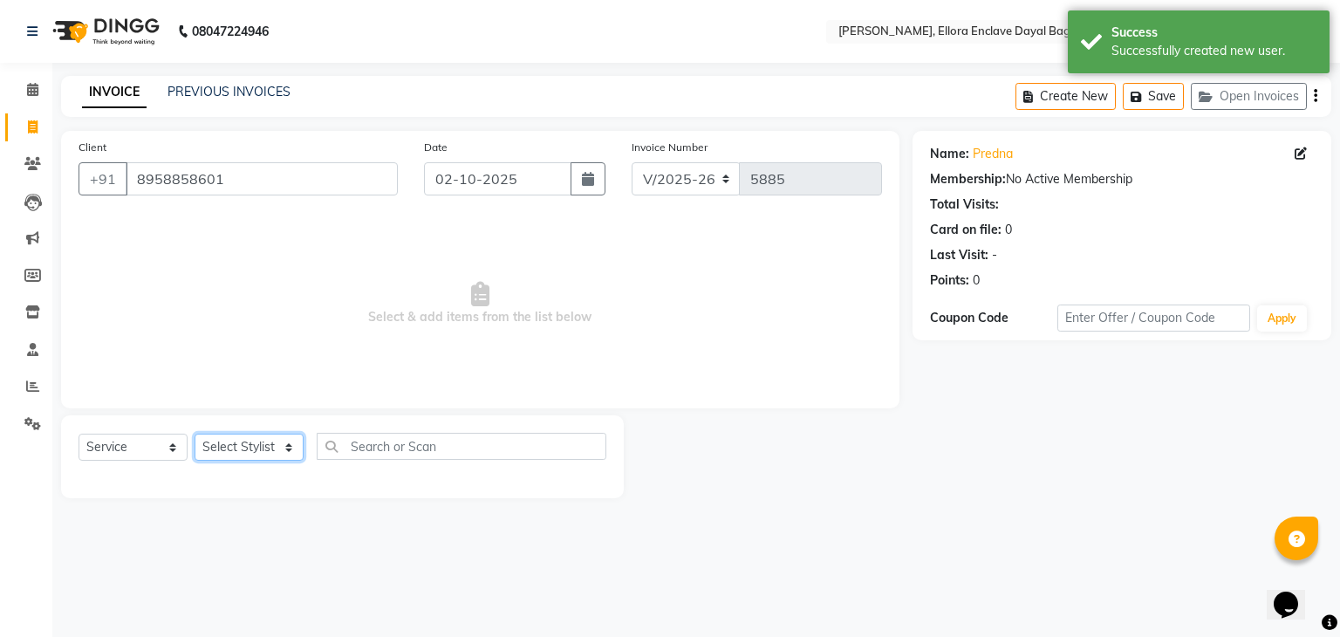
click at [246, 458] on select "Select Stylist AMAN DANISH SALMANI [PERSON_NAME] kakul KAVITA [PERSON_NAME] [PE…" at bounding box center [249, 447] width 109 height 27
select select "86751"
click at [195, 435] on select "Select Stylist AMAN DANISH SALMANI [PERSON_NAME] kakul KAVITA [PERSON_NAME] [PE…" at bounding box center [249, 447] width 109 height 27
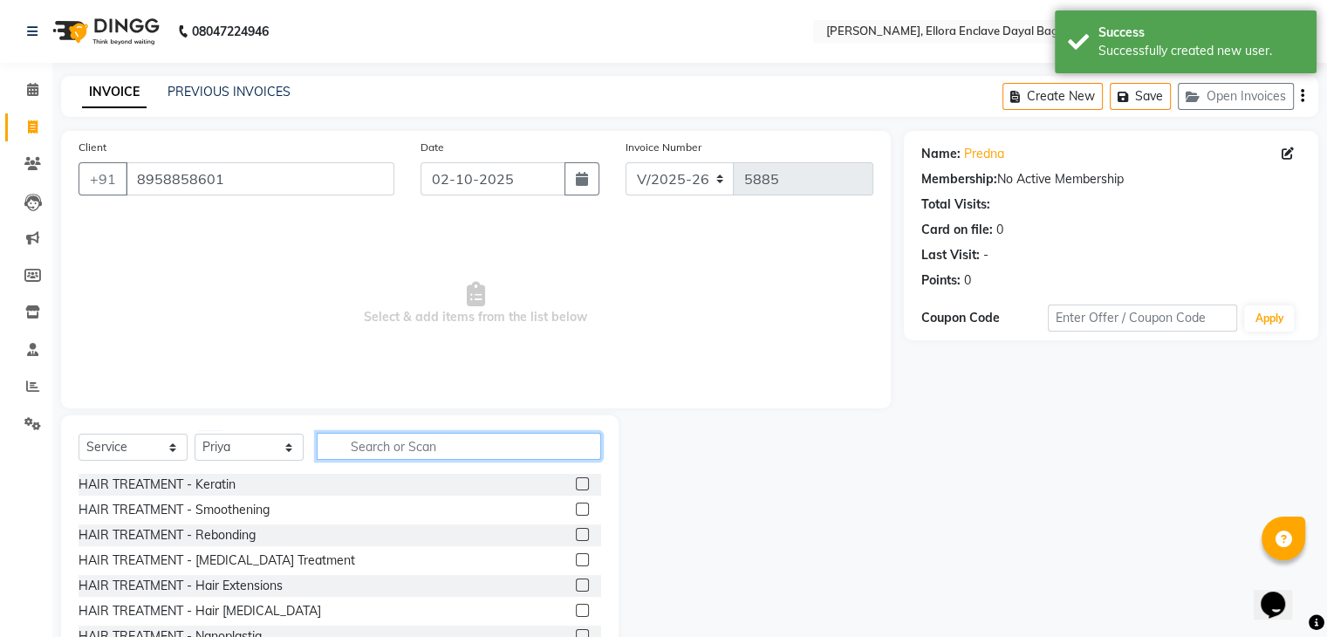
click at [387, 455] on input "text" at bounding box center [459, 446] width 284 height 27
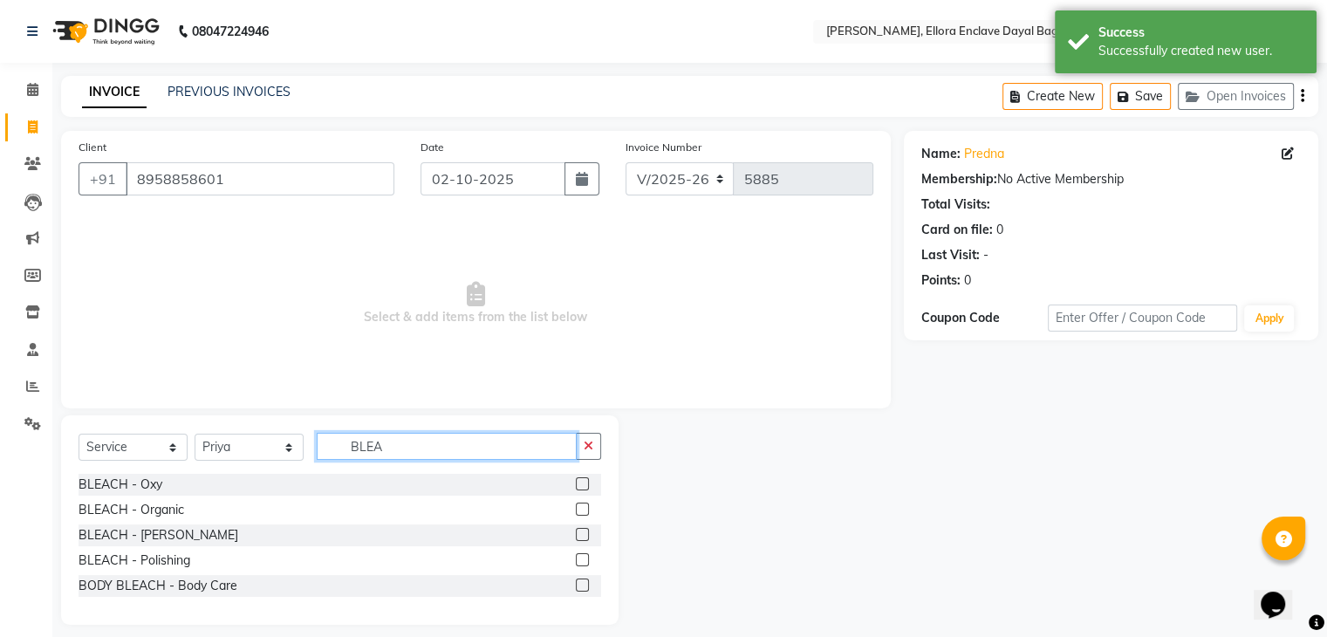
type input "BLEA"
click at [579, 482] on label at bounding box center [582, 483] width 13 height 13
click at [579, 482] on input "checkbox" at bounding box center [581, 484] width 11 height 11
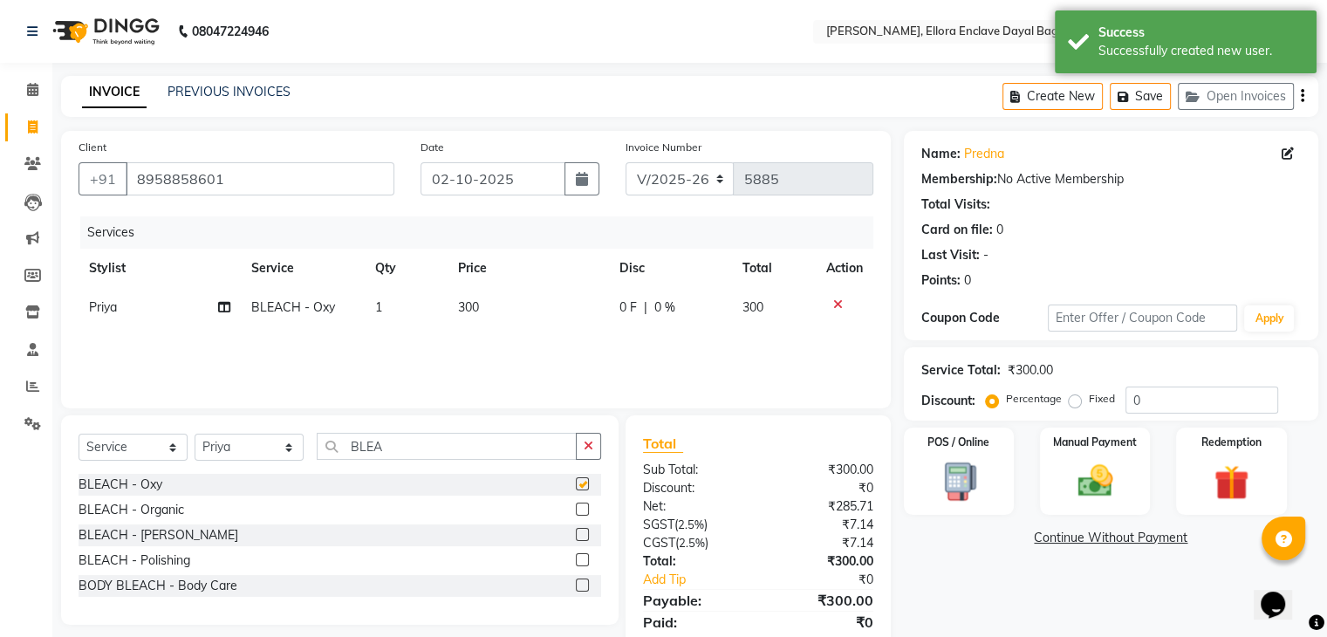
checkbox input "false"
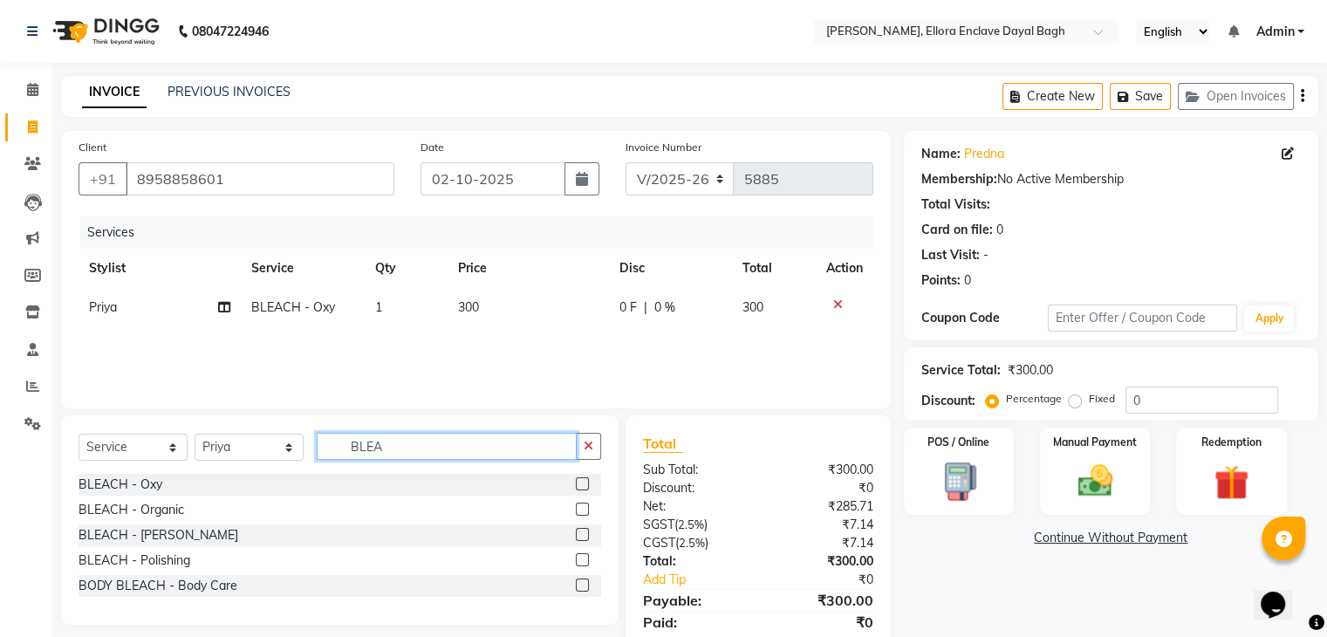
click at [502, 453] on input "BLEA" at bounding box center [447, 446] width 260 height 27
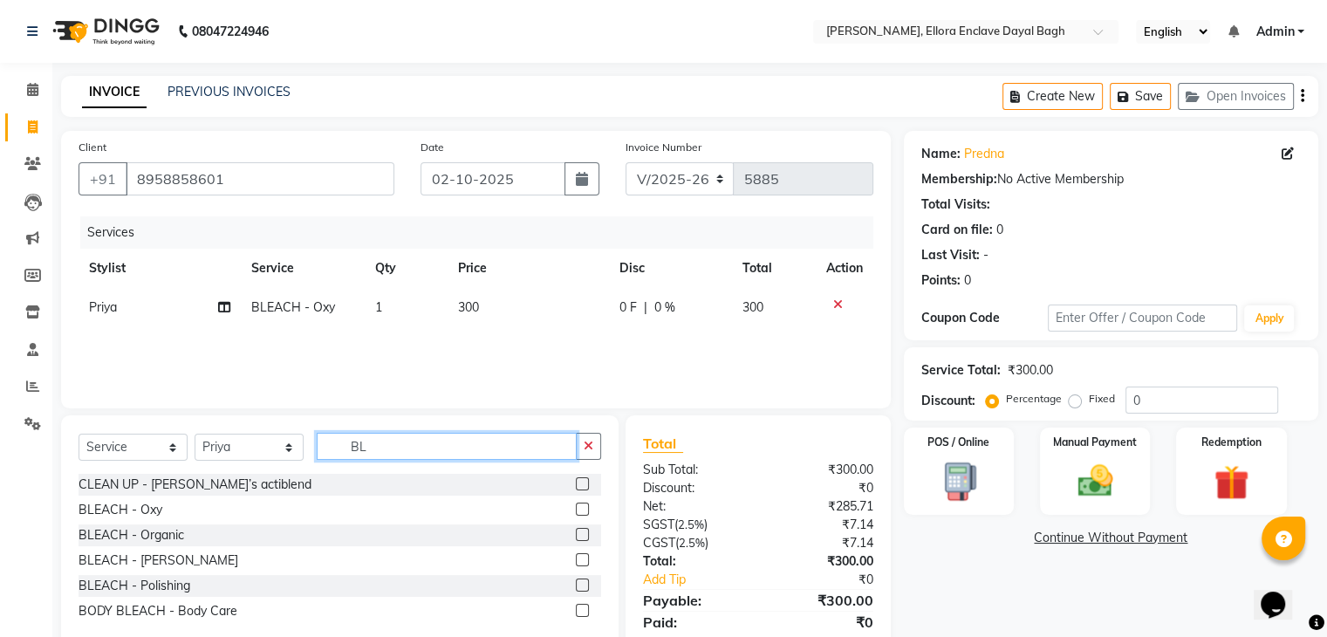
type input "B"
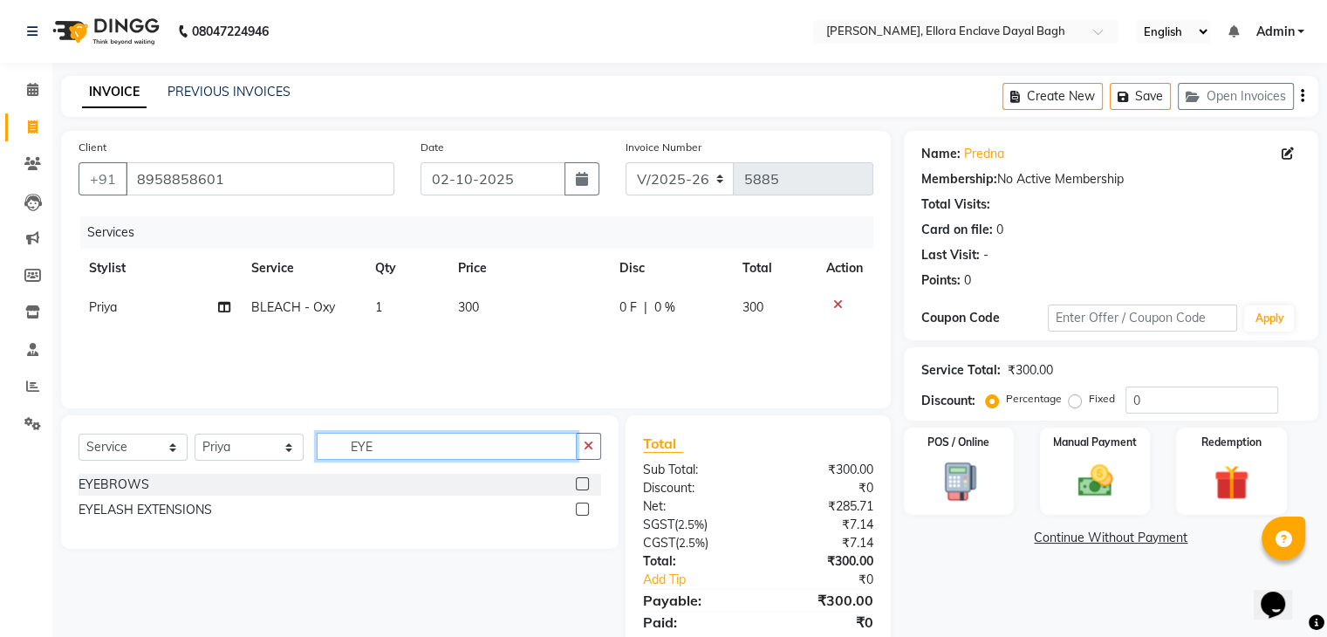
type input "EYE"
click at [578, 480] on label at bounding box center [582, 483] width 13 height 13
click at [578, 480] on input "checkbox" at bounding box center [581, 484] width 11 height 11
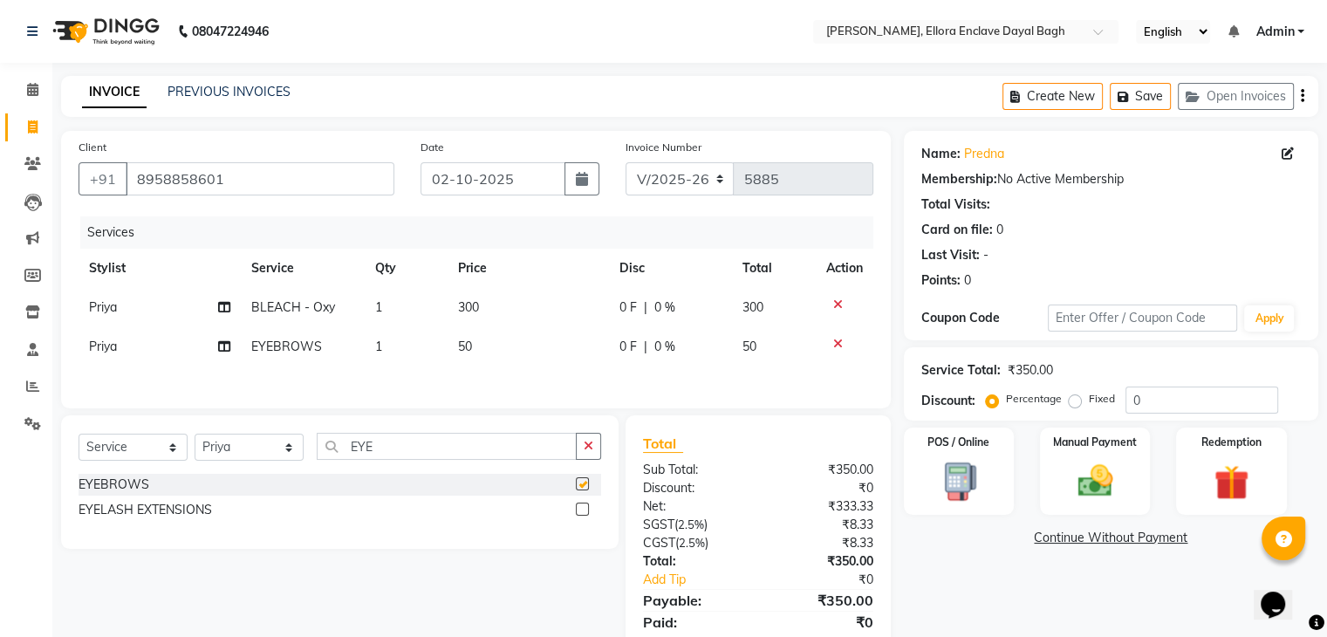
checkbox input "false"
click at [513, 340] on td "50" at bounding box center [528, 346] width 161 height 39
select select "86751"
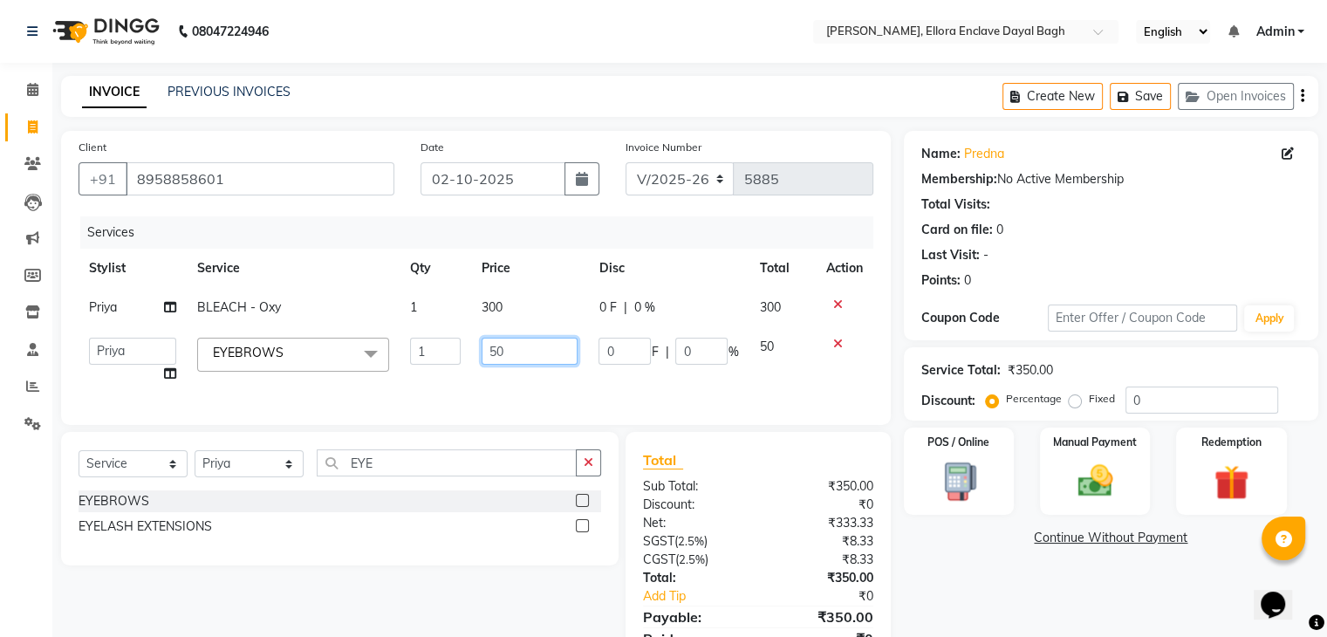
click at [517, 344] on input "50" at bounding box center [530, 351] width 96 height 27
type input "5"
type input "150"
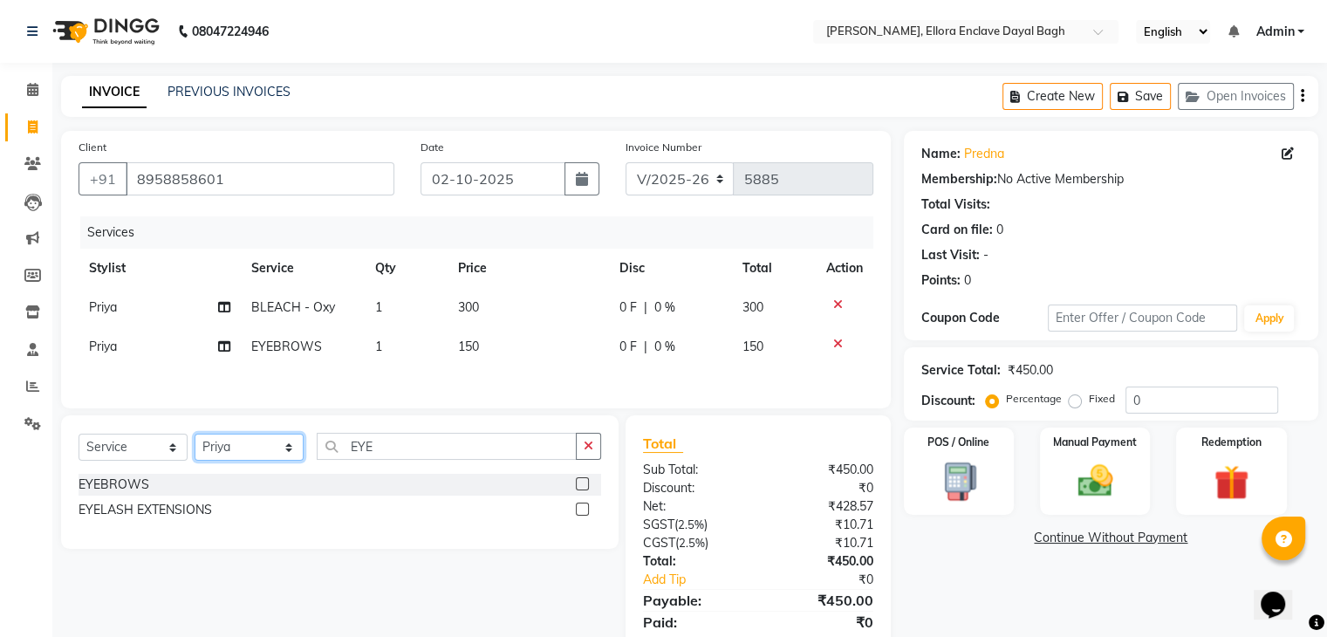
click at [275, 480] on div "Select Service Product Membership Package Voucher Prepaid Gift Card Select Styl…" at bounding box center [340, 481] width 558 height 133
click at [436, 460] on input "EYE" at bounding box center [447, 446] width 260 height 27
type input "E"
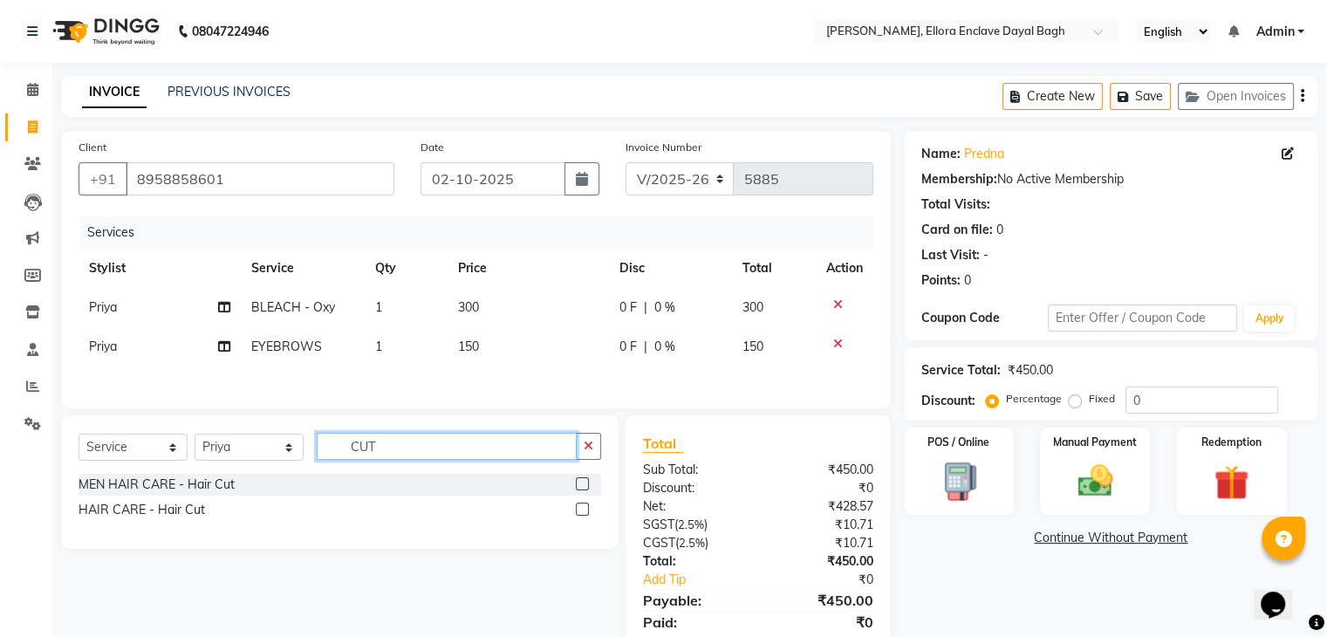
type input "CUT"
click at [583, 511] on label at bounding box center [582, 509] width 13 height 13
click at [583, 511] on input "checkbox" at bounding box center [581, 509] width 11 height 11
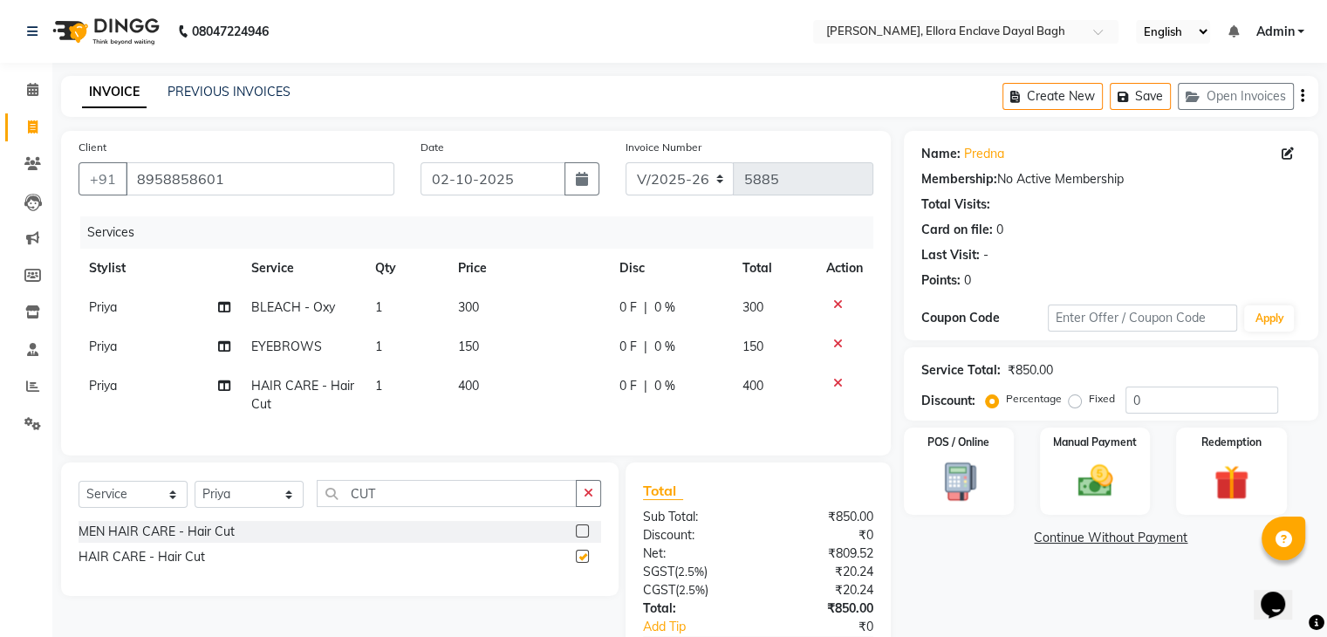
checkbox input "false"
click at [283, 503] on select "Select Stylist AMAN DANISH SALMANI [PERSON_NAME] kakul KAVITA [PERSON_NAME] [PE…" at bounding box center [249, 494] width 109 height 27
select select "53888"
click at [195, 496] on select "Select Stylist AMAN DANISH SALMANI [PERSON_NAME] kakul KAVITA [PERSON_NAME] [PE…" at bounding box center [249, 494] width 109 height 27
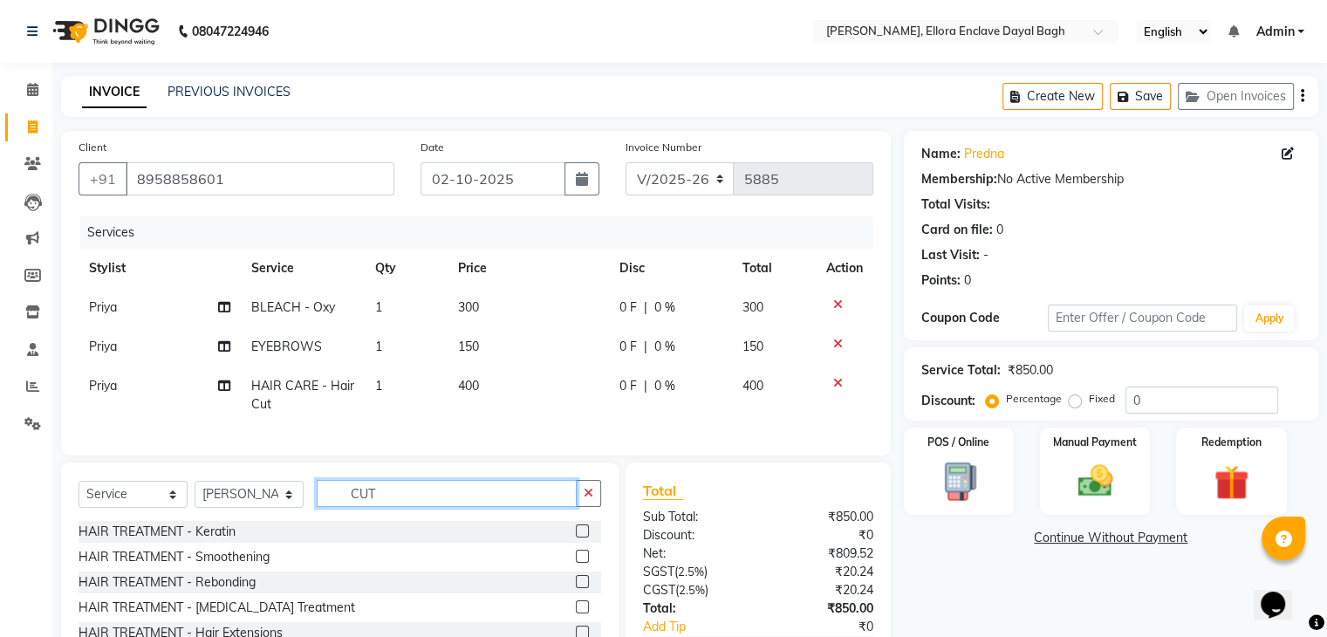
click at [399, 507] on input "CUT" at bounding box center [447, 493] width 260 height 27
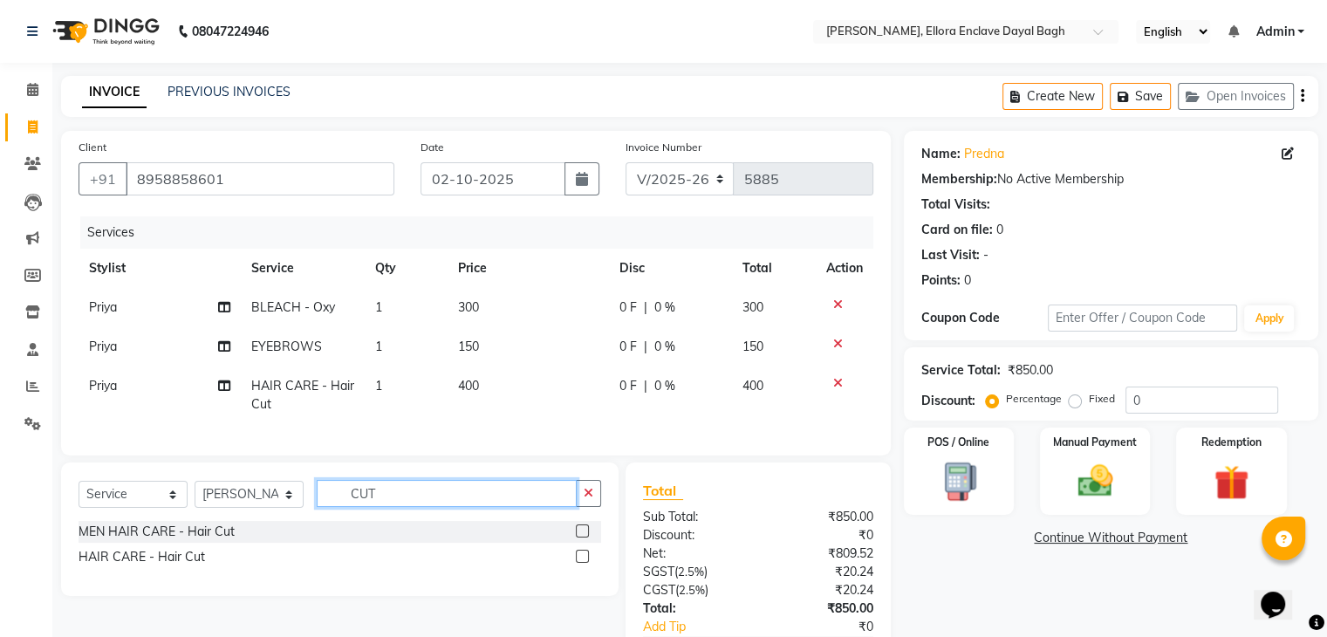
type input "CUT"
click at [583, 563] on label at bounding box center [582, 556] width 13 height 13
click at [583, 563] on input "checkbox" at bounding box center [581, 556] width 11 height 11
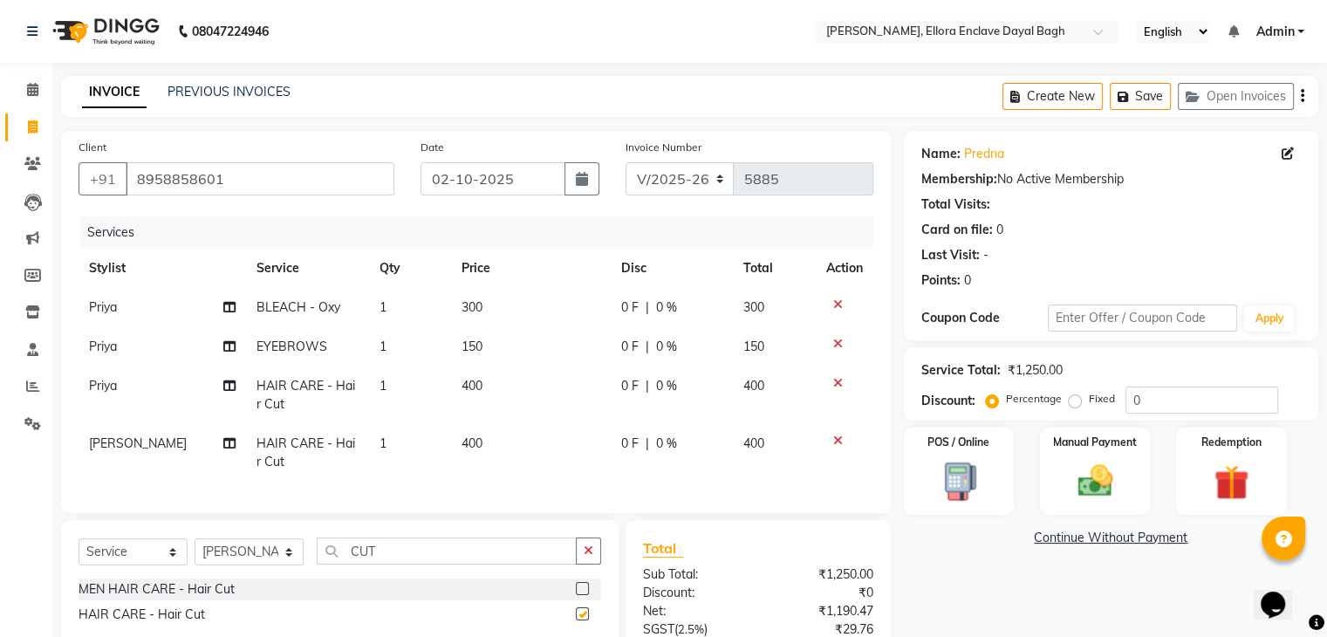
checkbox input "false"
click at [223, 445] on icon at bounding box center [229, 443] width 12 height 12
select select "53888"
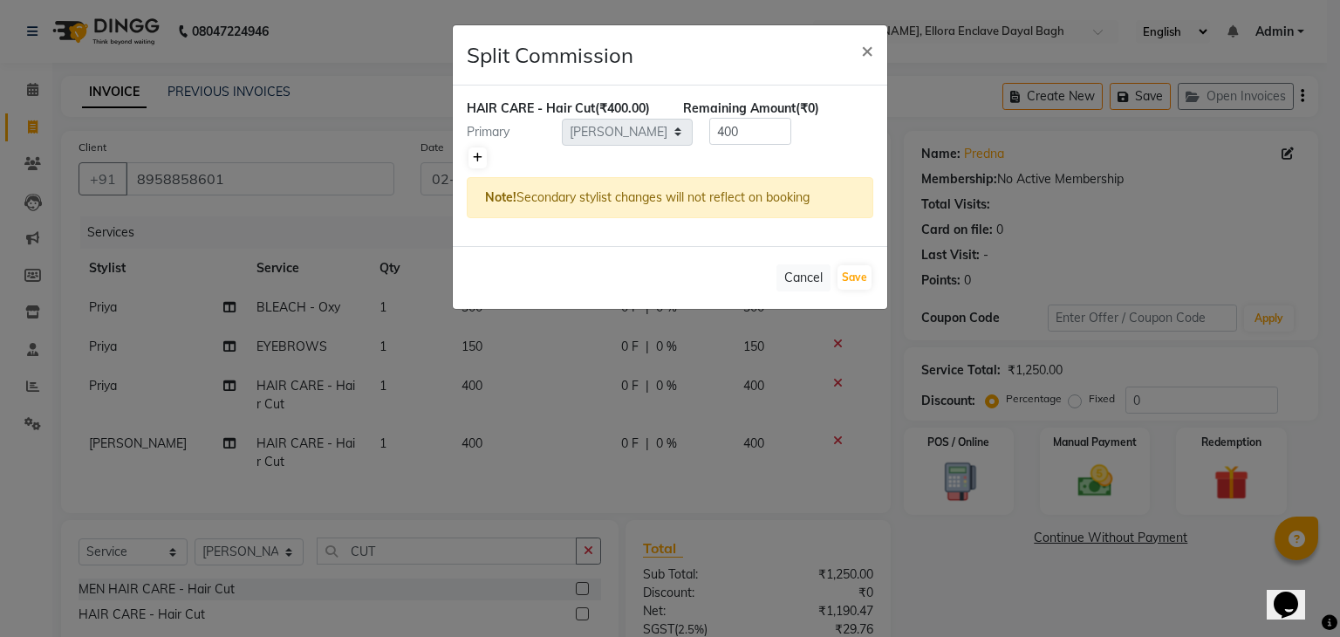
click at [475, 154] on icon at bounding box center [478, 158] width 10 height 10
type input "200"
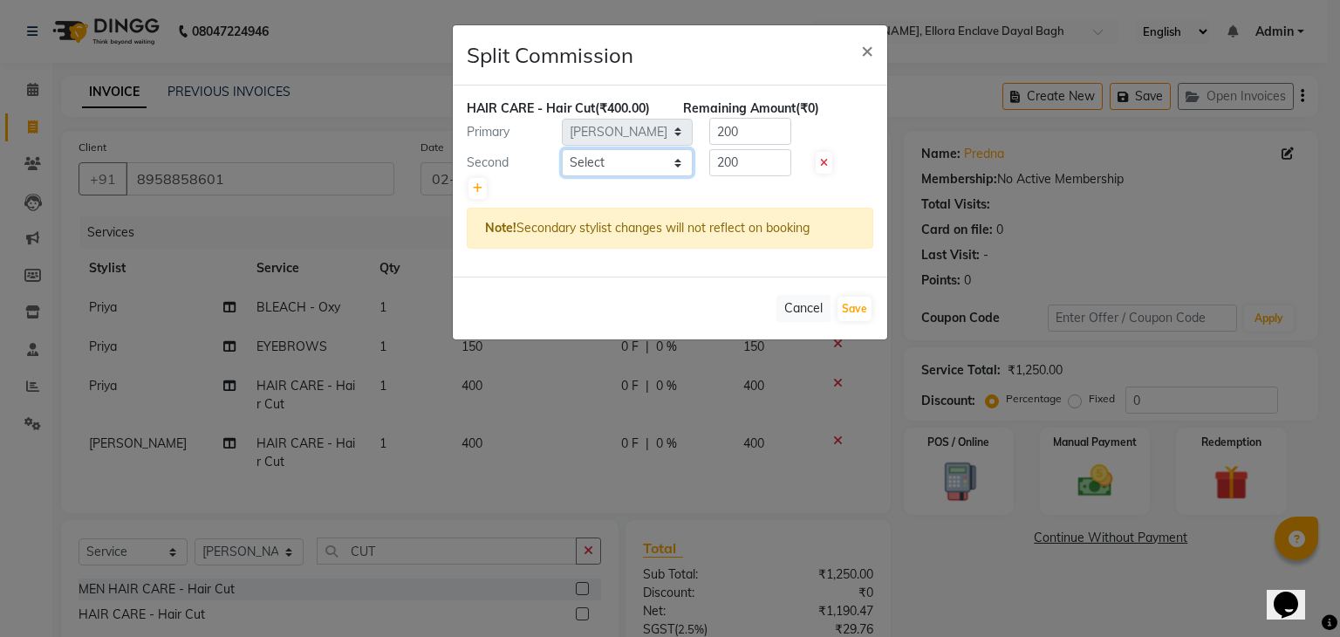
click at [583, 161] on select "Select AMAN DANISH SALMANI [PERSON_NAME] kakul KAVITA [PERSON_NAME] [PERSON_NAM…" at bounding box center [627, 162] width 131 height 27
select select "53877"
click at [562, 149] on select "Select AMAN DANISH SALMANI [PERSON_NAME] kakul KAVITA [PERSON_NAME] [PERSON_NAM…" at bounding box center [627, 162] width 131 height 27
click at [847, 310] on button "Save" at bounding box center [855, 309] width 34 height 24
select select "Select"
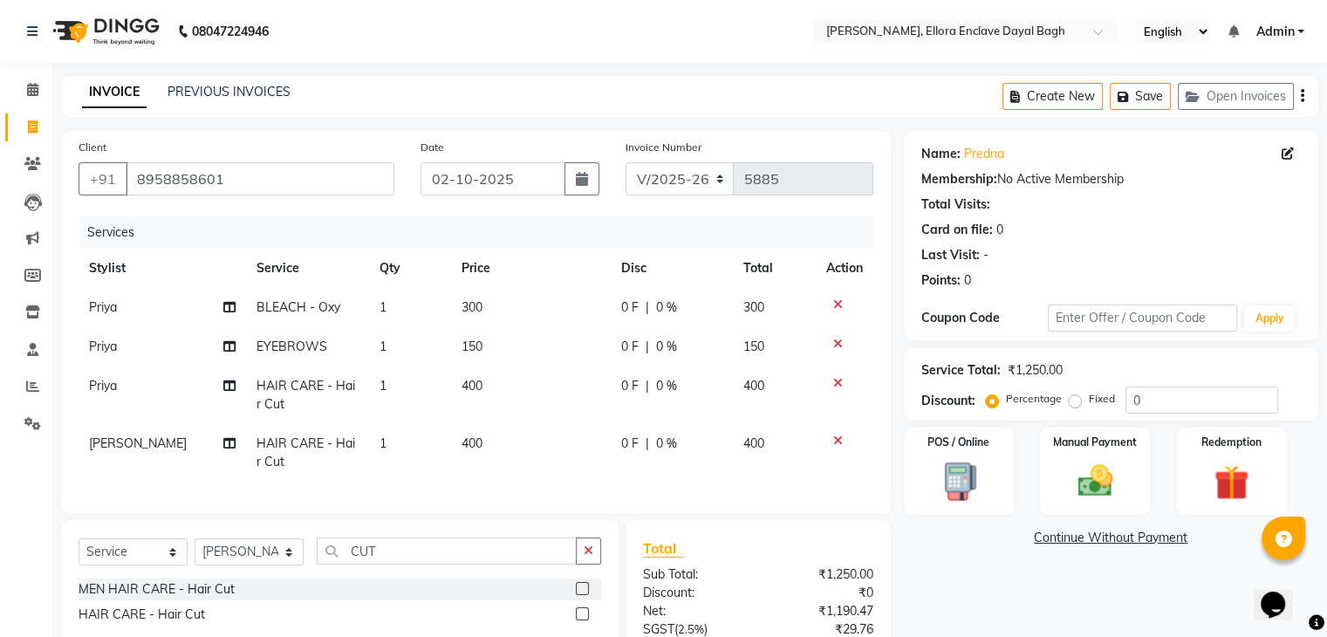
scroll to position [180, 0]
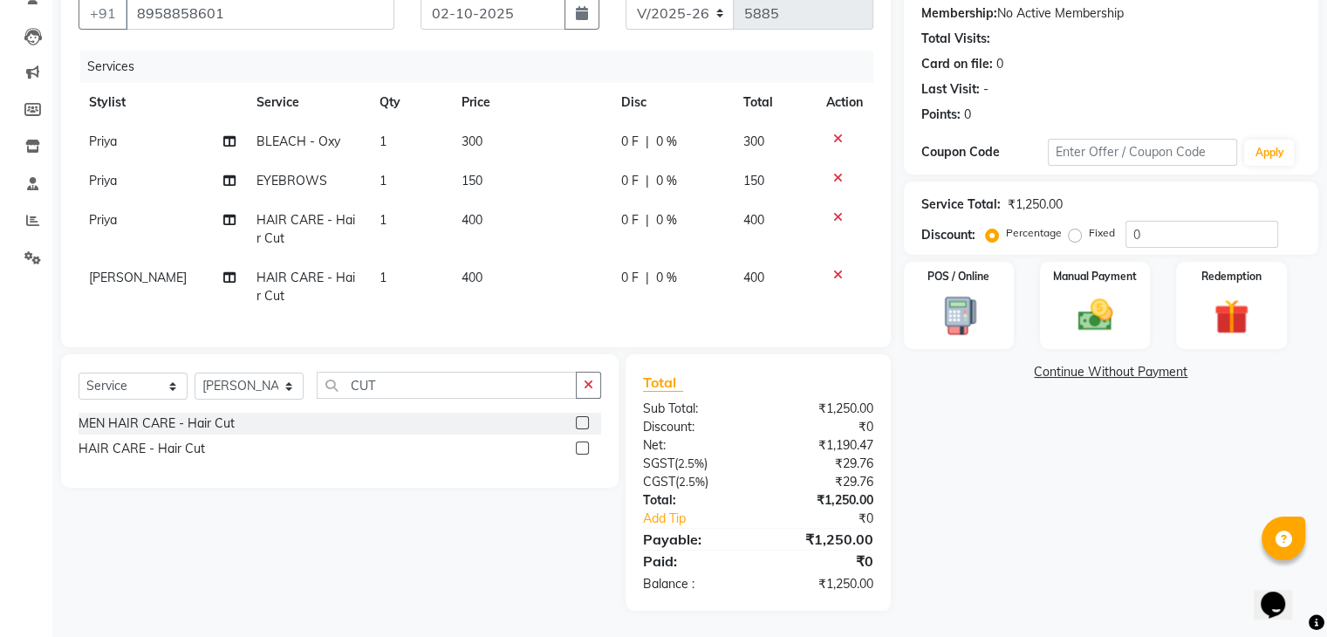
click at [1050, 541] on div "Name: Predna Membership: No Active Membership Total Visits: Card on file: 0 Las…" at bounding box center [1118, 288] width 428 height 646
click at [1095, 496] on div "Name: Predna Membership: No Active Membership Total Visits: Card on file: 0 Las…" at bounding box center [1118, 288] width 428 height 646
click at [1089, 322] on div "Manual Payment" at bounding box center [1094, 305] width 114 height 90
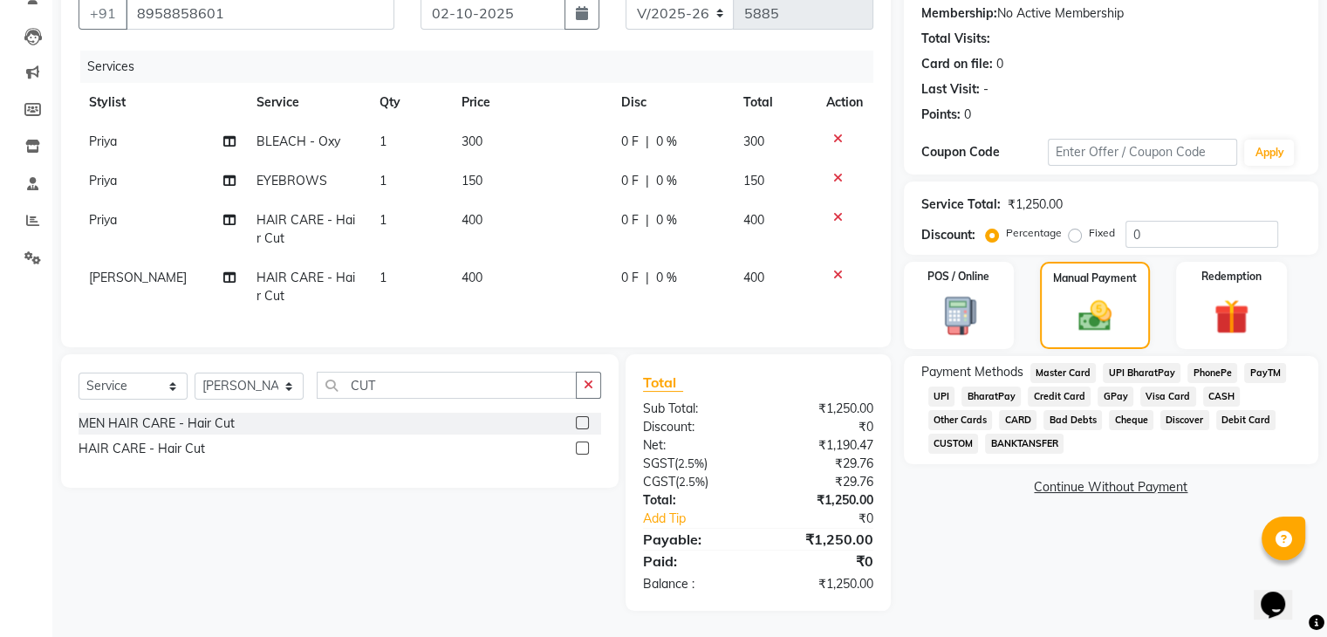
click at [941, 387] on span "UPI" at bounding box center [941, 397] width 27 height 20
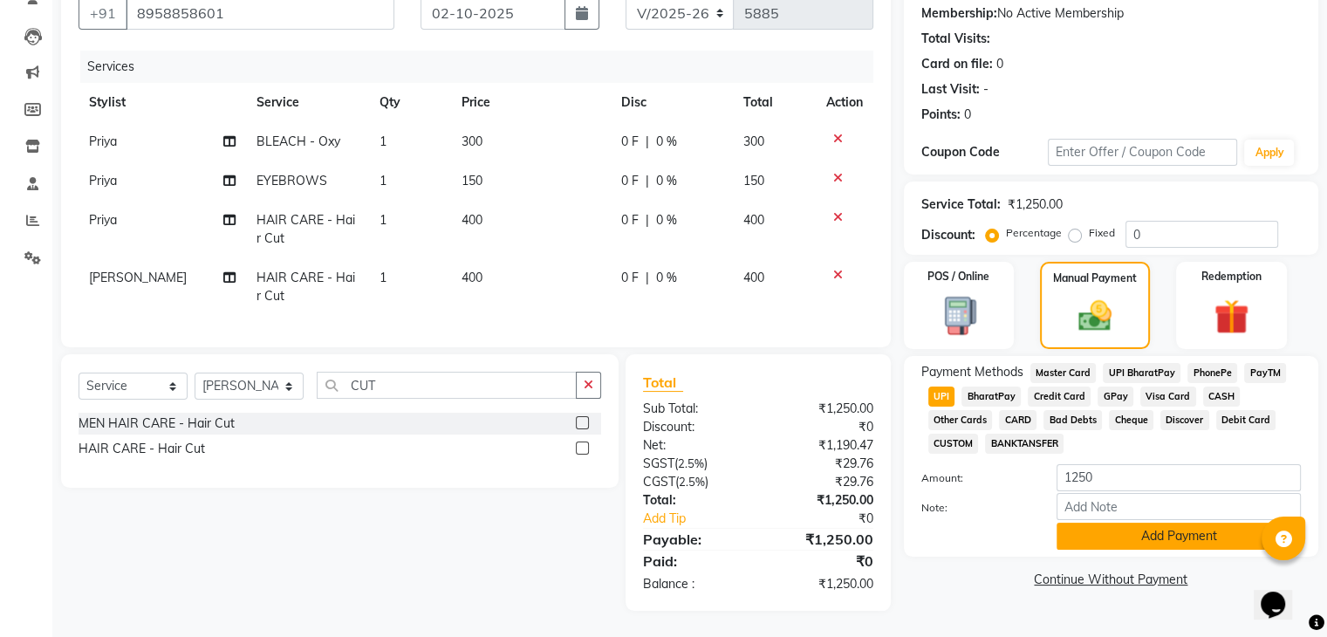
click at [1138, 523] on button "Add Payment" at bounding box center [1179, 536] width 244 height 27
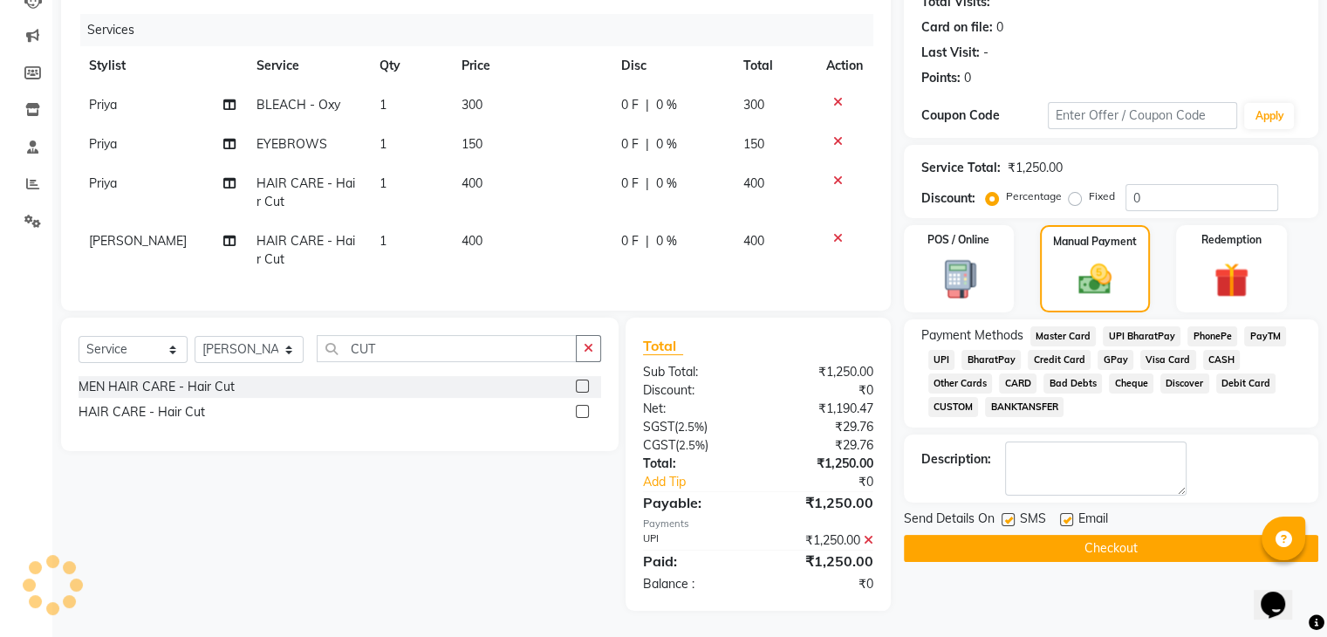
click at [1064, 513] on label at bounding box center [1066, 519] width 13 height 13
click at [1064, 515] on input "checkbox" at bounding box center [1065, 520] width 11 height 11
checkbox input "false"
click at [1007, 513] on label at bounding box center [1008, 519] width 13 height 13
click at [1007, 515] on input "checkbox" at bounding box center [1007, 520] width 11 height 11
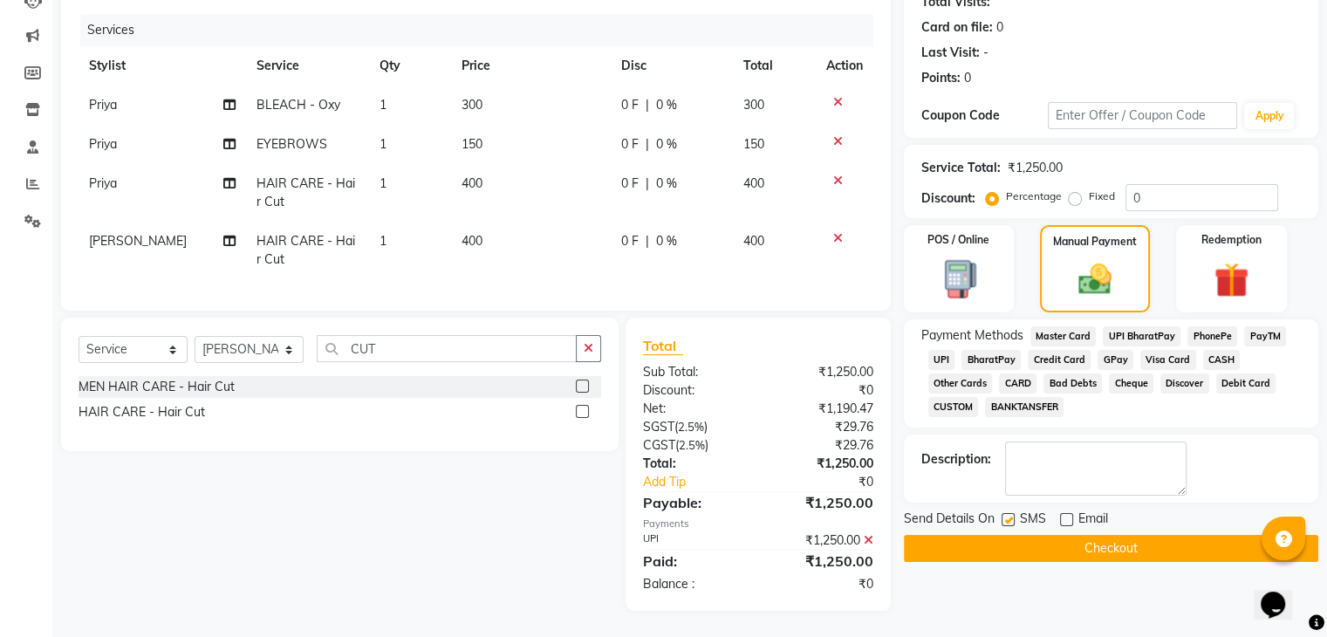
checkbox input "false"
click at [1007, 535] on button "Checkout" at bounding box center [1111, 548] width 414 height 27
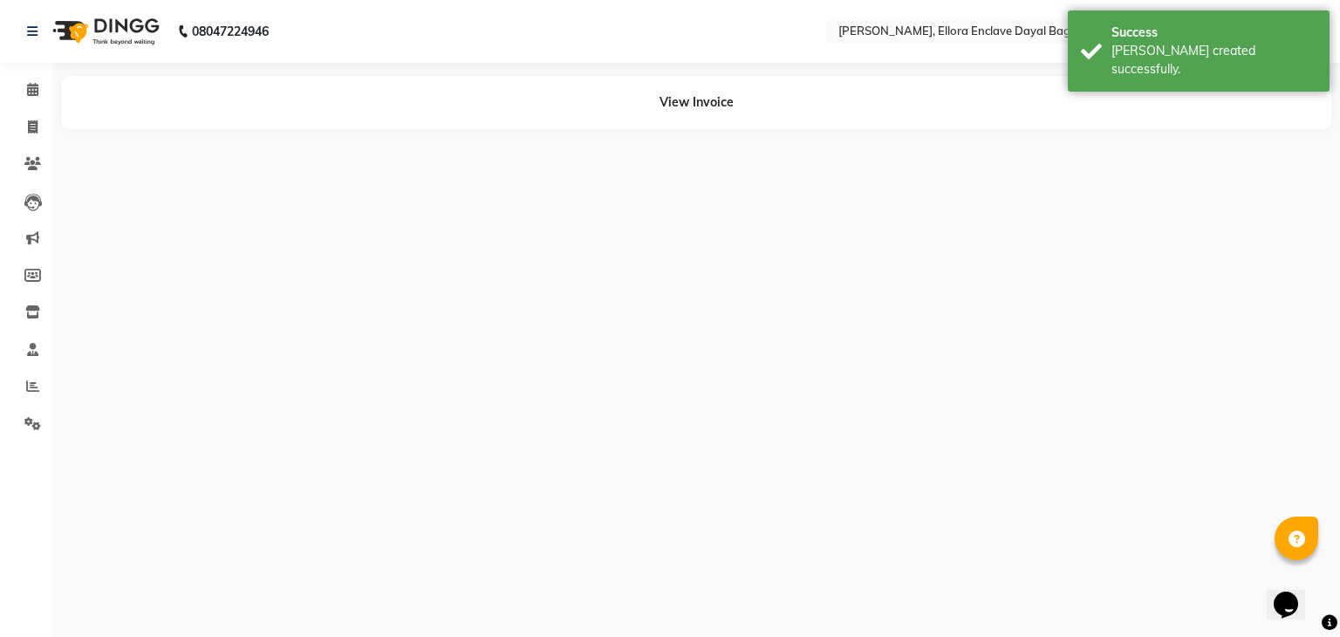
select select "86751"
select select "53888"
select select "53877"
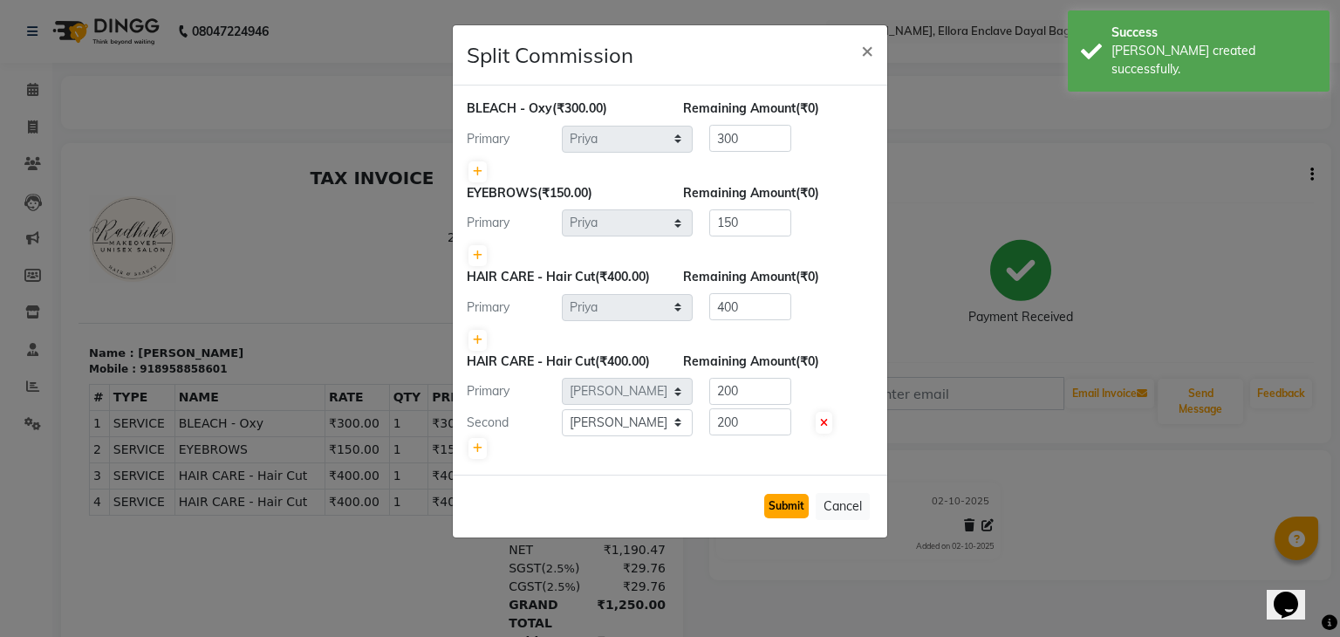
click at [782, 498] on button "Submit" at bounding box center [786, 506] width 44 height 24
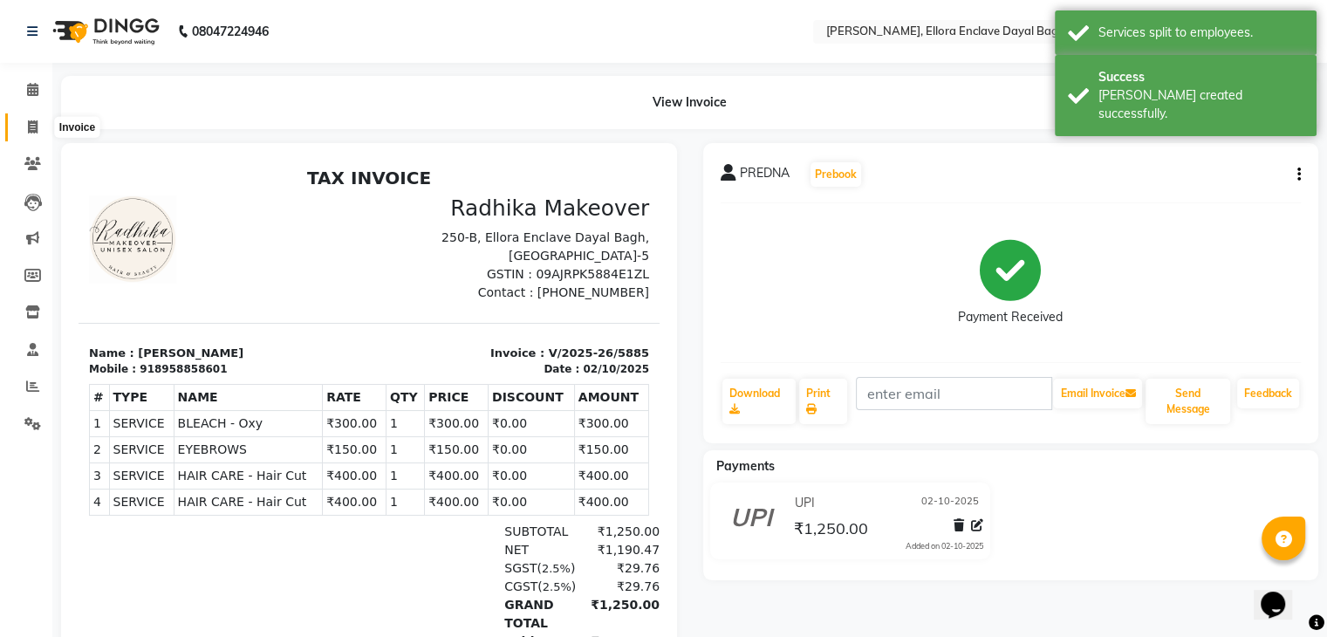
click at [24, 120] on span at bounding box center [32, 128] width 31 height 20
select select "6880"
select select "service"
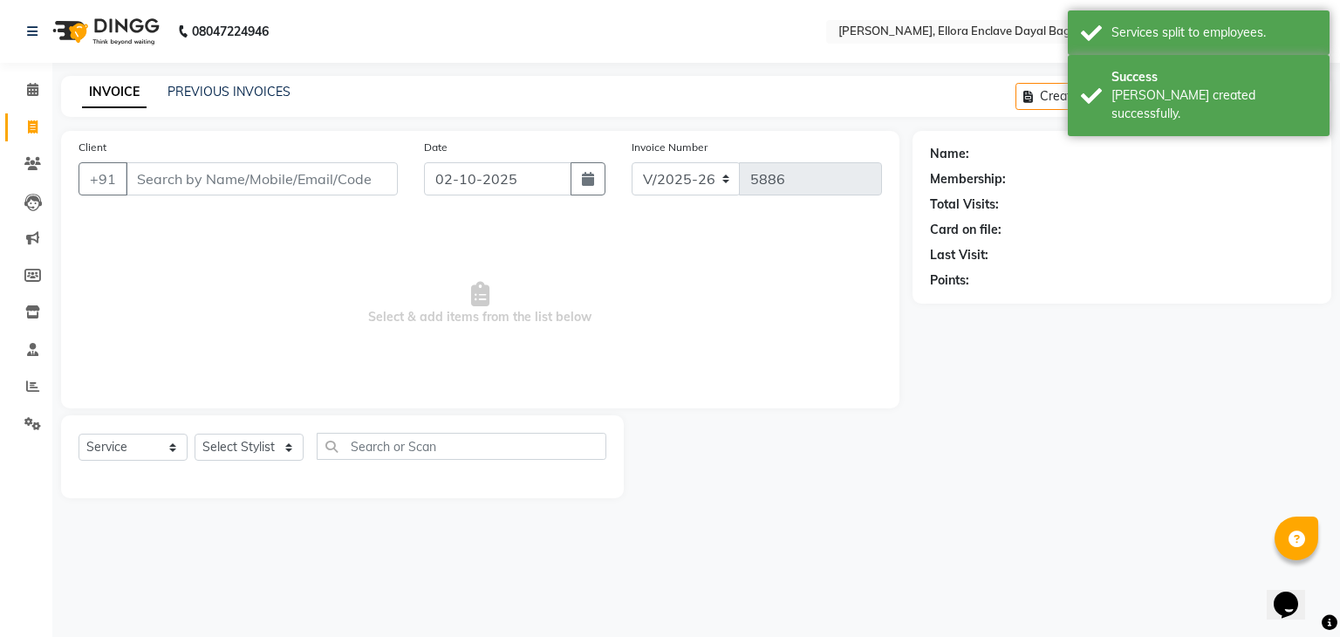
click at [194, 181] on input "Client" at bounding box center [262, 178] width 272 height 33
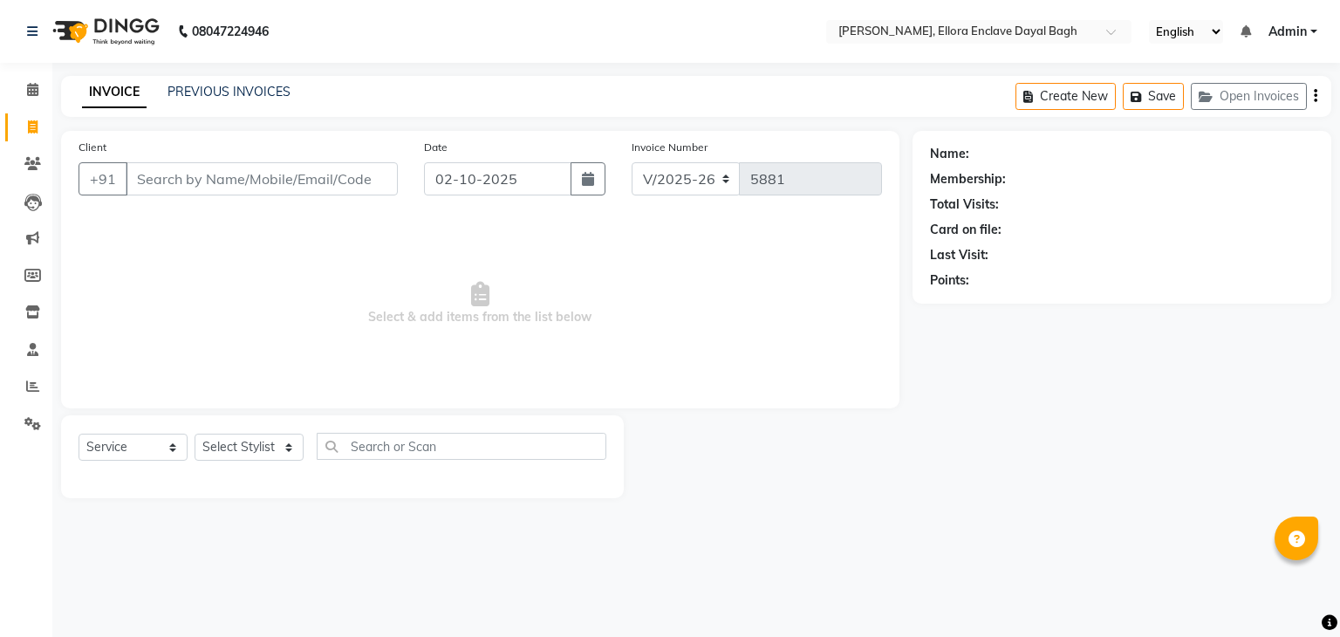
select select "6880"
select select "service"
click at [34, 301] on link "Inventory" at bounding box center [26, 312] width 42 height 29
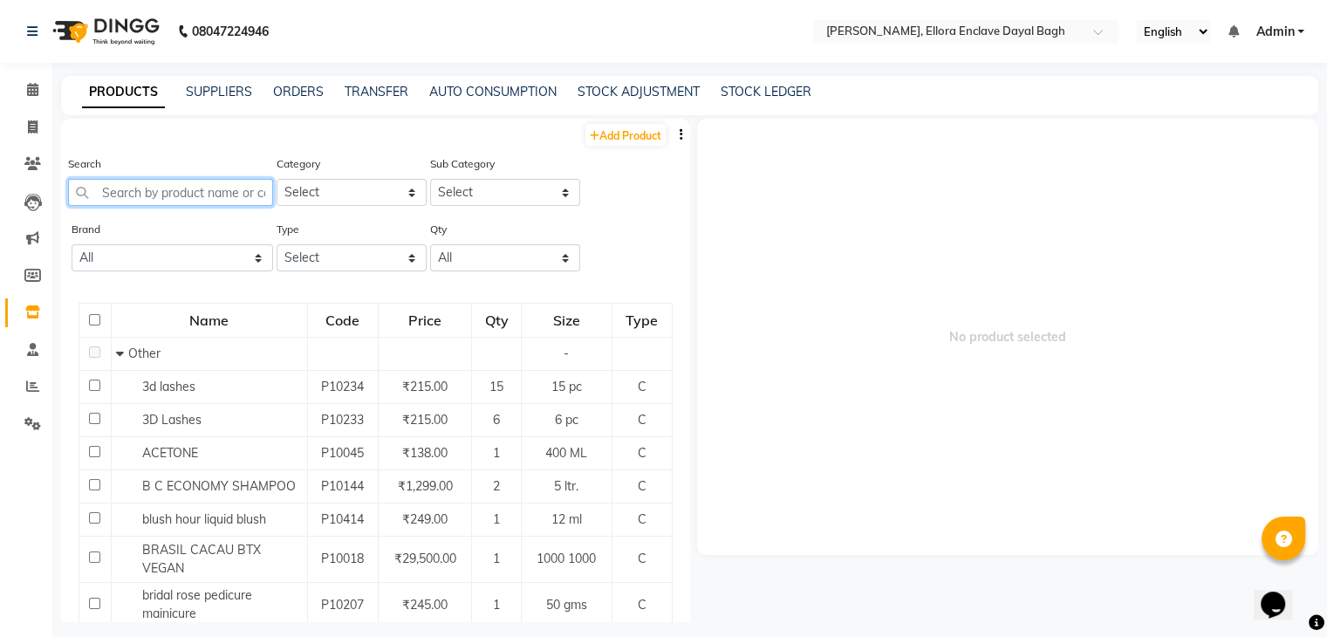
click at [232, 195] on input "text" at bounding box center [170, 192] width 205 height 27
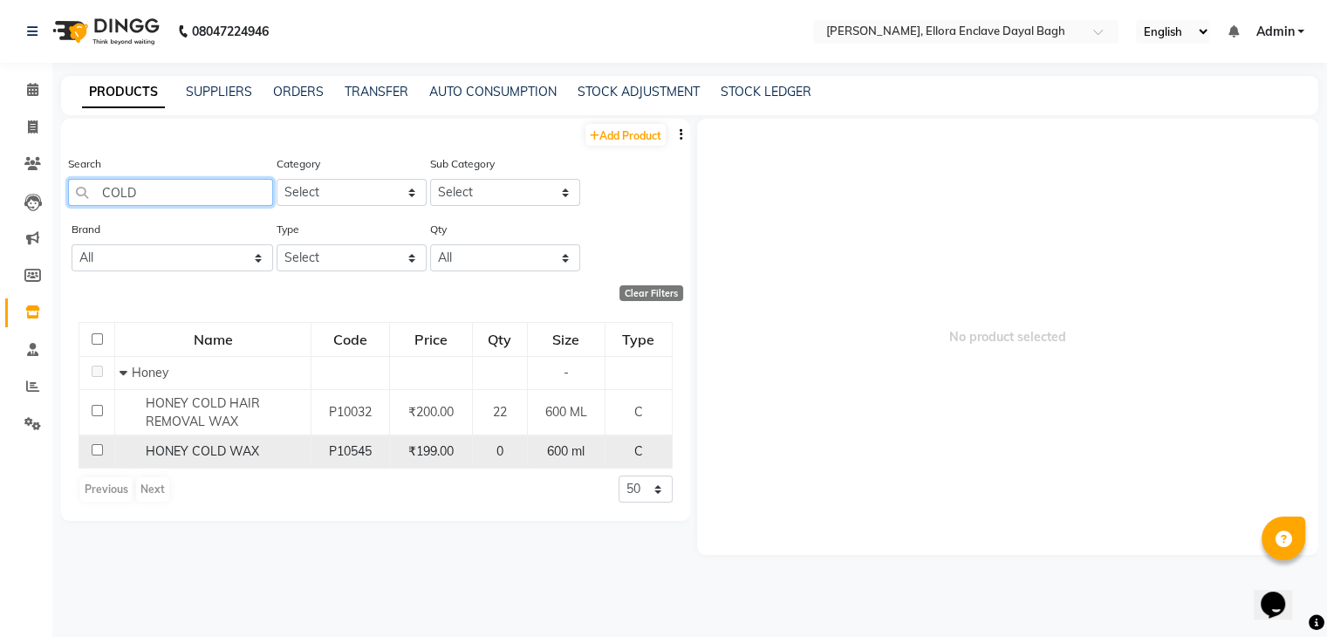
type input "COLD"
click at [96, 449] on input "checkbox" at bounding box center [97, 449] width 11 height 11
checkbox input "true"
select select
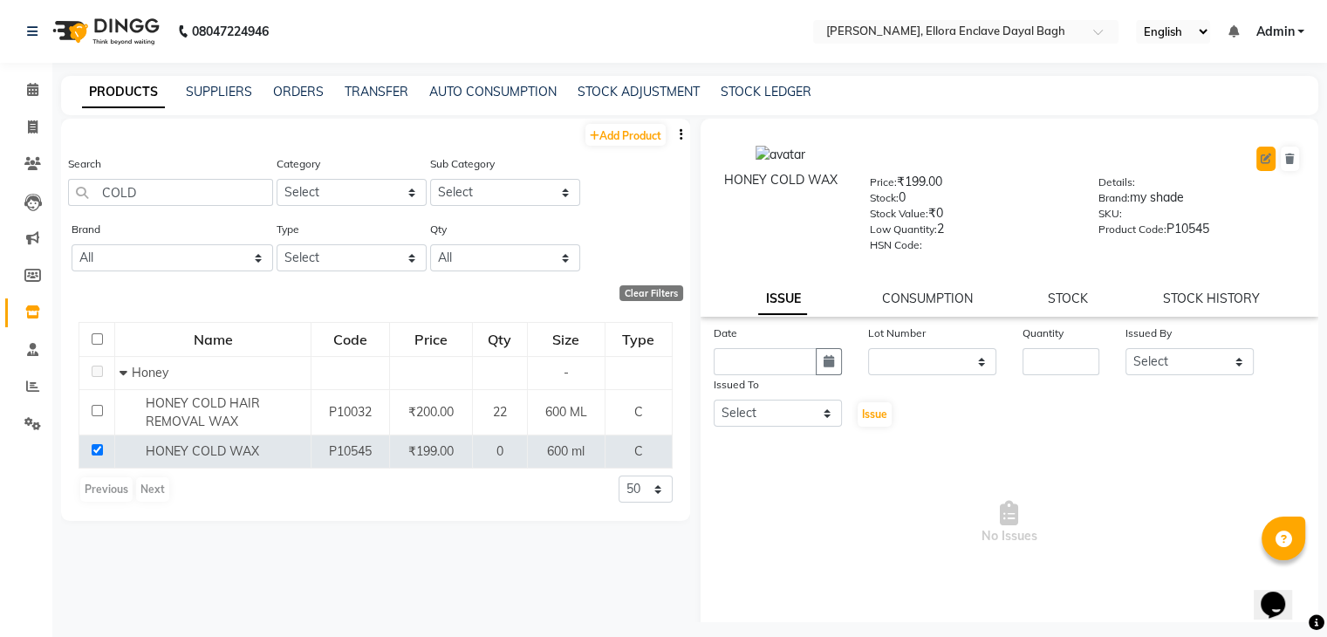
click at [1261, 158] on icon at bounding box center [1266, 159] width 10 height 10
select select "C"
select select "1145601800"
select select "1145601801"
select select "true"
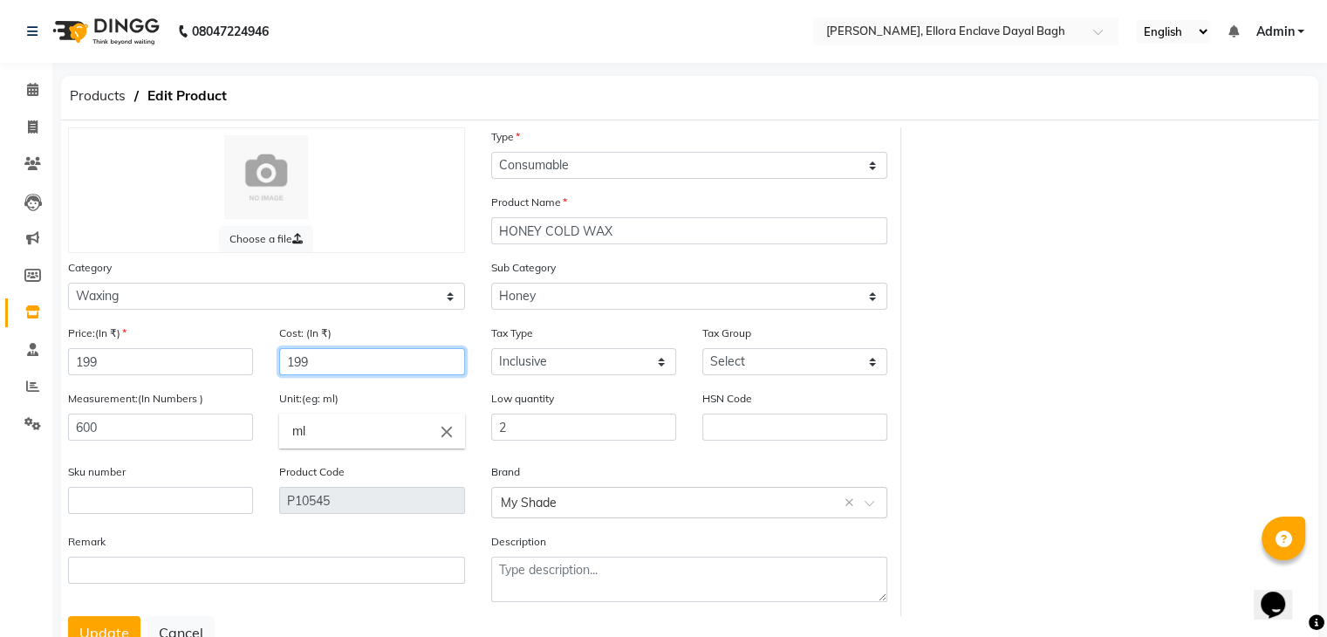
click at [375, 371] on input "199" at bounding box center [371, 361] width 185 height 27
type input "1"
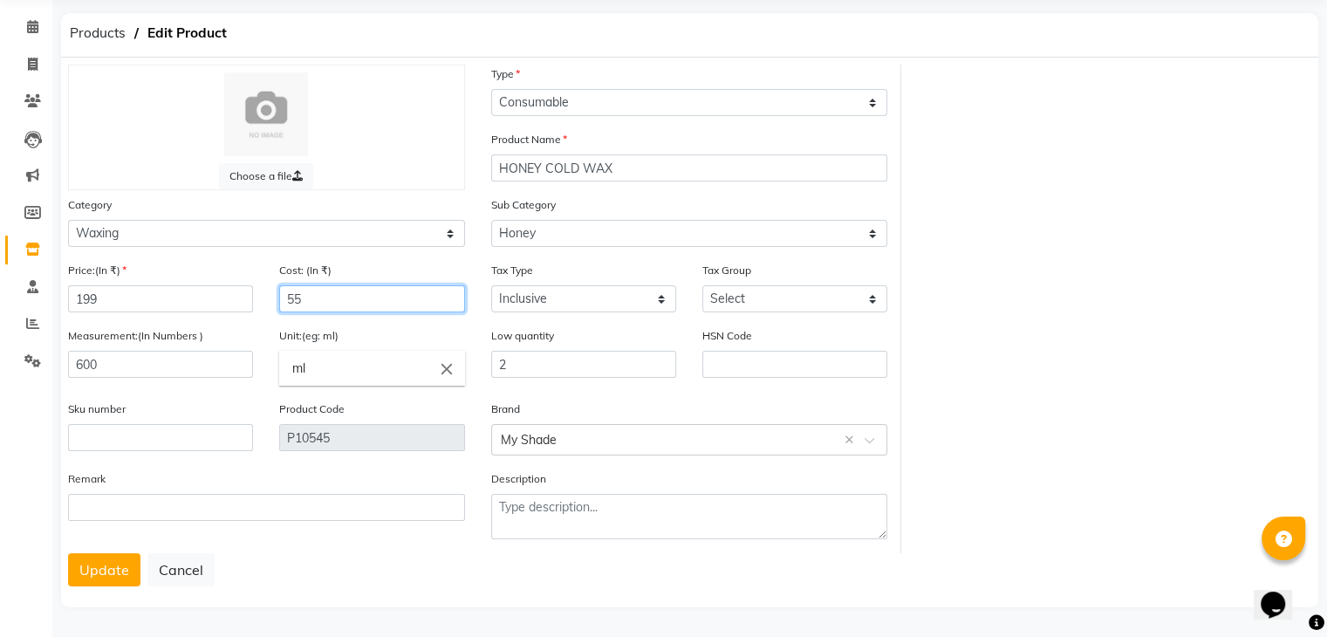
scroll to position [70, 0]
type input "55"
click at [115, 577] on button "Update" at bounding box center [104, 569] width 72 height 33
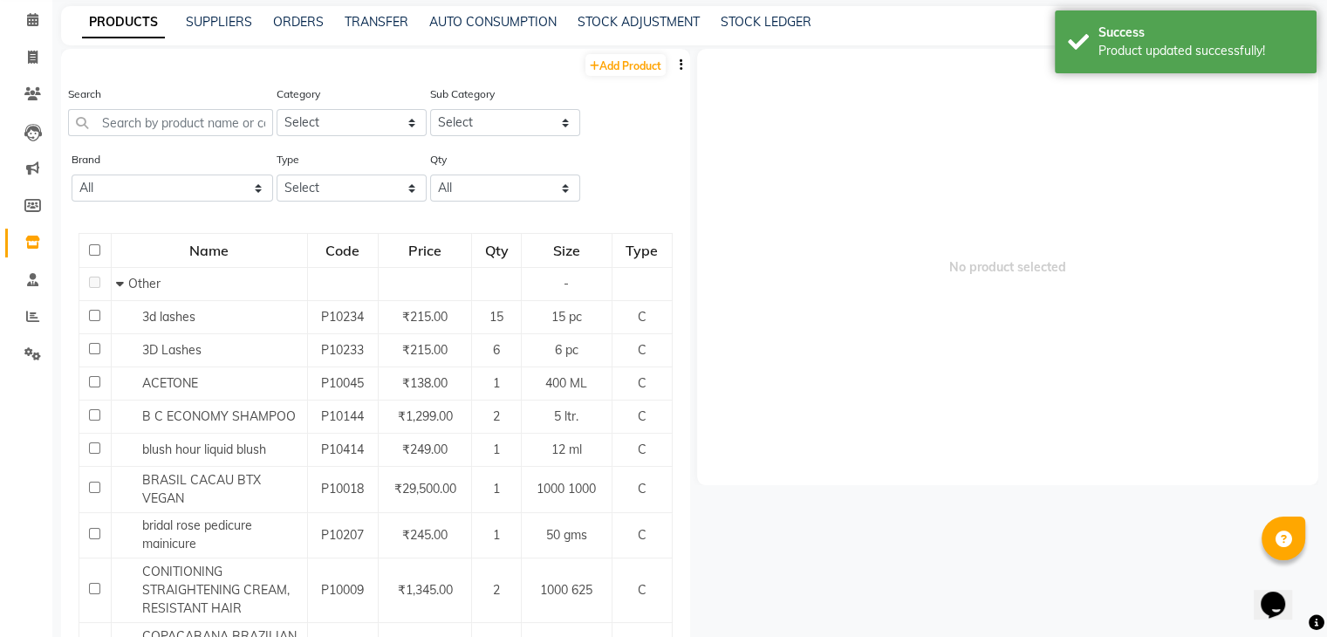
scroll to position [11, 0]
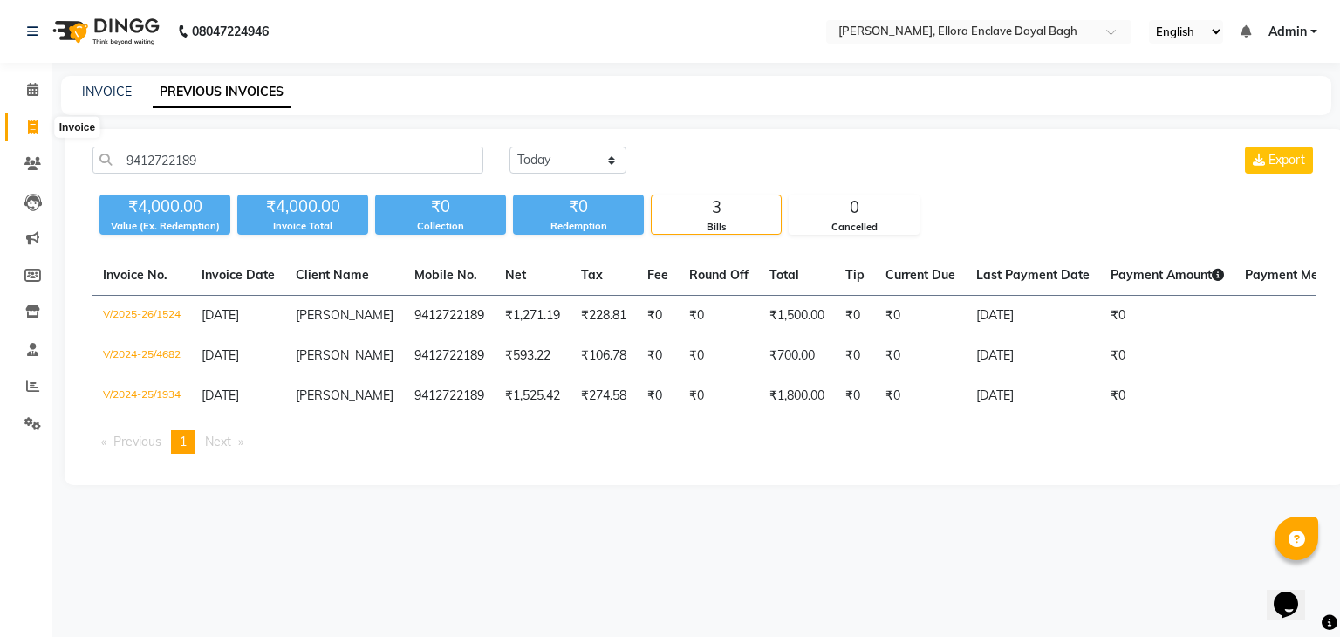
click at [35, 126] on icon at bounding box center [33, 126] width 10 height 13
select select "6880"
select select "service"
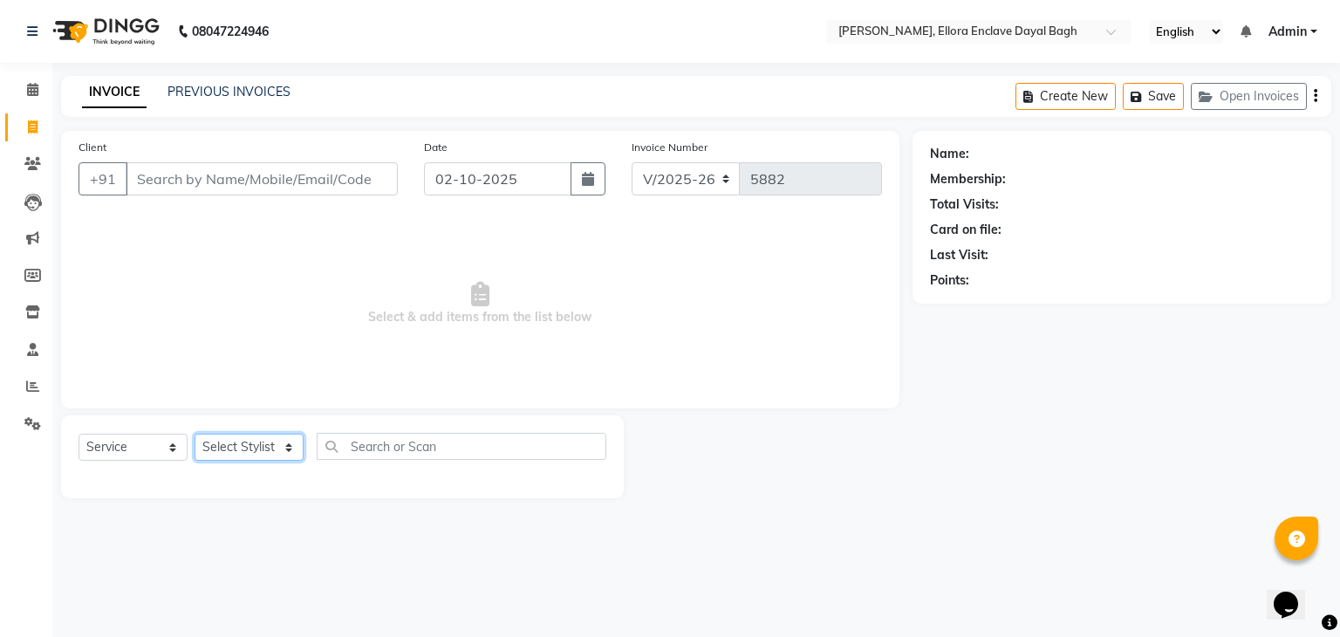
click at [272, 456] on select "Select Stylist AMAN DANISH SALMANI [PERSON_NAME] kakul KAVITA [PERSON_NAME] [PE…" at bounding box center [249, 447] width 109 height 27
select select "53879"
click at [195, 435] on select "Select Stylist AMAN DANISH SALMANI [PERSON_NAME] kakul KAVITA [PERSON_NAME] [PE…" at bounding box center [249, 447] width 109 height 27
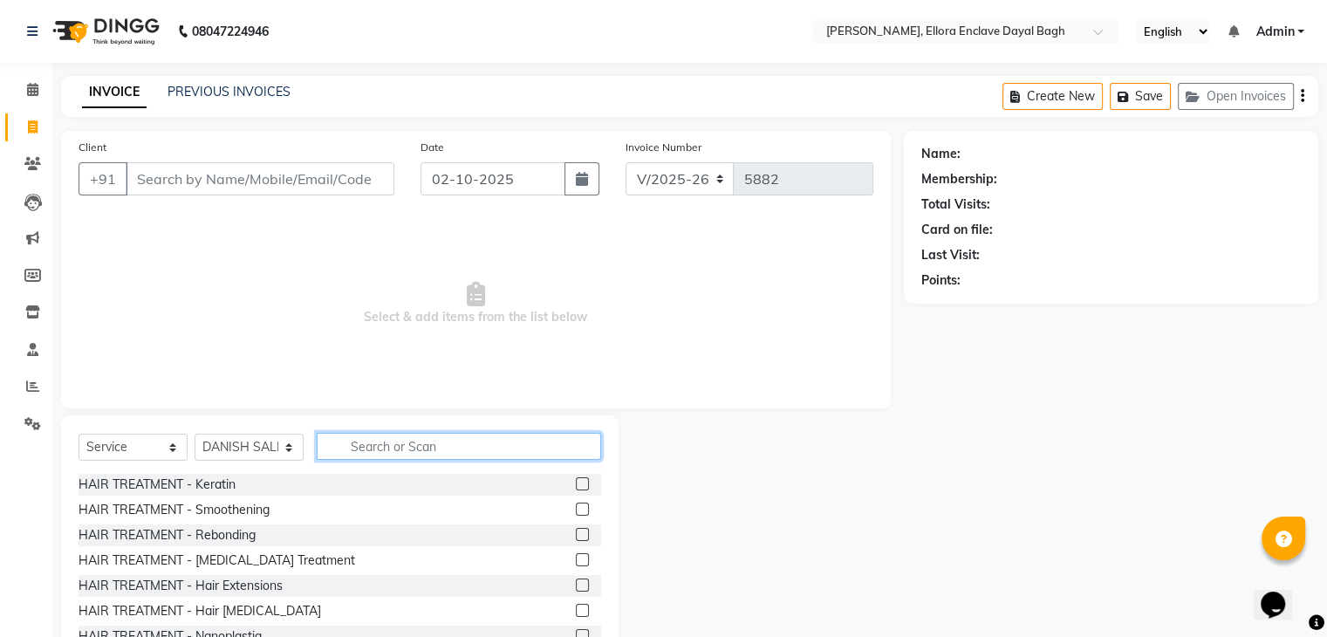
click at [362, 436] on input "text" at bounding box center [459, 446] width 284 height 27
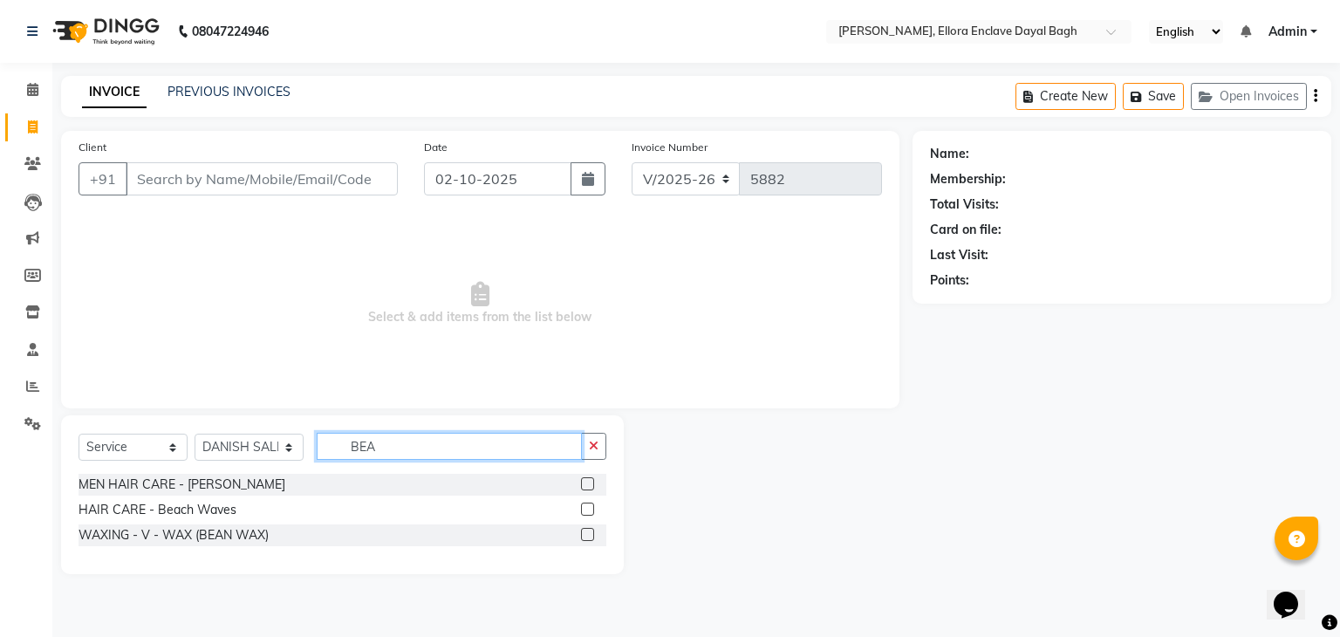
type input "BEA"
click at [586, 483] on label at bounding box center [587, 483] width 13 height 13
click at [586, 483] on input "checkbox" at bounding box center [586, 484] width 11 height 11
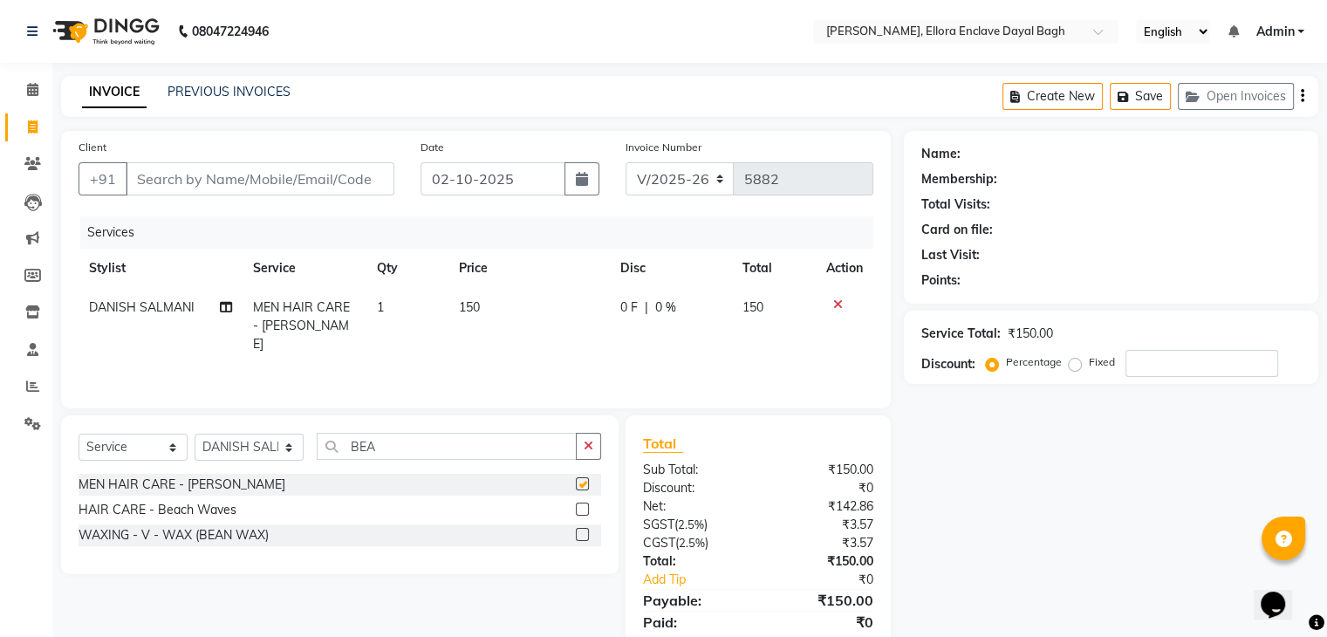
checkbox input "false"
click at [276, 174] on input "Client" at bounding box center [260, 178] width 269 height 33
click at [269, 172] on input "Client" at bounding box center [260, 178] width 269 height 33
type input "M"
type input "0"
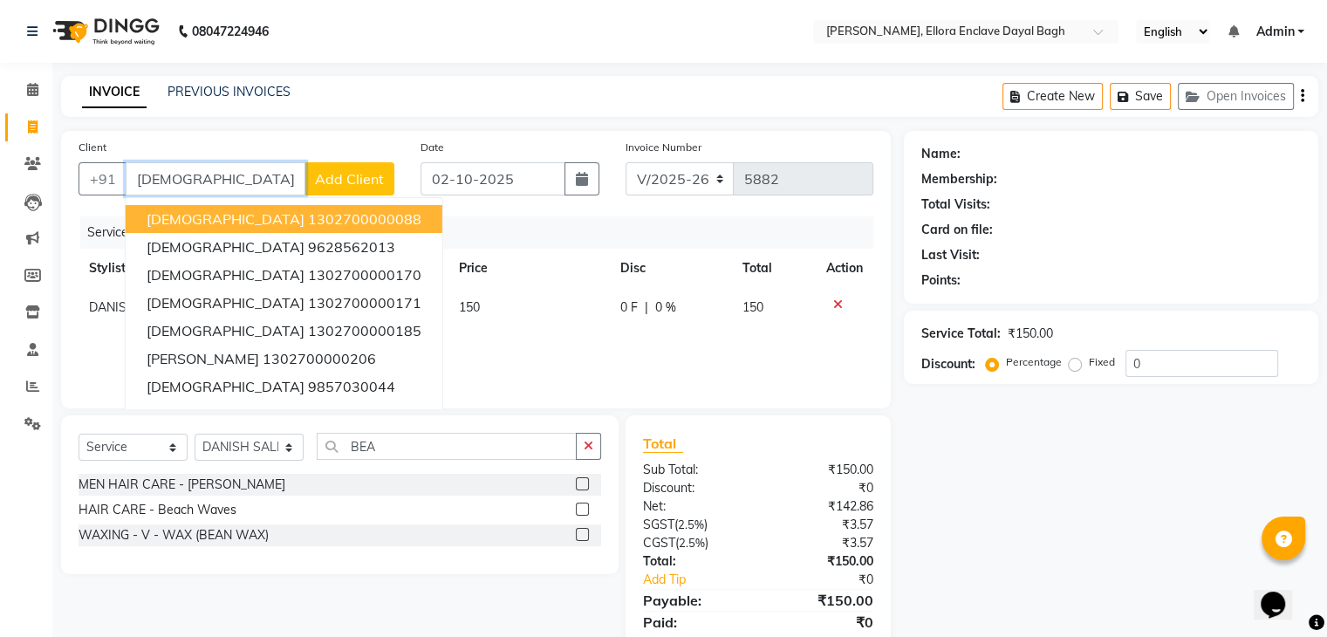
click at [308, 222] on ngb-highlight "1302700000088" at bounding box center [364, 218] width 113 height 17
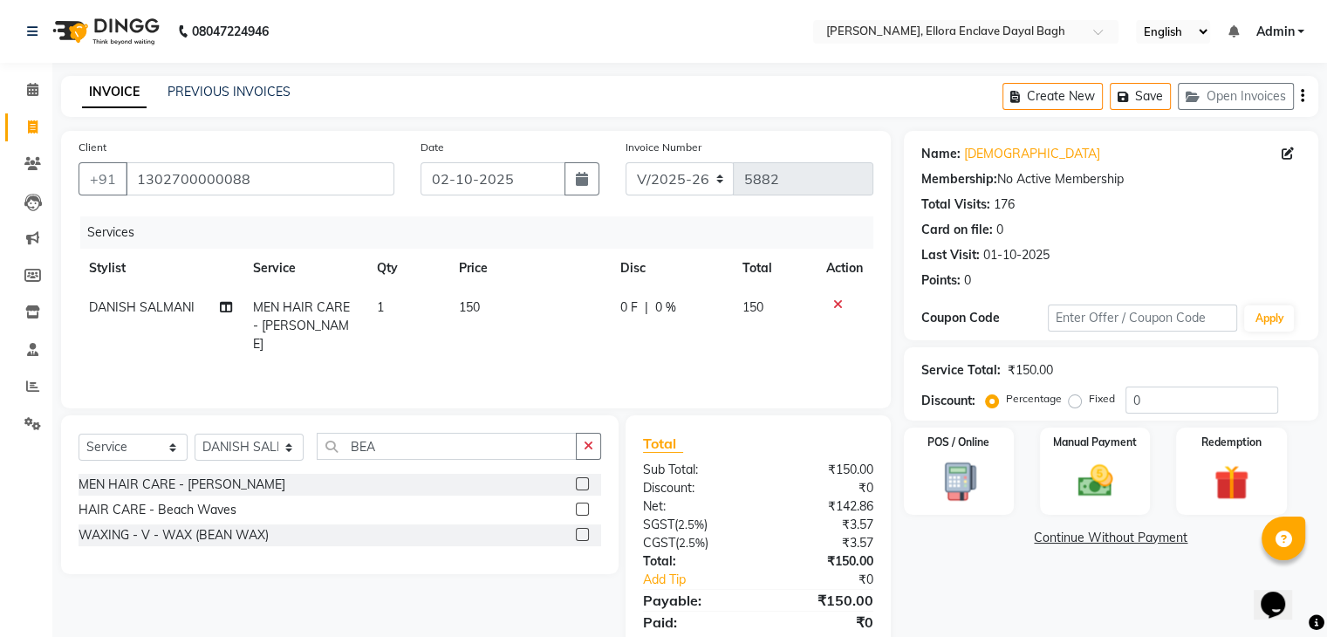
scroll to position [62, 0]
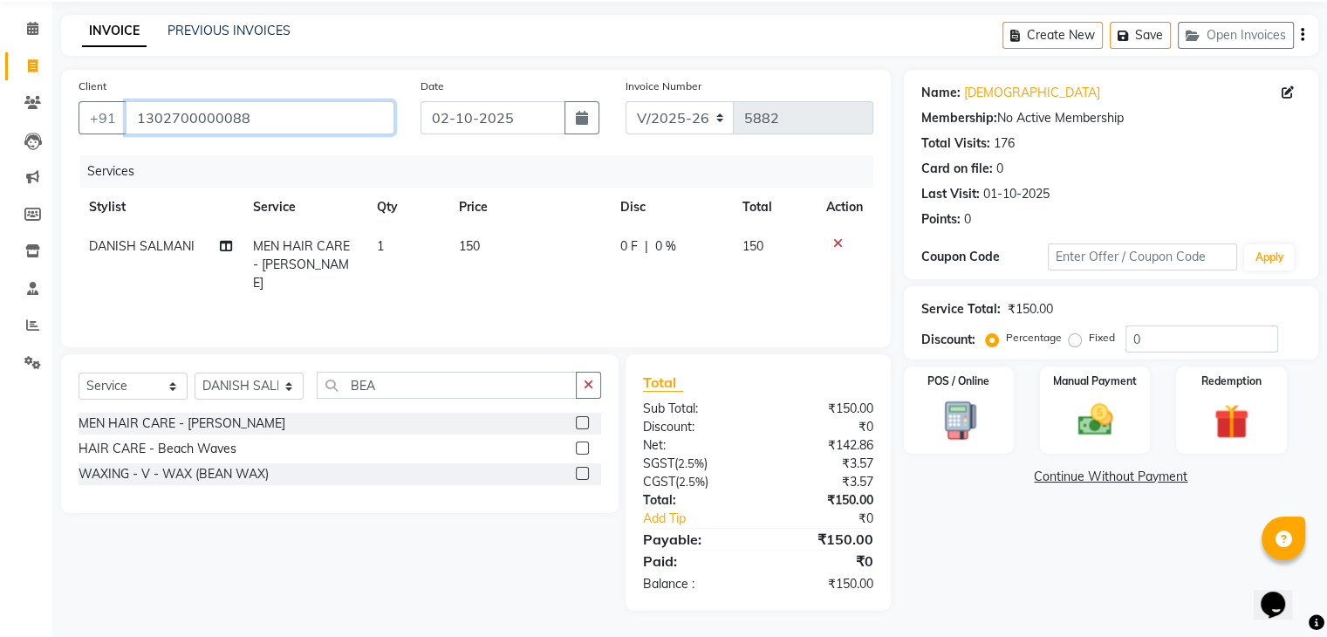
click at [330, 121] on input "1302700000088" at bounding box center [260, 117] width 269 height 33
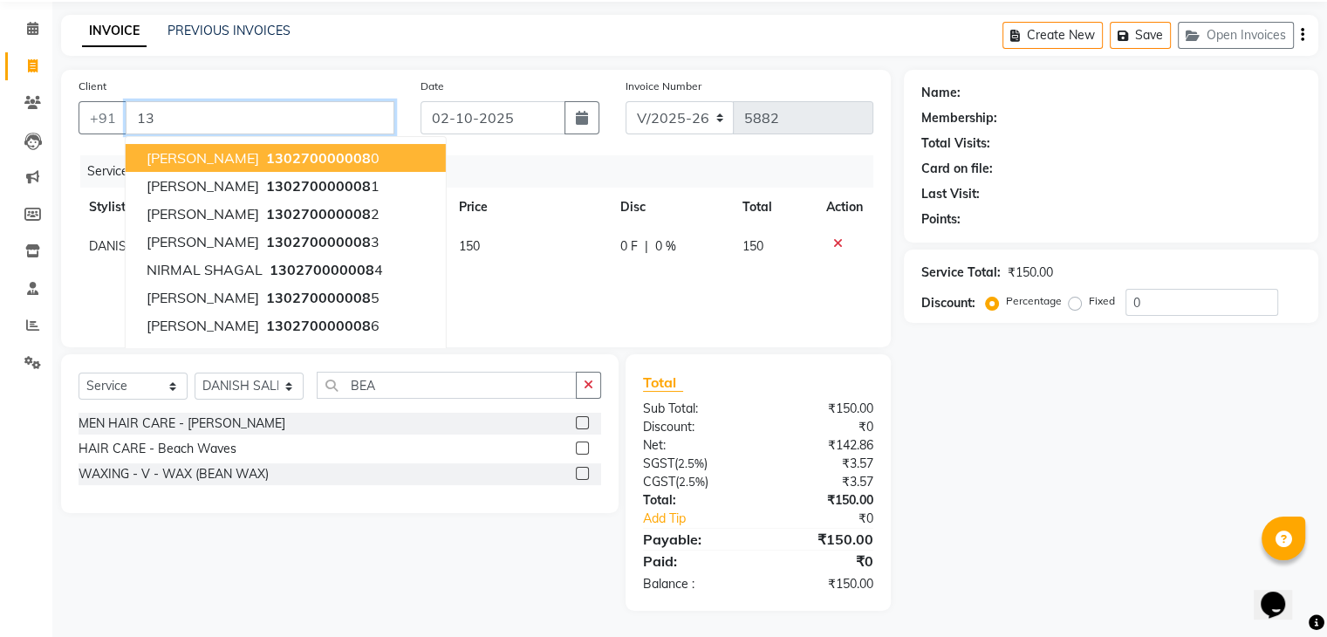
type input "1"
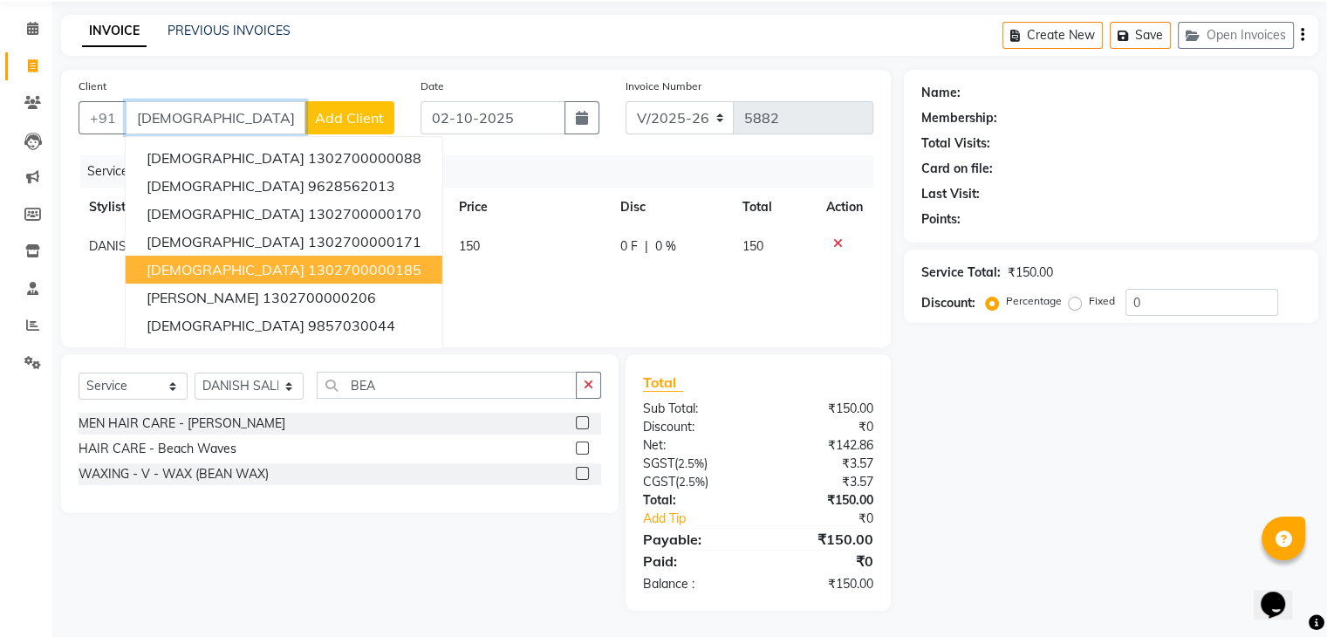
click at [308, 270] on ngb-highlight "1302700000185" at bounding box center [364, 269] width 113 height 17
type input "1302700000185"
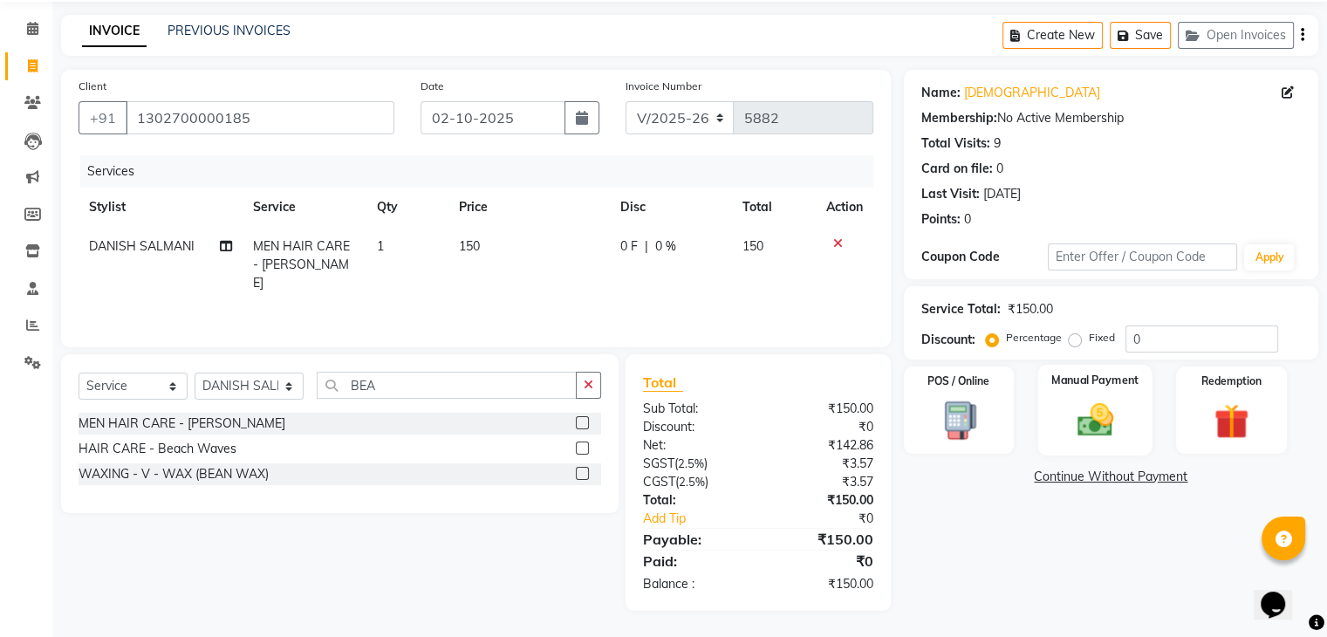
click at [1092, 414] on img at bounding box center [1094, 421] width 58 height 42
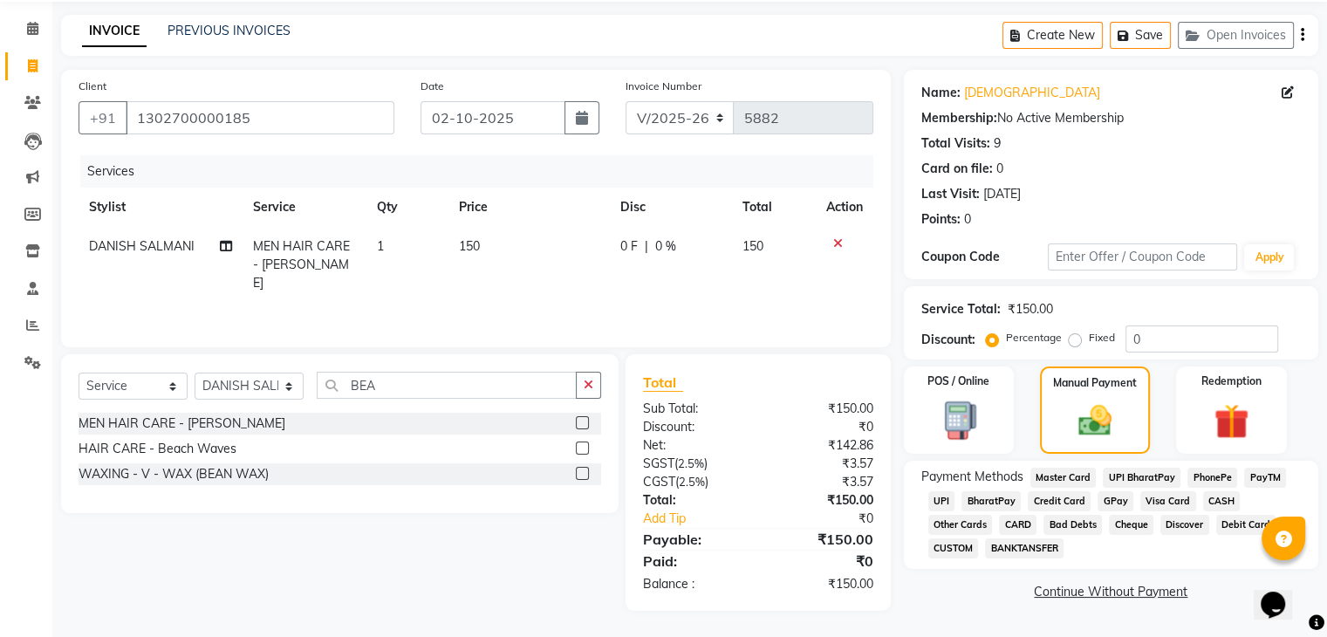
click at [1212, 496] on span "CASH" at bounding box center [1222, 501] width 38 height 20
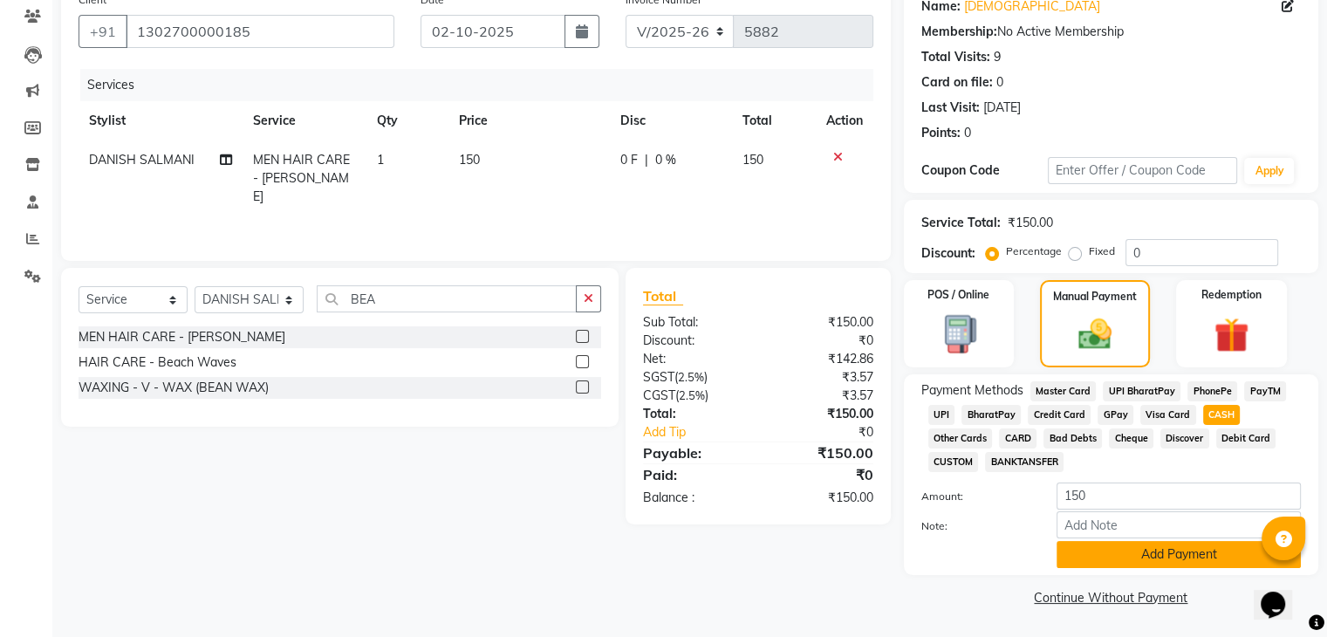
click at [1184, 563] on button "Add Payment" at bounding box center [1179, 554] width 244 height 27
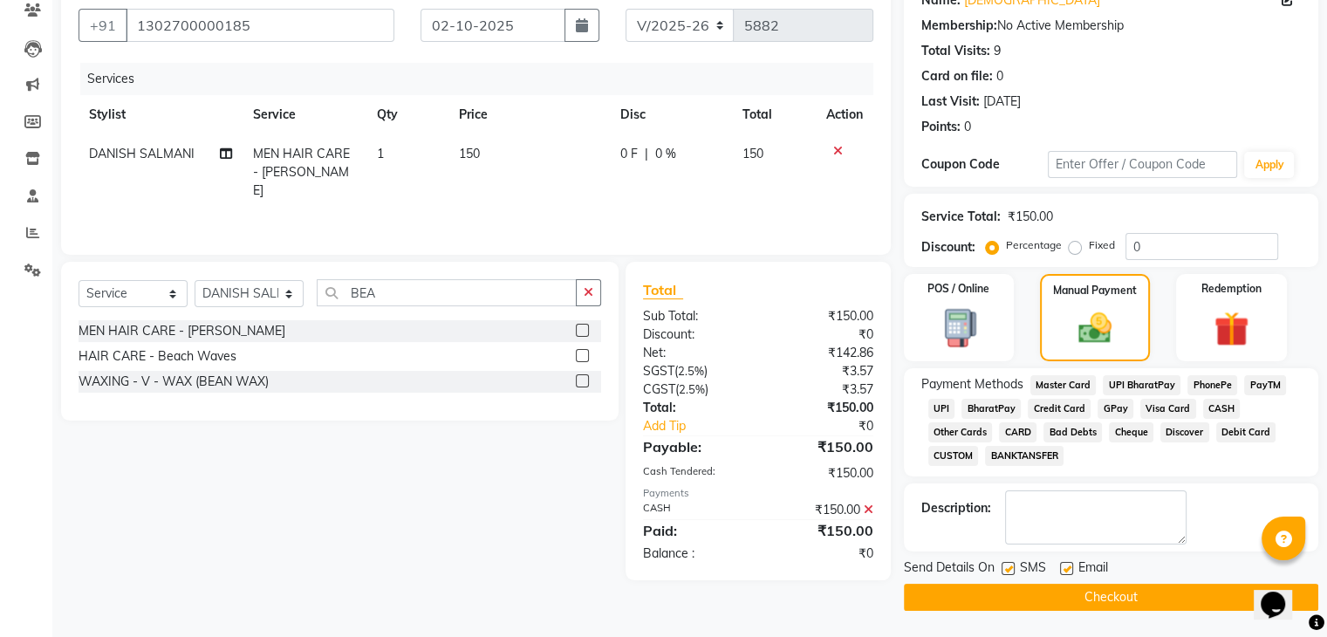
click at [1064, 567] on label at bounding box center [1066, 568] width 13 height 13
click at [1064, 567] on input "checkbox" at bounding box center [1065, 569] width 11 height 11
checkbox input "false"
click at [1009, 568] on label at bounding box center [1008, 568] width 13 height 13
click at [1009, 568] on input "checkbox" at bounding box center [1007, 569] width 11 height 11
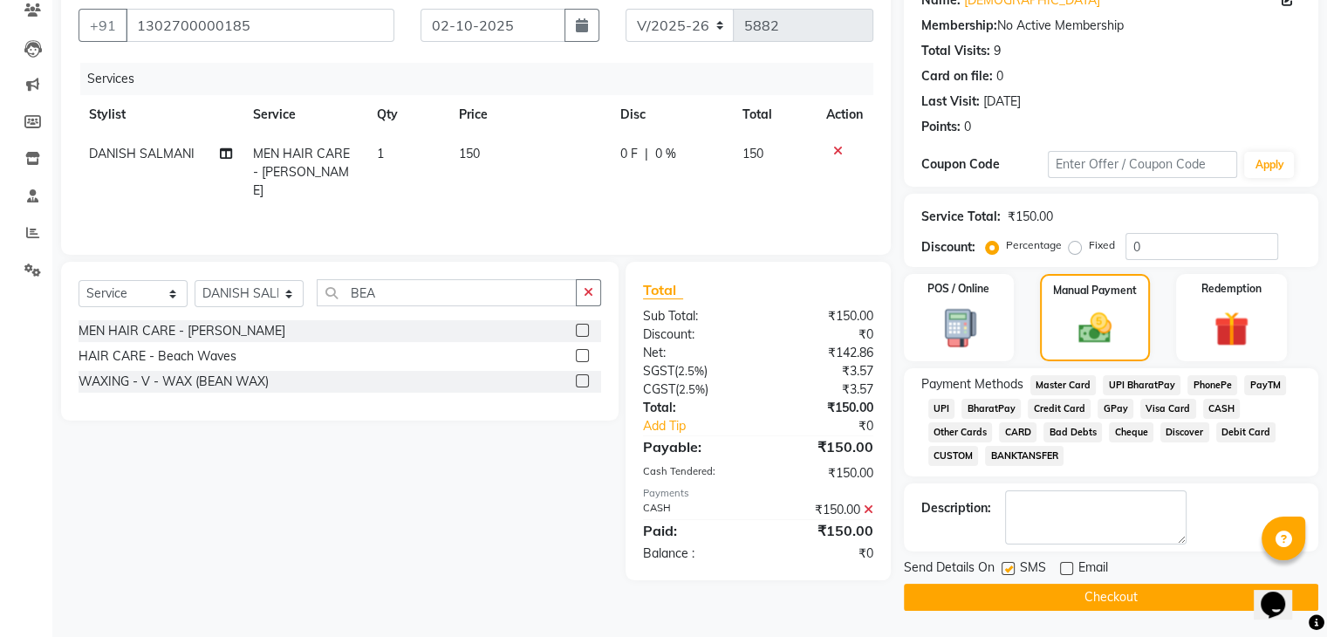
checkbox input "false"
click at [1019, 595] on button "Checkout" at bounding box center [1111, 597] width 414 height 27
